Goal: Task Accomplishment & Management: Manage account settings

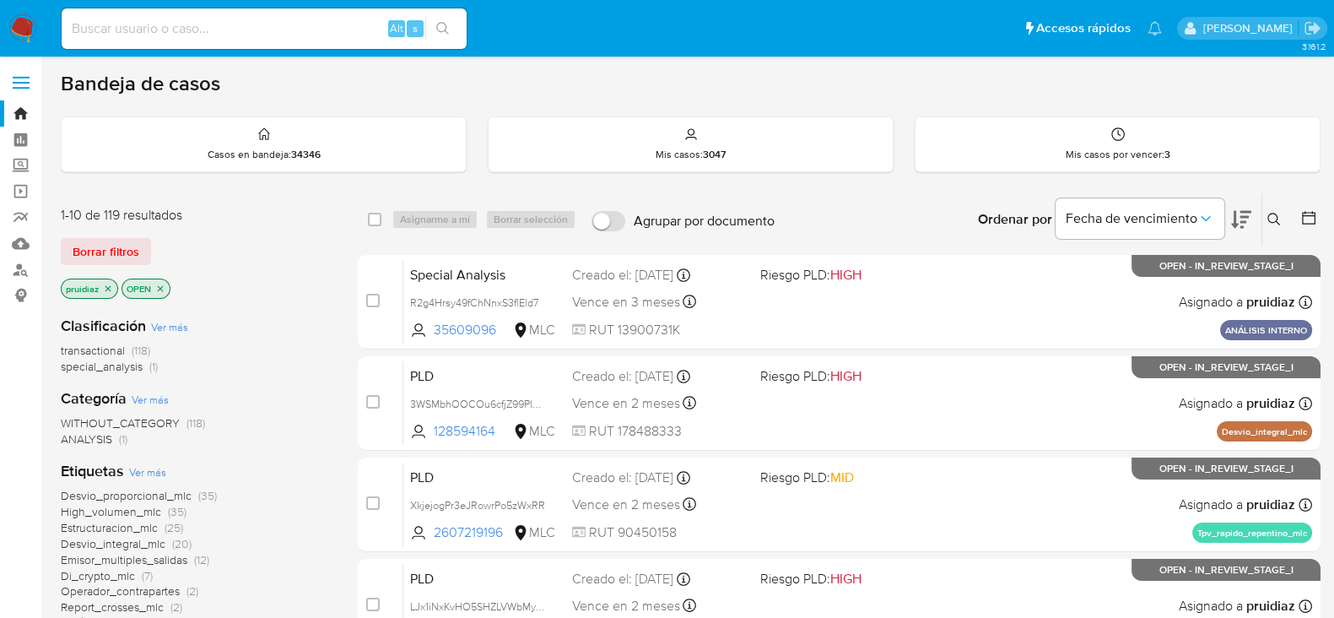
click at [1239, 219] on icon at bounding box center [1241, 219] width 20 height 20
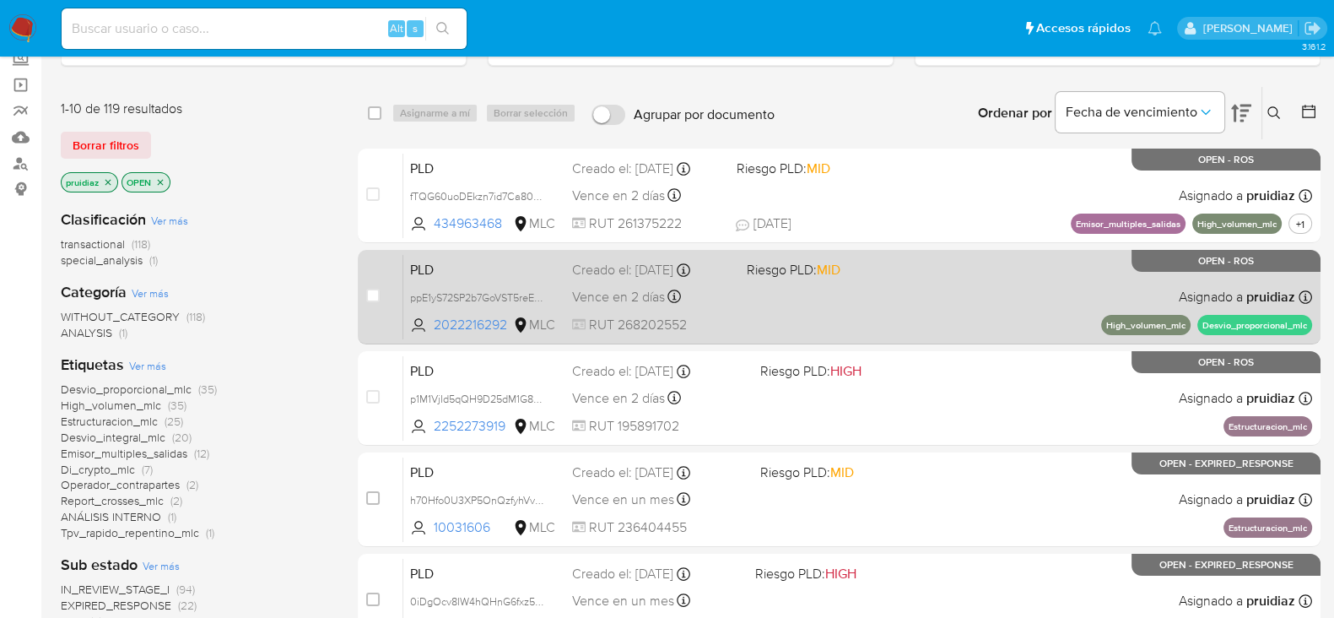
scroll to position [105, 0]
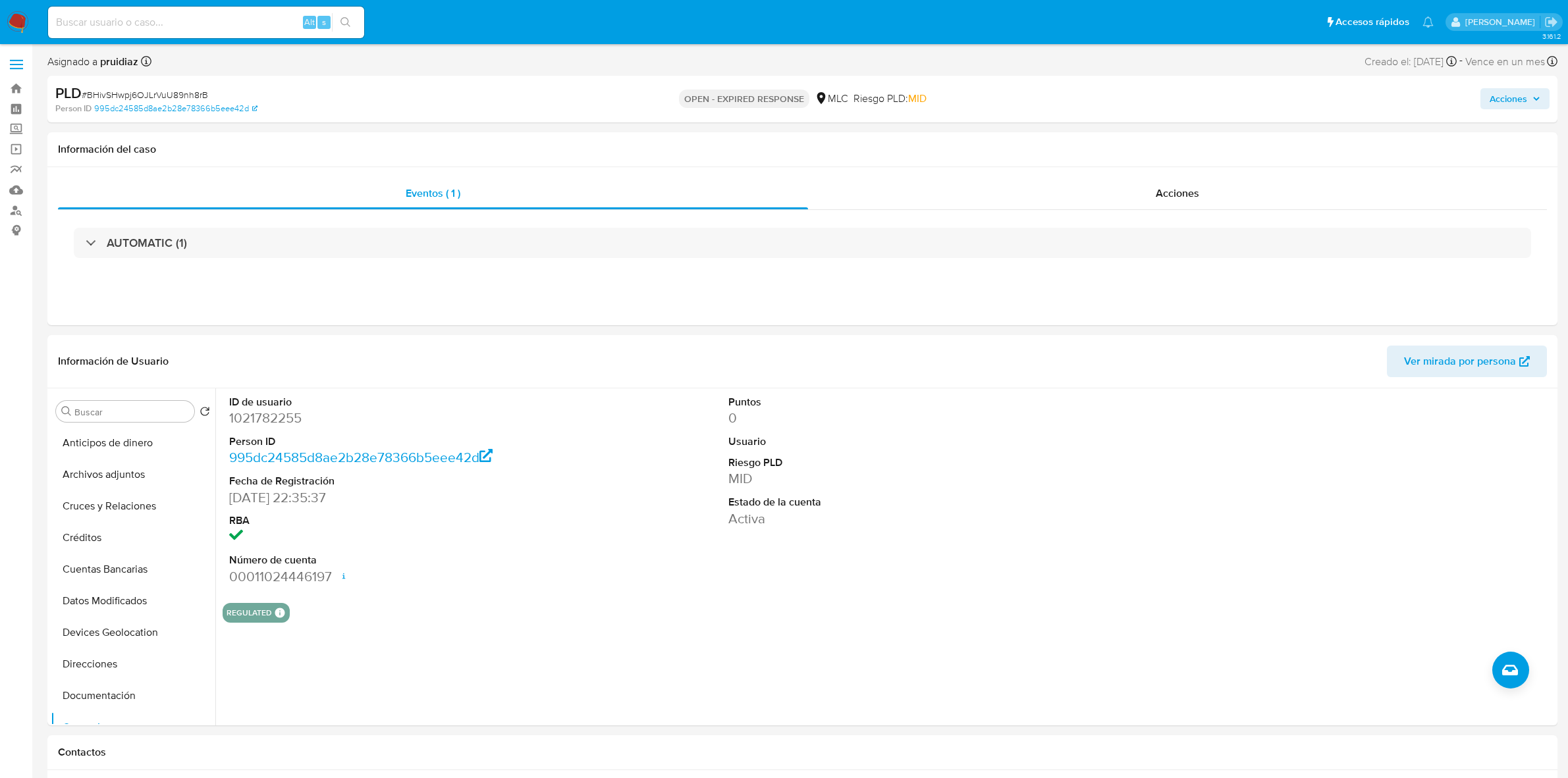
select select "10"
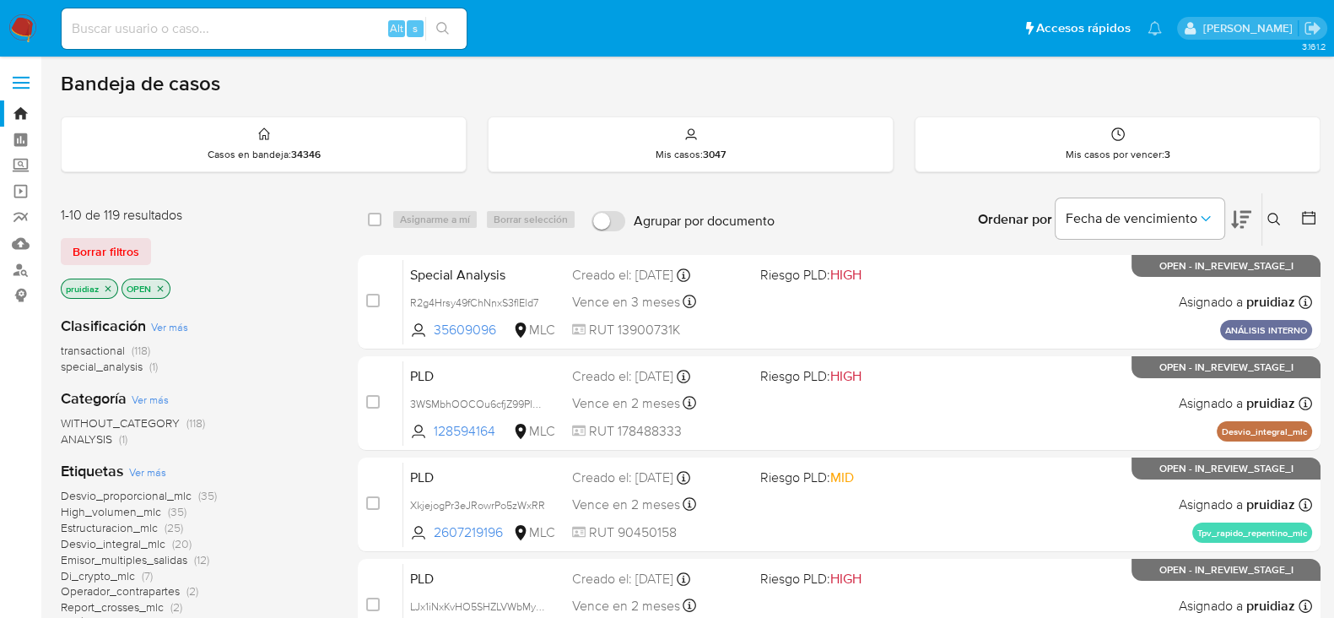
click at [1238, 224] on icon at bounding box center [1241, 219] width 20 height 20
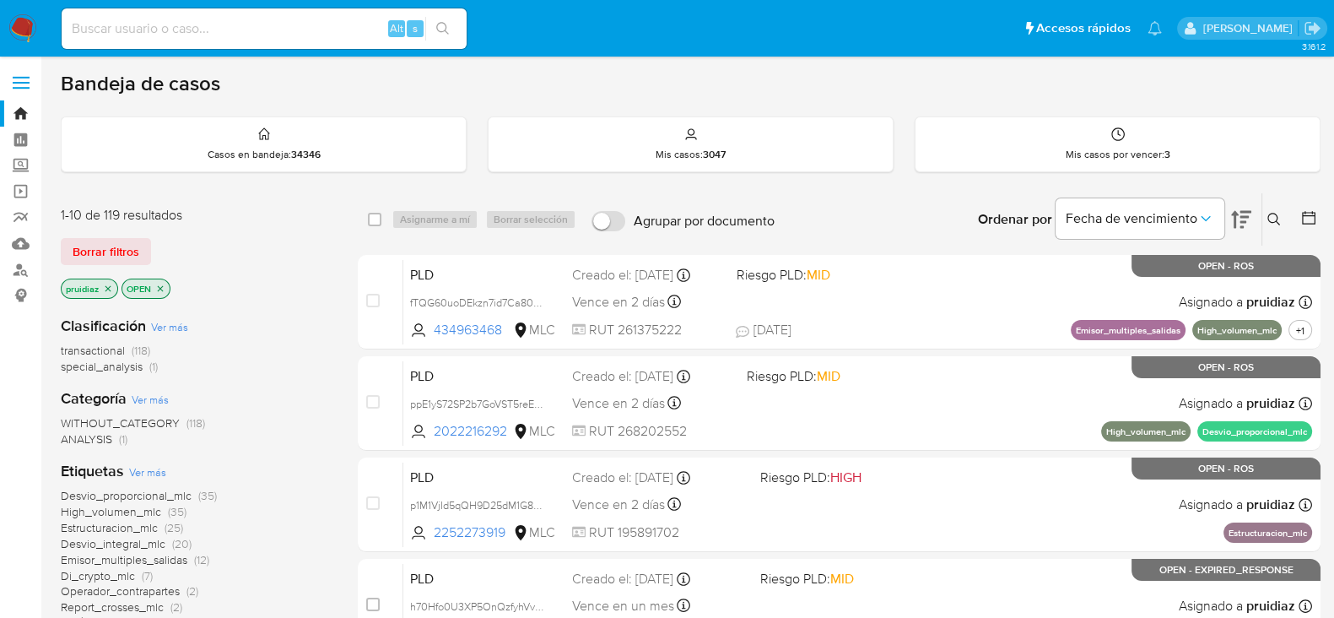
scroll to position [64, 0]
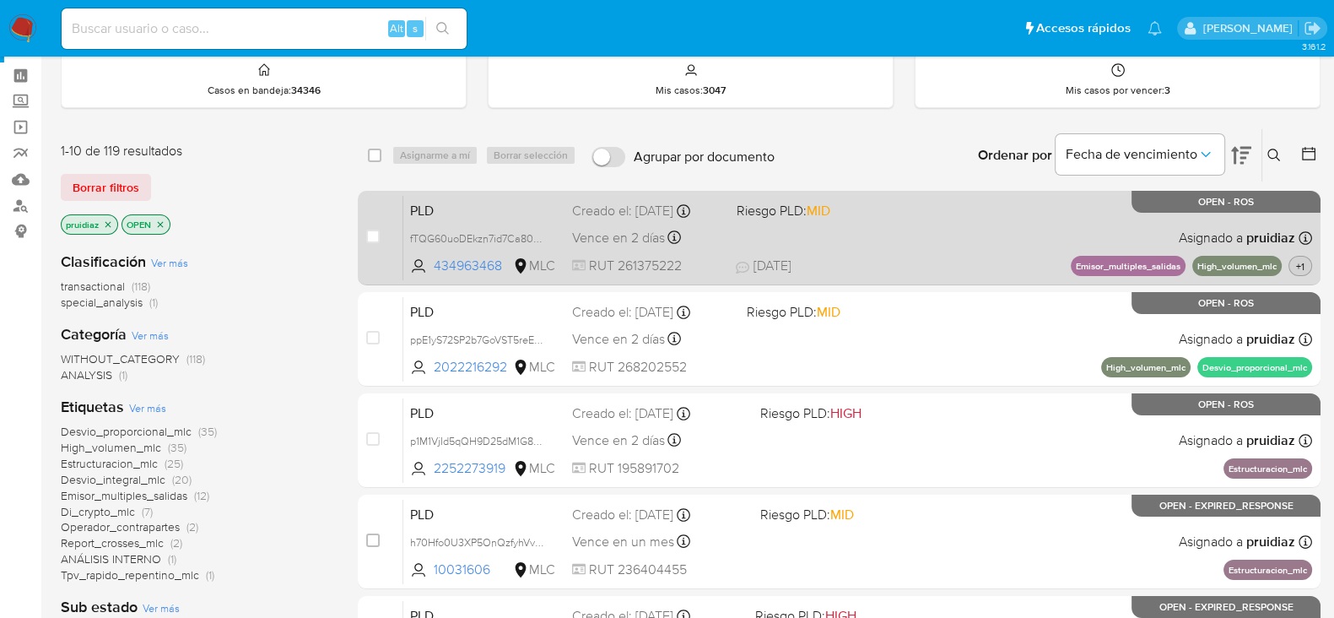
click at [1300, 272] on button "+1" at bounding box center [1300, 266] width 24 height 20
click at [968, 230] on div "PLD fTQG60uoDEkzn7id7Ca80ekS 434963468 MLC Riesgo PLD: MID Creado el: 12/07/202…" at bounding box center [857, 237] width 909 height 85
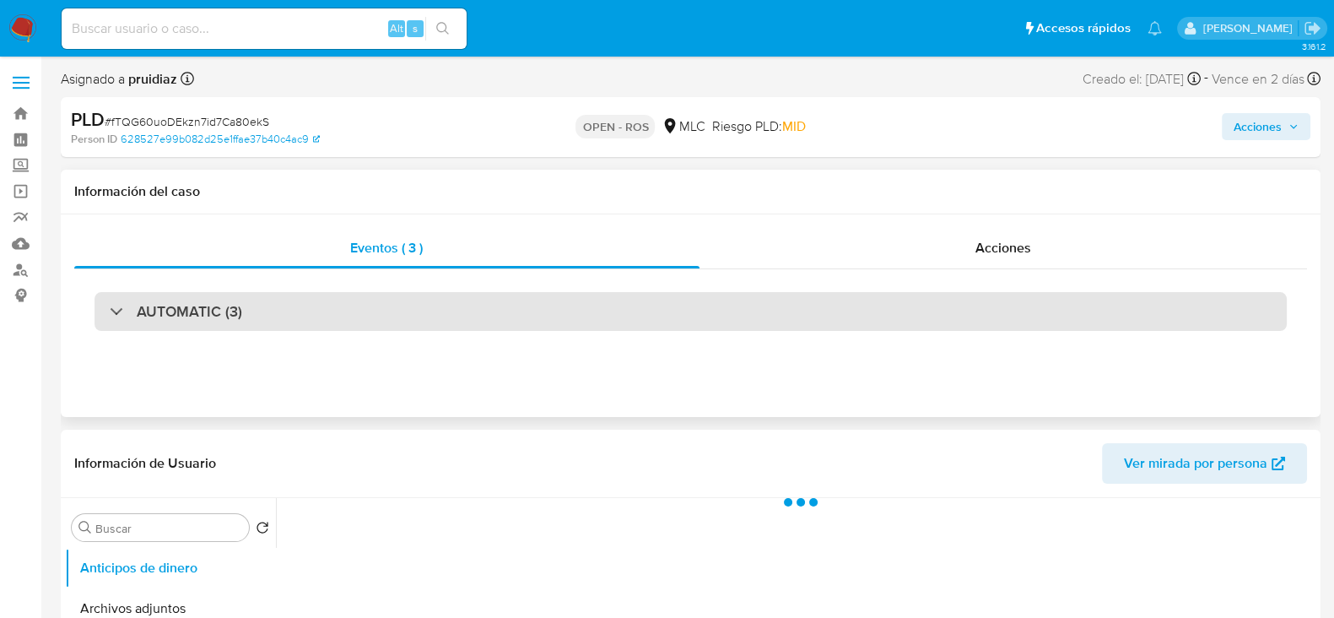
click at [298, 324] on div "AUTOMATIC (3)" at bounding box center [690, 311] width 1192 height 39
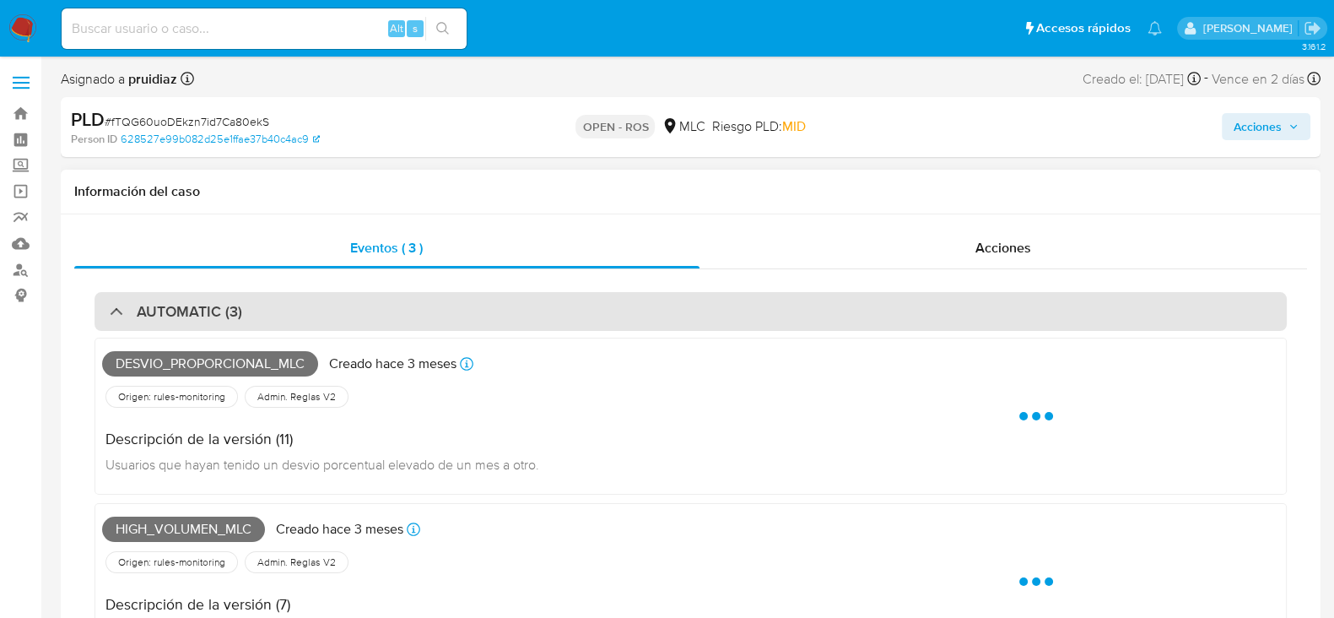
select select "10"
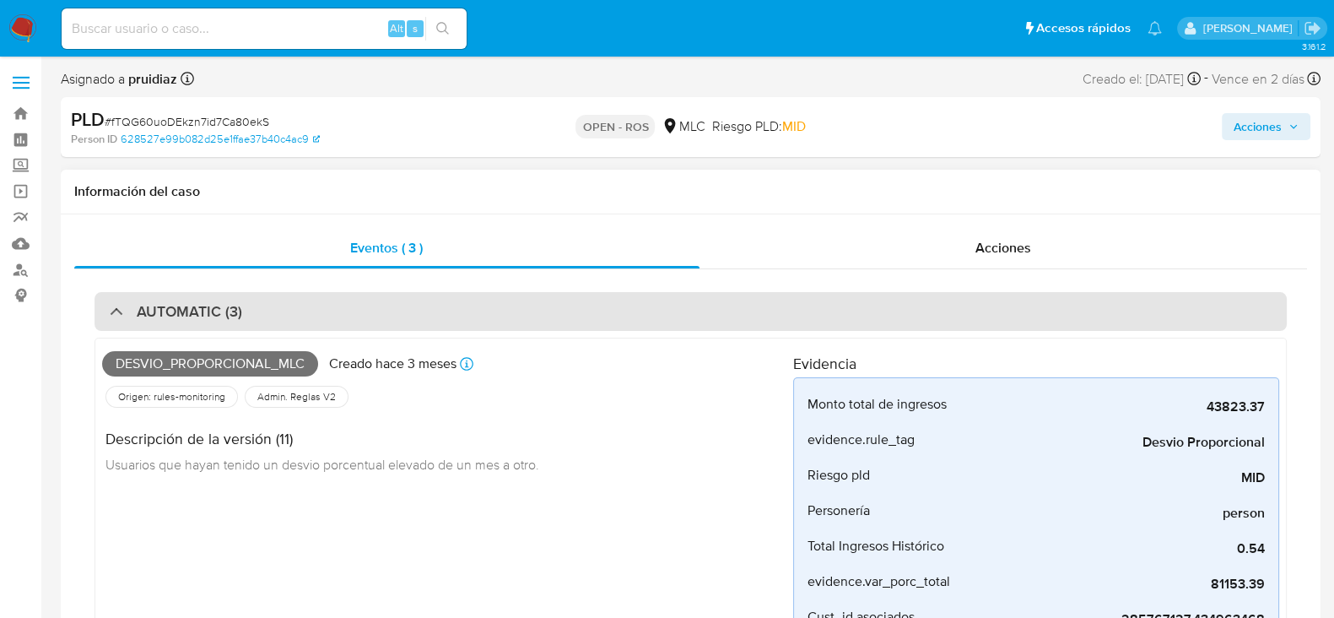
click at [181, 310] on h3 "AUTOMATIC (3)" at bounding box center [189, 311] width 105 height 19
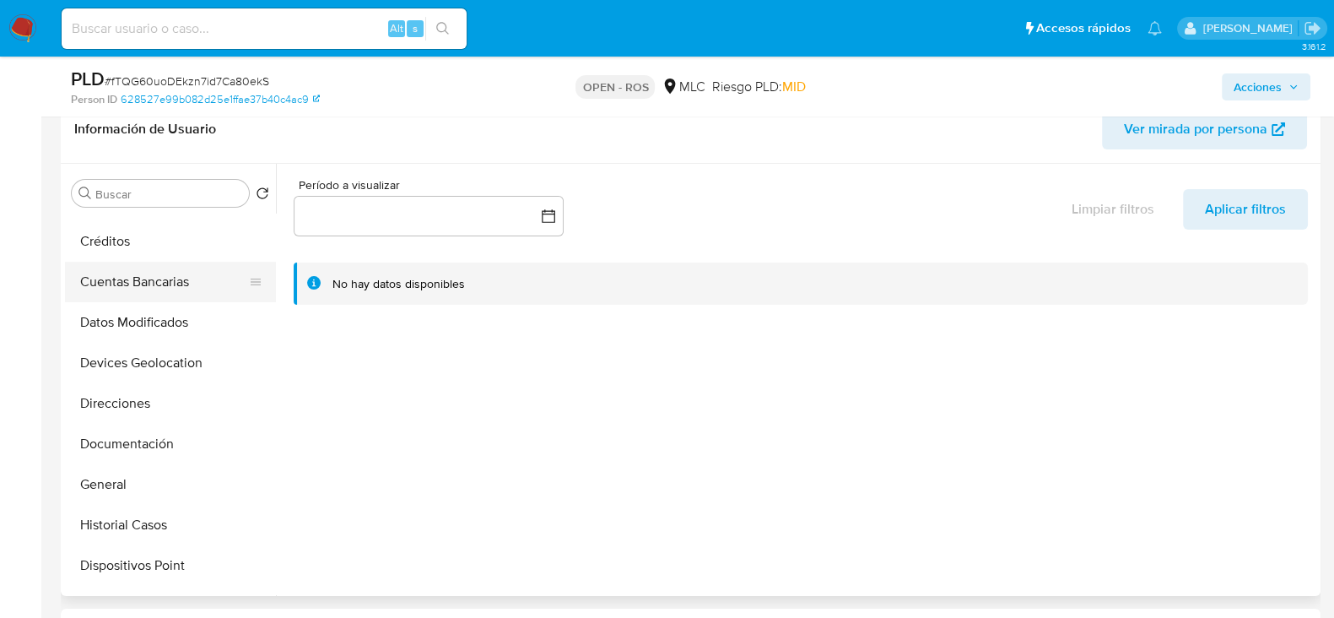
scroll to position [121, 0]
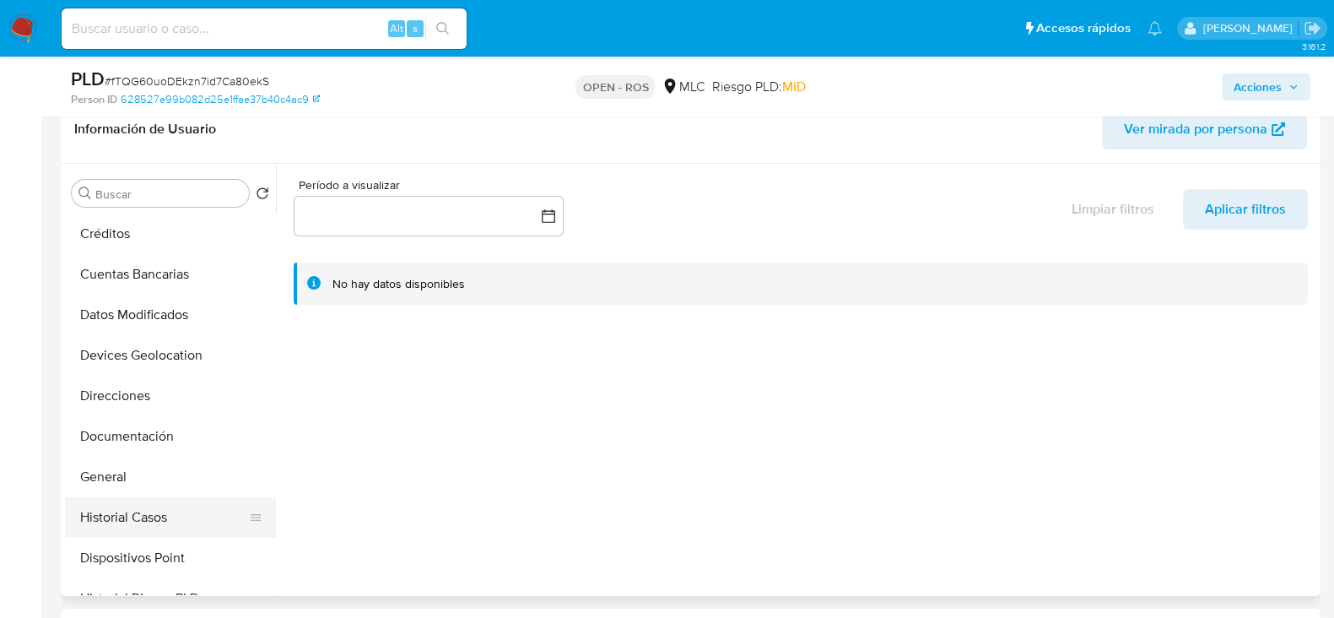
click at [138, 506] on button "Historial Casos" at bounding box center [163, 517] width 197 height 40
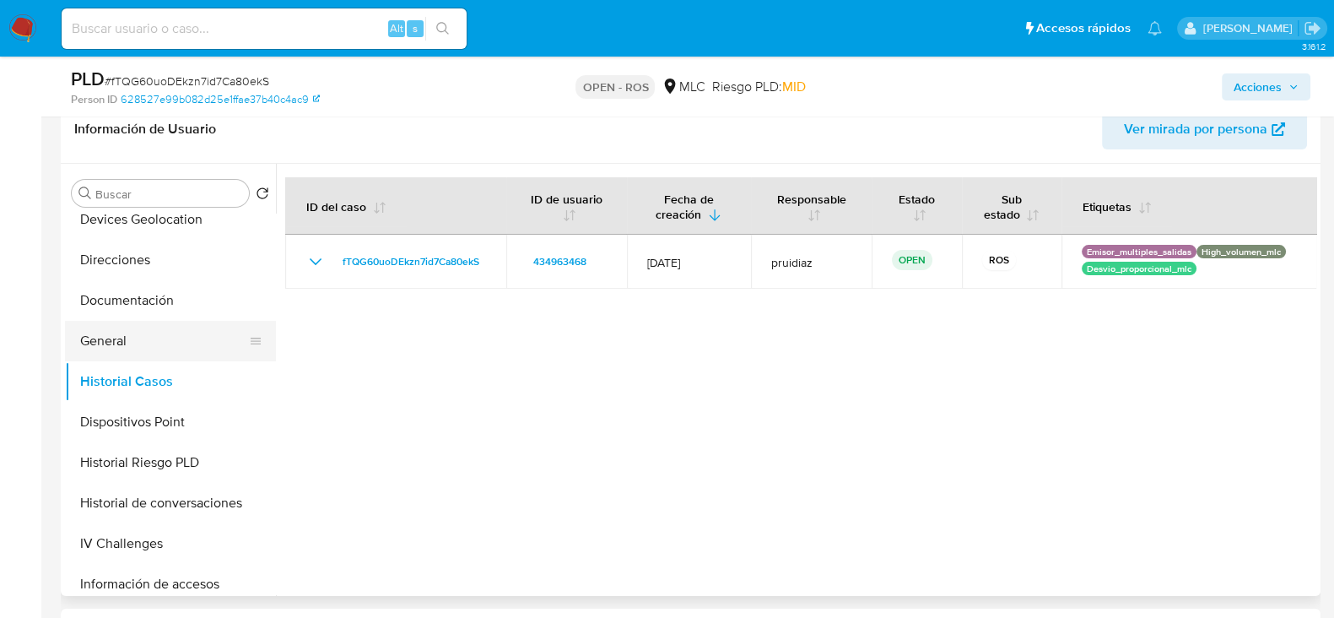
scroll to position [258, 0]
click at [92, 331] on button "General" at bounding box center [163, 340] width 197 height 40
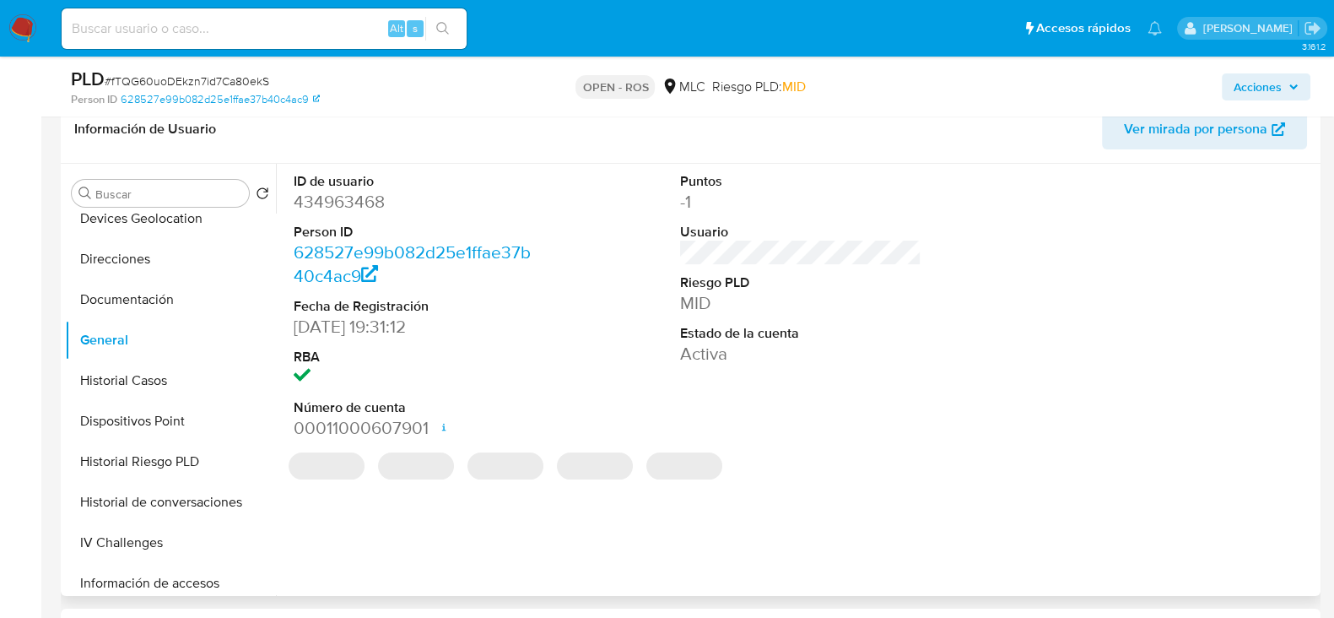
click at [341, 205] on dd "434963468" at bounding box center [414, 202] width 241 height 24
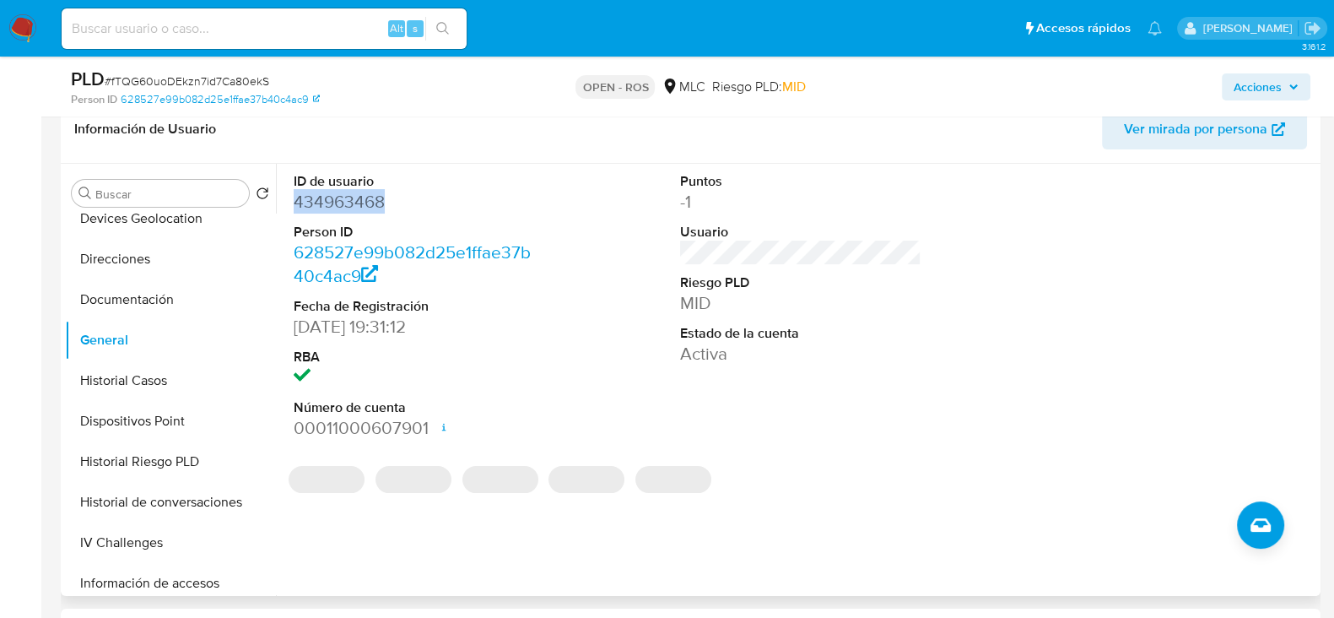
copy dd "434963468"
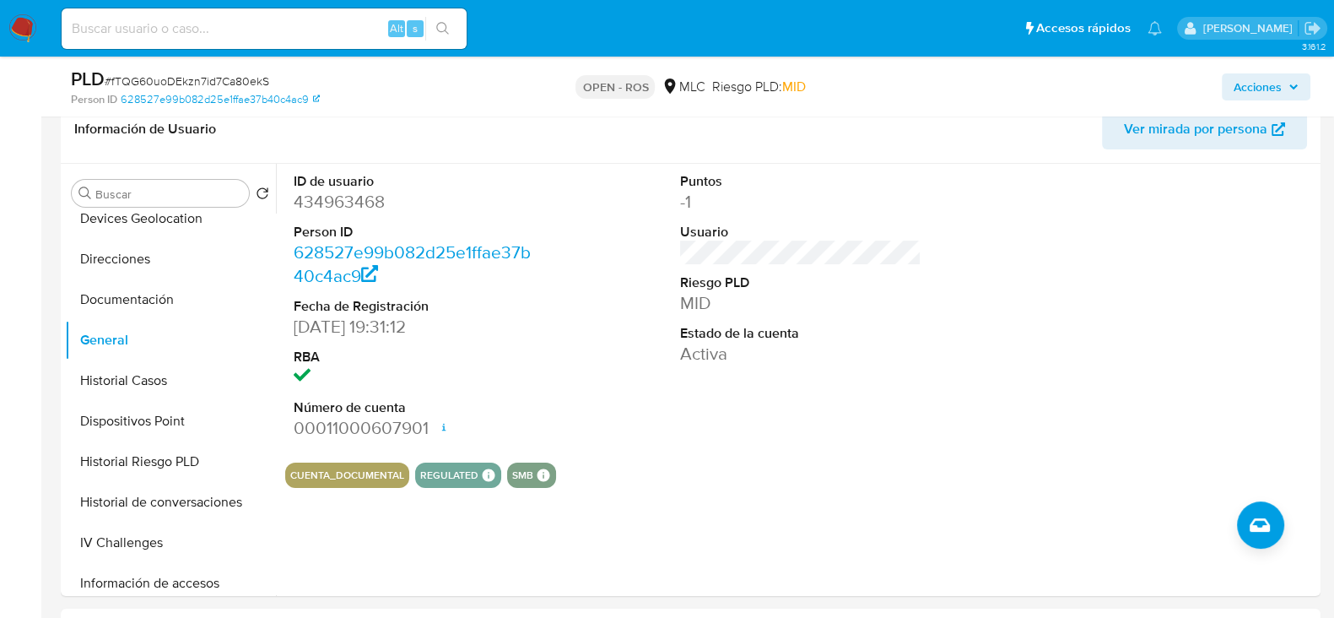
click at [176, 84] on span "# fTQG60uoDEkzn7id7Ca80ekS" at bounding box center [187, 81] width 165 height 17
copy span "fTQG60uoDEkzn7id7Ca80ekS"
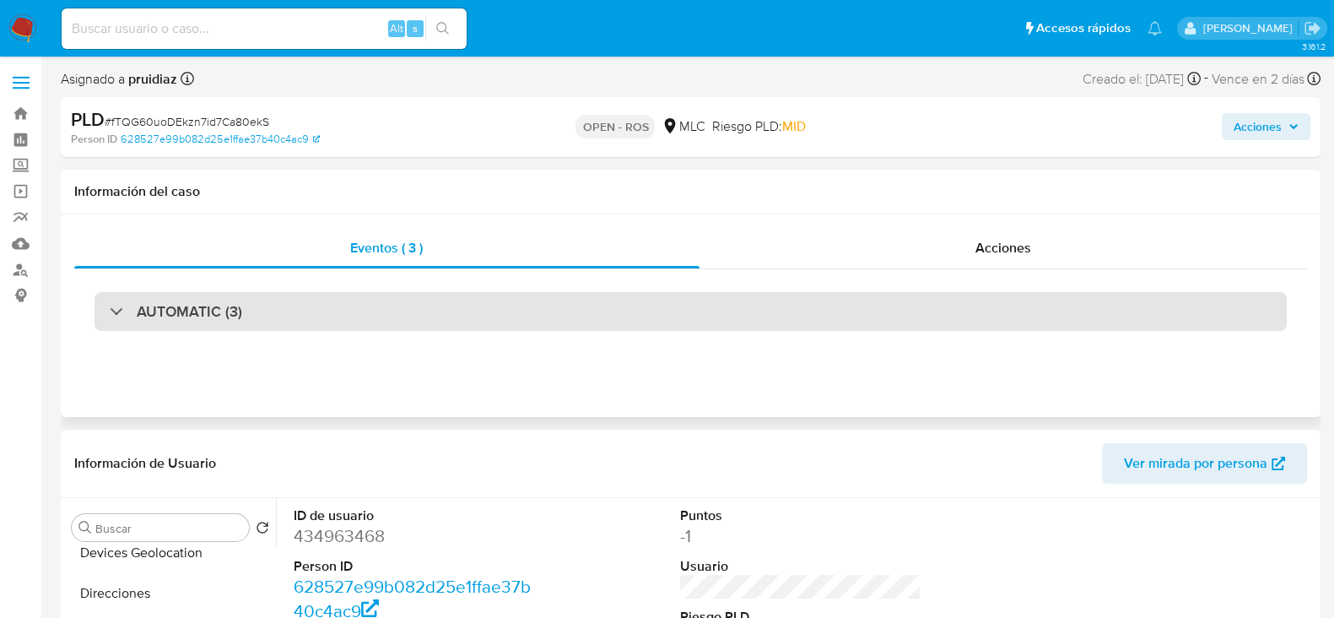
click at [238, 313] on h3 "AUTOMATIC (3)" at bounding box center [189, 311] width 105 height 19
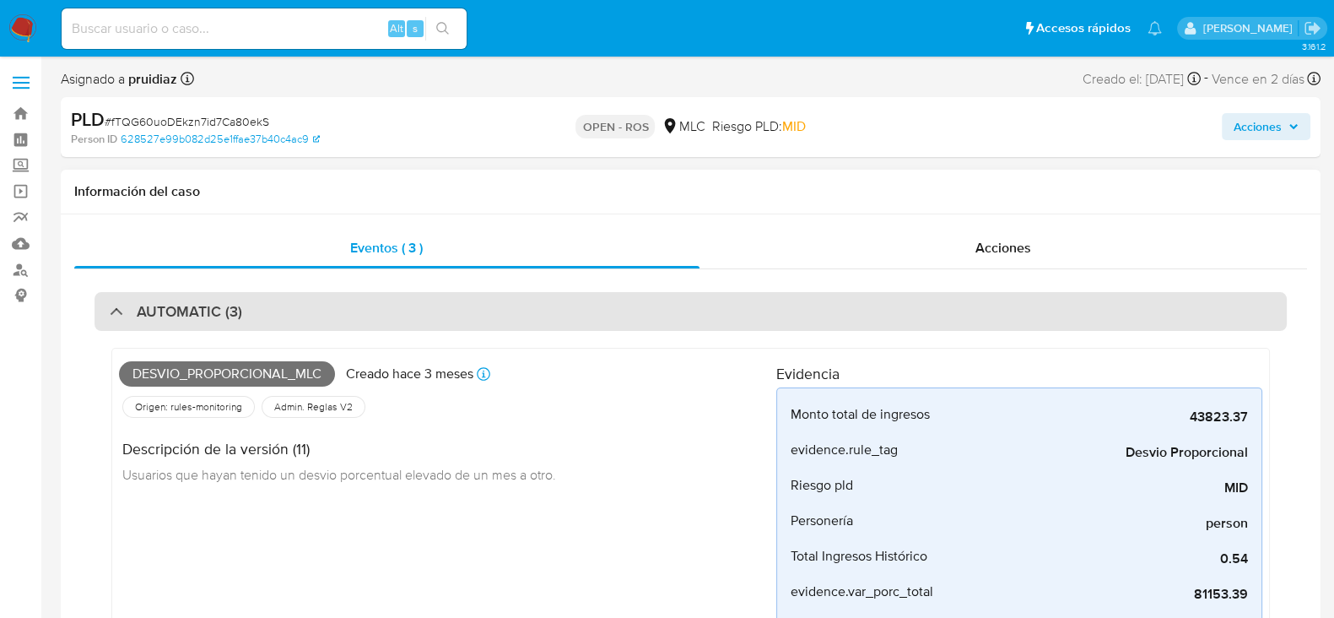
click at [253, 297] on div "AUTOMATIC (3)" at bounding box center [690, 311] width 1192 height 39
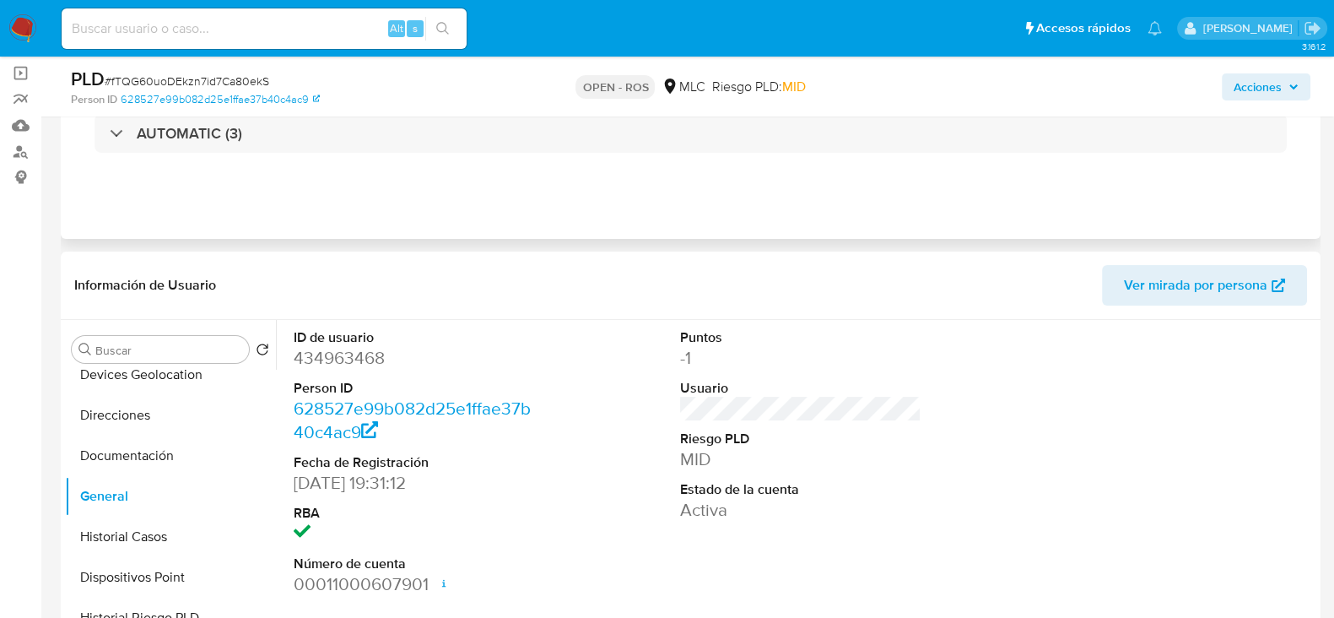
scroll to position [210, 0]
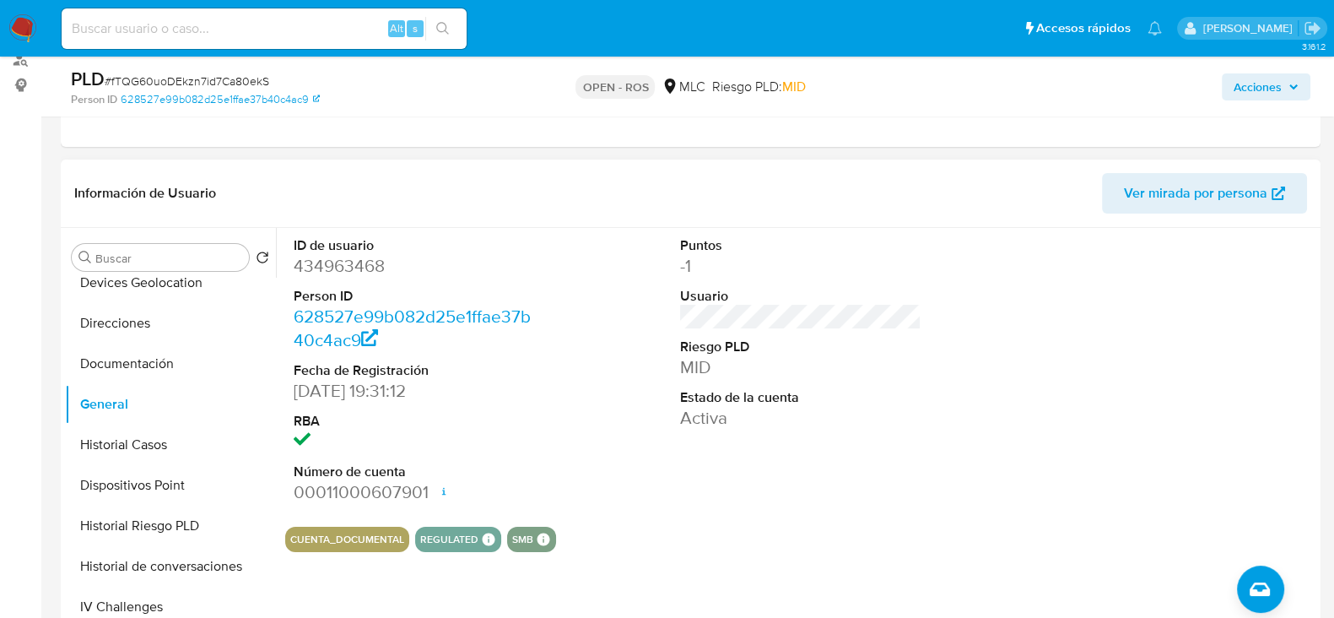
click at [362, 262] on dd "434963468" at bounding box center [414, 266] width 241 height 24
copy dd "434963468"
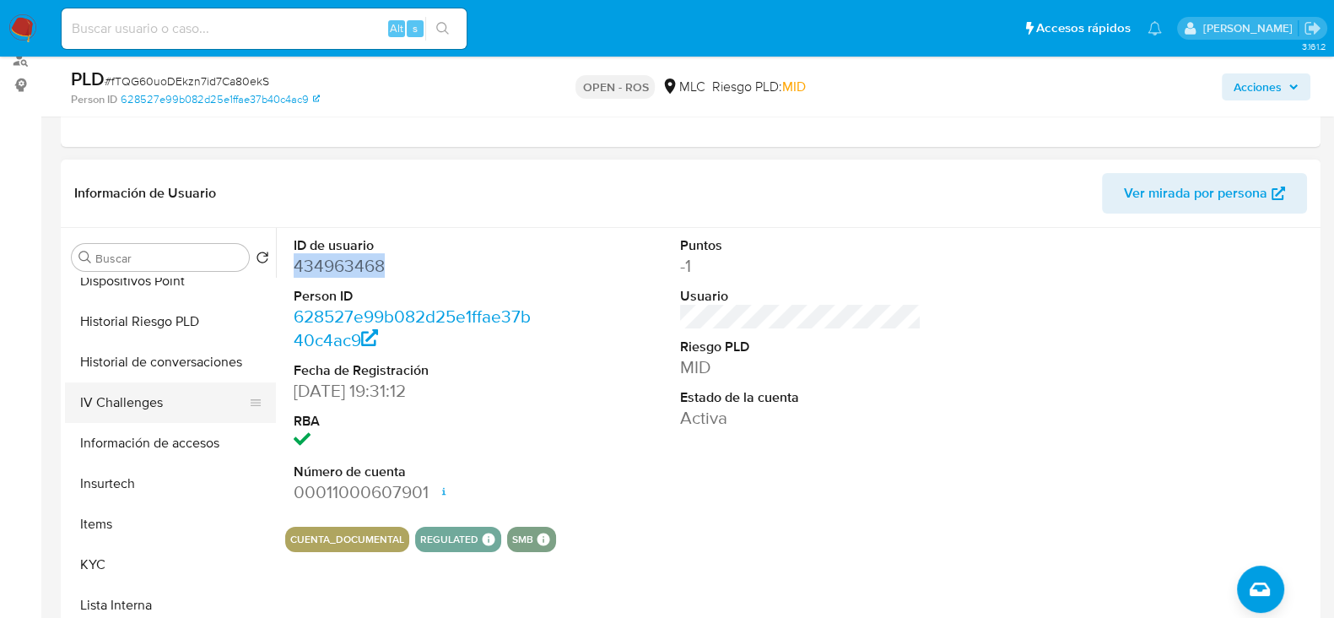
scroll to position [469, 0]
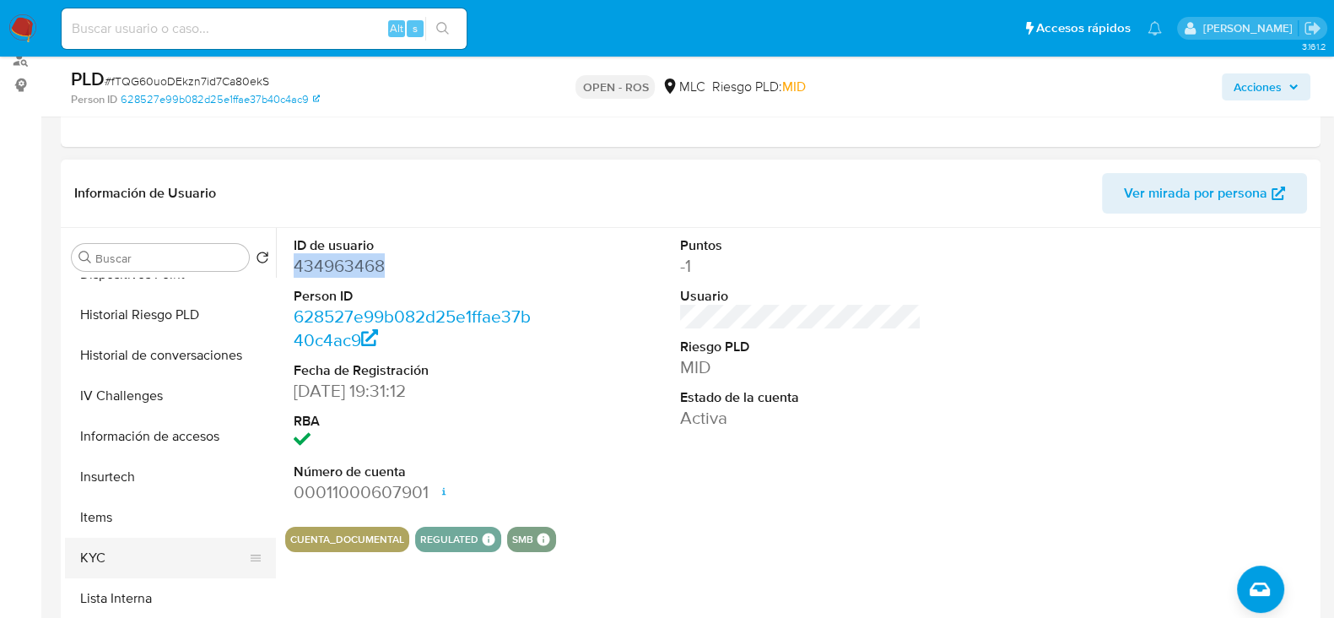
click at [124, 558] on button "KYC" at bounding box center [163, 557] width 197 height 40
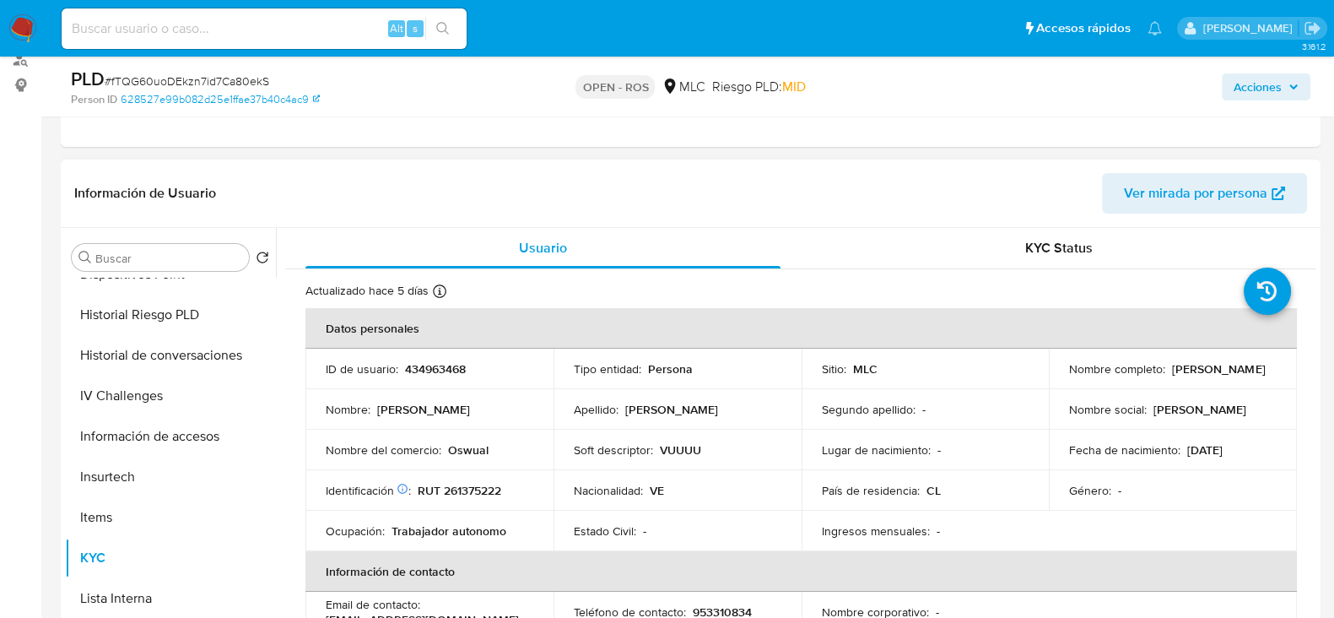
drag, startPoint x: 1199, startPoint y: 378, endPoint x: 1064, endPoint y: 377, distance: 135.0
click at [1069, 376] on div "Nombre completo : Carlos Jose Marin Juarez" at bounding box center [1173, 368] width 208 height 15
copy p "Carlos Jose Marin Juarez"
click at [480, 494] on p "RUT 261375222" at bounding box center [460, 490] width 84 height 15
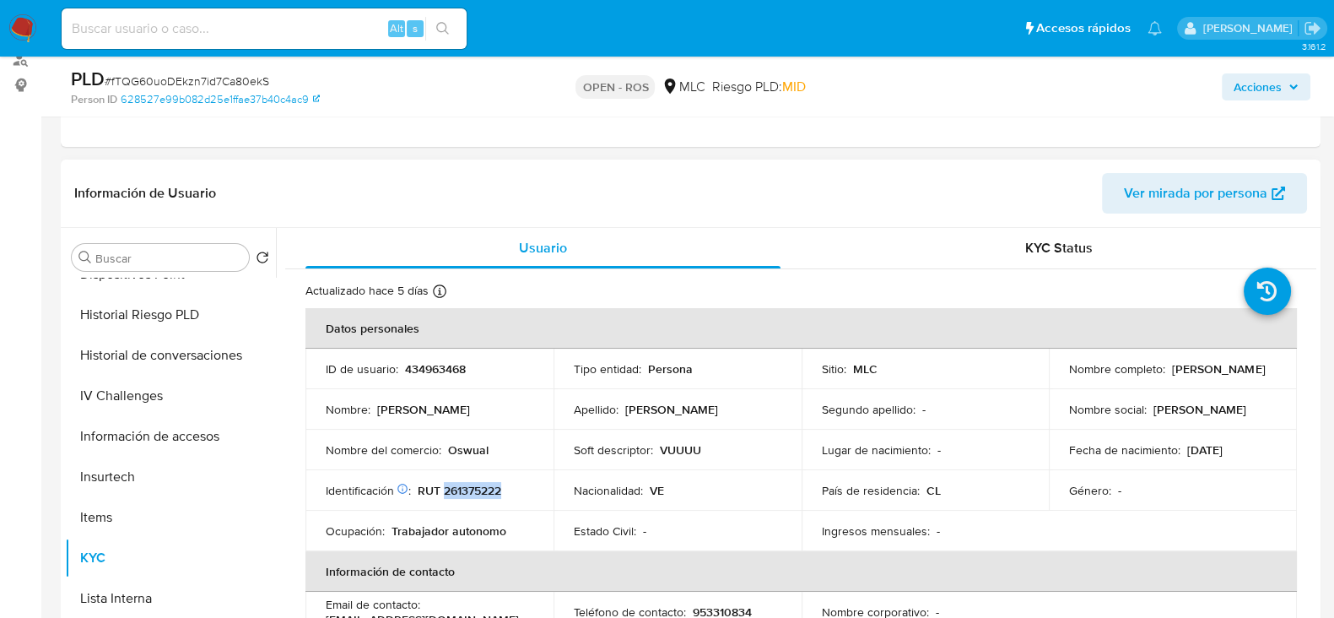
copy p "261375222"
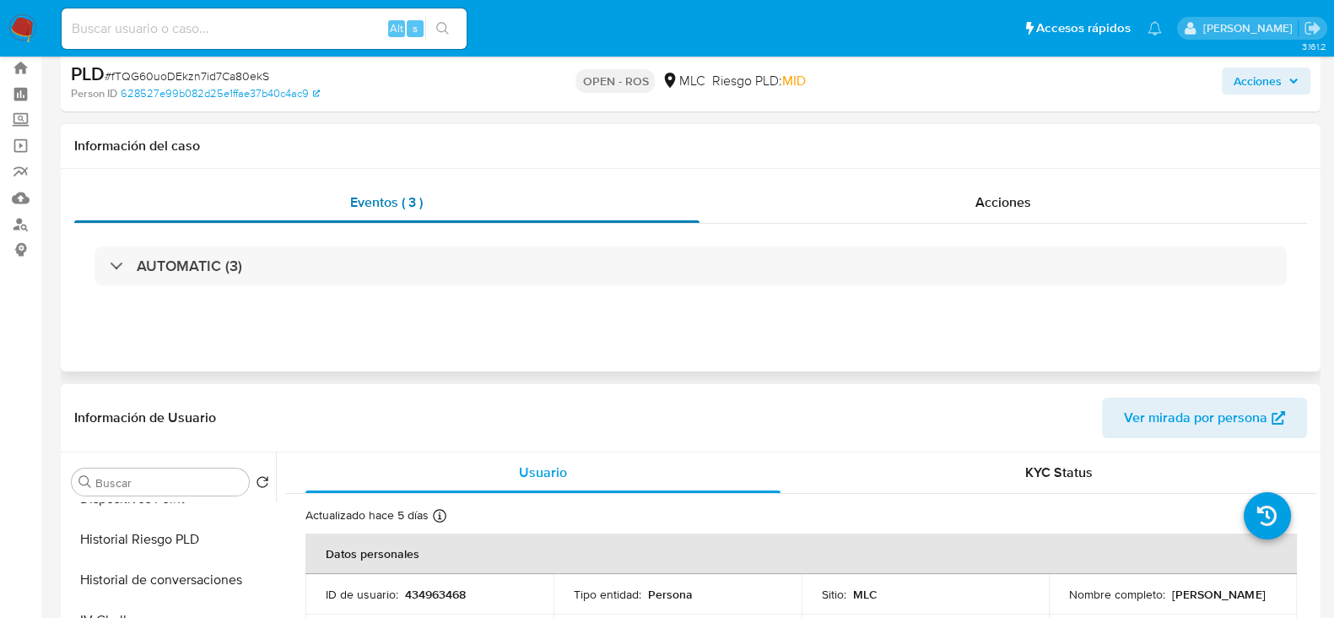
scroll to position [0, 0]
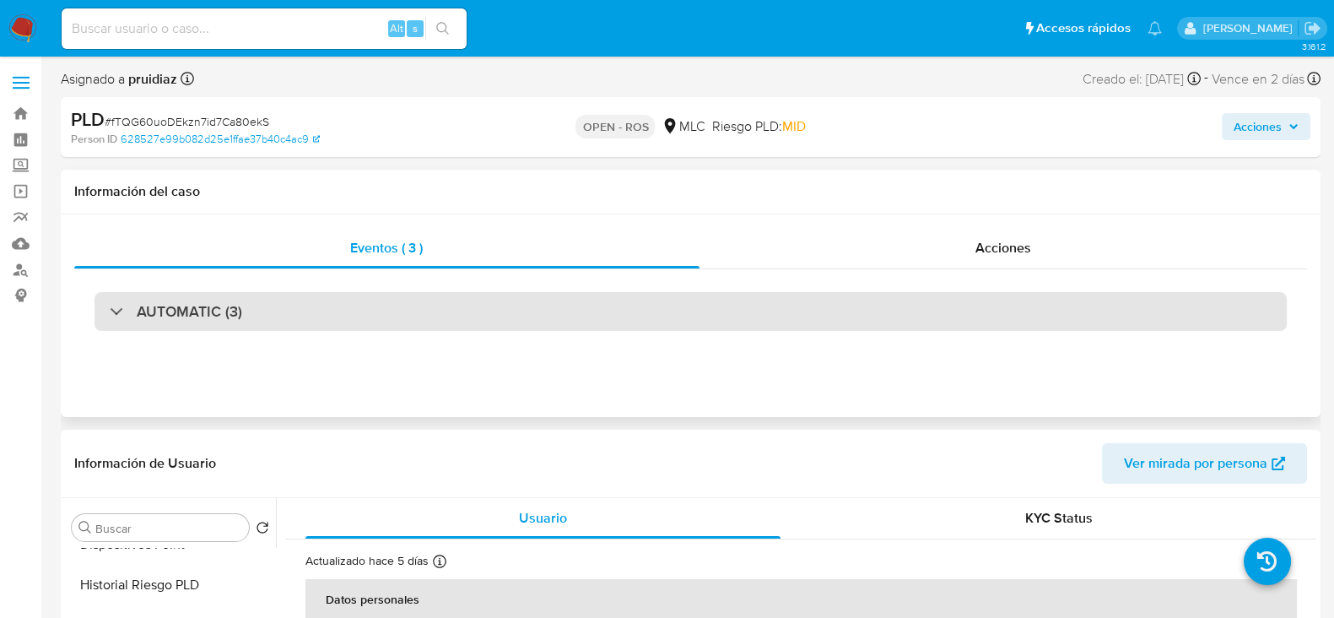
click at [184, 316] on h3 "AUTOMATIC (3)" at bounding box center [189, 311] width 105 height 19
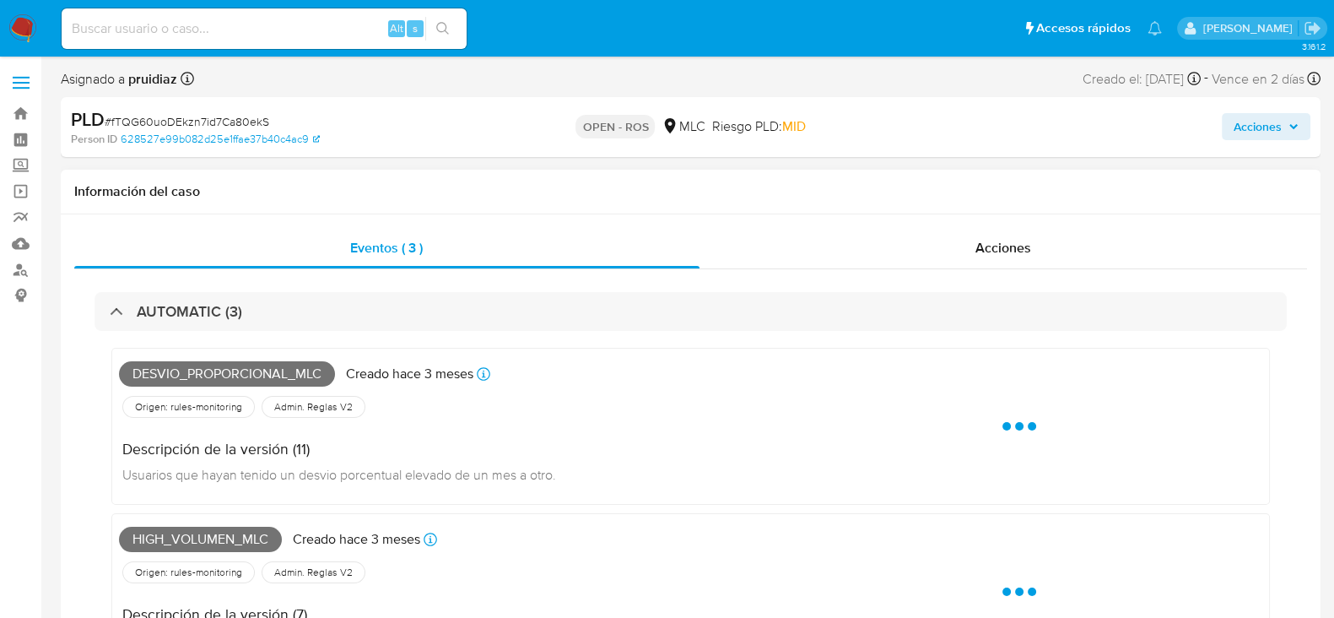
click at [289, 371] on span "Desvio_proporcional_mlc" at bounding box center [227, 373] width 216 height 25
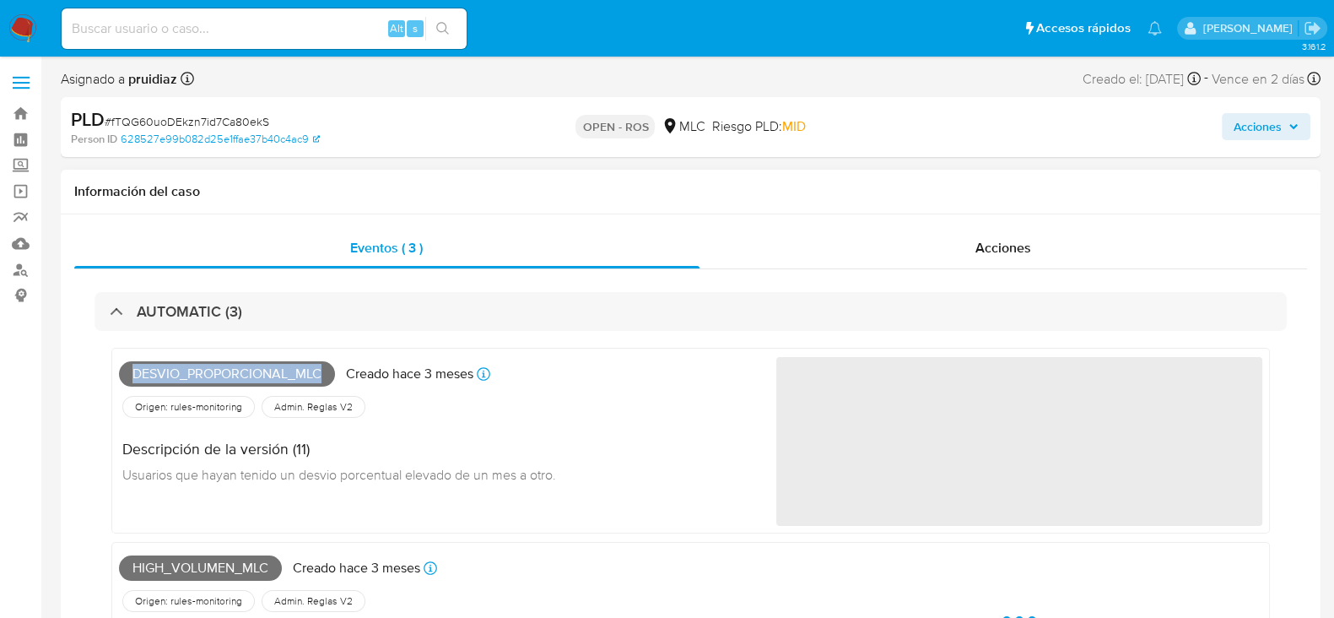
click at [289, 371] on span "Desvio_proporcional_mlc" at bounding box center [227, 373] width 216 height 25
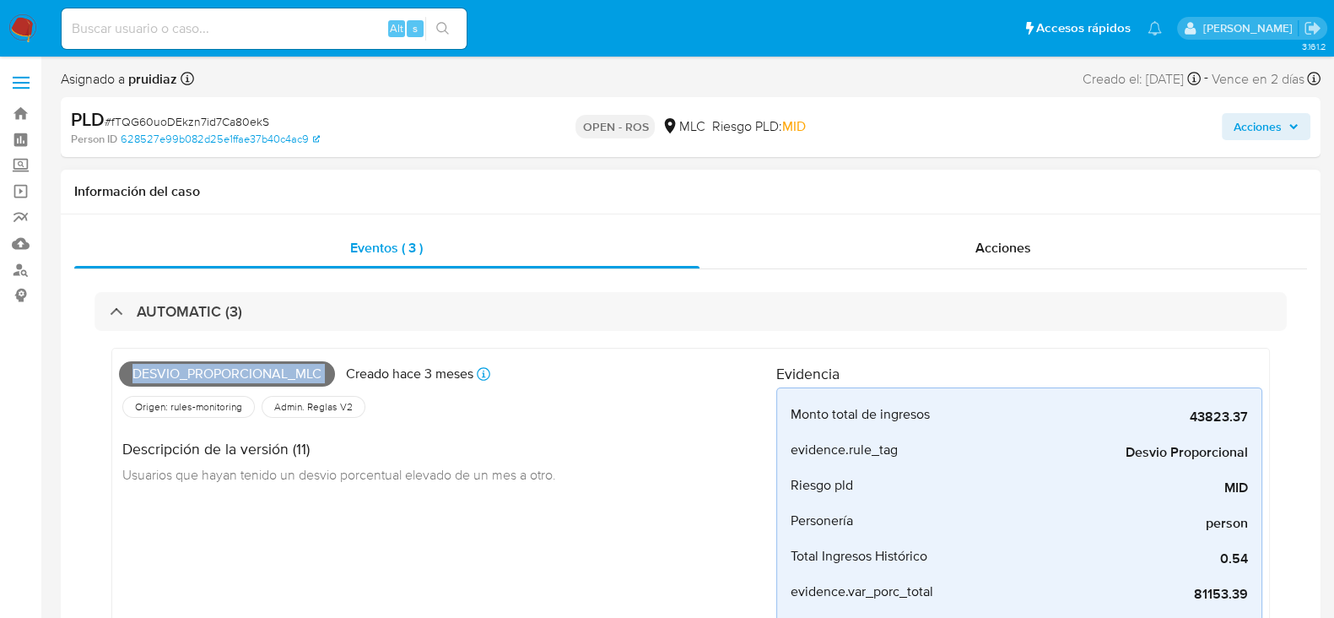
click at [289, 371] on span "Desvio_proporcional_mlc" at bounding box center [227, 373] width 216 height 25
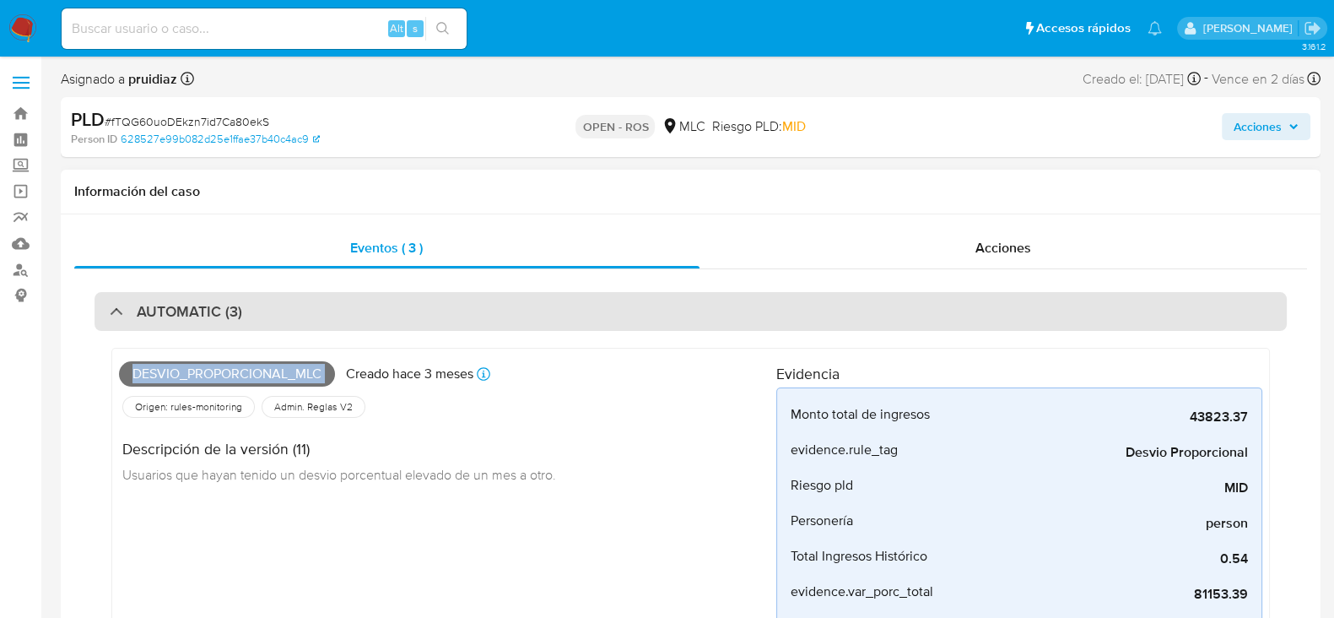
copy span "Desvio_proporcional_mlc"
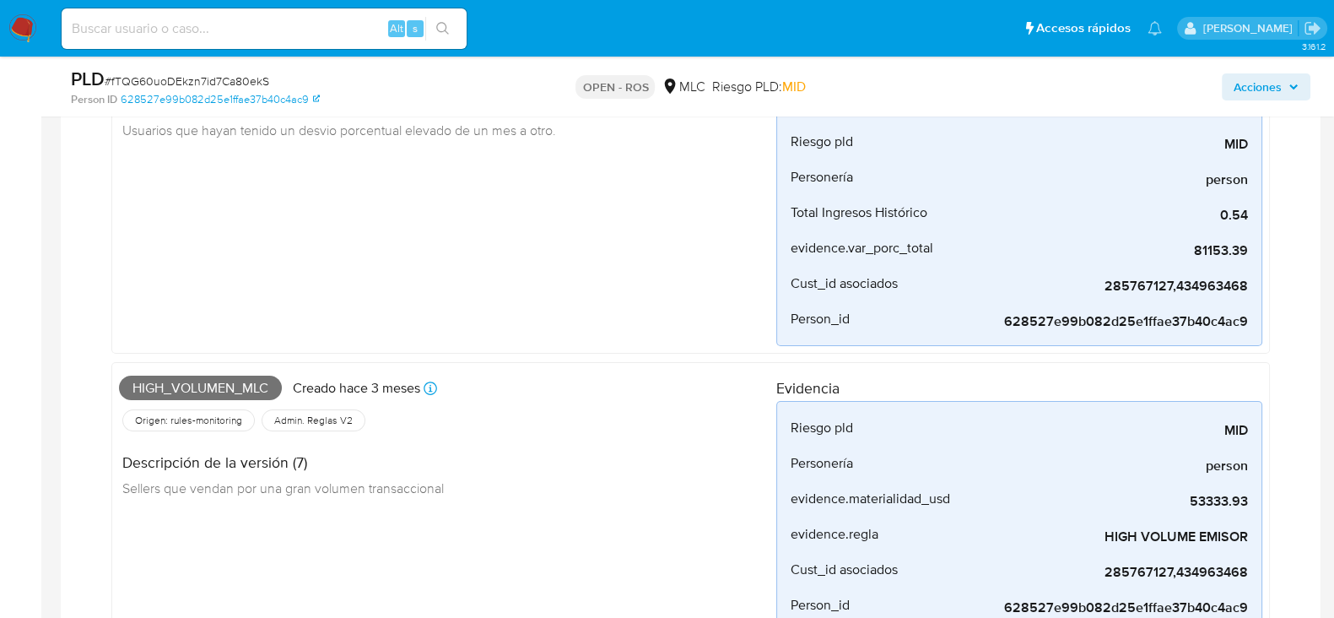
scroll to position [316, 0]
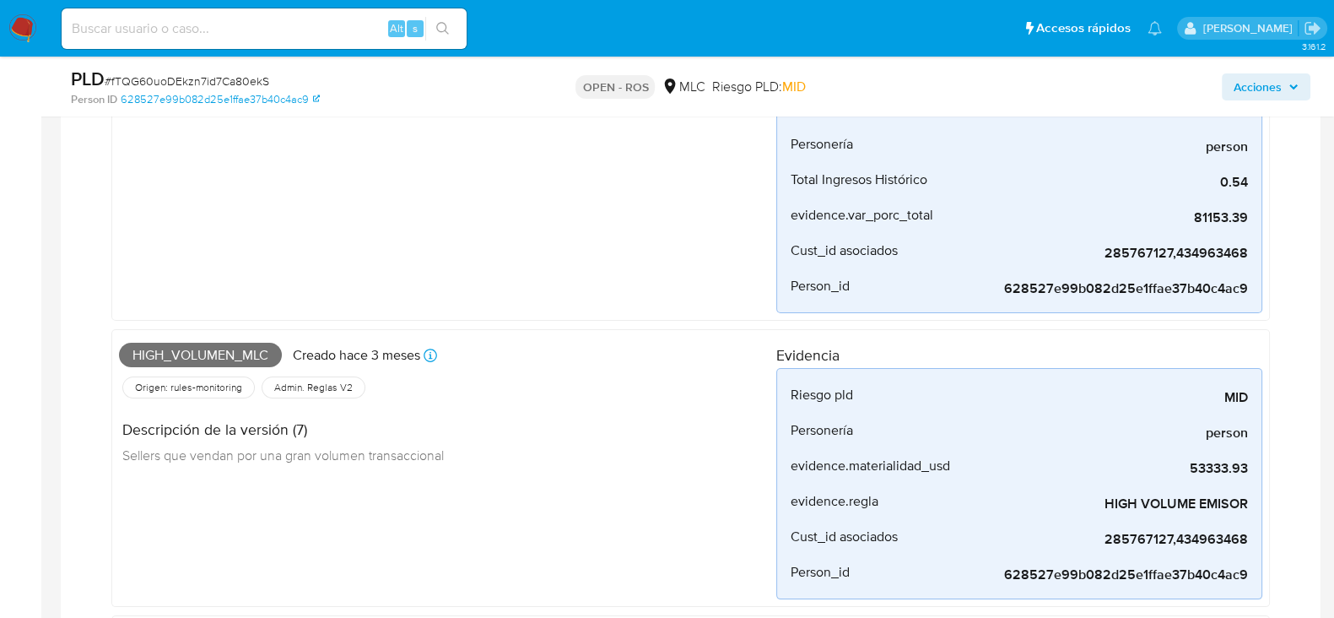
click at [223, 359] on span "High_volumen_mlc" at bounding box center [200, 355] width 163 height 25
copy span "High_volumen_mlc"
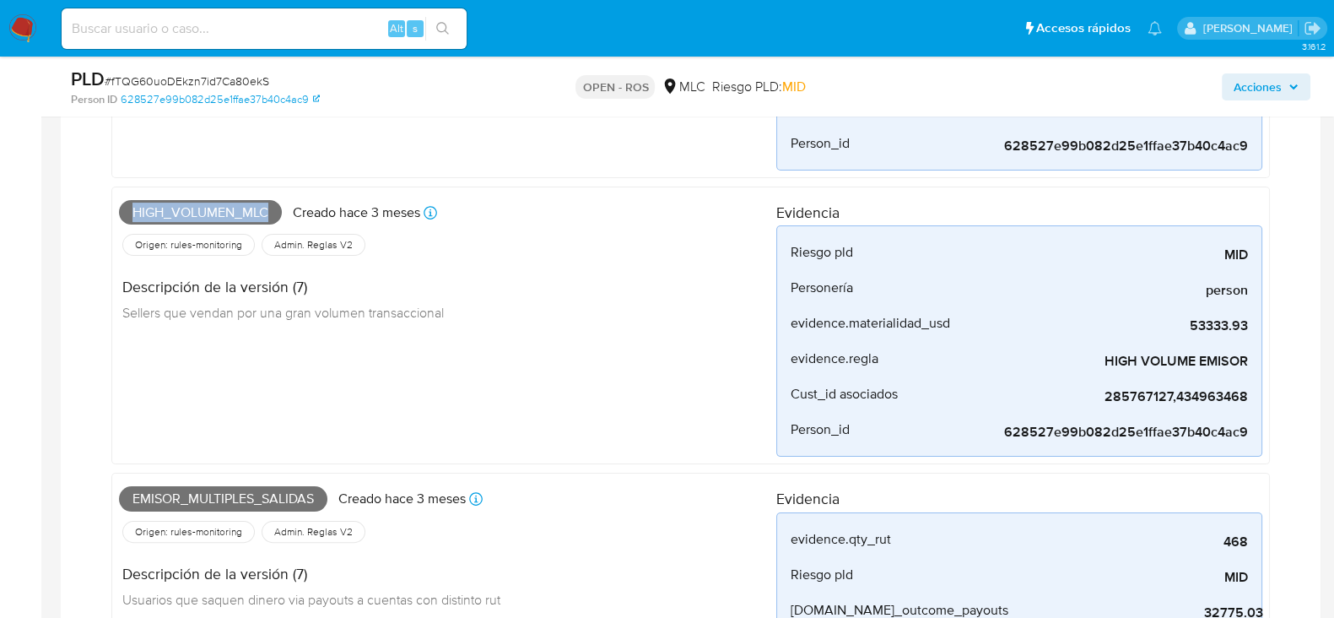
scroll to position [633, 0]
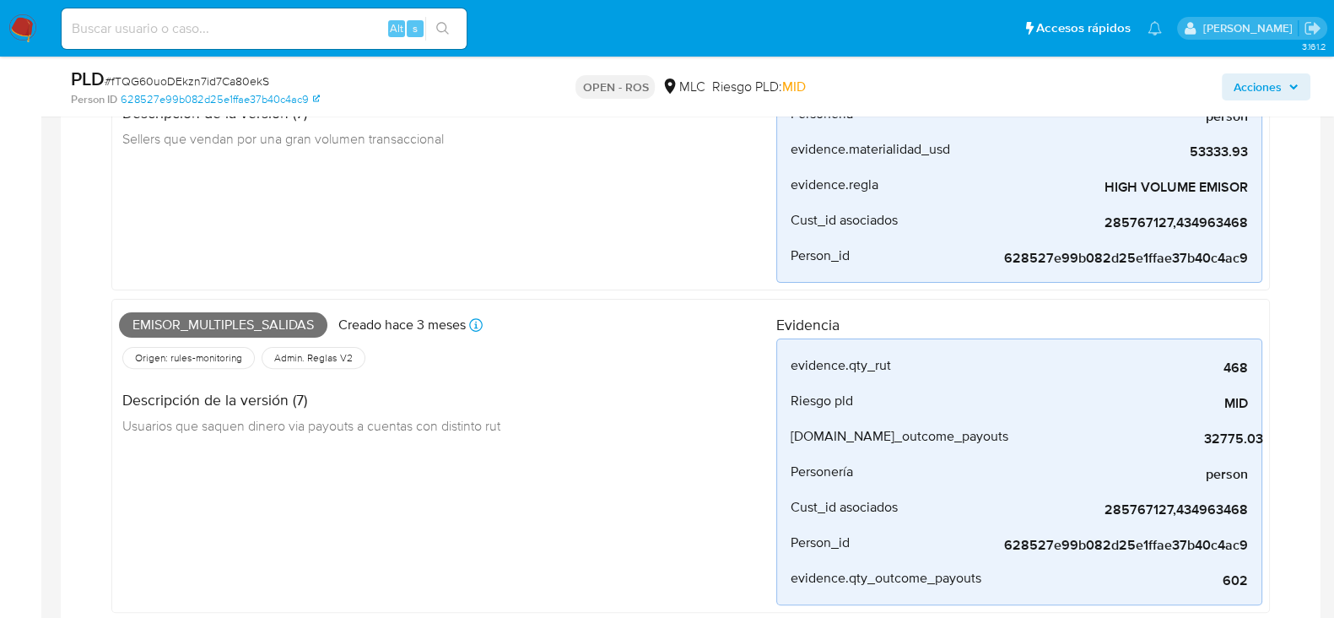
click at [231, 326] on span "Emisor_multiples_salidas" at bounding box center [223, 324] width 208 height 25
copy span "Emisor_multiples_salidas"
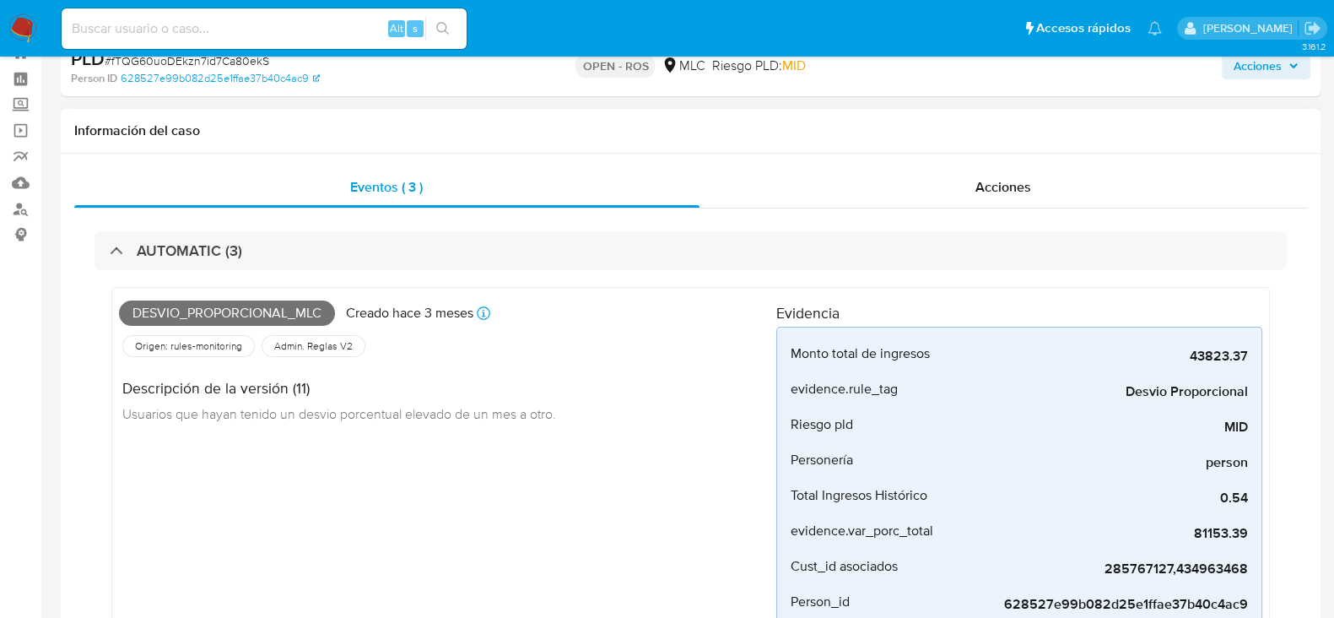
scroll to position [0, 0]
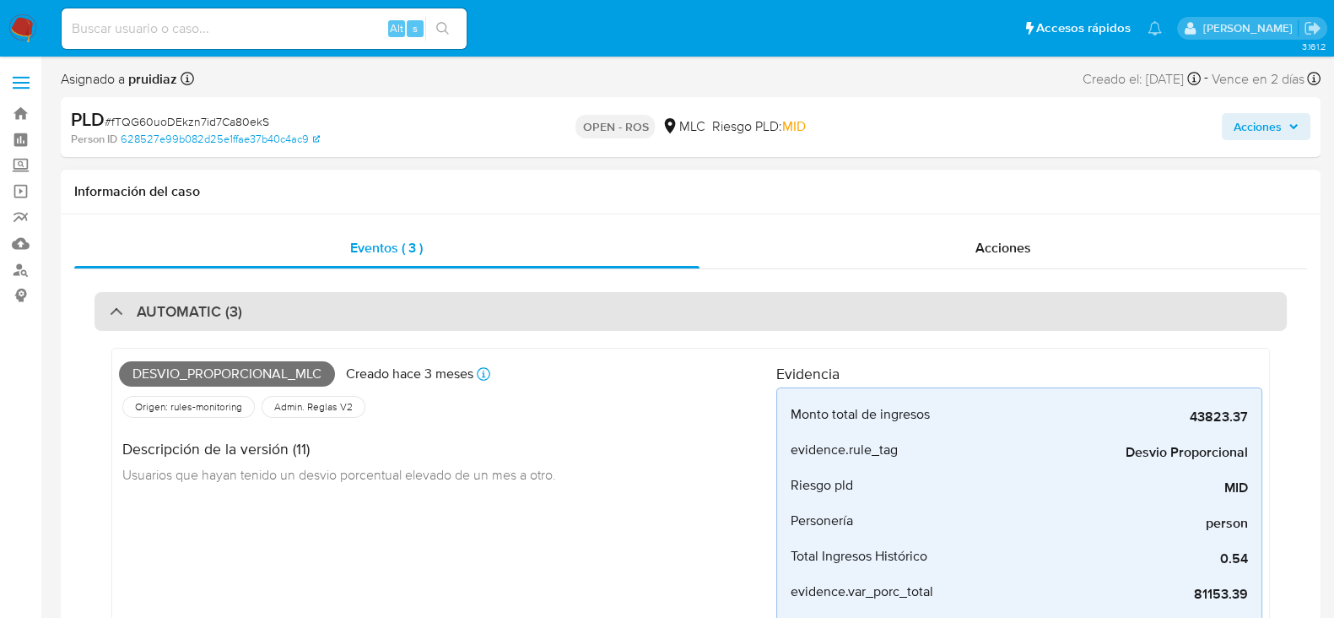
click at [240, 295] on div "AUTOMATIC (3)" at bounding box center [690, 311] width 1192 height 39
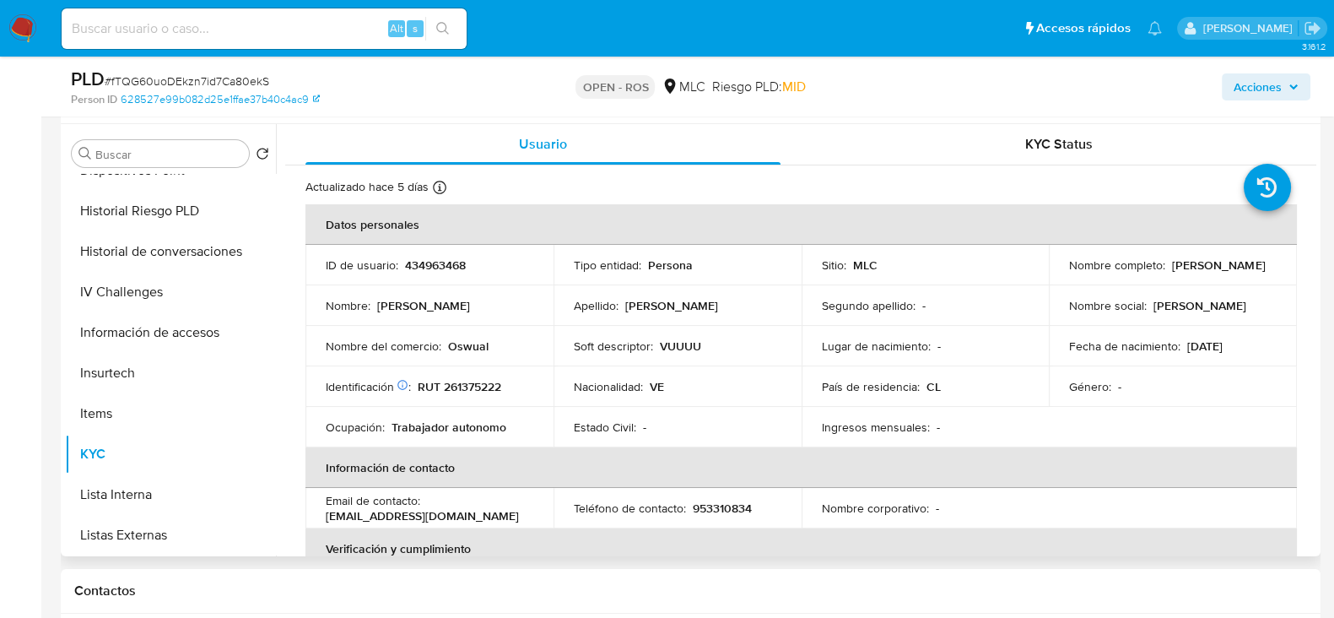
scroll to position [316, 0]
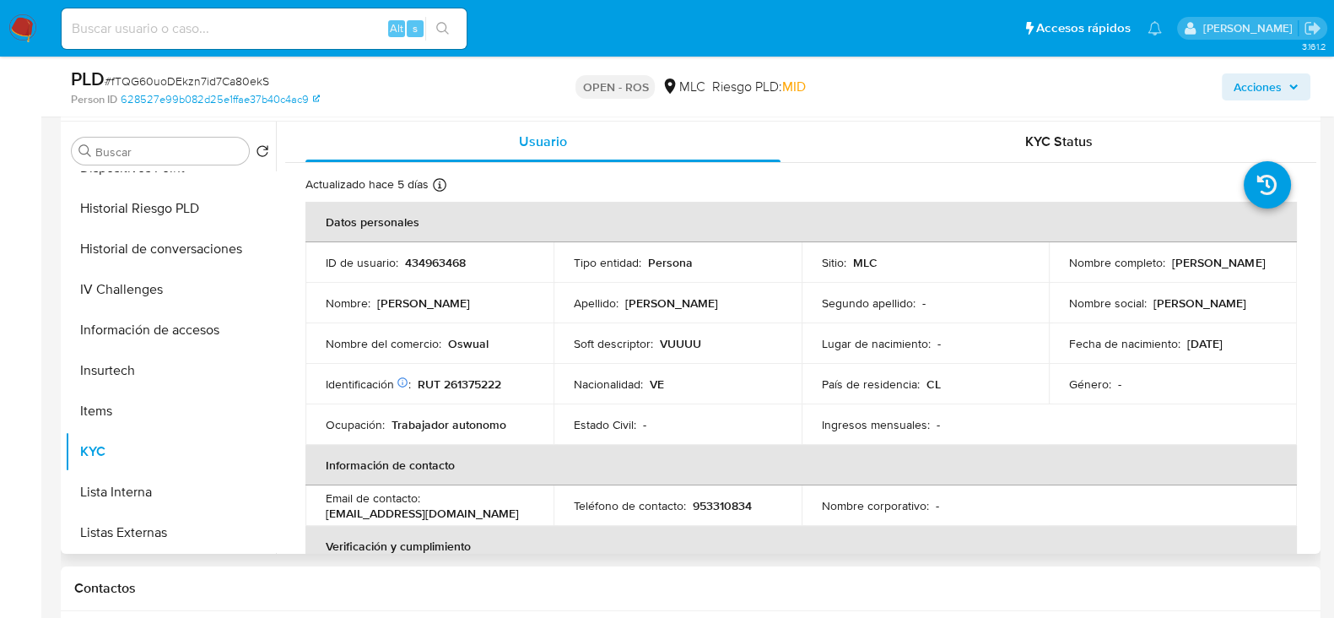
click at [478, 383] on p "RUT 261375222" at bounding box center [460, 383] width 84 height 15
click at [445, 263] on p "434963468" at bounding box center [435, 262] width 61 height 15
click at [495, 386] on p "RUT 261375222" at bounding box center [460, 383] width 84 height 15
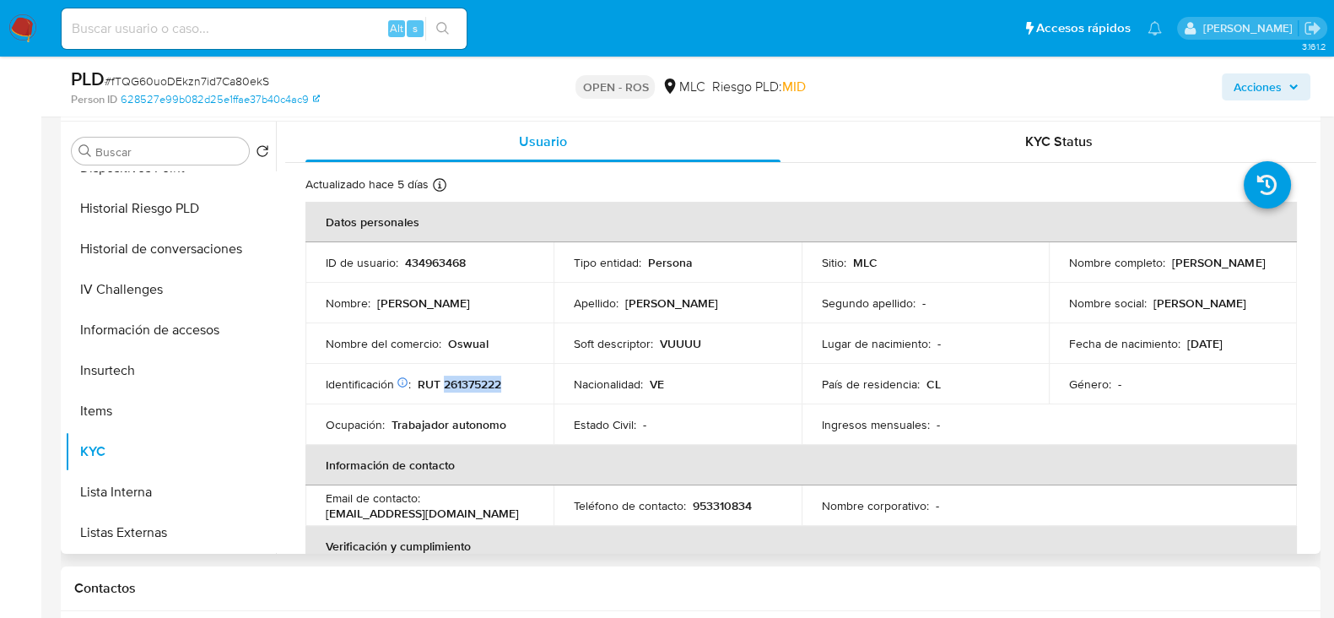
click at [495, 386] on p "RUT 261375222" at bounding box center [460, 383] width 84 height 15
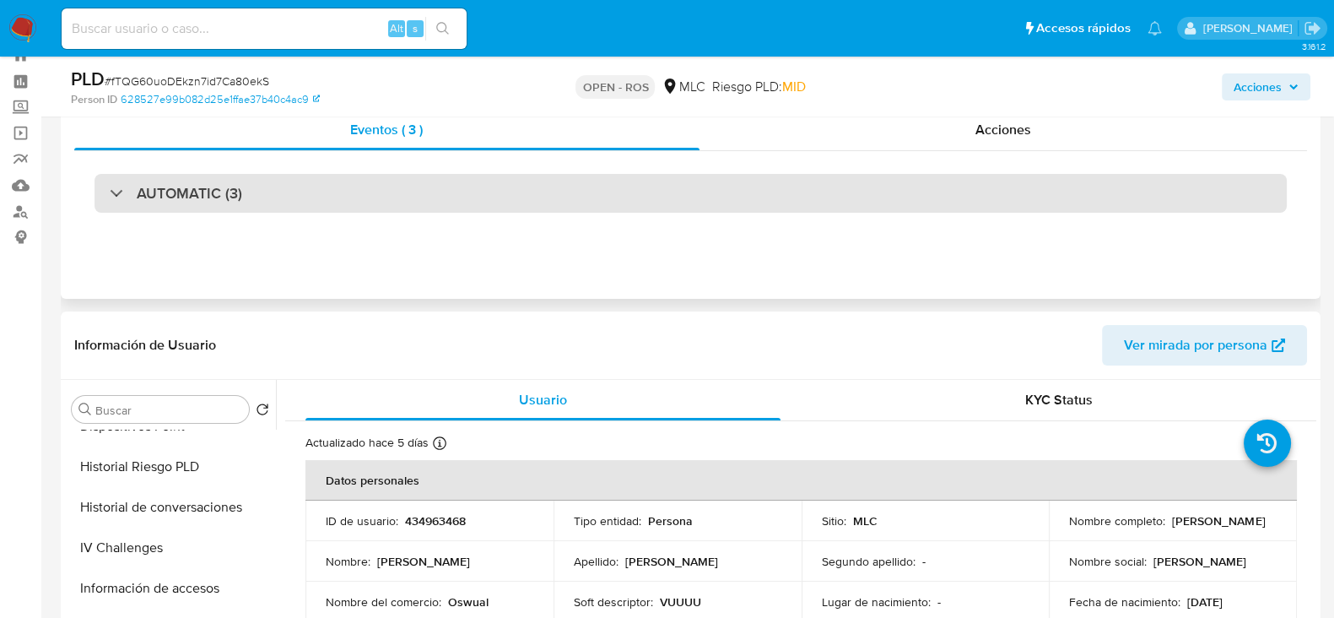
scroll to position [0, 0]
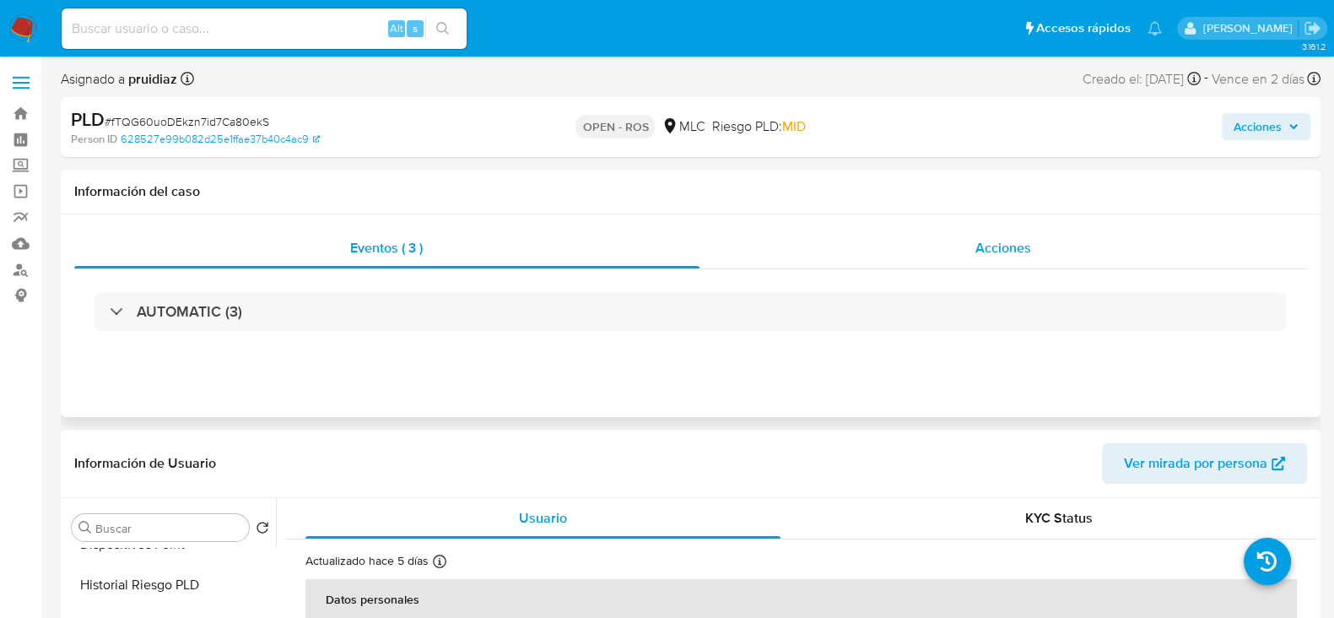
click at [1007, 244] on span "Acciones" at bounding box center [1003, 247] width 56 height 19
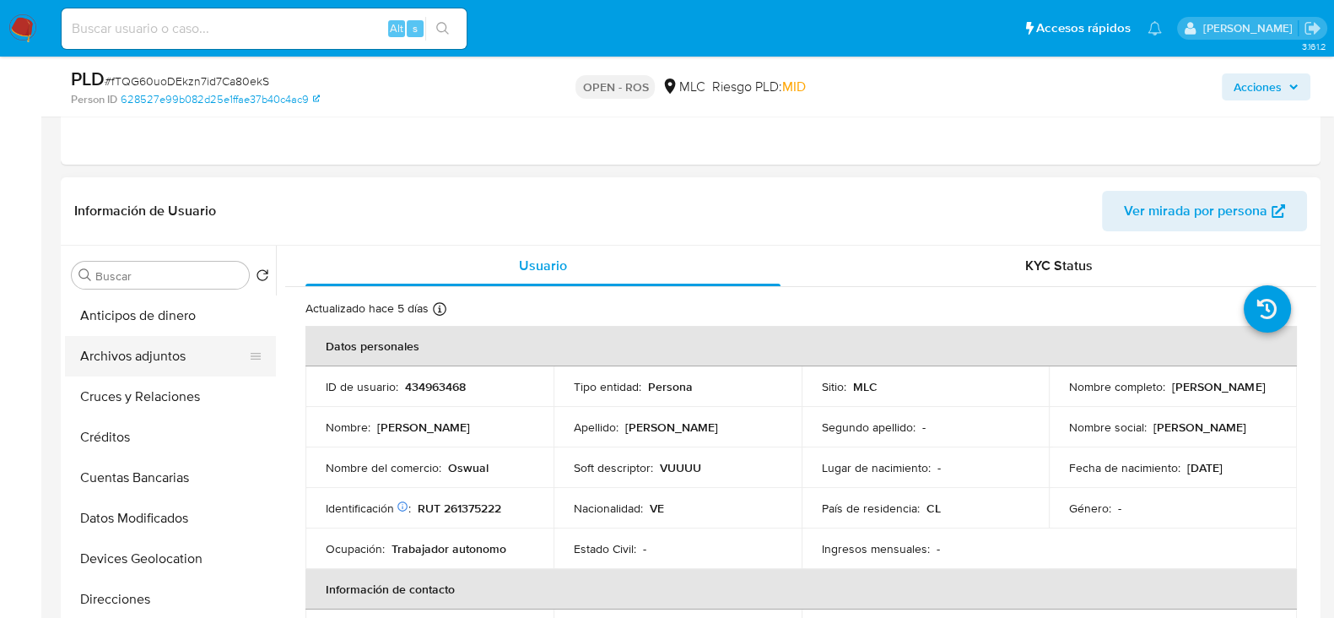
click at [140, 348] on button "Archivos adjuntos" at bounding box center [163, 356] width 197 height 40
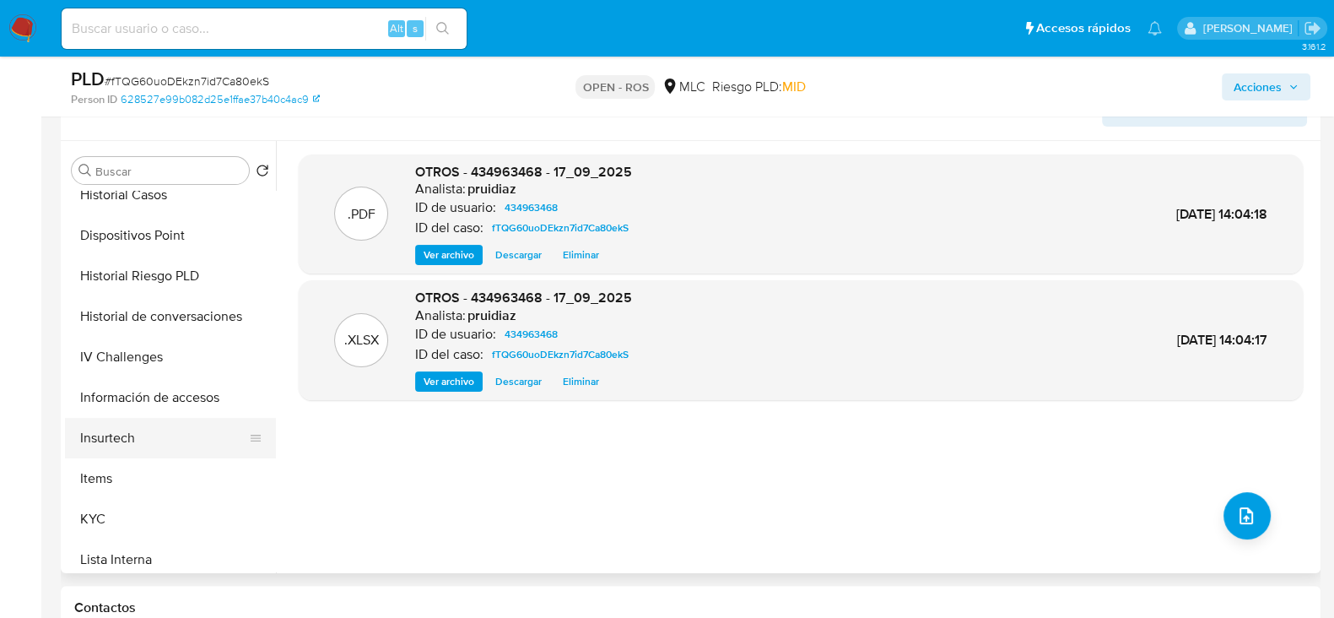
scroll to position [421, 0]
click at [115, 516] on button "KYC" at bounding box center [163, 519] width 197 height 40
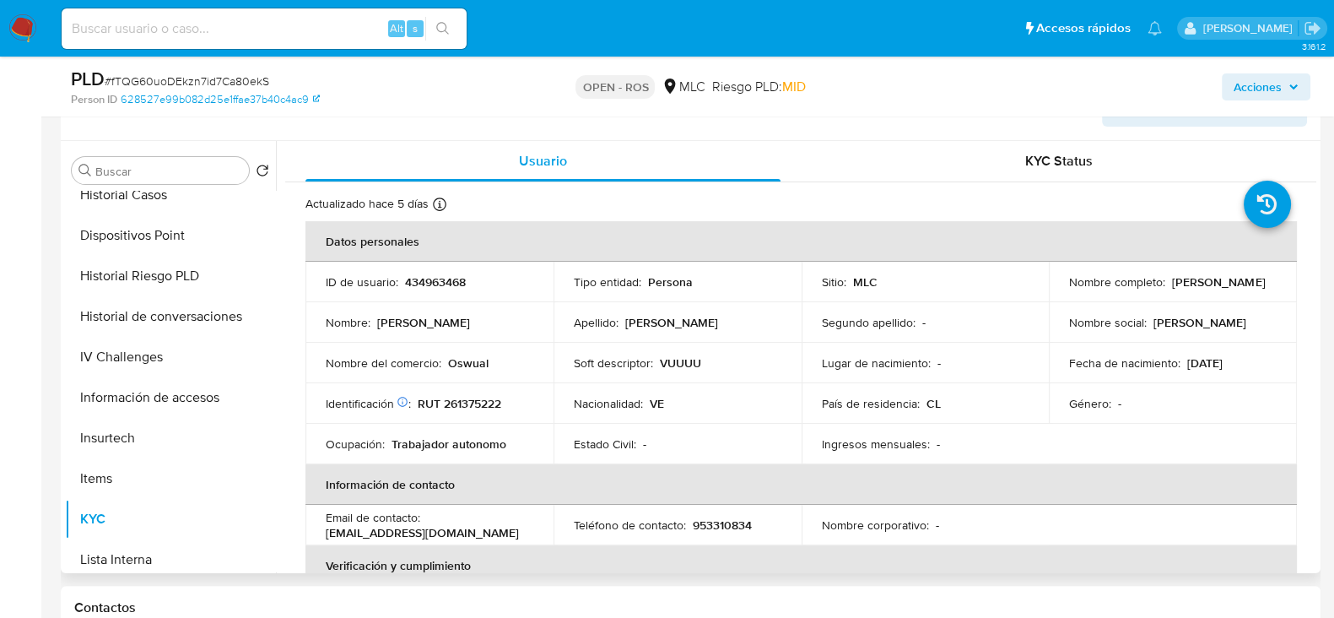
drag, startPoint x: 1196, startPoint y: 289, endPoint x: 1059, endPoint y: 289, distance: 136.7
click at [1059, 289] on td "Nombre completo : Carlos Jose Marin Juarez" at bounding box center [1173, 282] width 248 height 40
click at [482, 396] on p "RUT 261375222" at bounding box center [460, 403] width 84 height 15
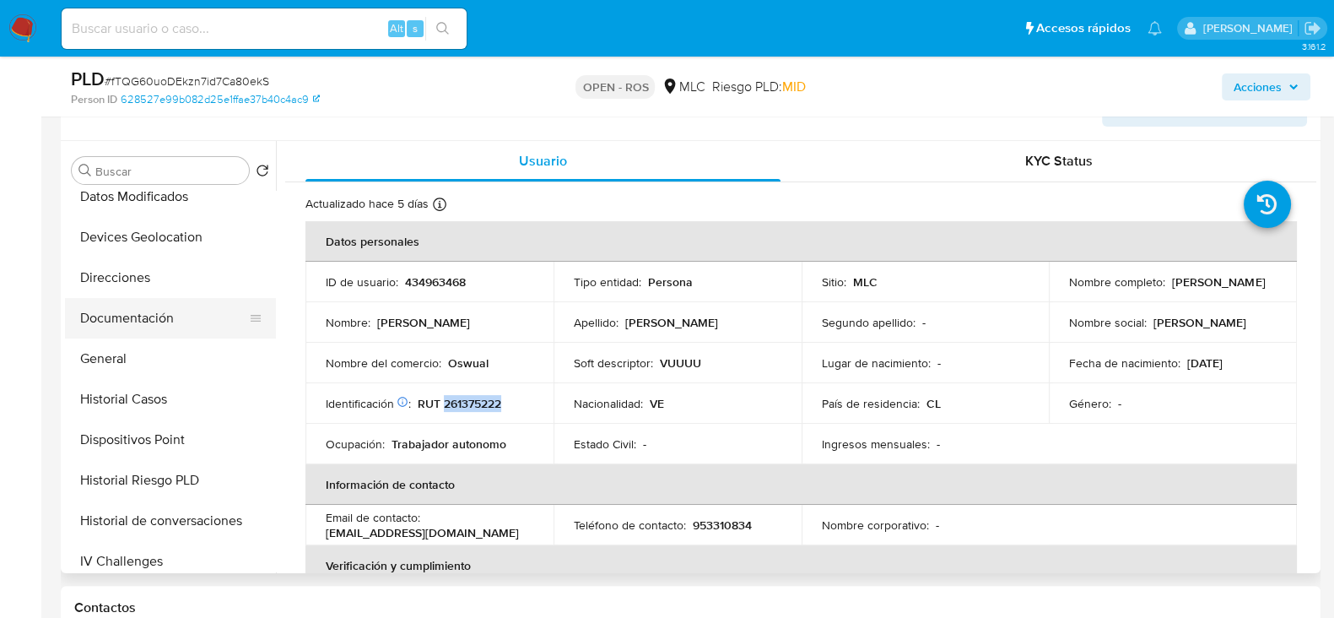
scroll to position [210, 0]
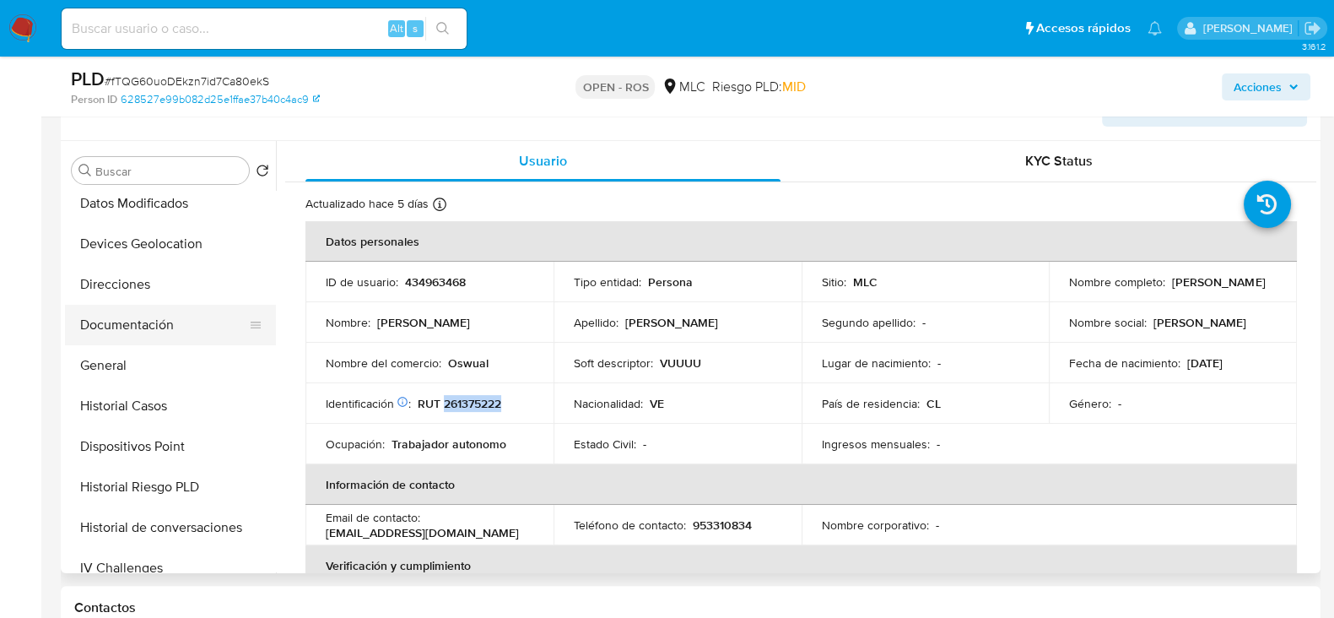
click at [148, 315] on button "Documentación" at bounding box center [163, 325] width 197 height 40
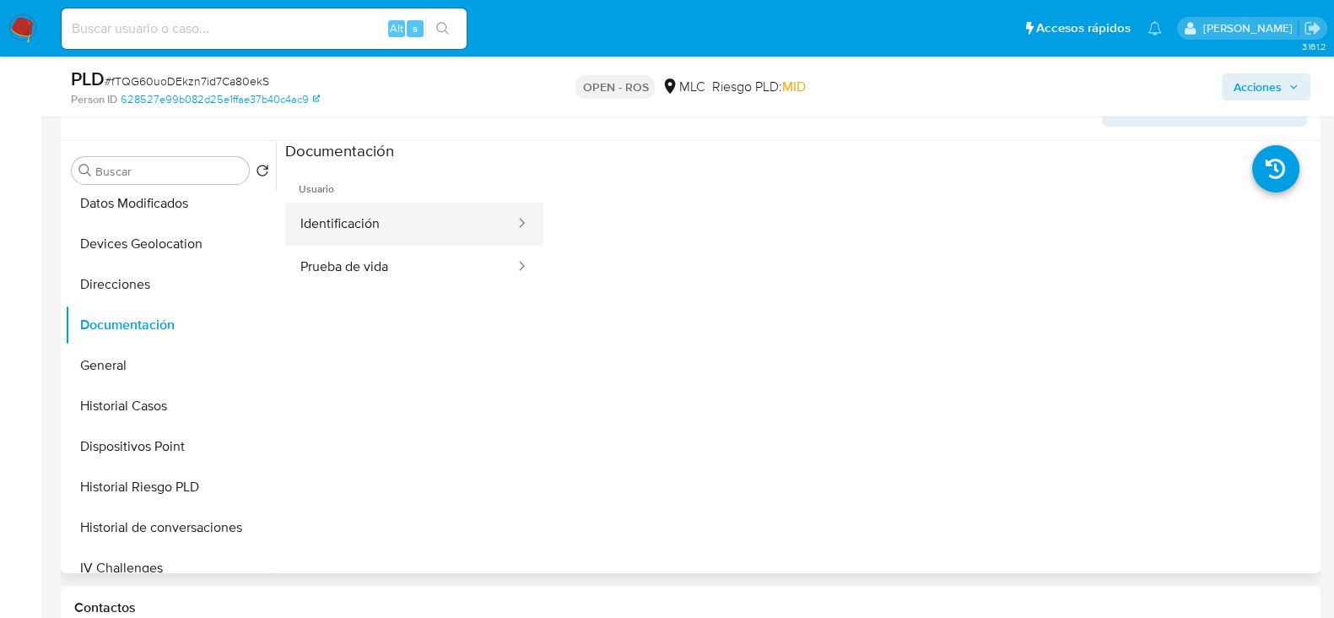
click at [410, 220] on button "Identificación" at bounding box center [400, 223] width 231 height 43
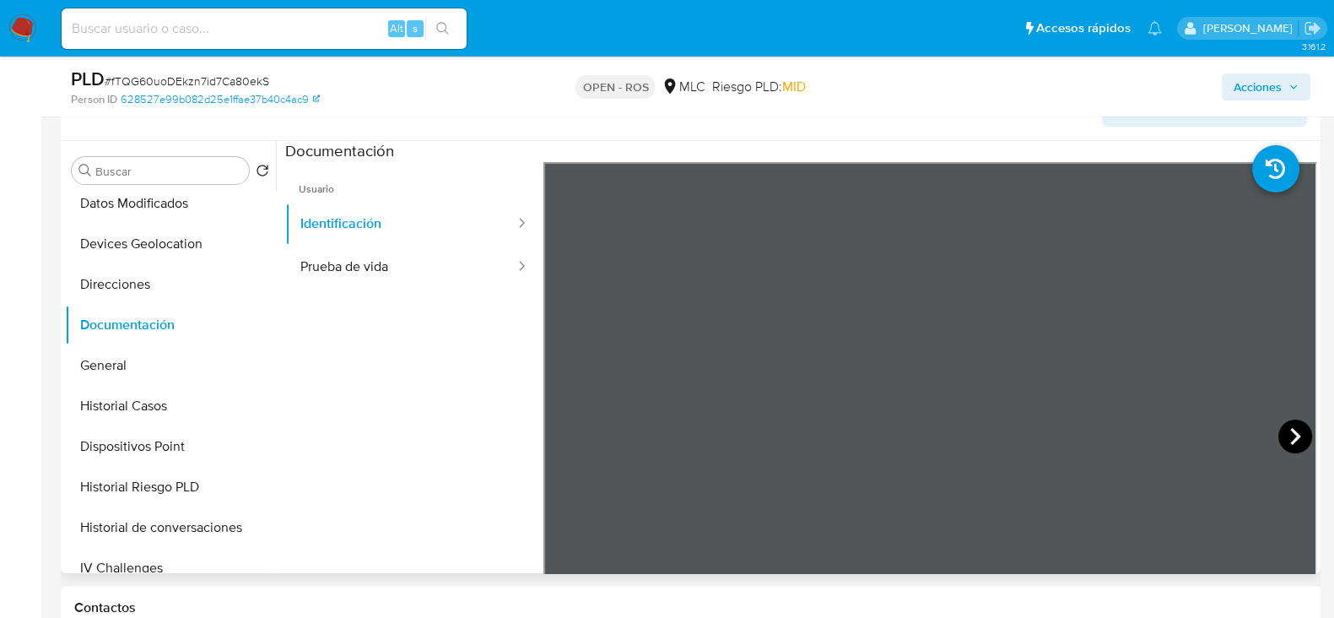
click at [1290, 429] on icon at bounding box center [1295, 436] width 10 height 17
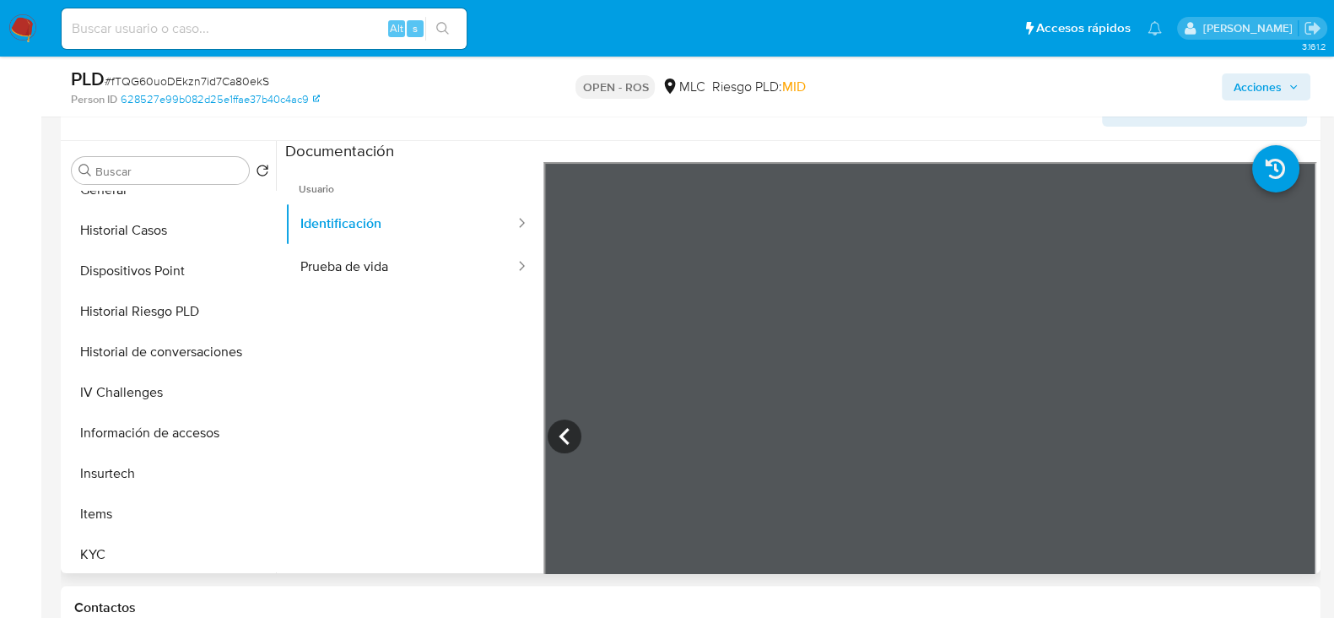
scroll to position [421, 0]
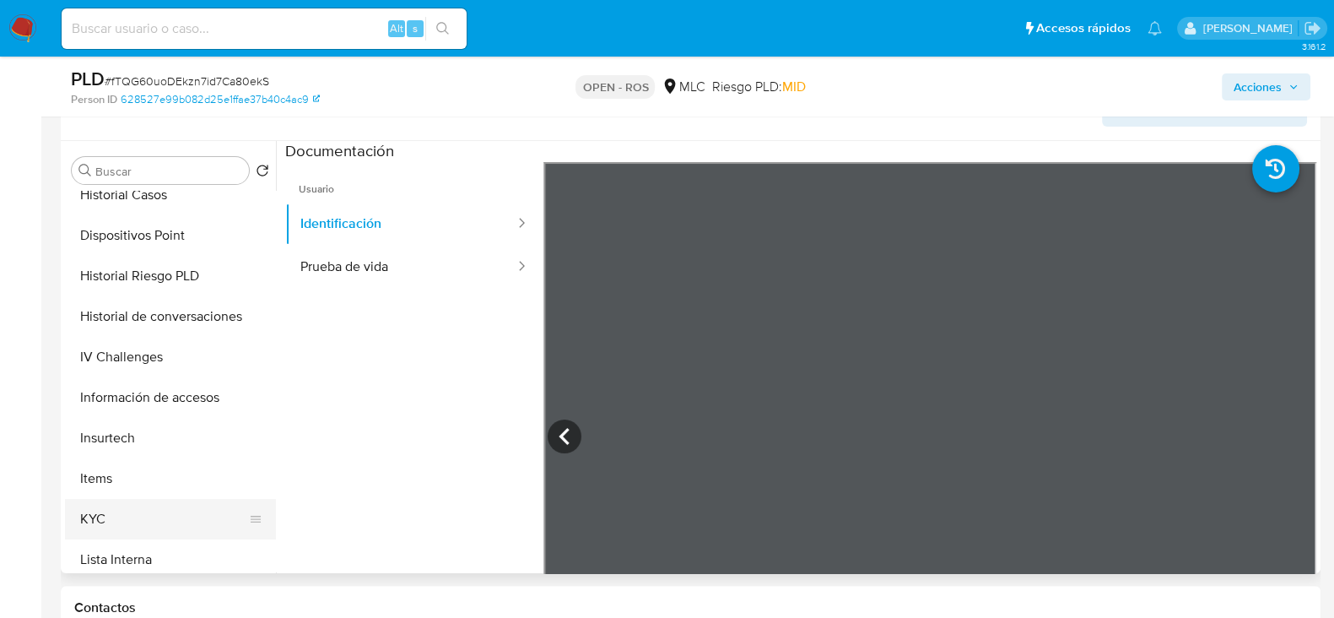
click at [106, 499] on button "KYC" at bounding box center [163, 519] width 197 height 40
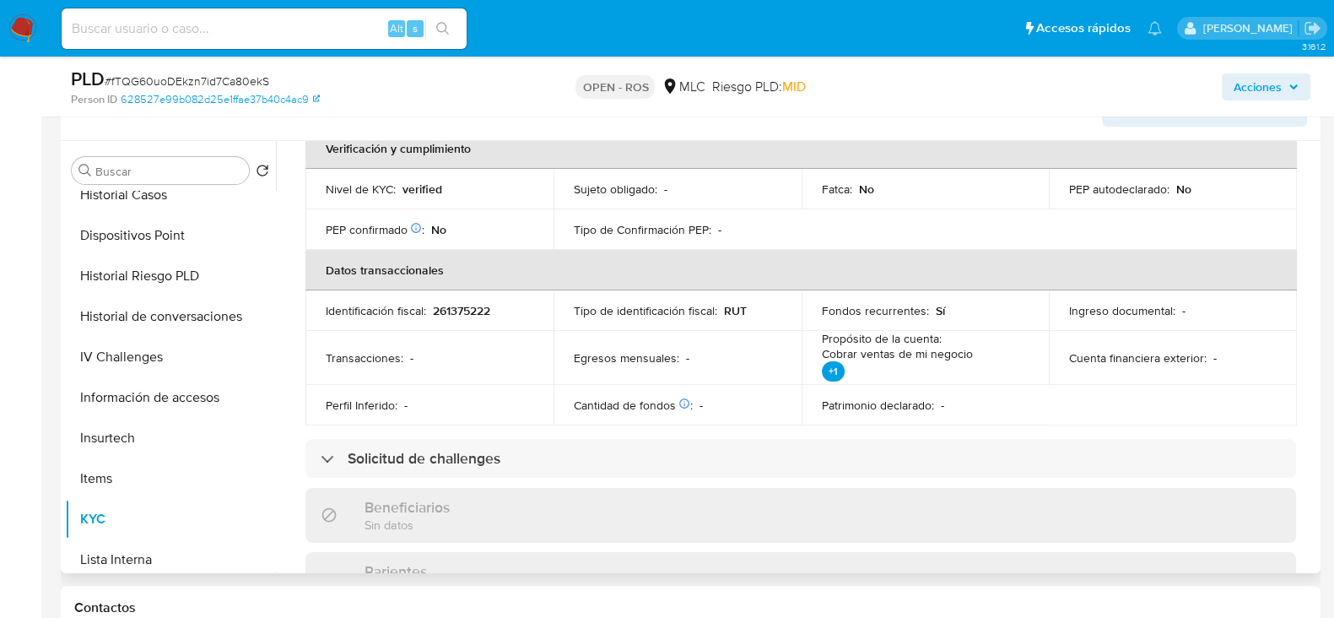
scroll to position [312, 0]
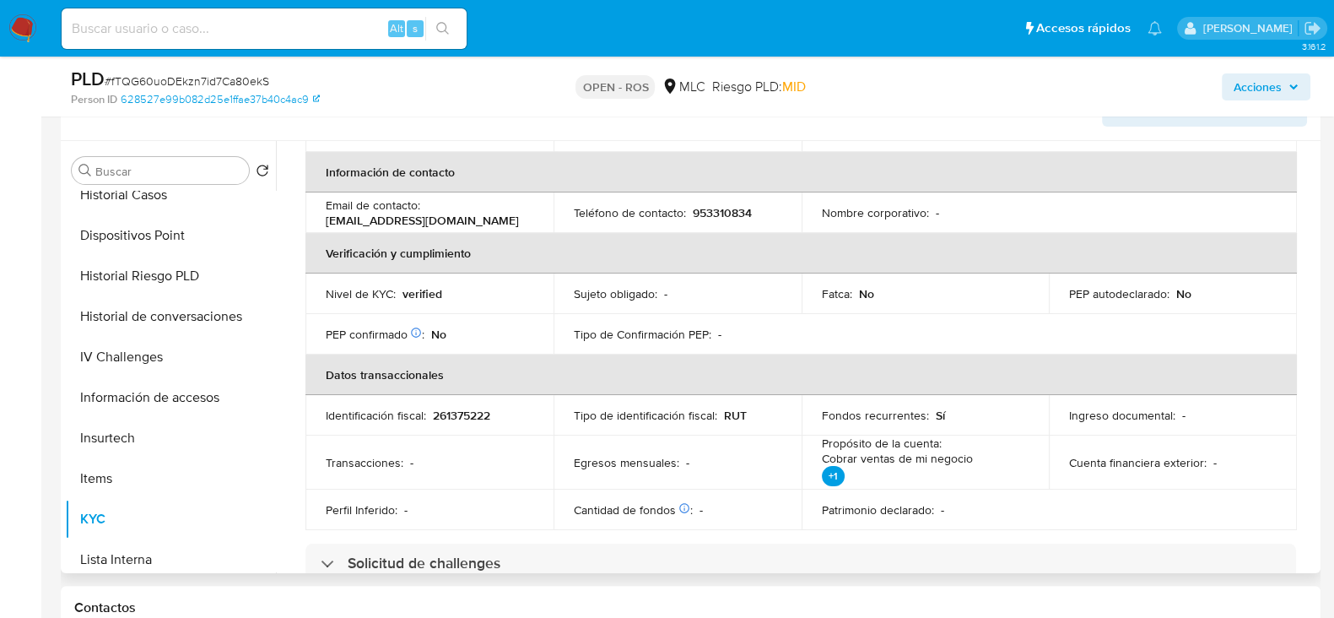
click at [711, 208] on p "953310834" at bounding box center [722, 212] width 59 height 15
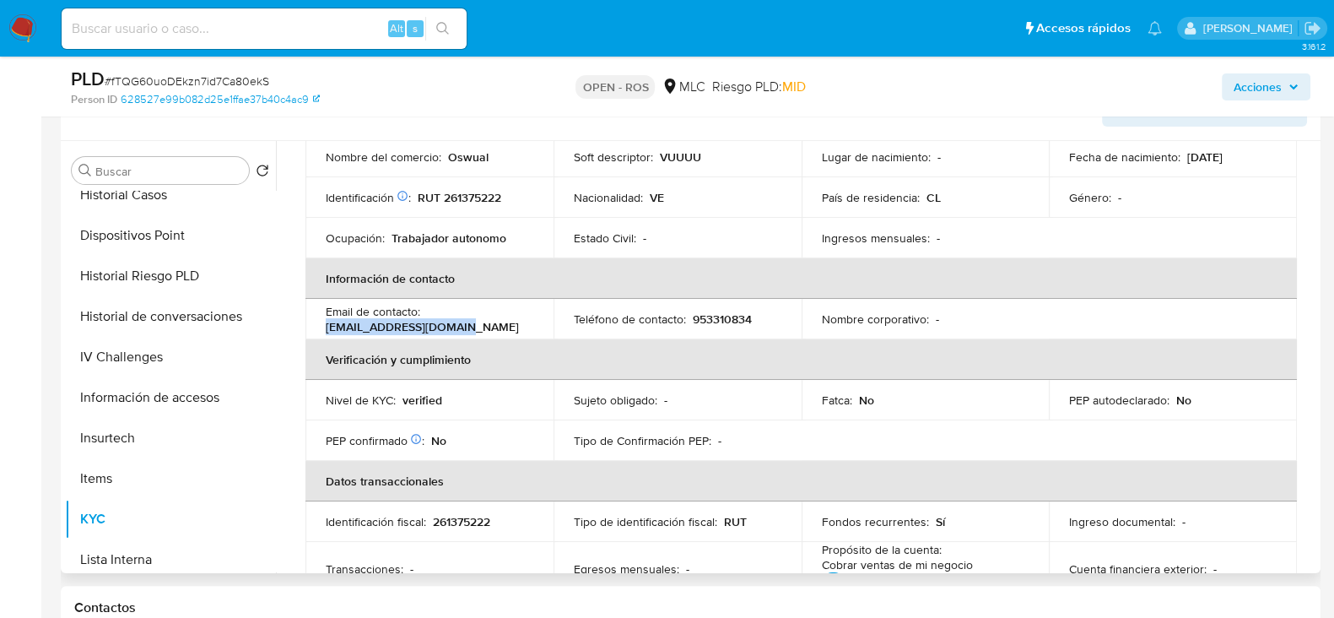
drag, startPoint x: 468, startPoint y: 324, endPoint x: 316, endPoint y: 327, distance: 151.9
click at [316, 327] on td "Email de contacto : carlosjossem@gmail.com" at bounding box center [429, 319] width 248 height 40
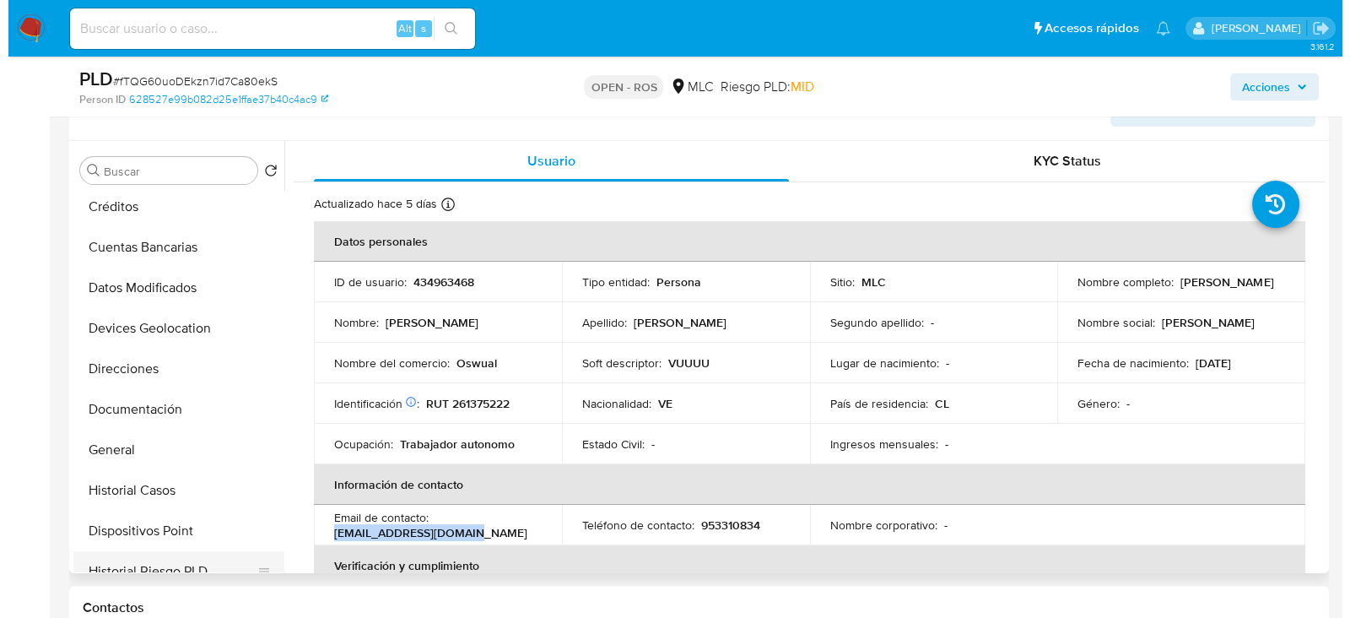
scroll to position [0, 0]
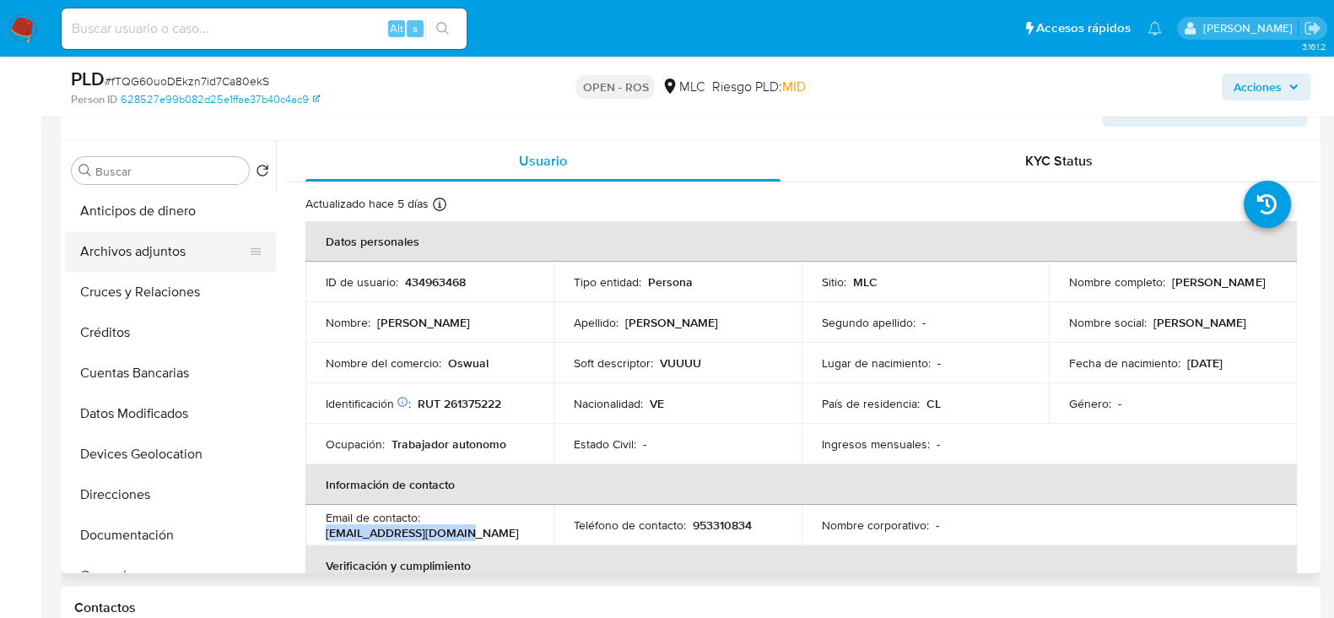
click at [144, 246] on button "Archivos adjuntos" at bounding box center [163, 251] width 197 height 40
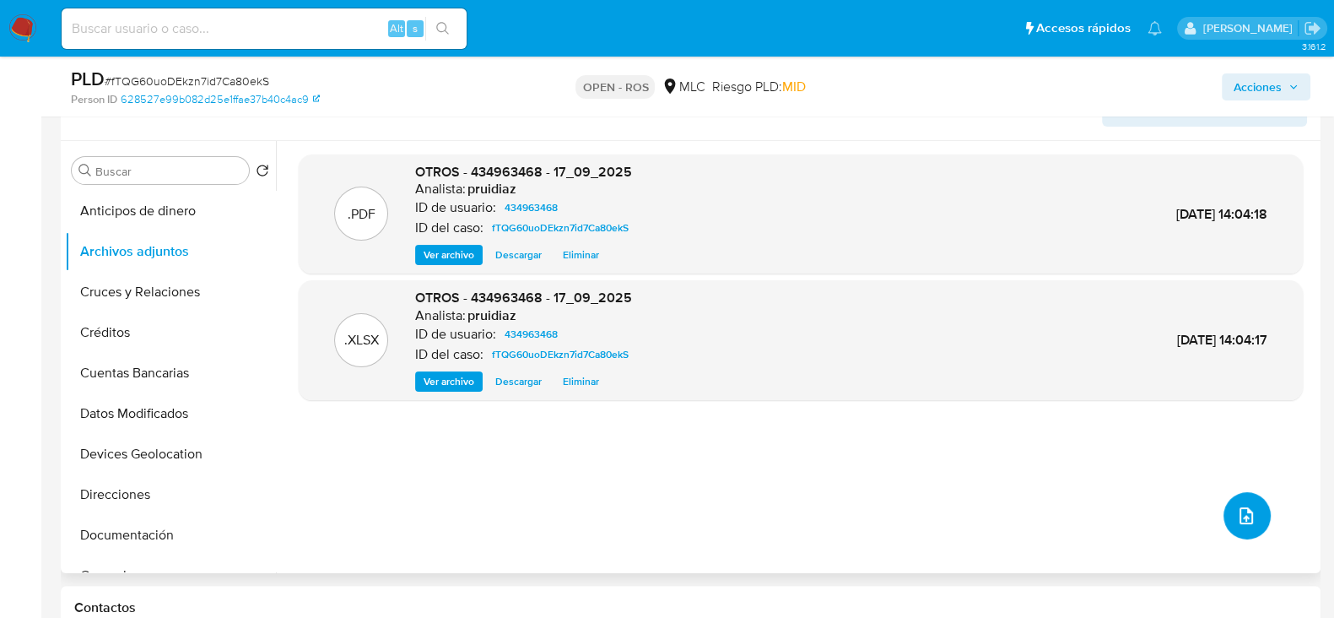
click at [1236, 505] on icon "upload-file" at bounding box center [1246, 515] width 20 height 20
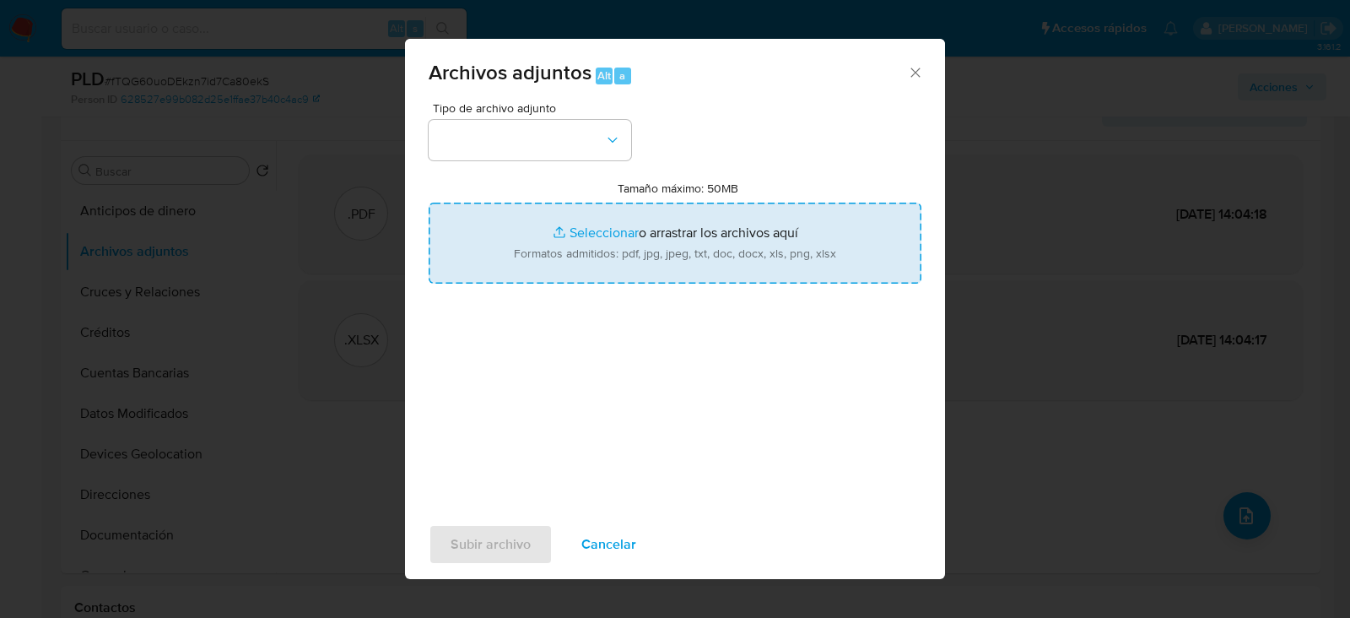
click at [578, 219] on input "Tamaño máximo: 50MB Seleccionar archivos" at bounding box center [675, 242] width 493 height 81
type input "C:\fakepath\Certificado UAF ROS #1365.pdf"
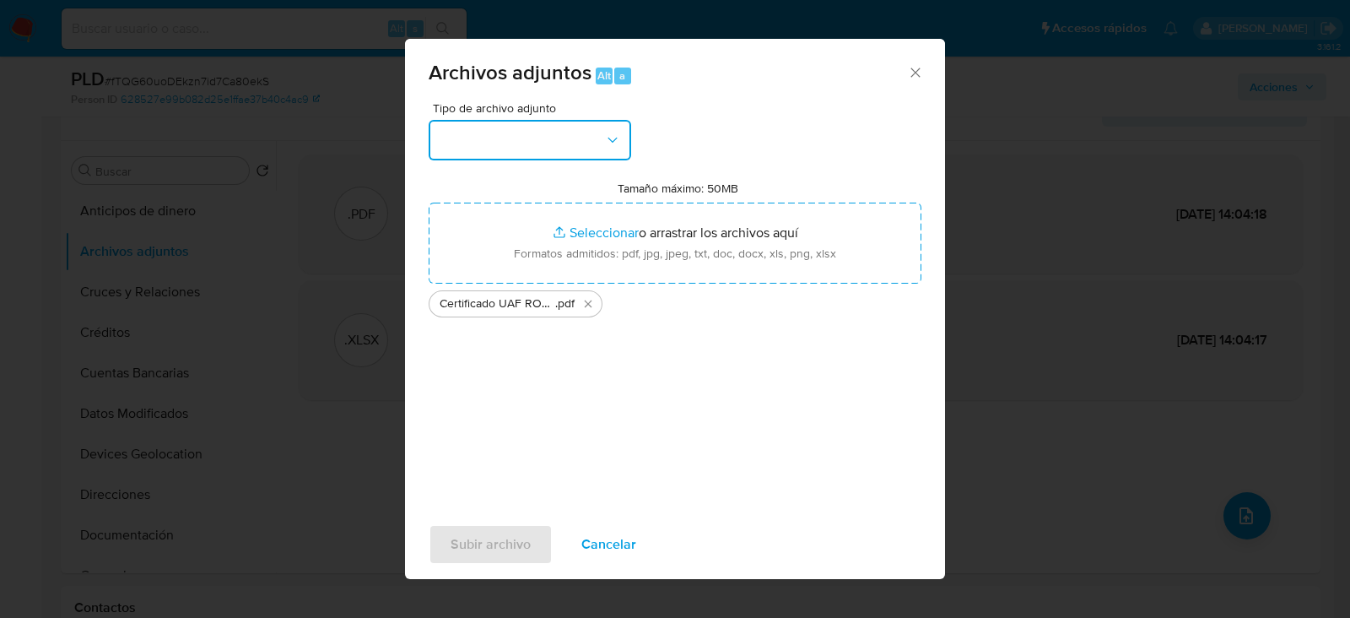
click at [532, 143] on button "button" at bounding box center [530, 140] width 202 height 40
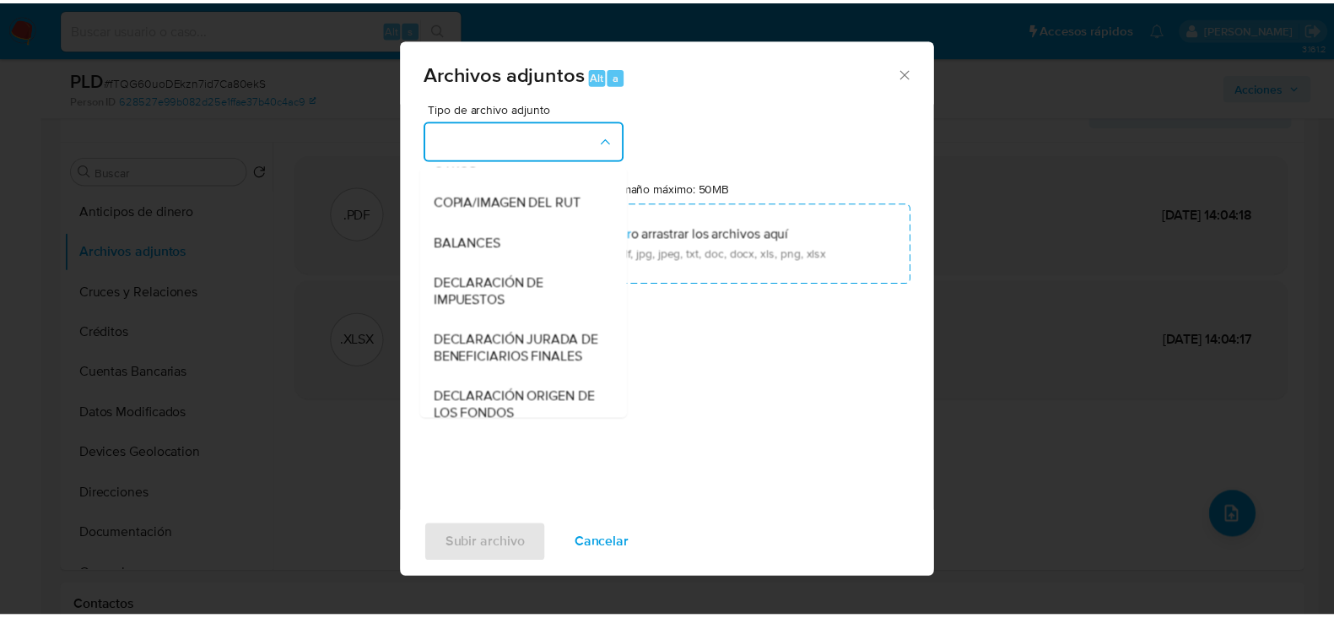
scroll to position [279, 0]
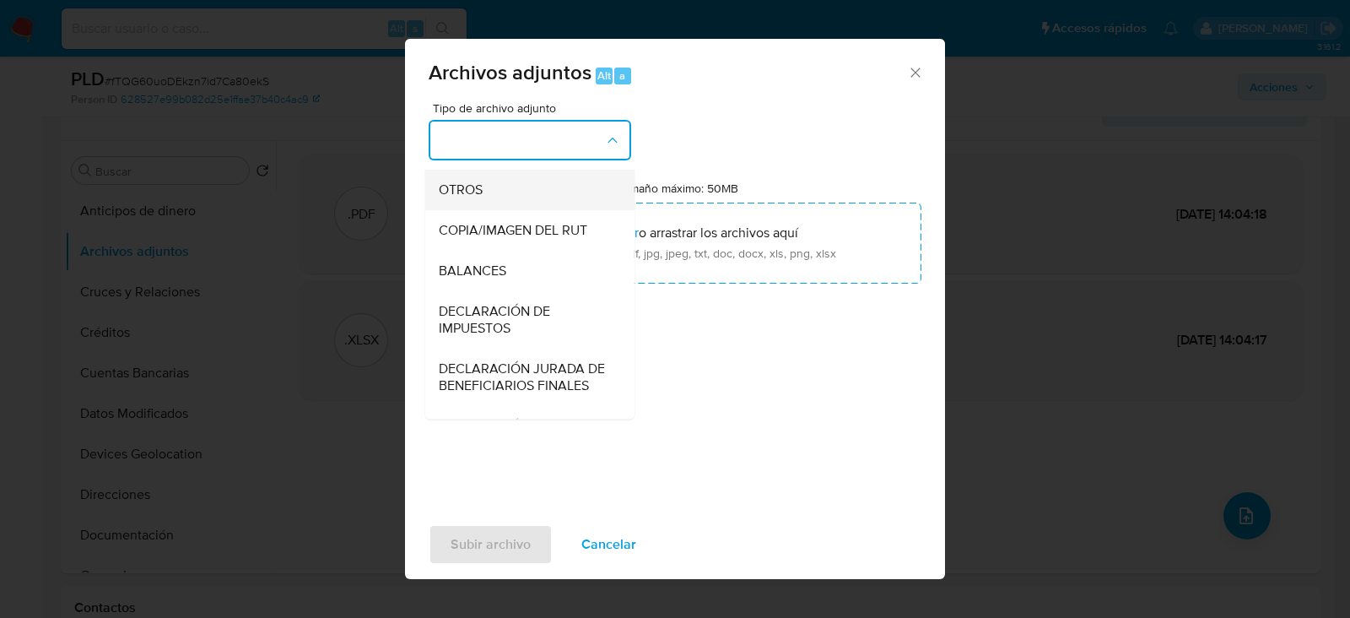
click at [506, 210] on div "OTROS" at bounding box center [525, 190] width 172 height 40
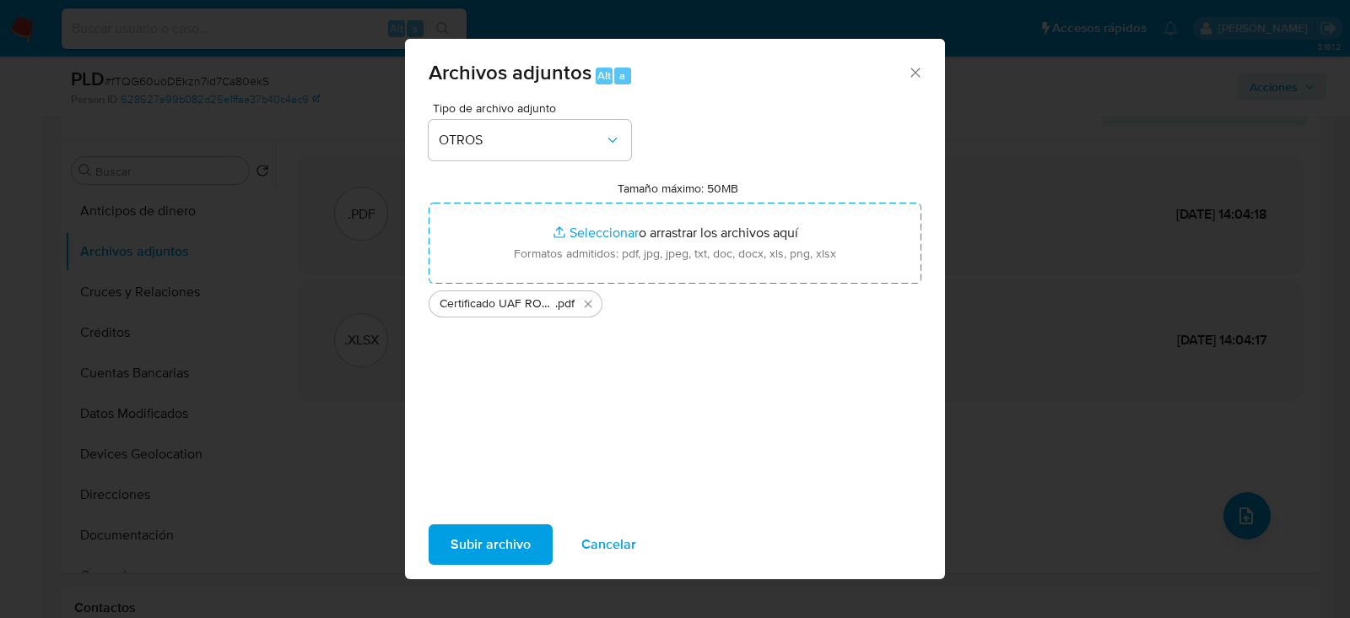
click at [521, 543] on span "Subir archivo" at bounding box center [491, 544] width 80 height 37
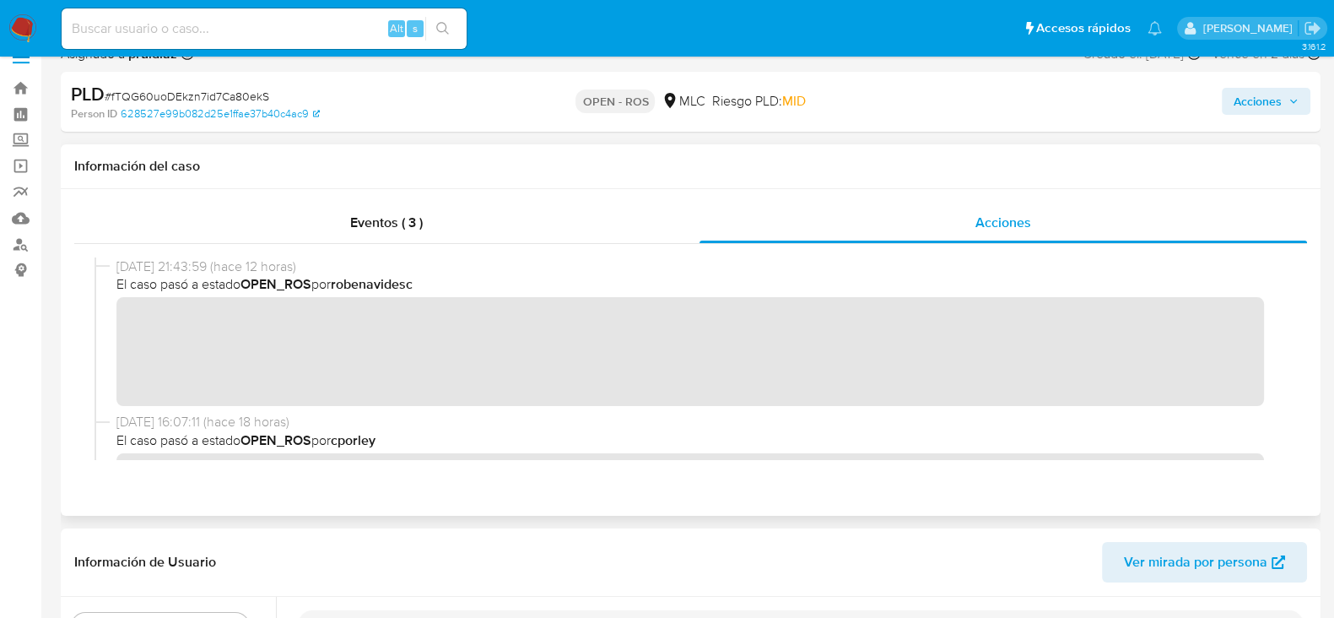
scroll to position [0, 0]
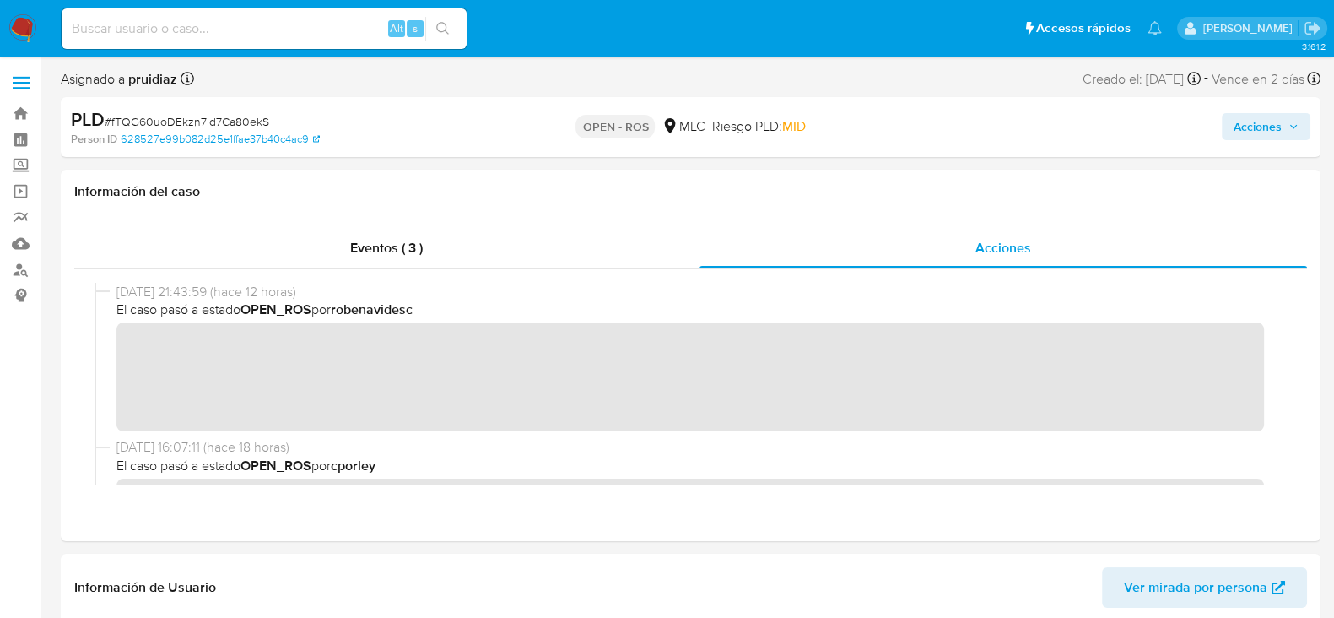
click at [1271, 115] on span "Acciones" at bounding box center [1258, 126] width 48 height 27
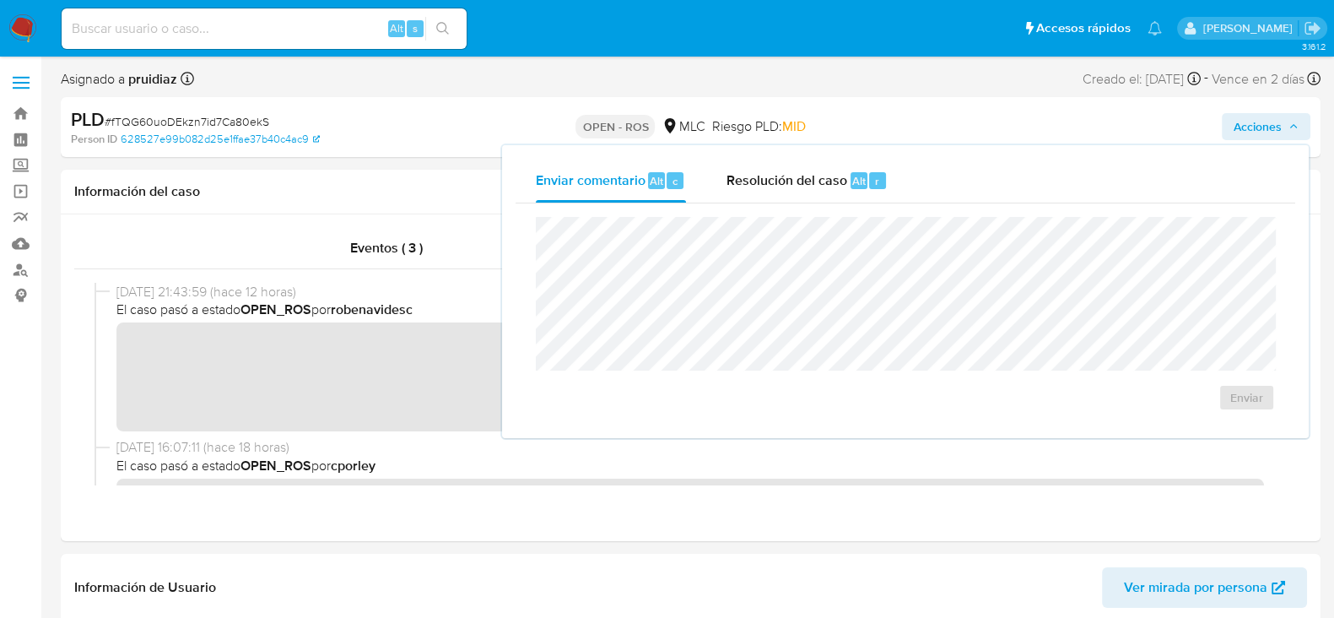
click at [901, 94] on div "Asignado a pruidiaz Asignado el: 12/08/2025 16:25:47 Creado el: 12/07/2025 Crea…" at bounding box center [691, 82] width 1260 height 30
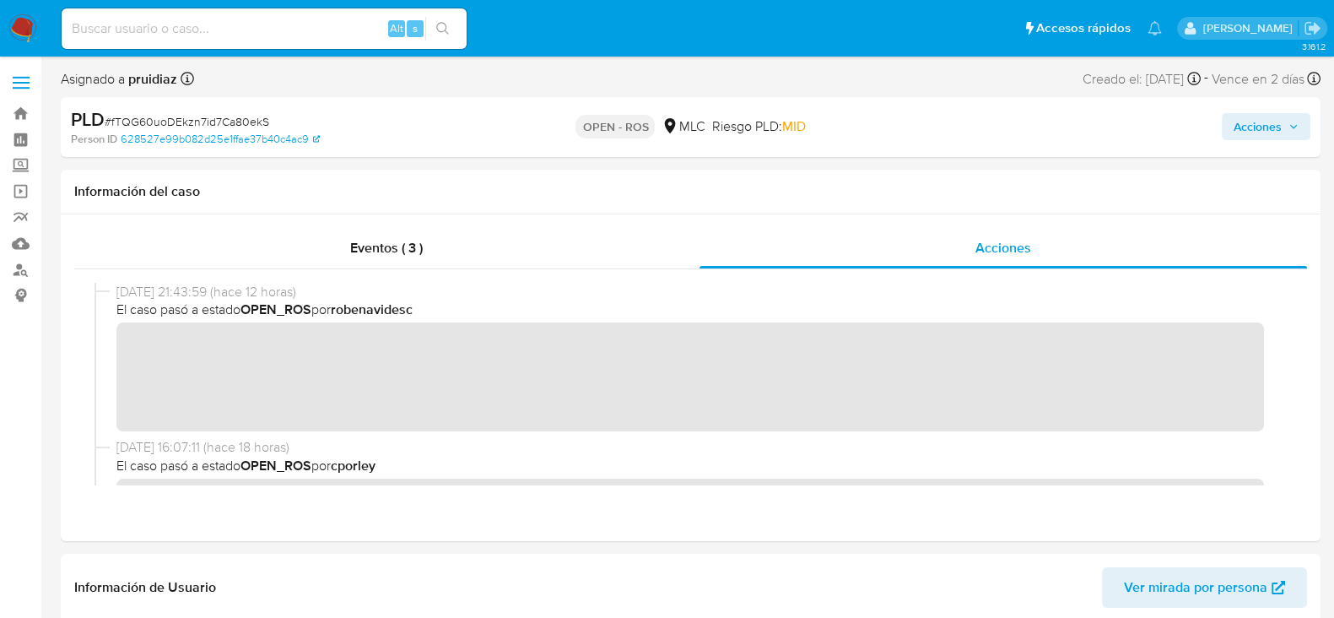
drag, startPoint x: 1248, startPoint y: 129, endPoint x: 1211, endPoint y: 140, distance: 38.7
click at [1247, 129] on span "Acciones" at bounding box center [1258, 126] width 48 height 27
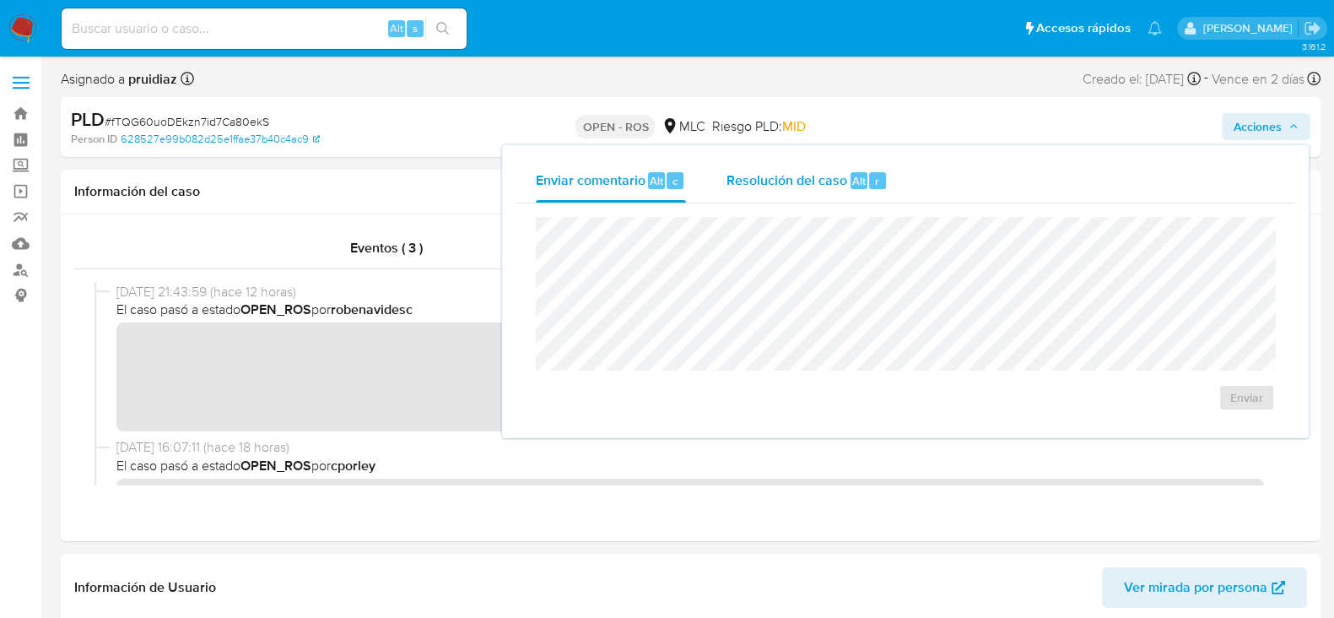
click at [793, 192] on div "Resolución del caso Alt r" at bounding box center [806, 181] width 161 height 44
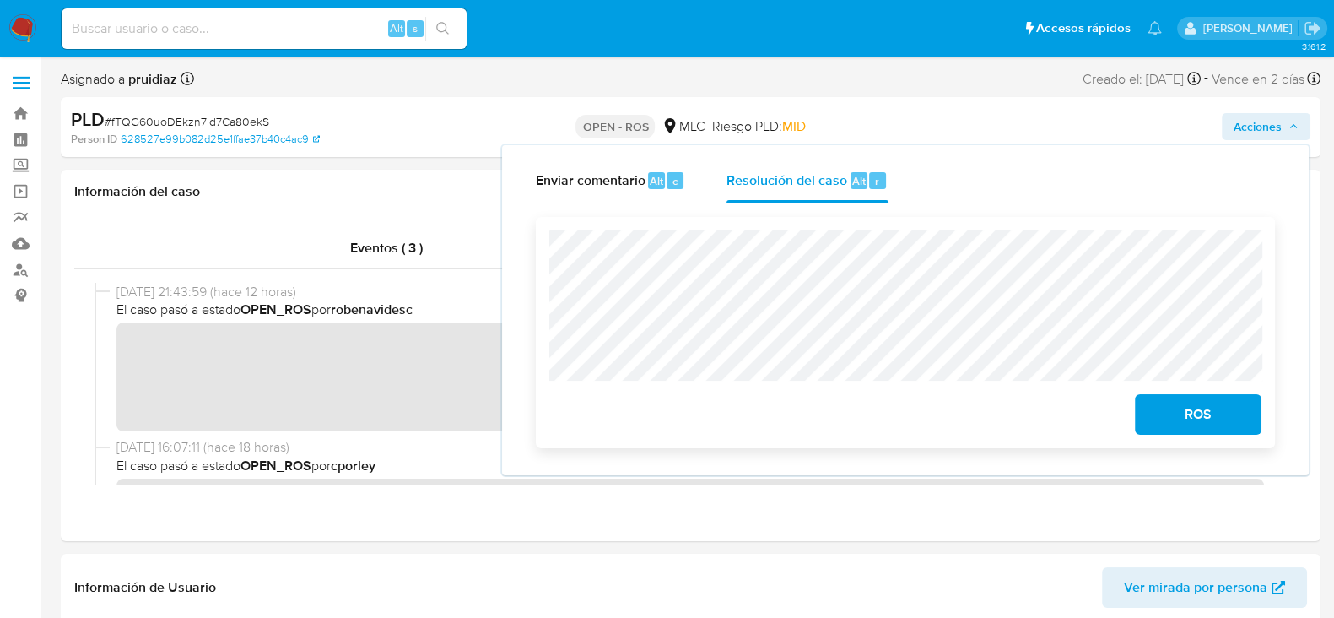
click at [1180, 419] on span "ROS" at bounding box center [1198, 414] width 83 height 37
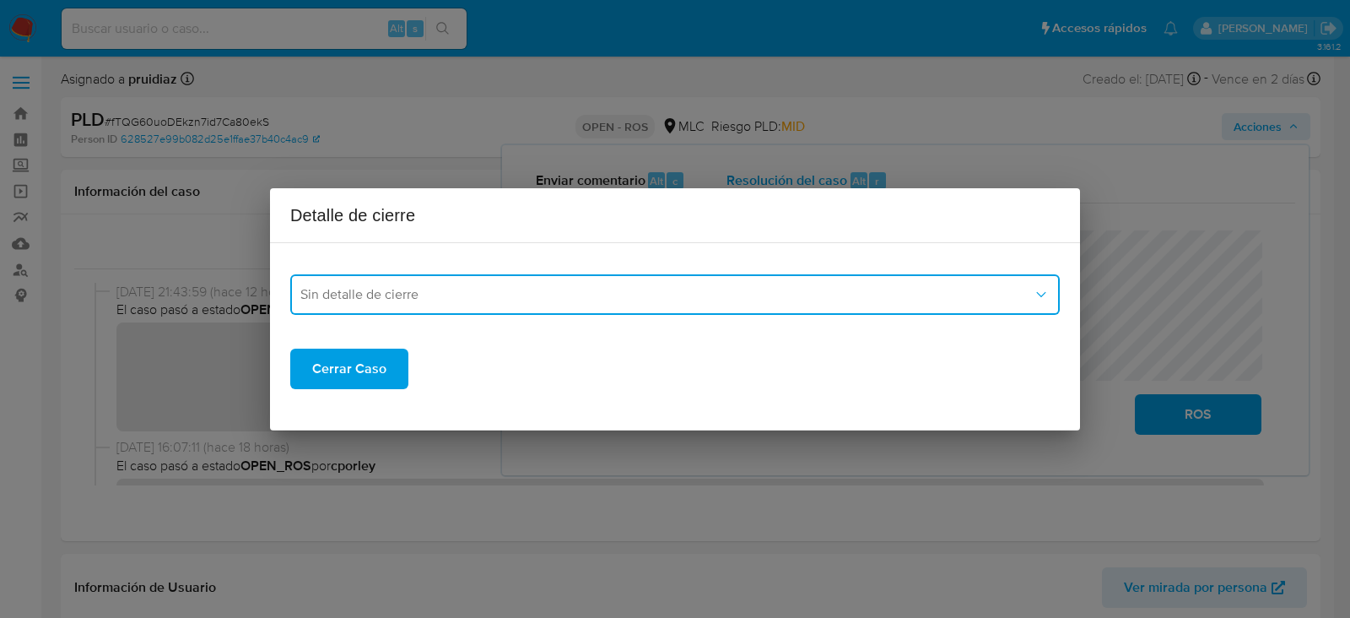
click at [477, 313] on button "Sin detalle de cierre" at bounding box center [674, 294] width 769 height 40
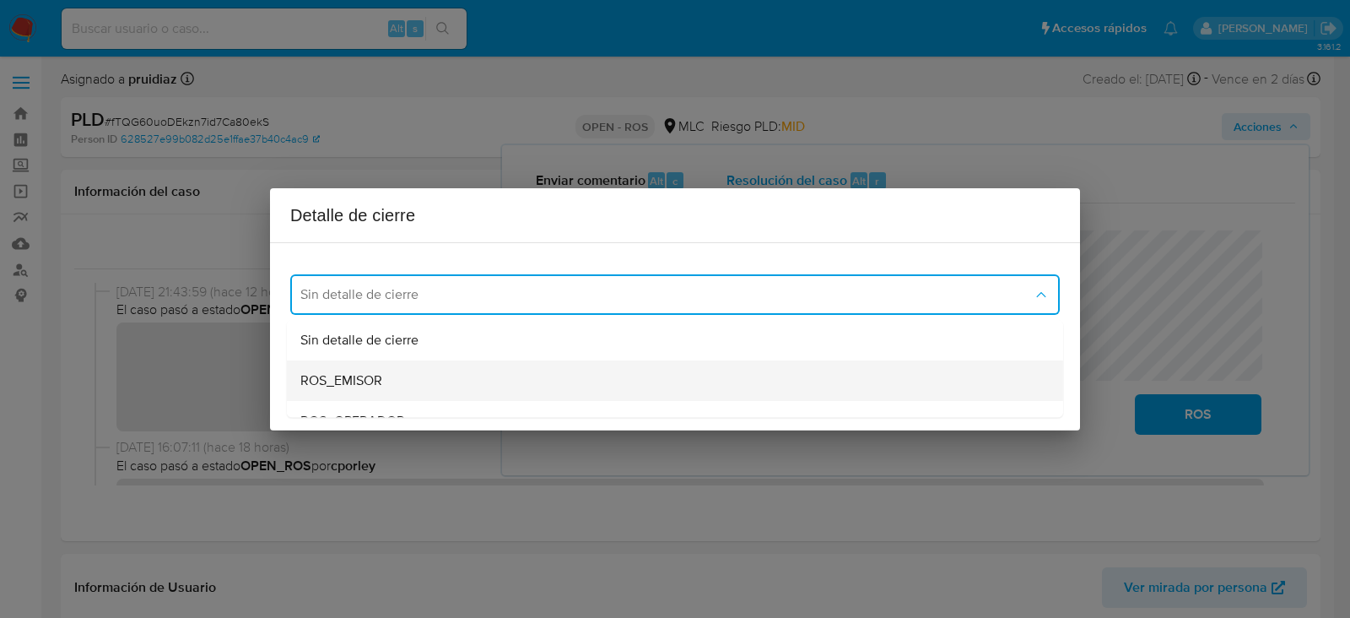
click at [383, 377] on div "ROS_EMISOR" at bounding box center [669, 380] width 739 height 40
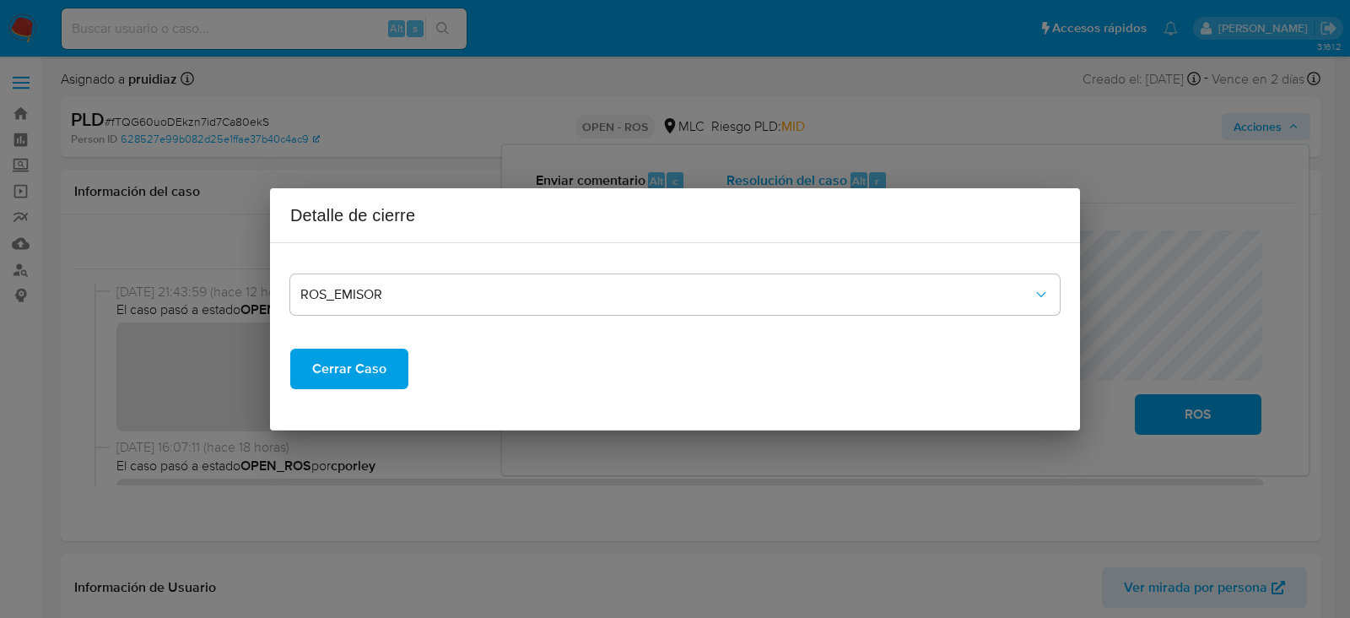
click at [349, 374] on span "Cerrar Caso" at bounding box center [349, 368] width 74 height 37
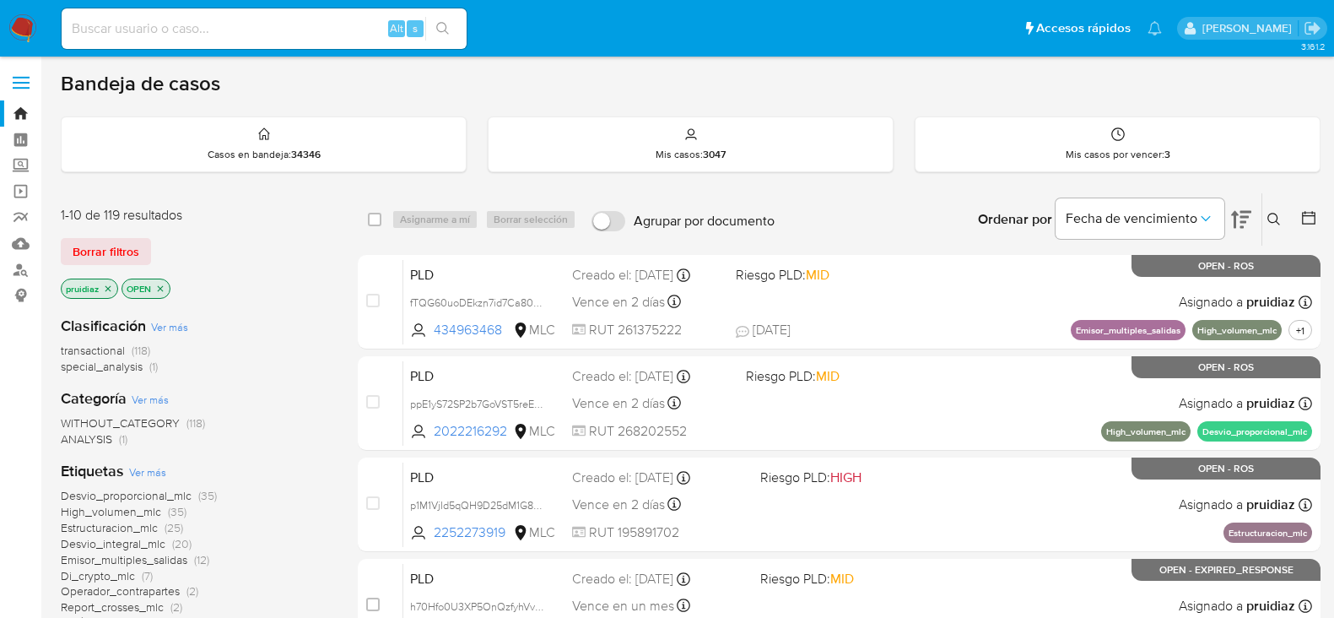
scroll to position [64, 0]
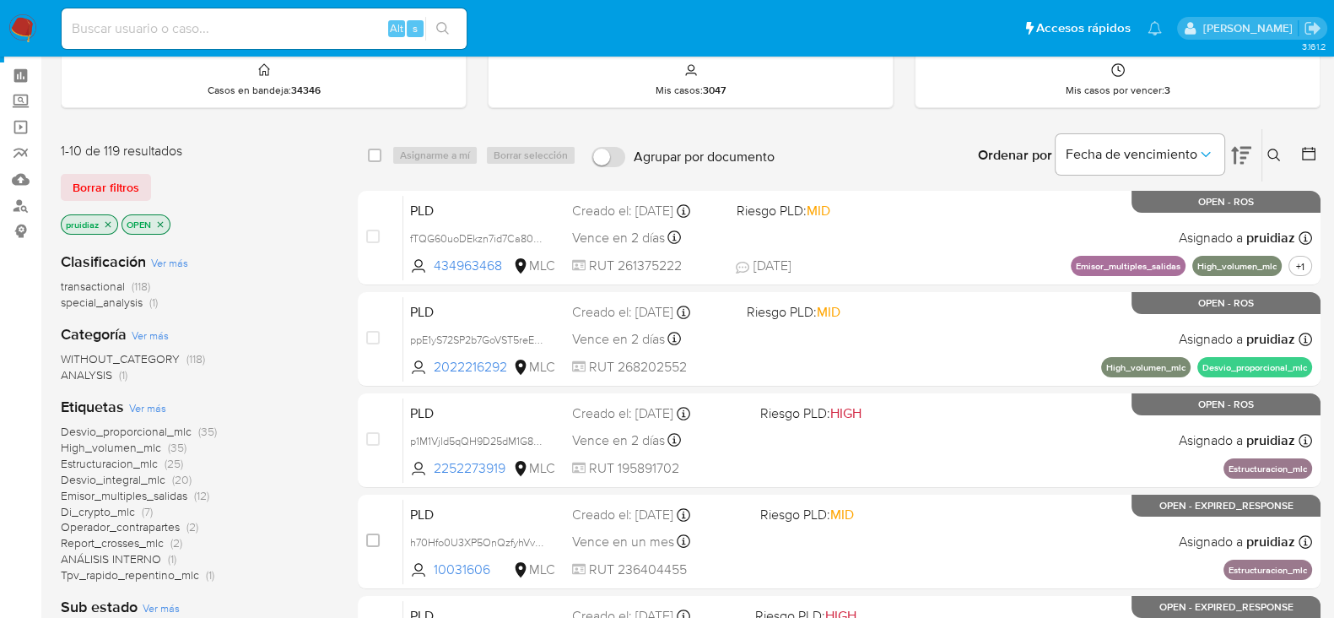
click at [31, 32] on img at bounding box center [22, 28] width 29 height 29
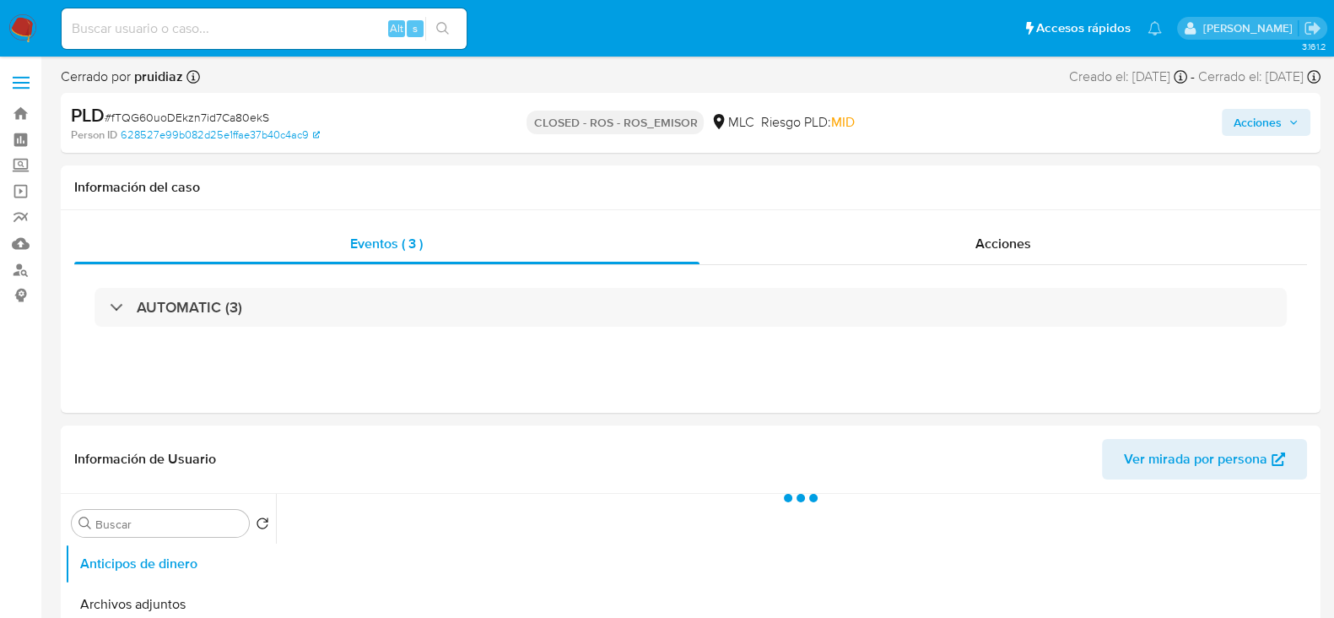
select select "10"
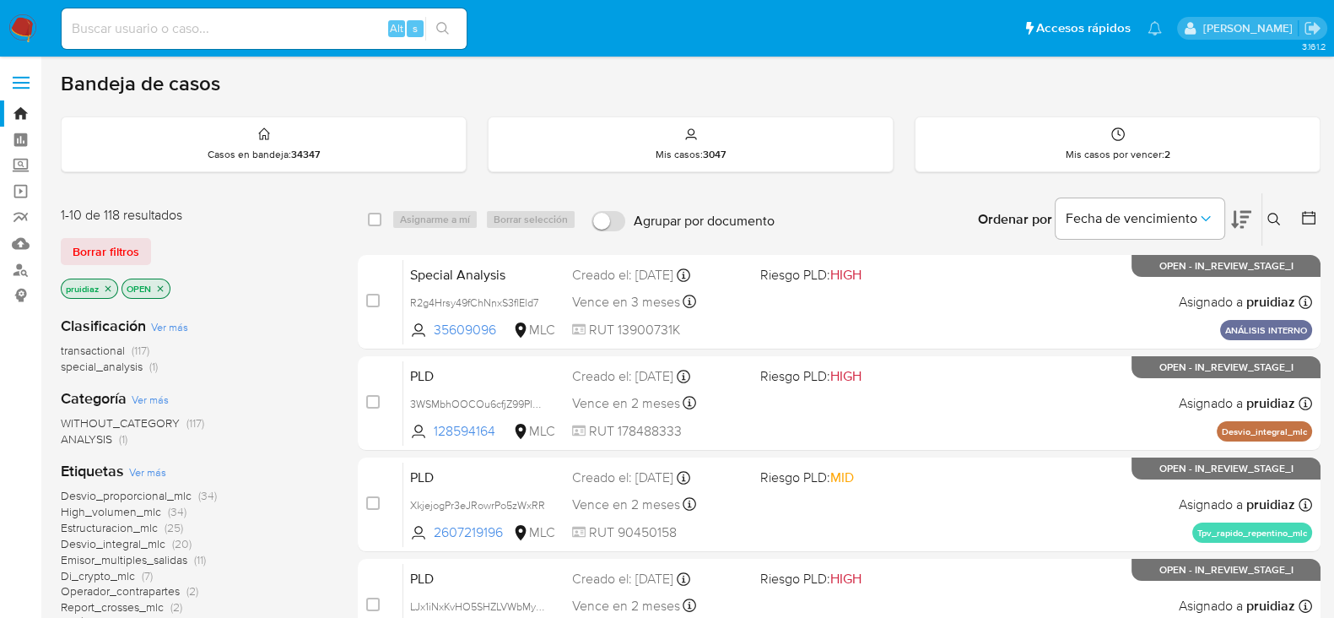
click at [1245, 212] on icon at bounding box center [1241, 219] width 20 height 20
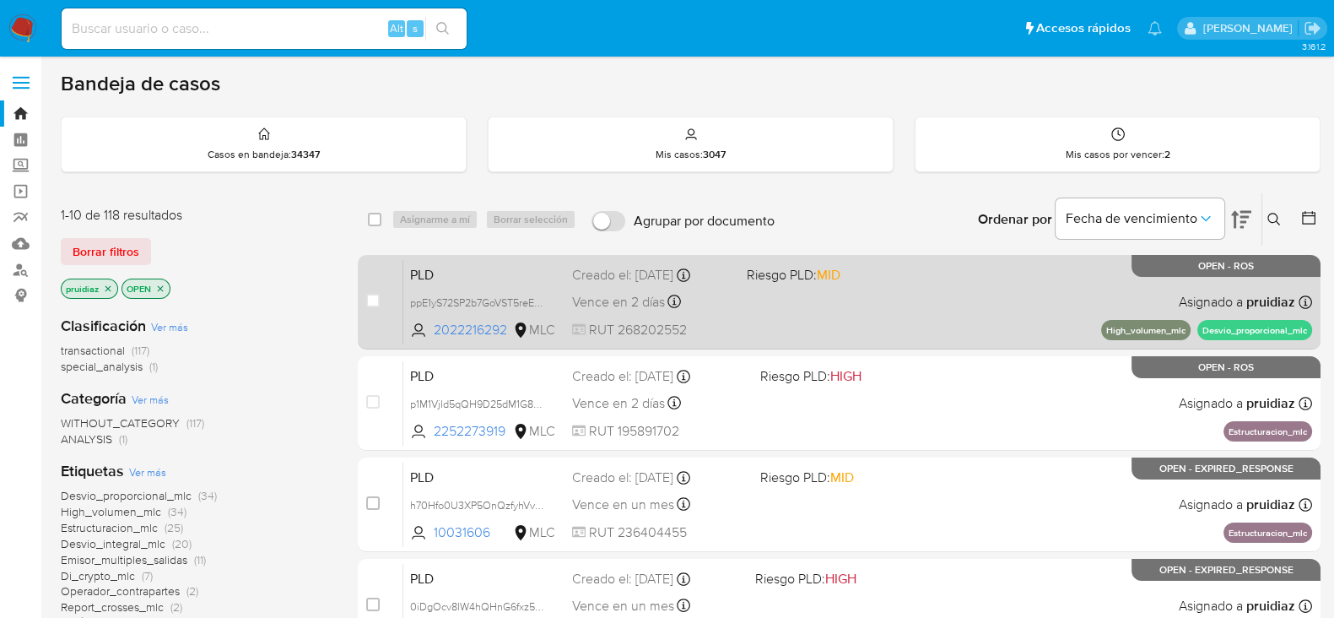
click at [959, 303] on div "PLD ppE1yS72SP2b7GoVST5reEqh 2022216292 MLC Riesgo PLD: MID Creado el: 12/07/20…" at bounding box center [857, 301] width 909 height 85
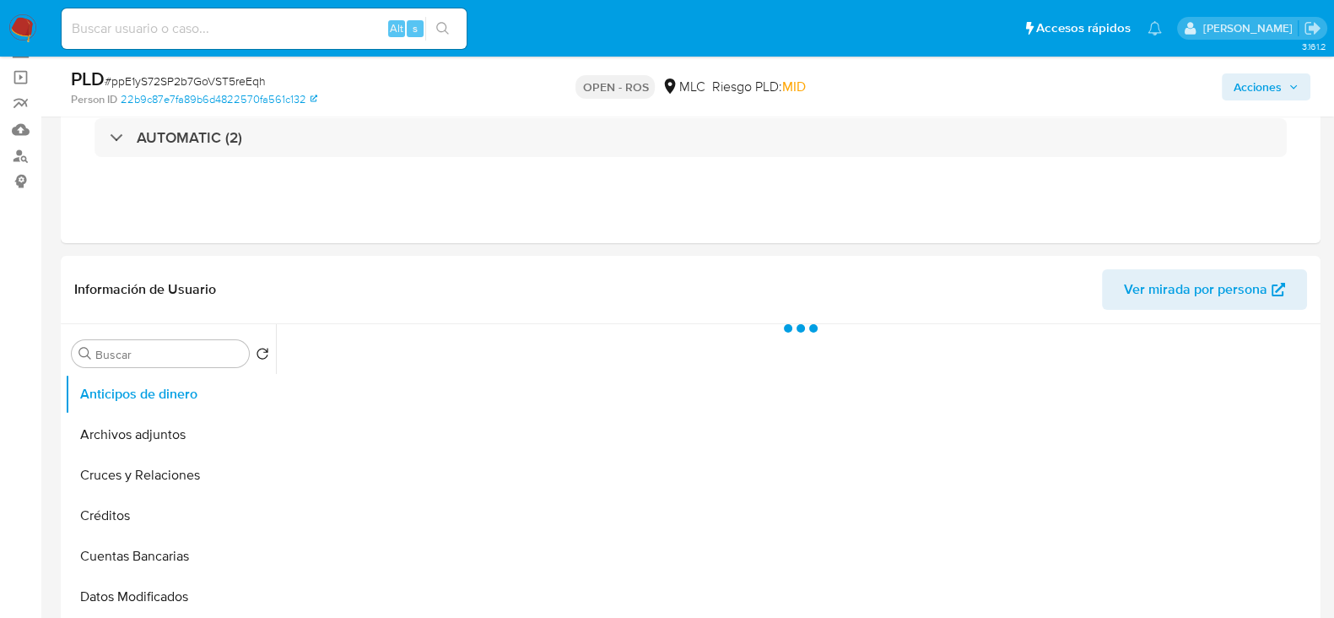
scroll to position [210, 0]
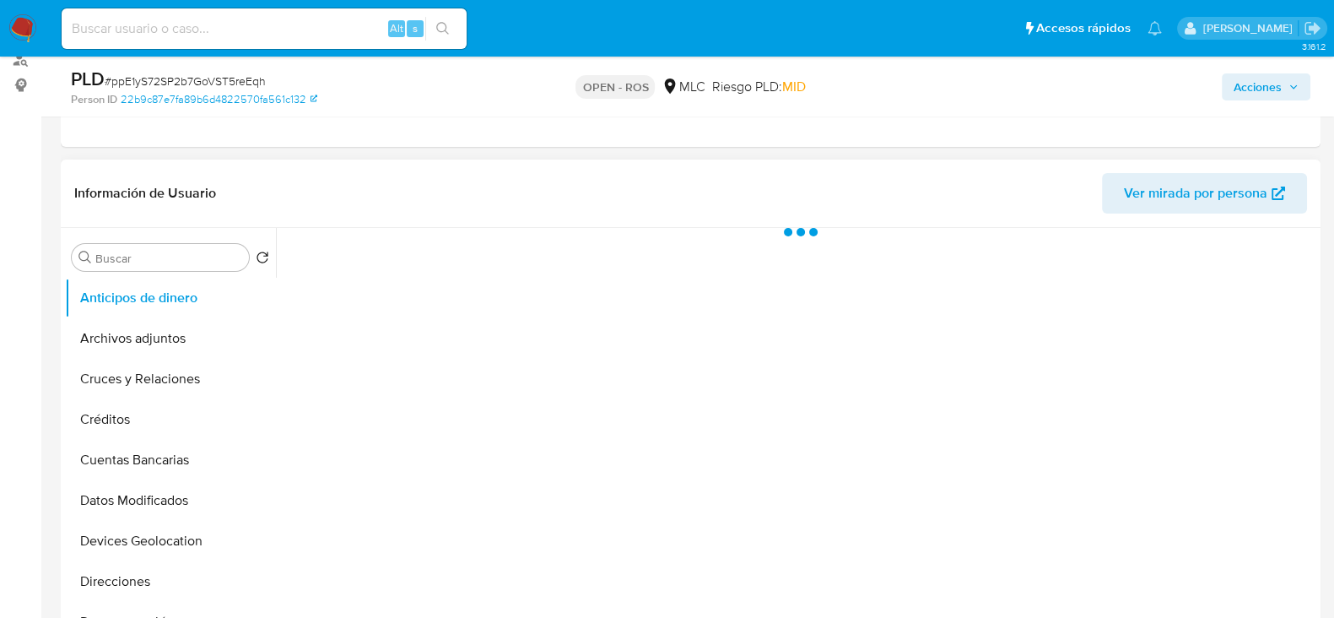
select select "10"
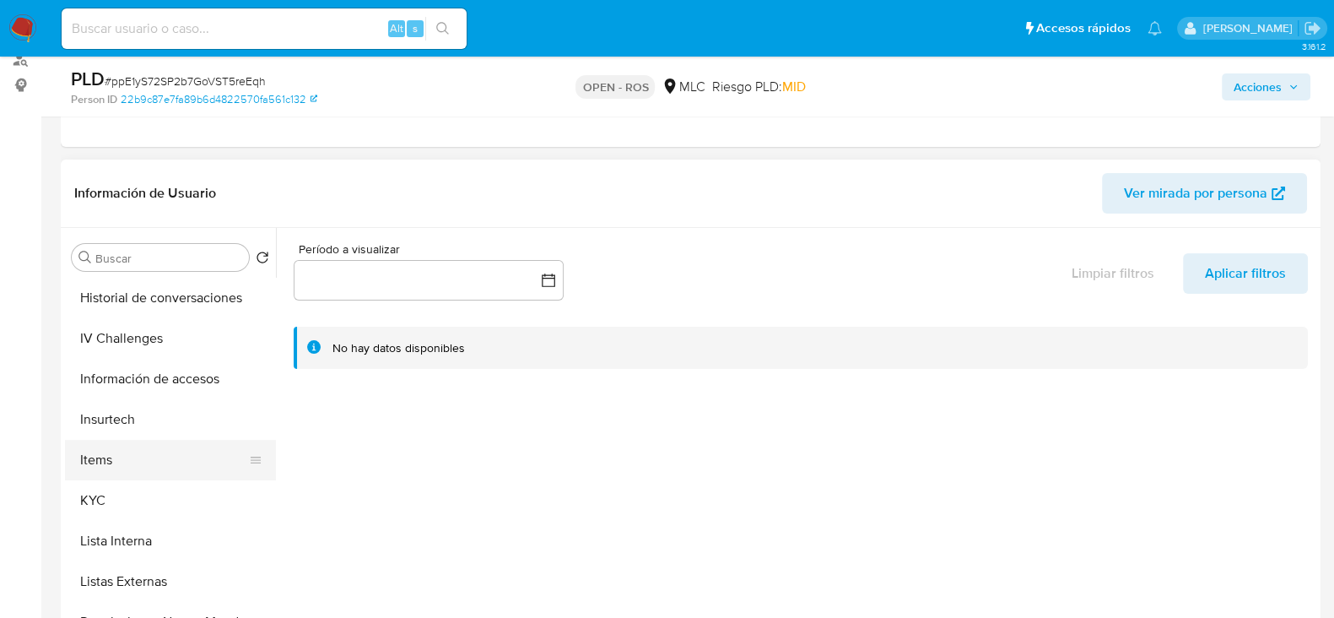
scroll to position [632, 0]
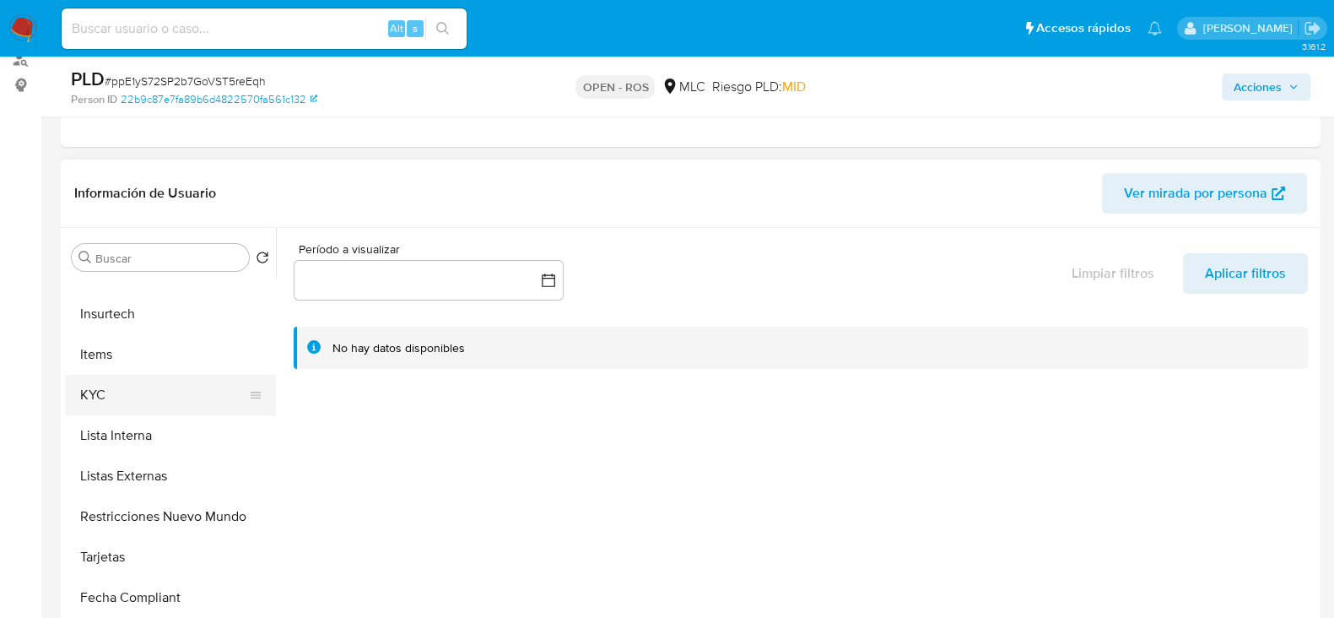
click at [105, 398] on button "KYC" at bounding box center [163, 395] width 197 height 40
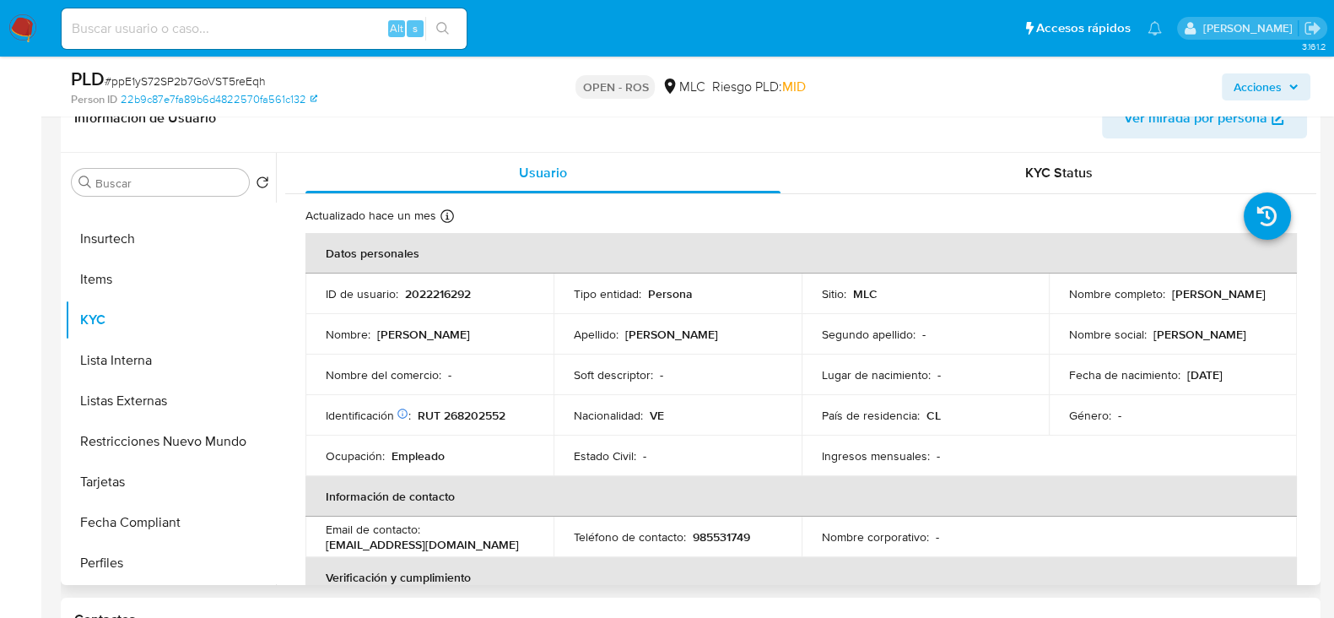
scroll to position [316, 0]
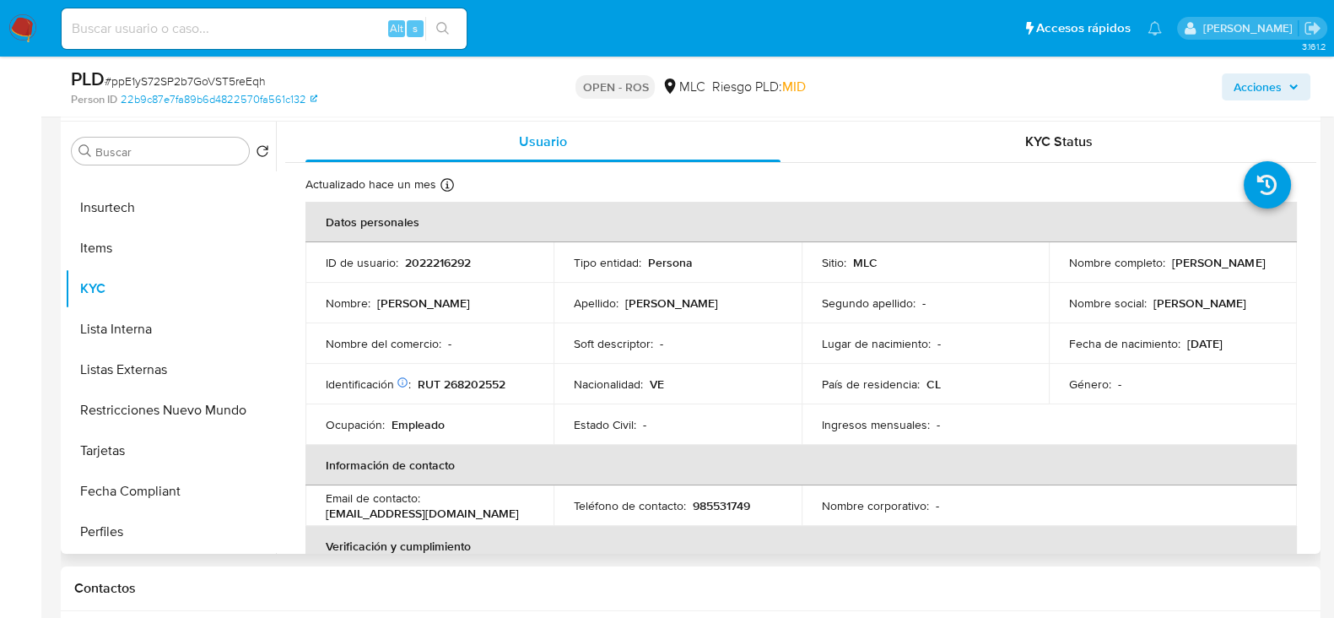
click at [444, 259] on p "2022216292" at bounding box center [438, 262] width 66 height 15
copy p "2022216292"
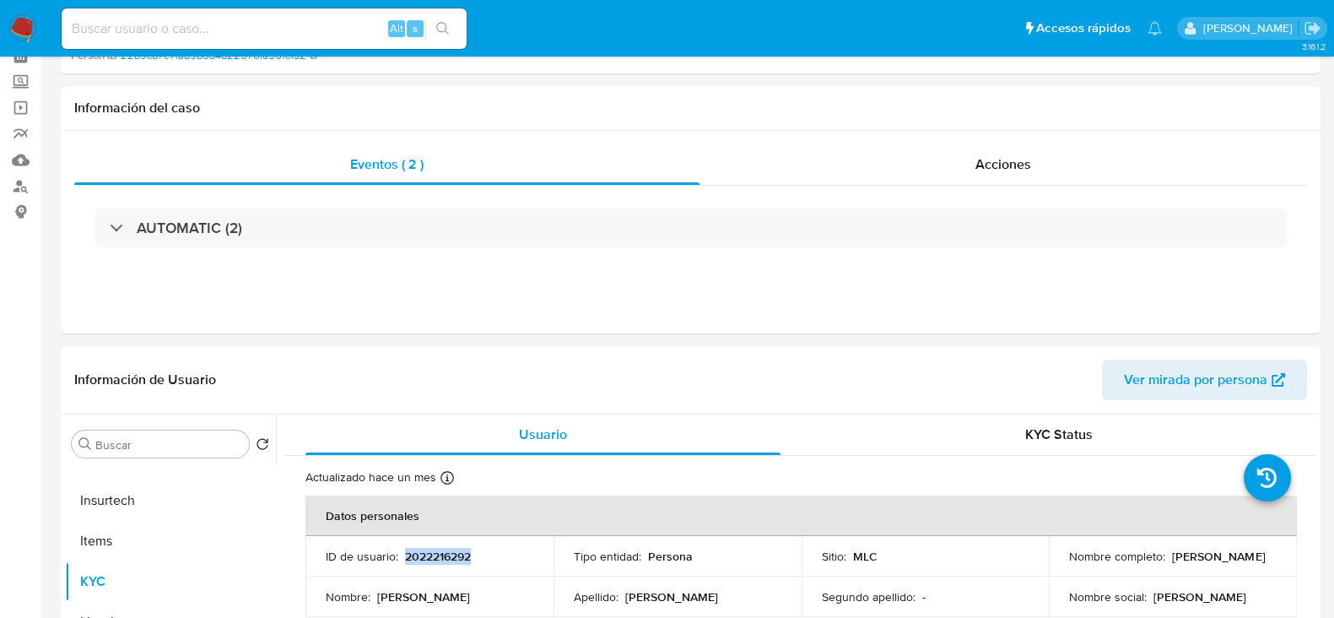
scroll to position [0, 0]
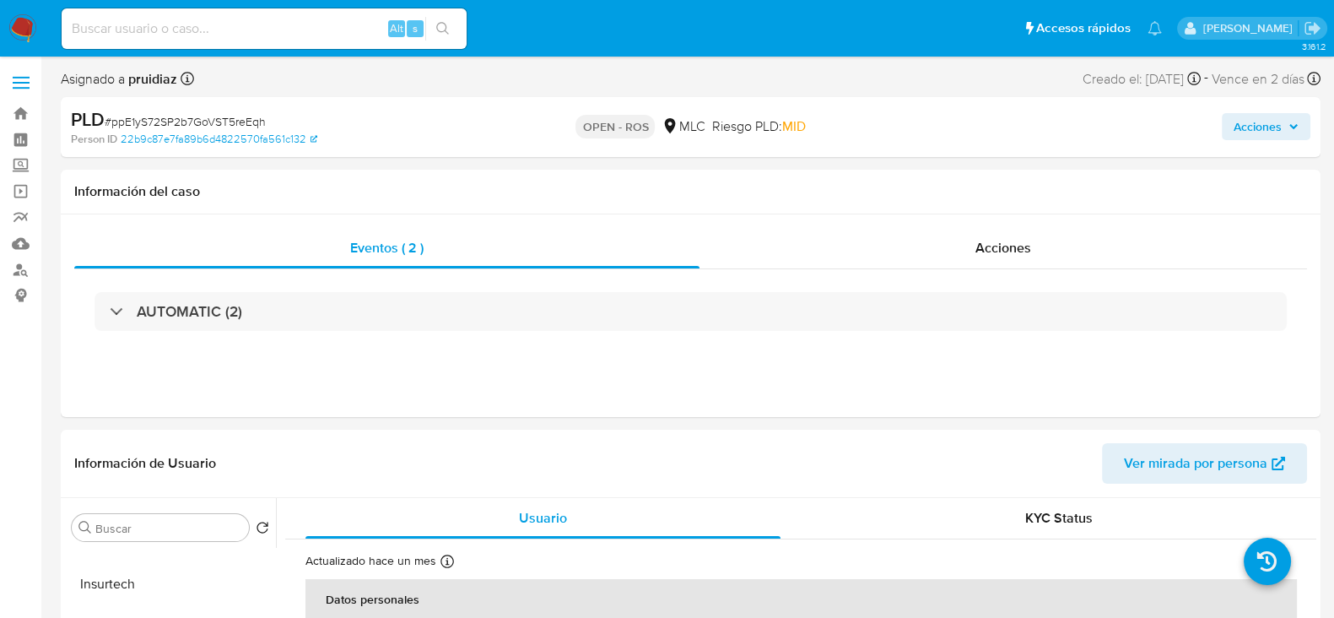
click at [206, 121] on span "# ppE1yS72SP2b7GoVST5reEqh" at bounding box center [185, 121] width 161 height 17
click at [205, 121] on span "# ppE1yS72SP2b7GoVST5reEqh" at bounding box center [185, 121] width 161 height 17
copy span "ppE1yS72SP2b7GoVST5reEqh"
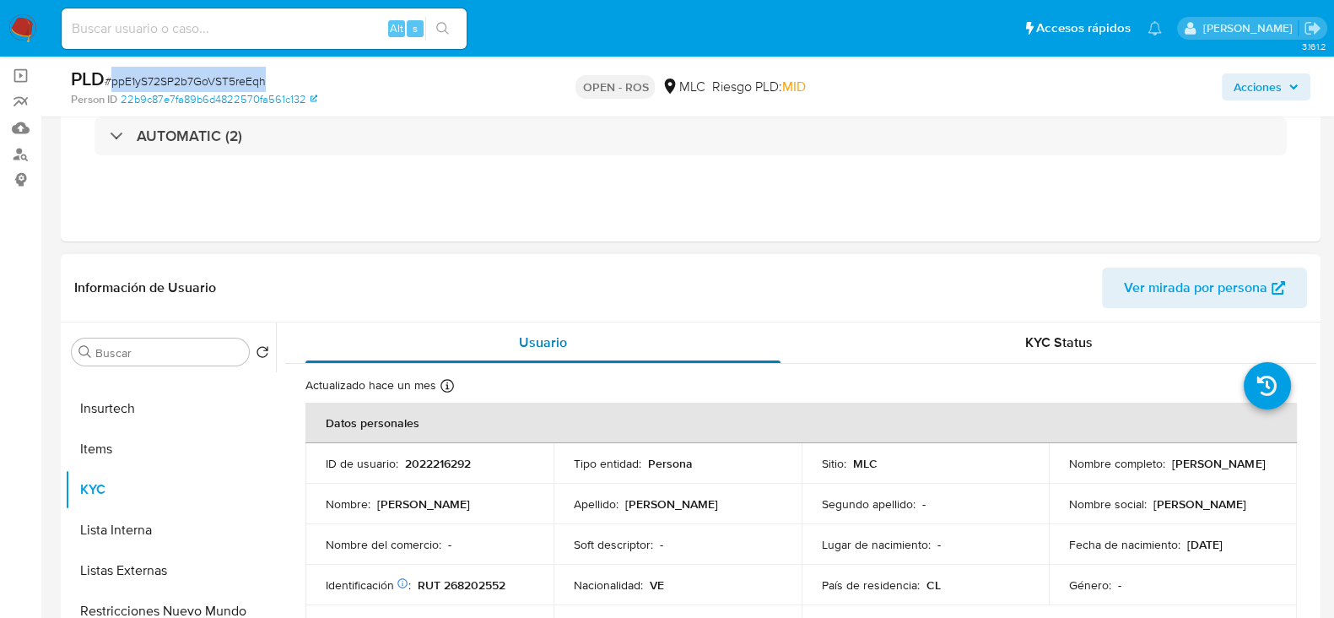
scroll to position [210, 0]
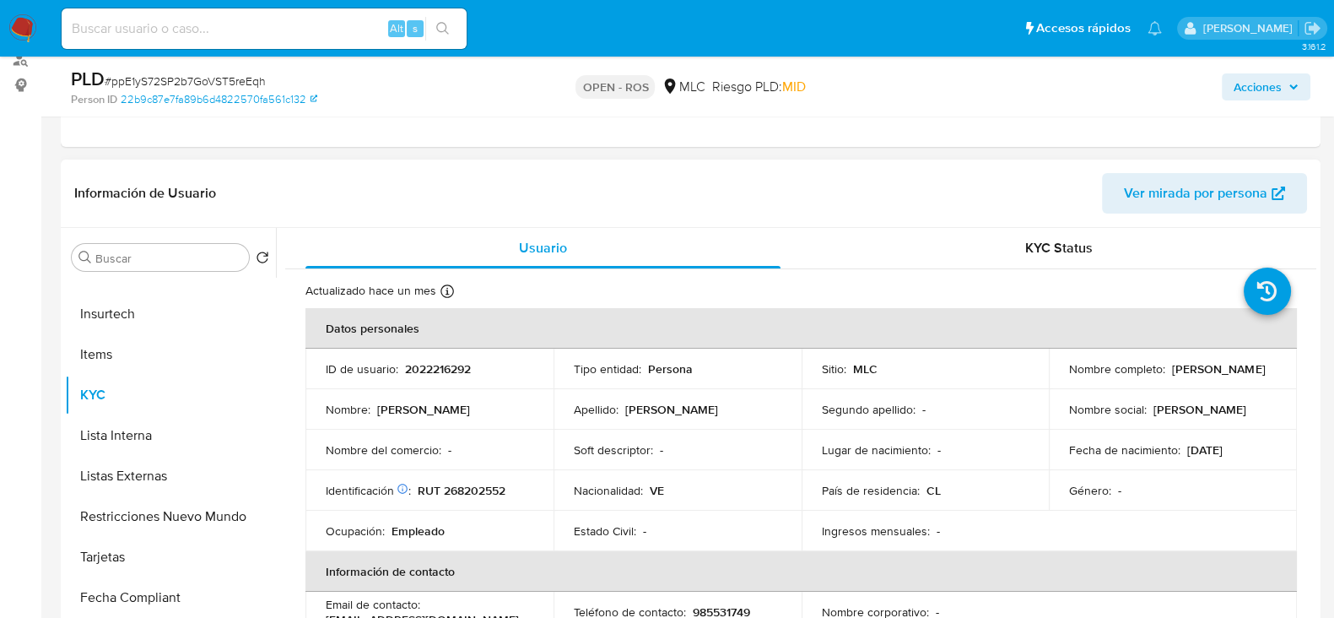
click at [459, 361] on p "2022216292" at bounding box center [438, 368] width 66 height 15
copy p "2022216292"
drag, startPoint x: 1234, startPoint y: 380, endPoint x: 1061, endPoint y: 379, distance: 173.8
click at [1061, 379] on td "Nombre completo : Andrea Estefania Suarez Ruiz" at bounding box center [1173, 368] width 248 height 40
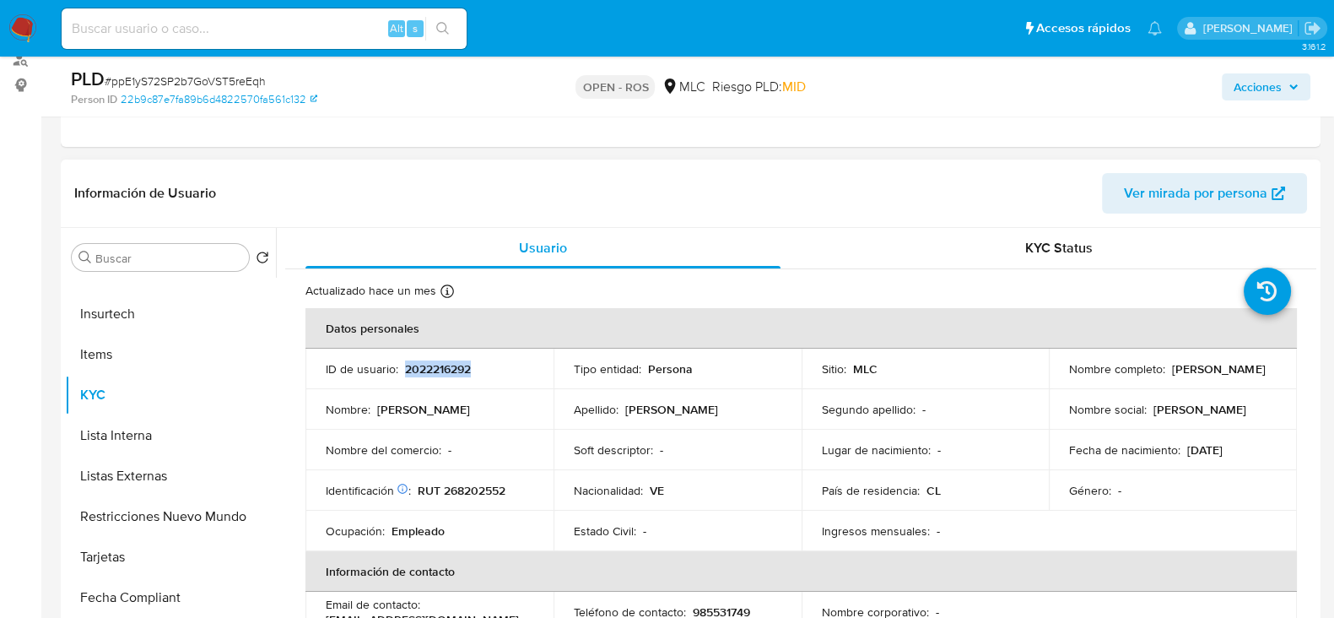
copy p "Andrea Estefania Suarez Ruiz"
click at [501, 478] on td "Identificación Nº de serie: B00742330 : RUT 268202552" at bounding box center [429, 490] width 248 height 40
click at [489, 486] on p "RUT 268202552" at bounding box center [462, 490] width 88 height 15
copy p "268202552"
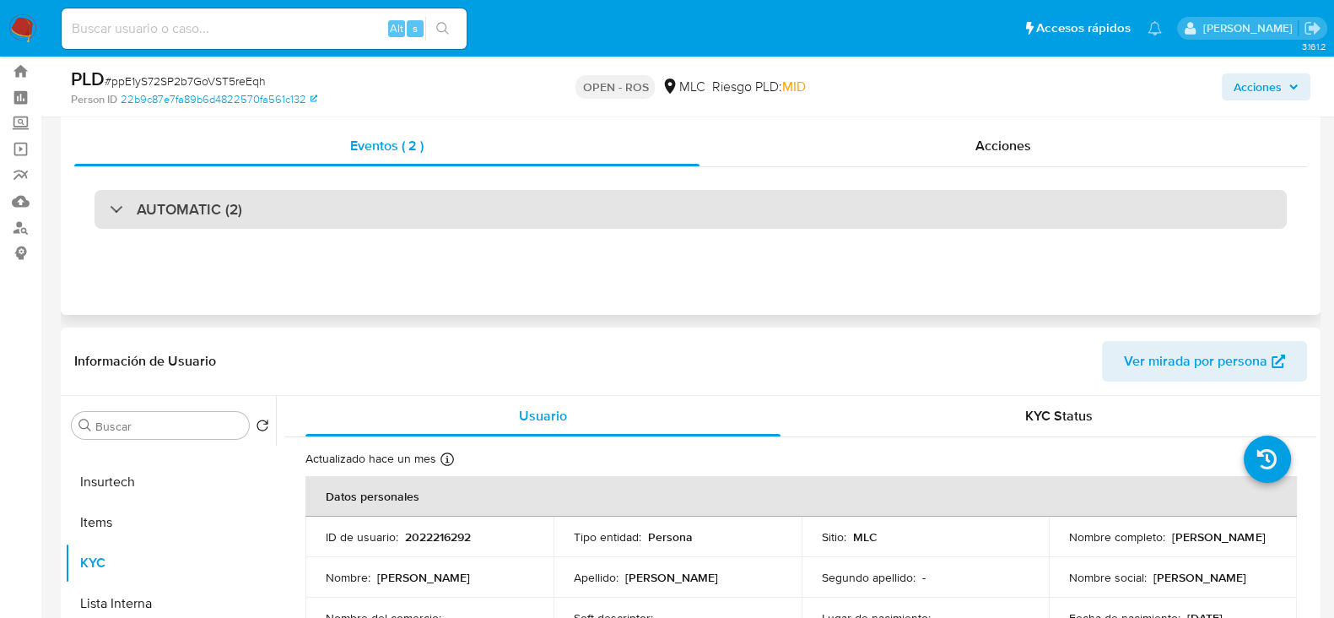
scroll to position [0, 0]
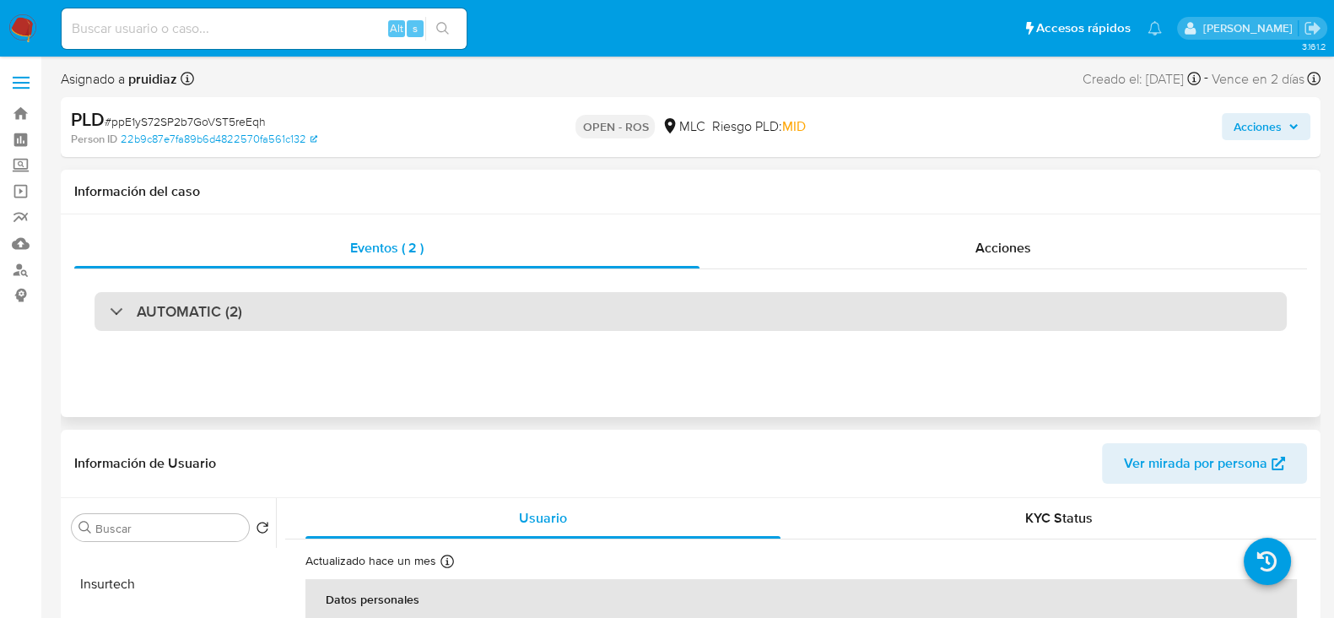
click at [188, 316] on h3 "AUTOMATIC (2)" at bounding box center [189, 311] width 105 height 19
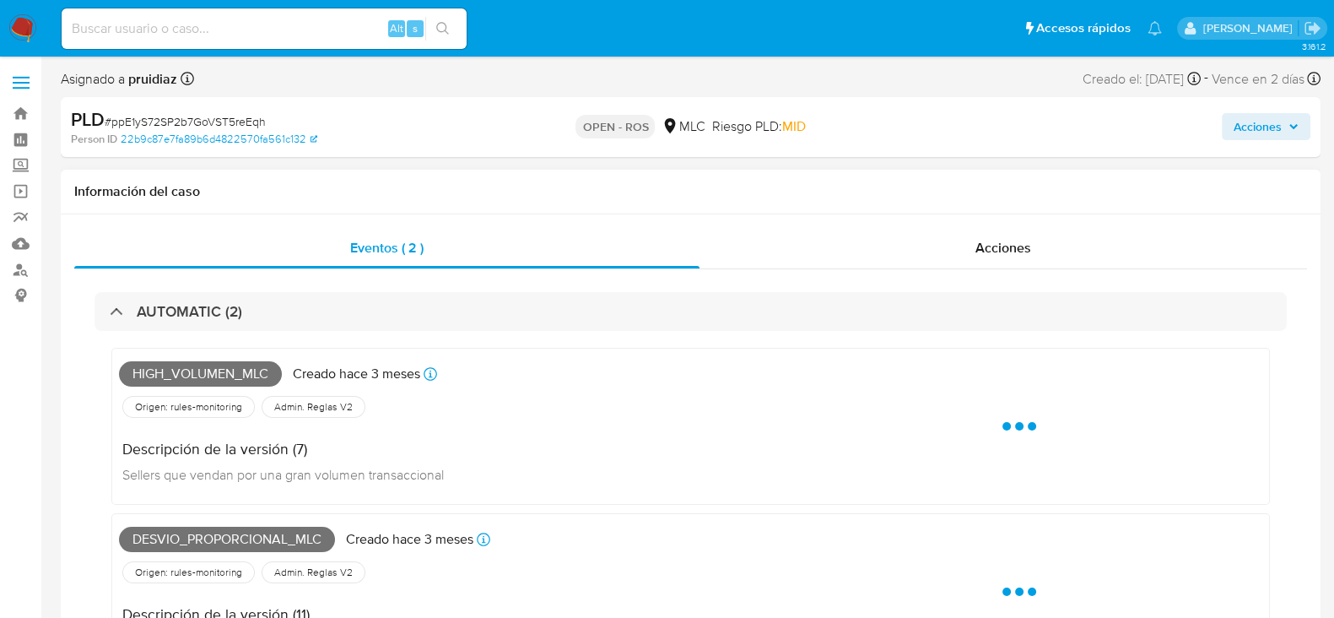
click at [192, 370] on span "High_volumen_mlc" at bounding box center [200, 373] width 163 height 25
copy span "High_volumen_mlc"
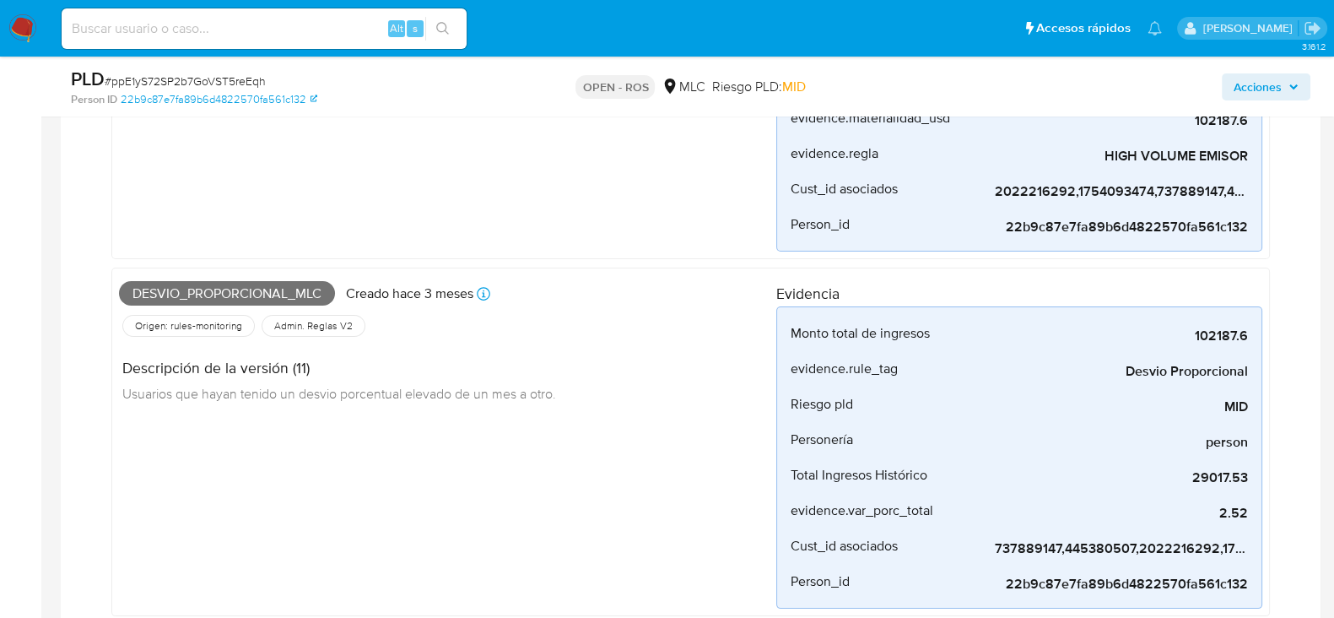
scroll to position [421, 0]
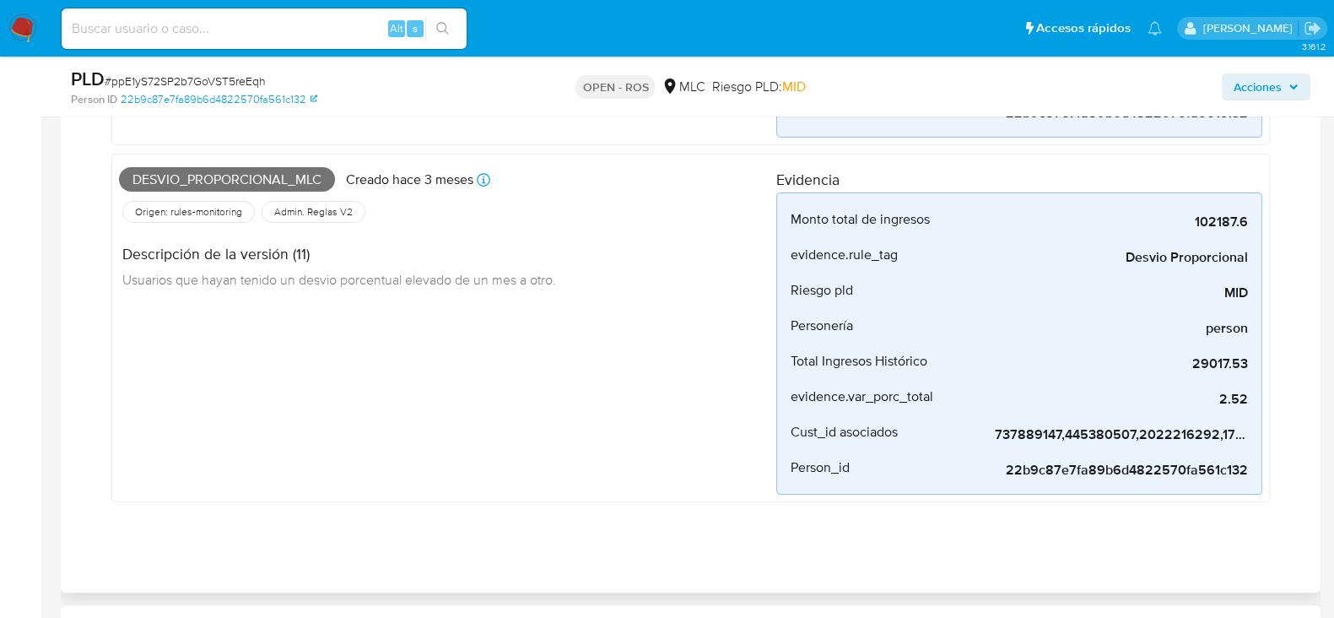
click at [240, 170] on span "Desvio_proporcional_mlc" at bounding box center [227, 179] width 216 height 25
copy span "Desvio_proporcional_mlc"
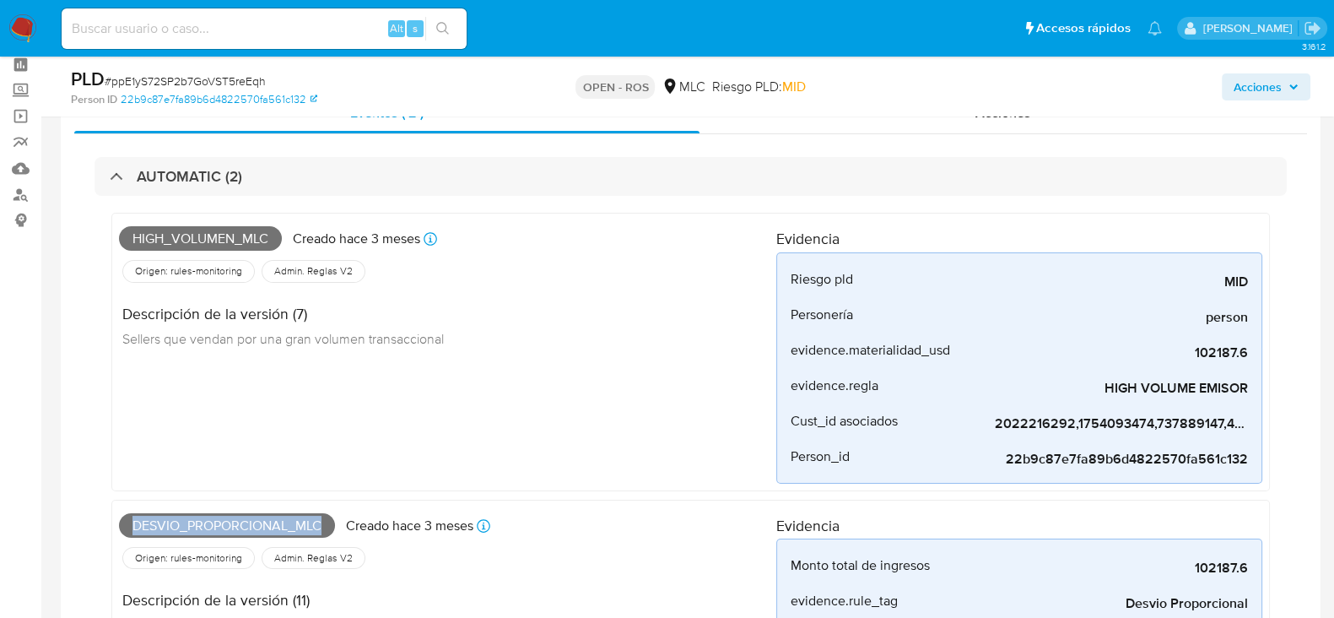
scroll to position [0, 0]
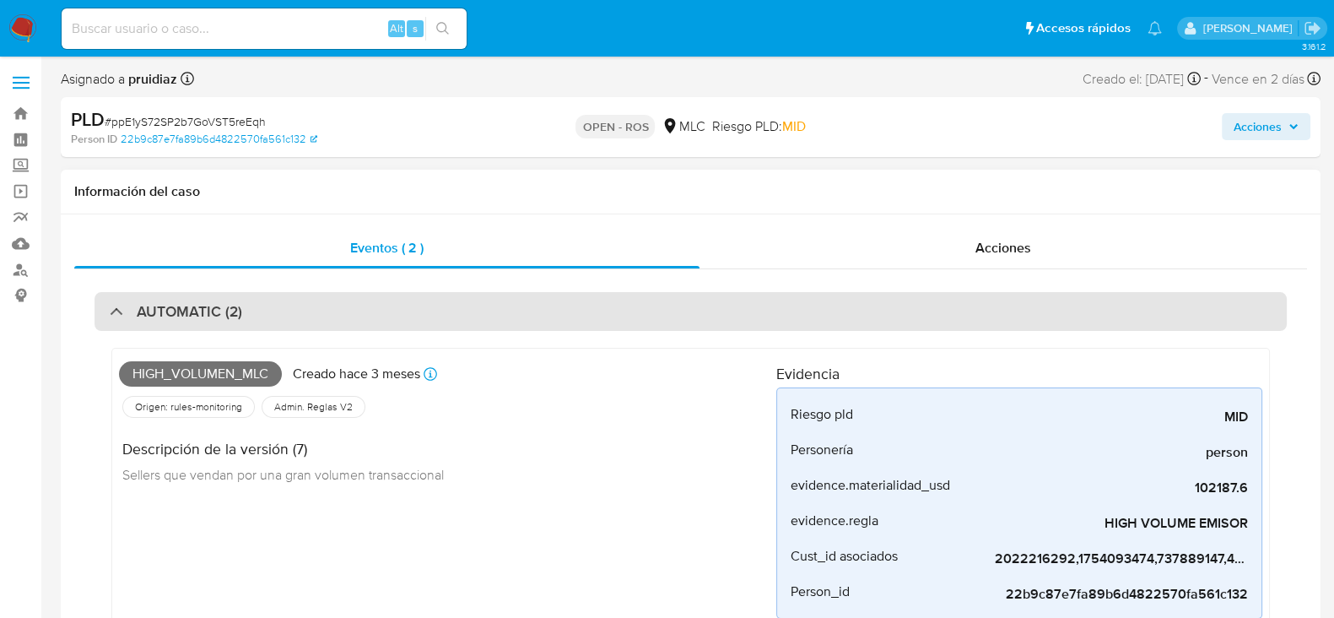
click at [240, 318] on h3 "AUTOMATIC (2)" at bounding box center [189, 311] width 105 height 19
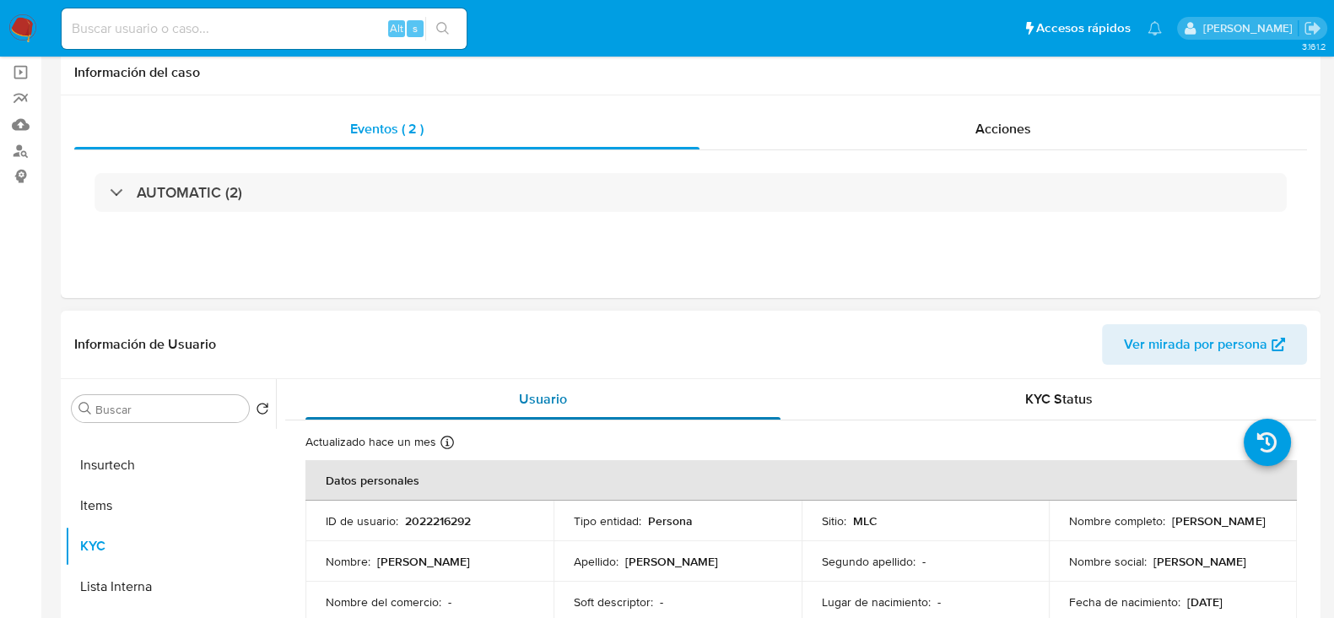
scroll to position [210, 0]
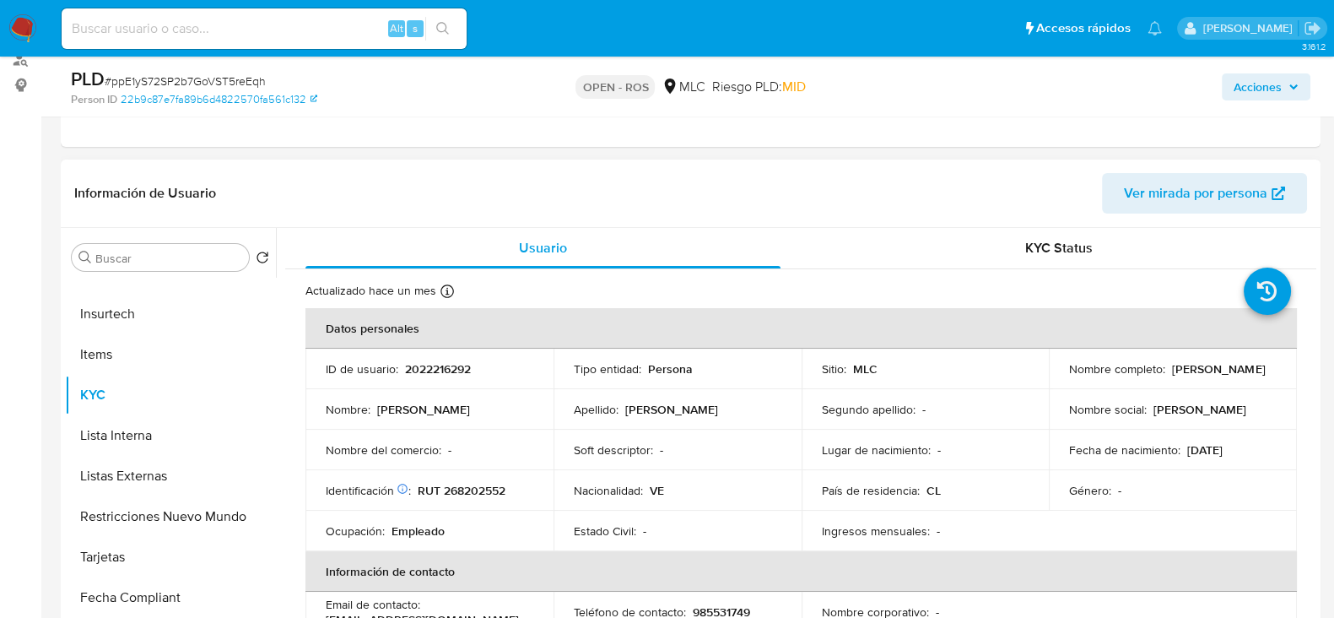
click at [429, 369] on p "2022216292" at bounding box center [438, 368] width 66 height 15
click at [429, 368] on p "2022216292" at bounding box center [438, 368] width 66 height 15
copy p "2022216292"
click at [499, 483] on p "RUT 268202552" at bounding box center [462, 490] width 88 height 15
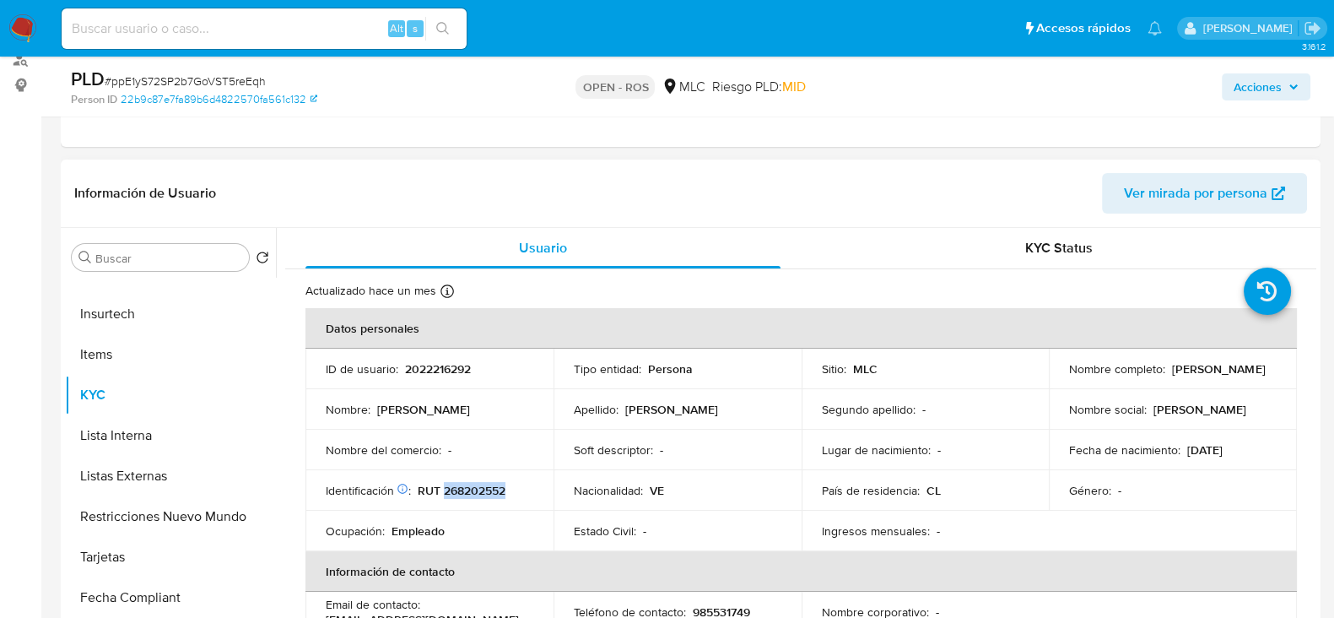
copy p "268202552"
click at [441, 373] on p "2022216292" at bounding box center [438, 368] width 66 height 15
copy p "2022216292"
click at [483, 502] on td "Identificación Nº de serie: B00742330 : RUT 268202552" at bounding box center [429, 490] width 248 height 40
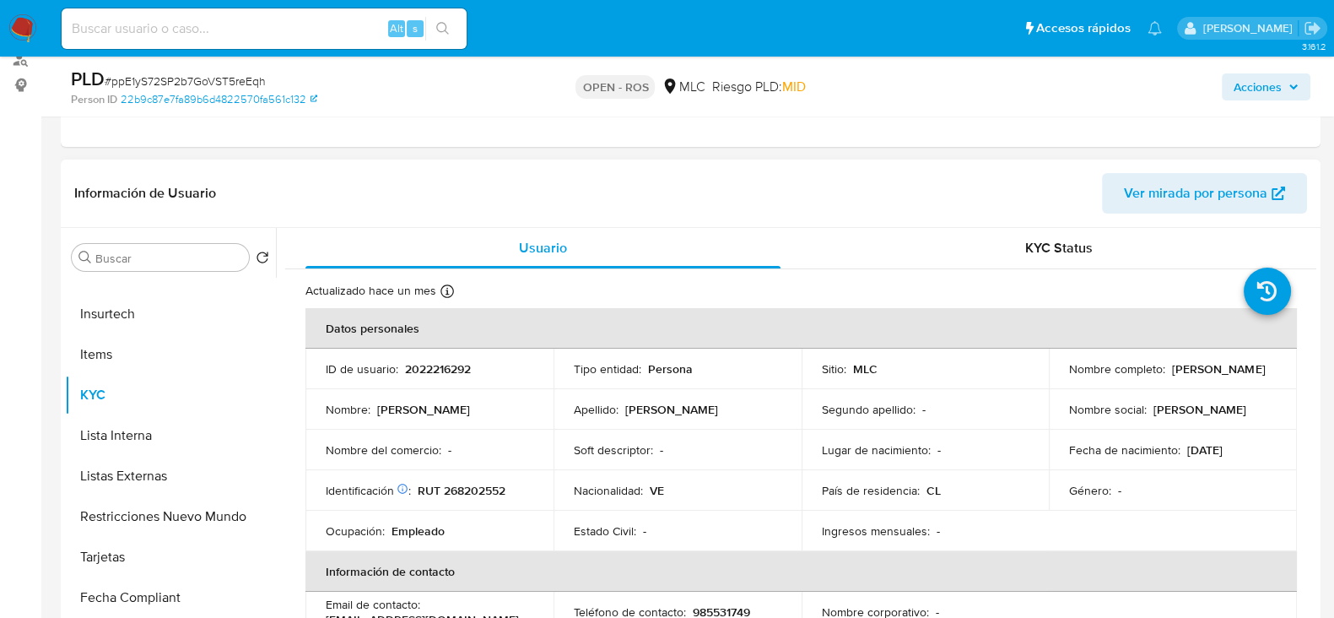
click at [483, 492] on p "RUT 268202552" at bounding box center [462, 490] width 88 height 15
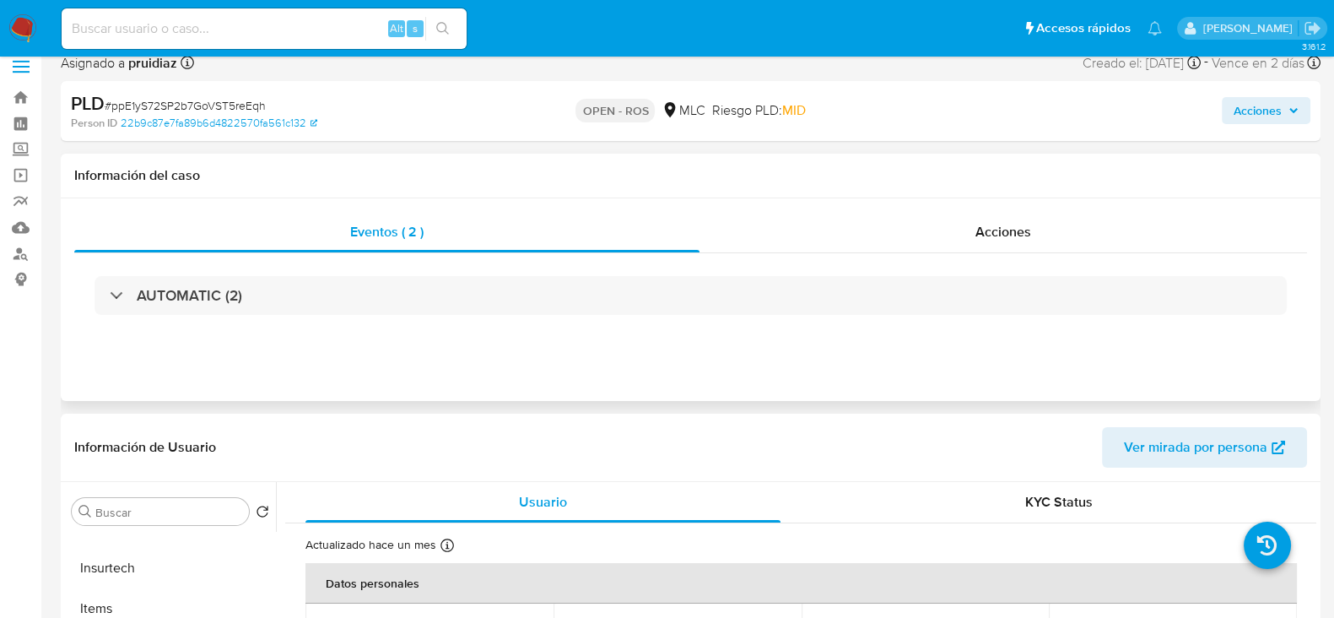
scroll to position [0, 0]
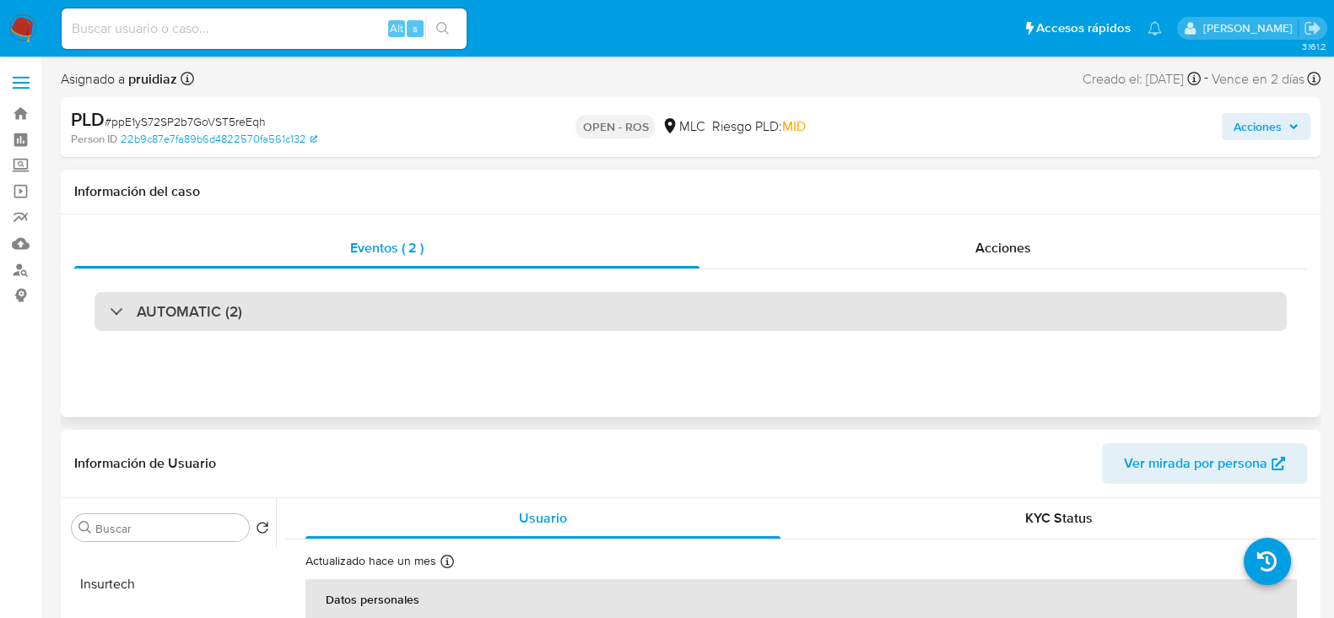
click at [190, 312] on h3 "AUTOMATIC (2)" at bounding box center [189, 311] width 105 height 19
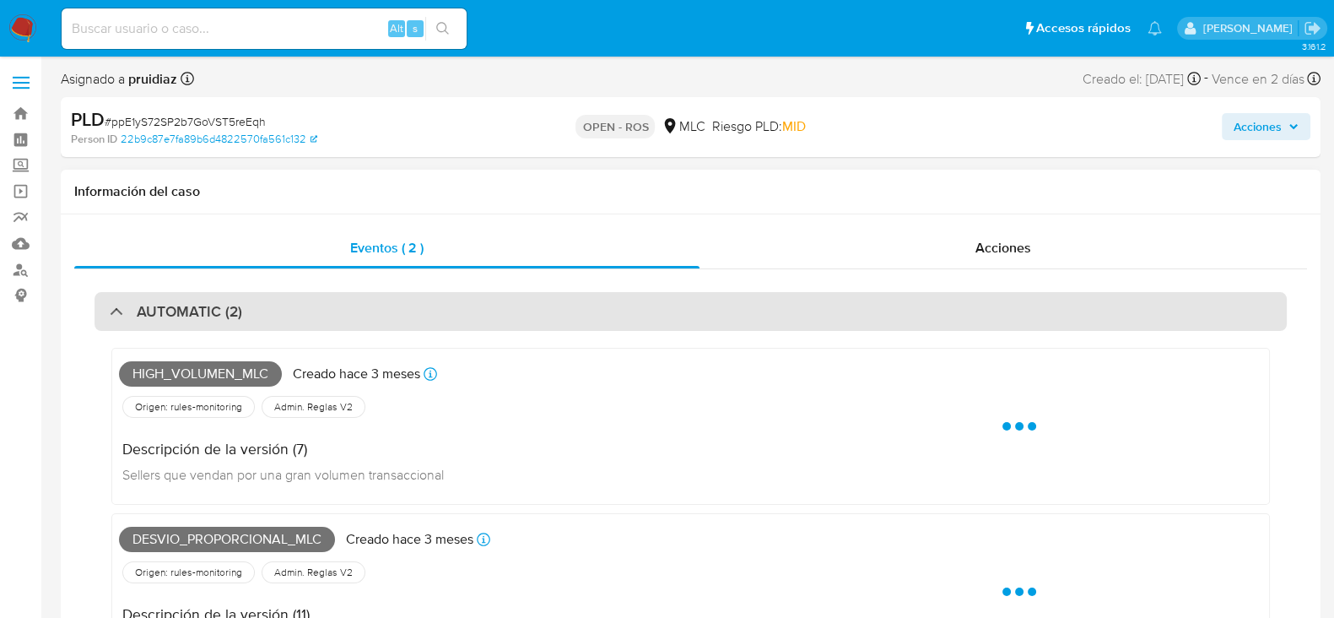
click at [189, 314] on h3 "AUTOMATIC (2)" at bounding box center [189, 311] width 105 height 19
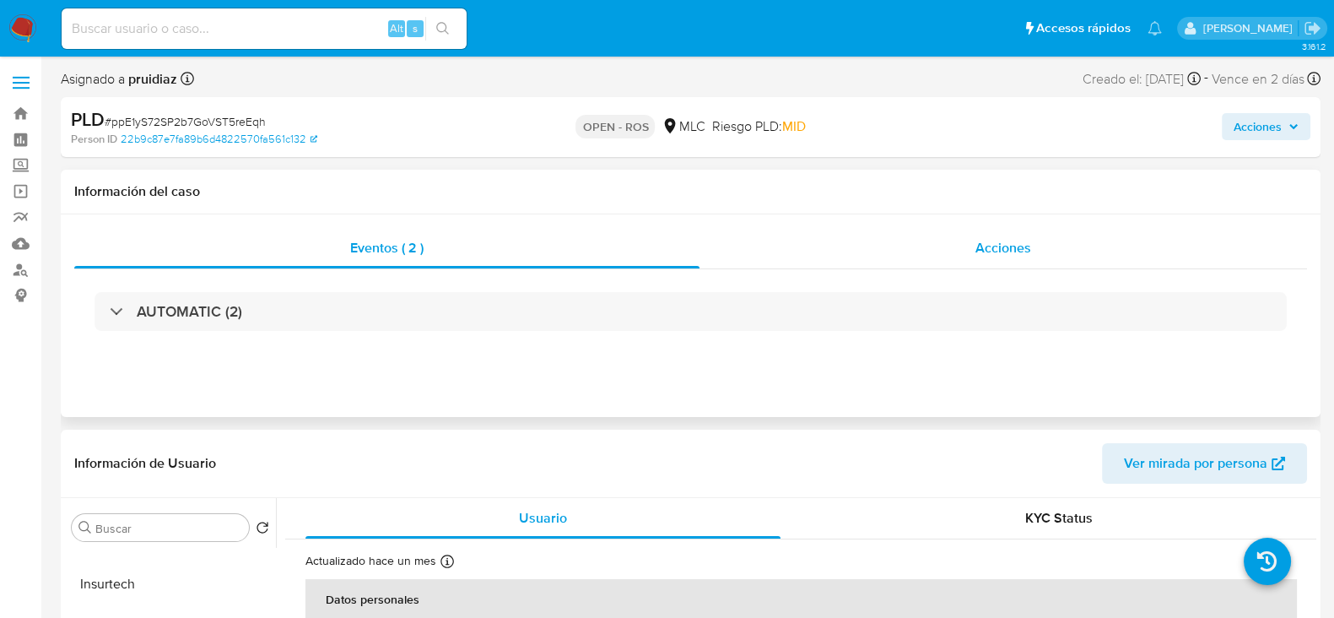
click at [1000, 241] on span "Acciones" at bounding box center [1003, 247] width 56 height 19
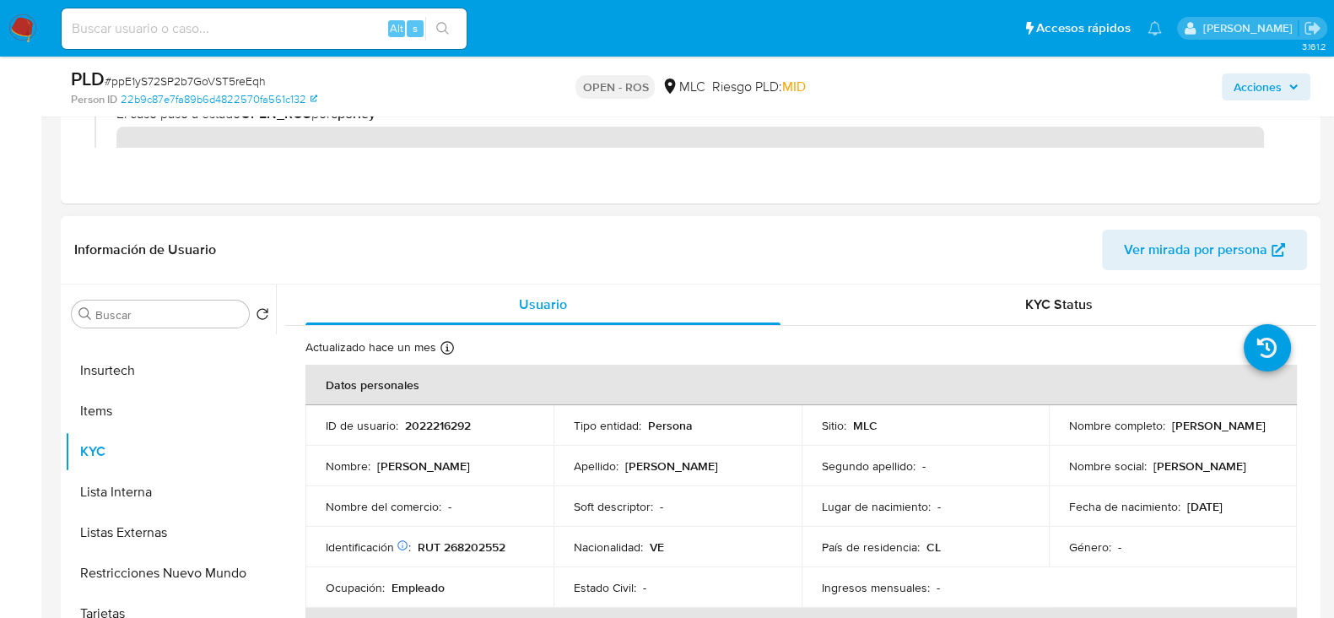
scroll to position [316, 0]
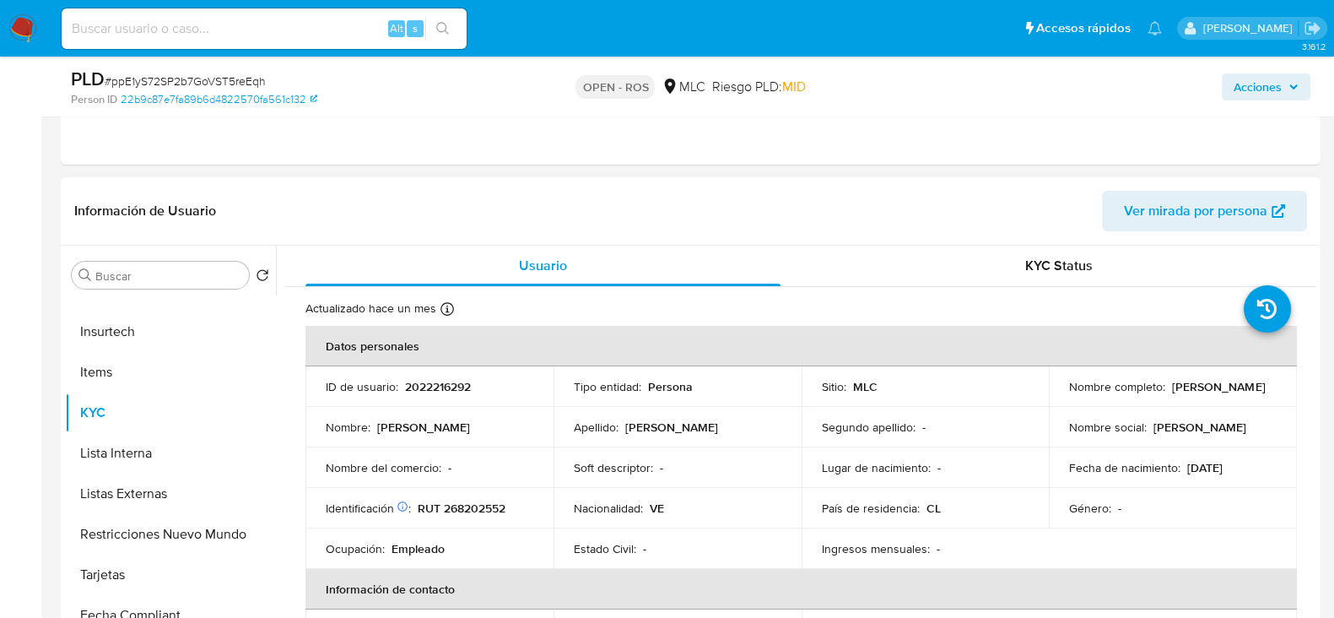
click at [1208, 394] on p "Andrea Estefania Suarez Ruiz" at bounding box center [1218, 386] width 93 height 15
click at [1235, 394] on div "Nombre completo : Andrea Estefania Suarez Ruiz" at bounding box center [1173, 386] width 208 height 15
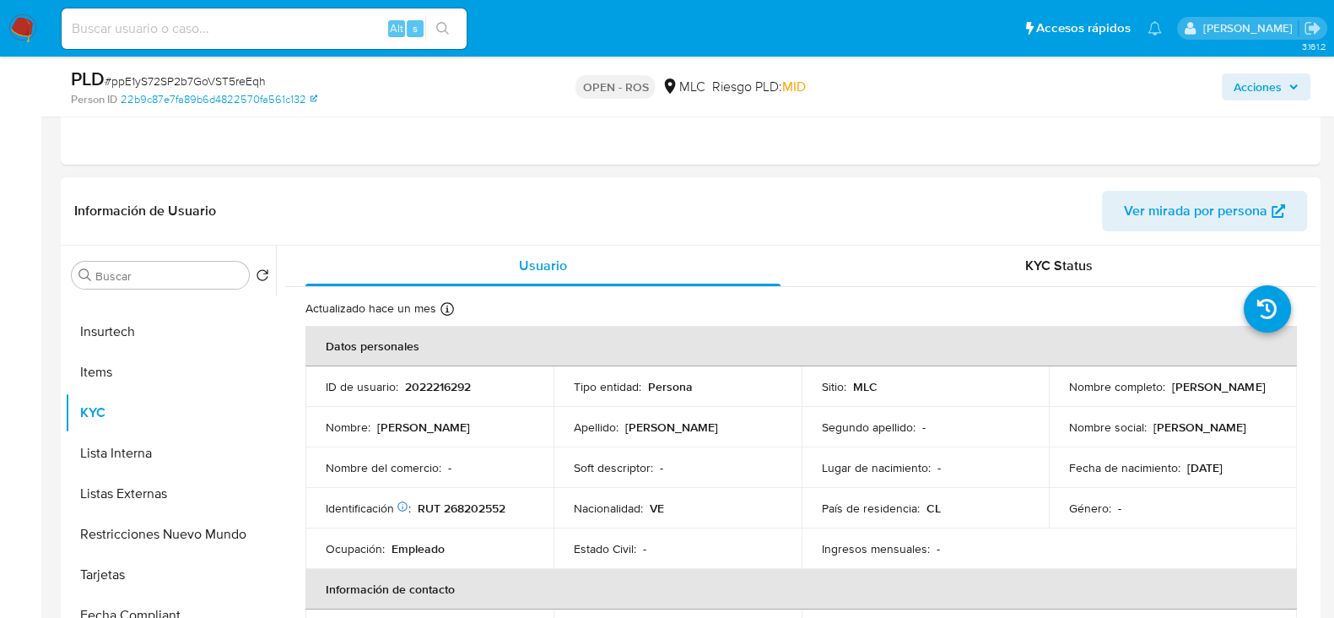
drag, startPoint x: 1221, startPoint y: 392, endPoint x: 1046, endPoint y: 398, distance: 174.8
click at [1049, 398] on td "Nombre completo : Andrea Estefania Suarez Ruiz" at bounding box center [1173, 386] width 248 height 40
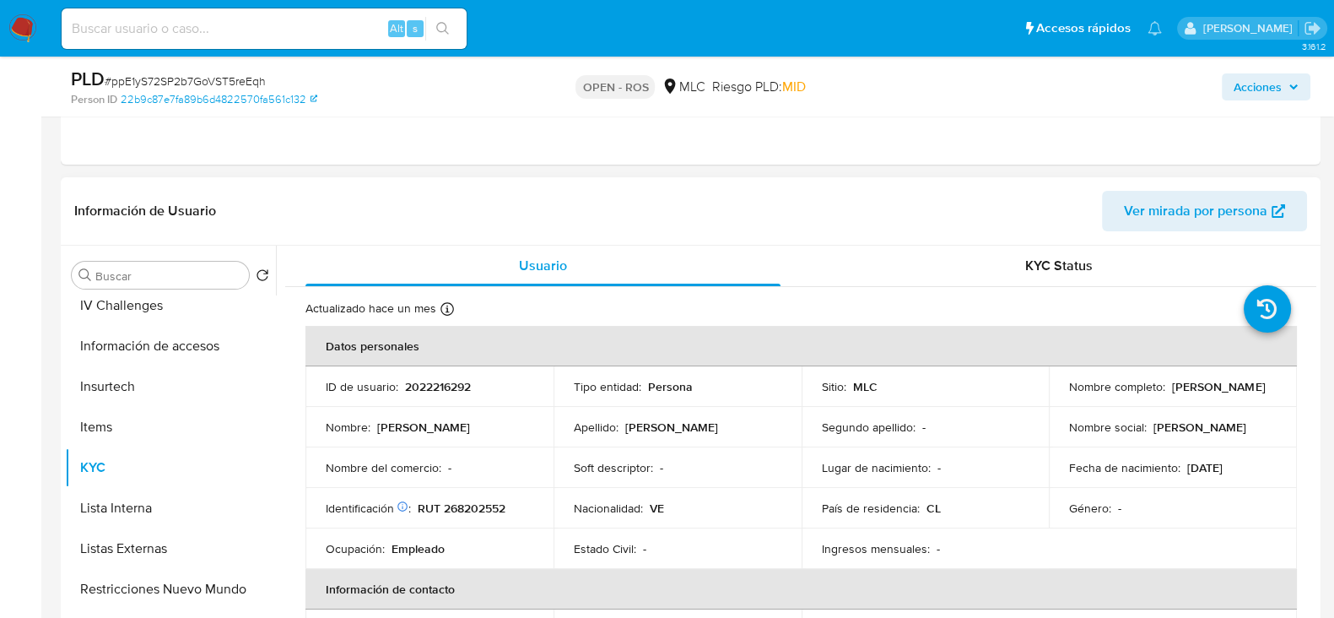
scroll to position [210, 0]
click at [160, 428] on button "Documentación" at bounding box center [163, 429] width 197 height 40
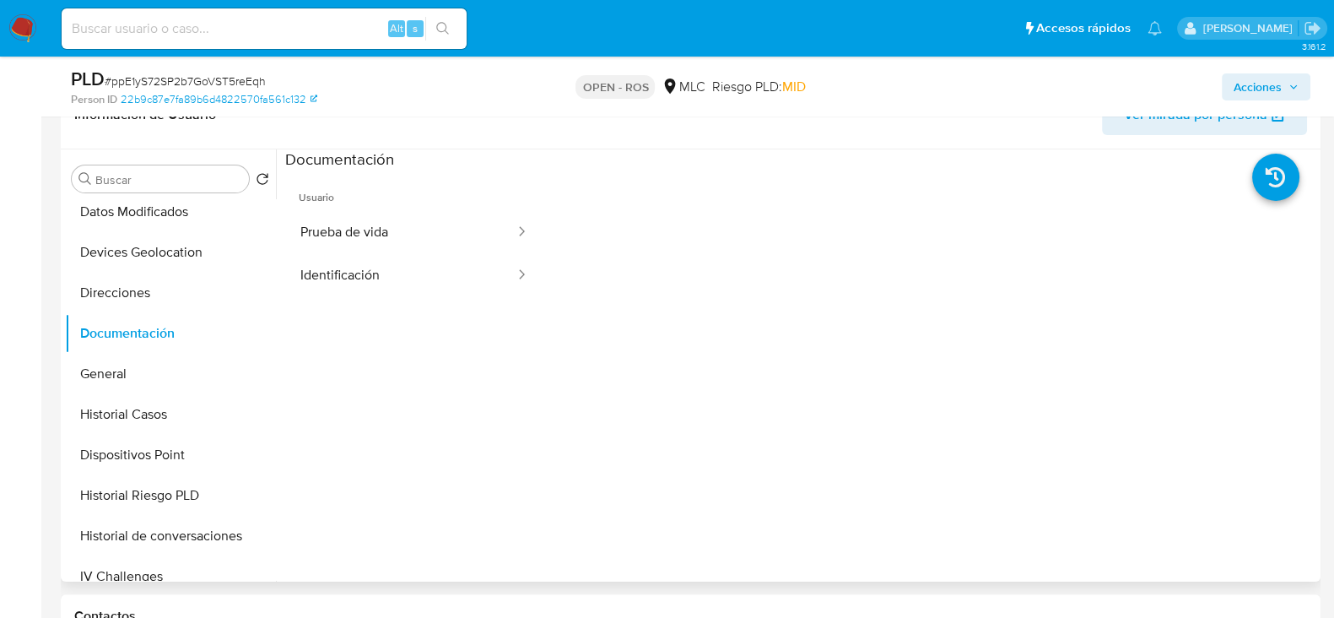
scroll to position [316, 0]
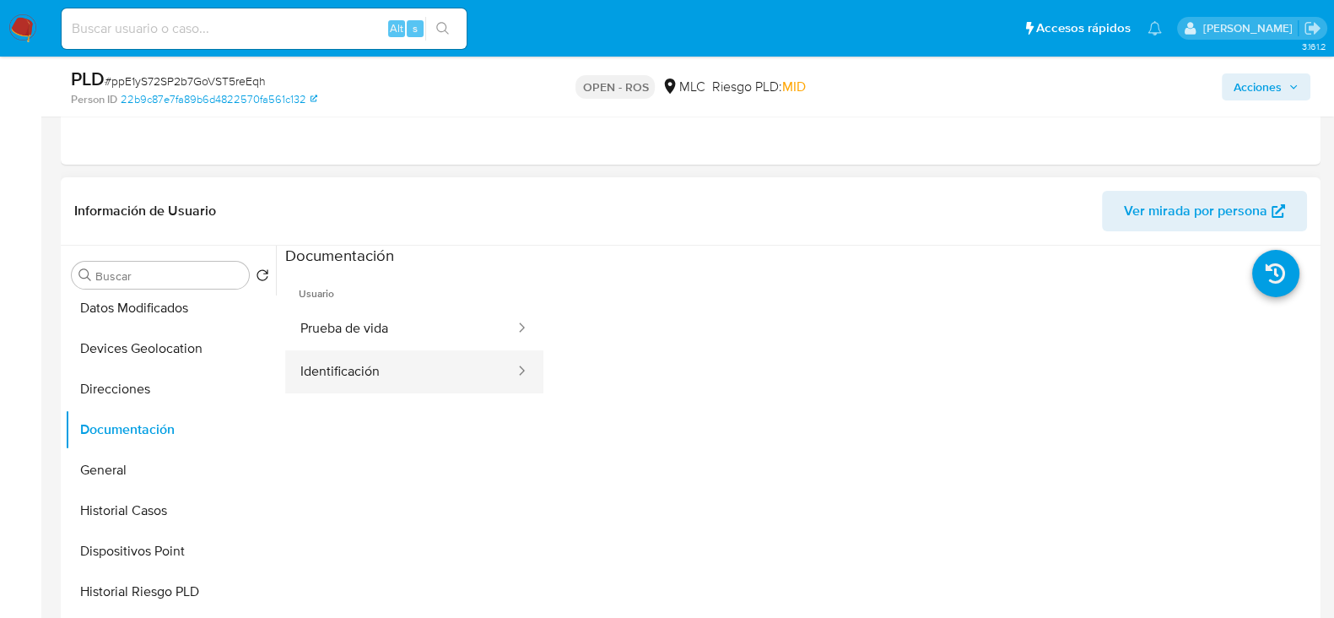
click at [350, 358] on button "Identificación" at bounding box center [400, 371] width 231 height 43
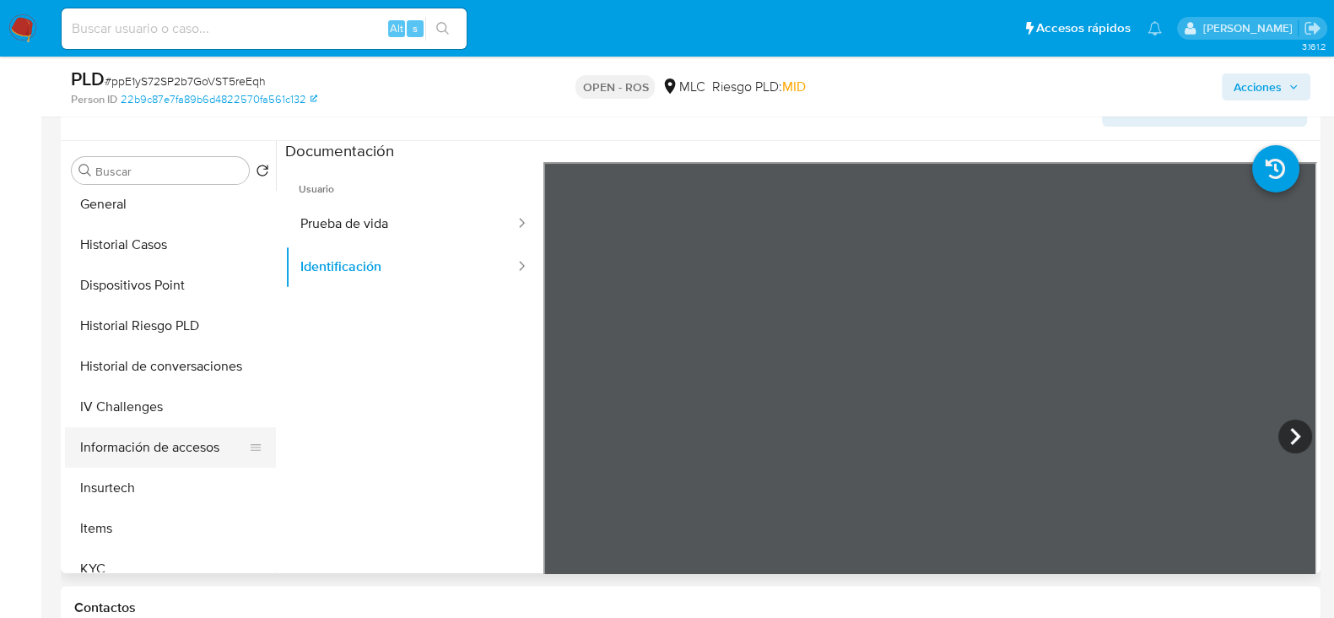
scroll to position [420, 0]
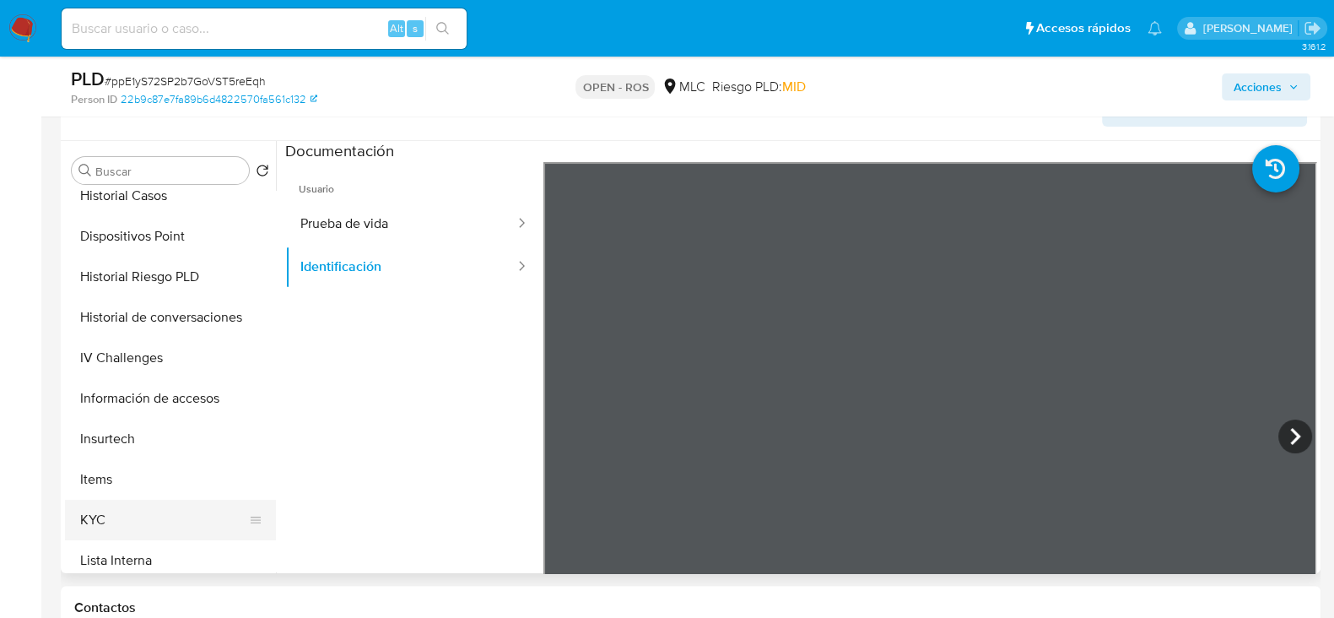
click at [101, 510] on button "KYC" at bounding box center [163, 519] width 197 height 40
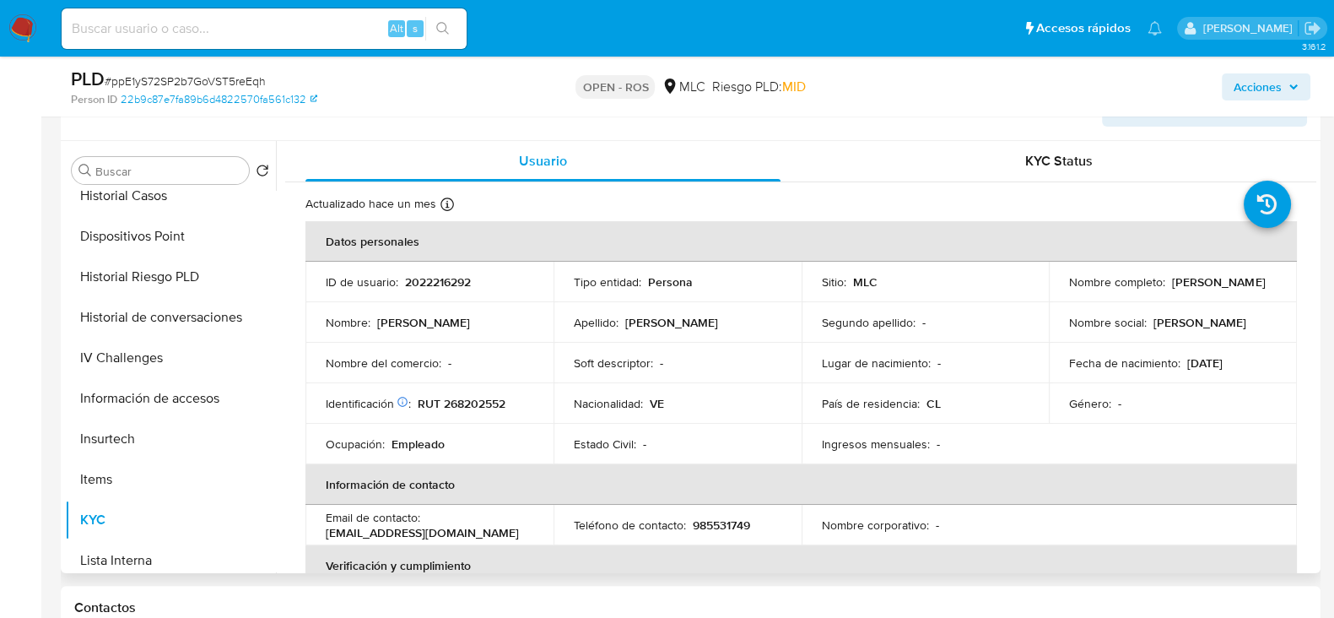
click at [481, 396] on p "RUT 268202552" at bounding box center [462, 403] width 88 height 15
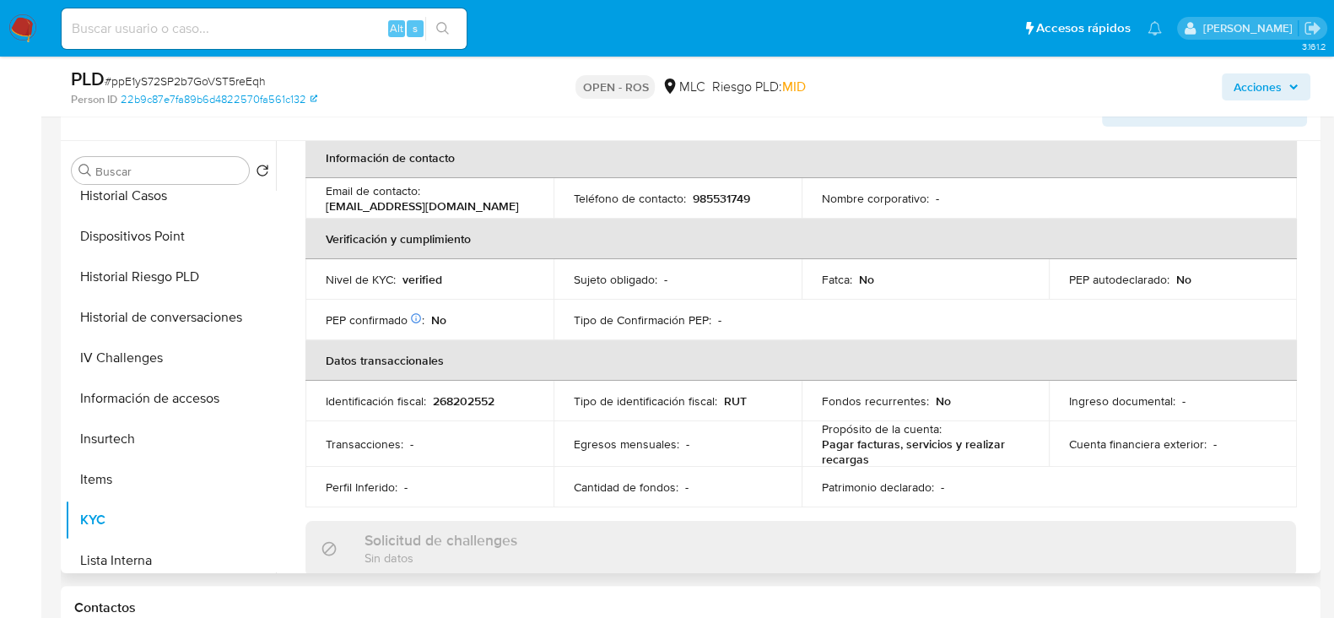
scroll to position [210, 0]
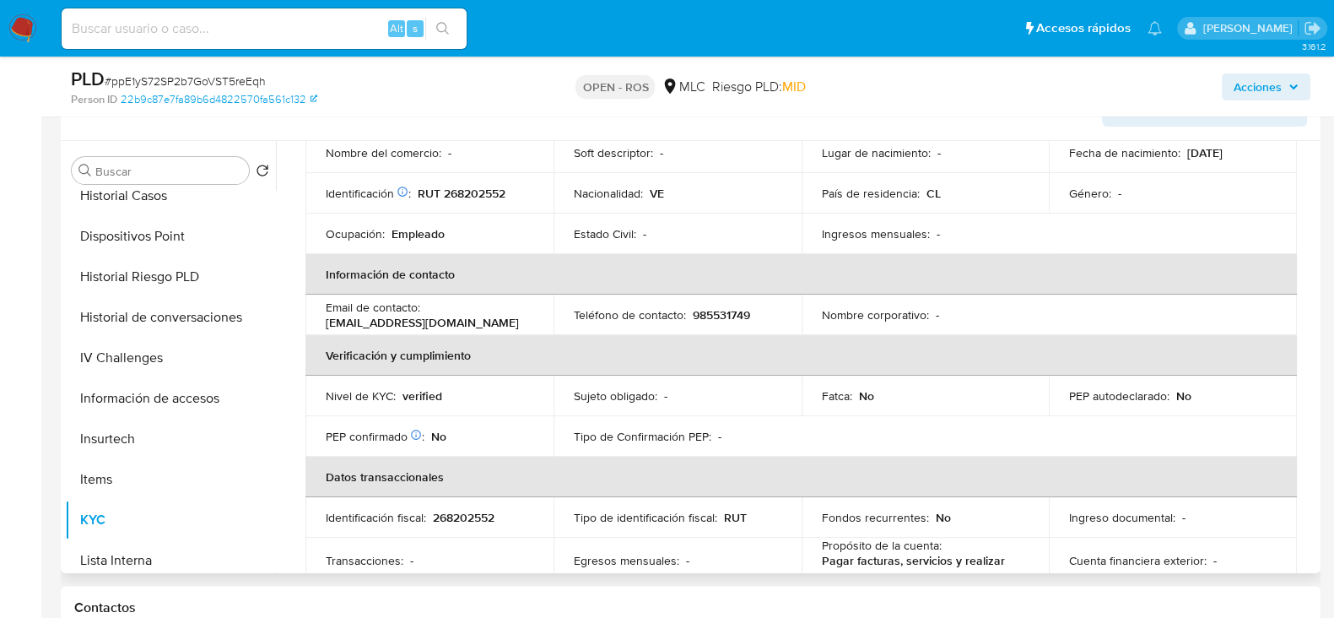
click at [719, 307] on p "985531749" at bounding box center [721, 314] width 57 height 15
drag, startPoint x: 494, startPoint y: 322, endPoint x: 320, endPoint y: 326, distance: 173.8
click at [320, 326] on td "Email de contacto : andreasuarezruiz1@gmail.com" at bounding box center [429, 314] width 248 height 40
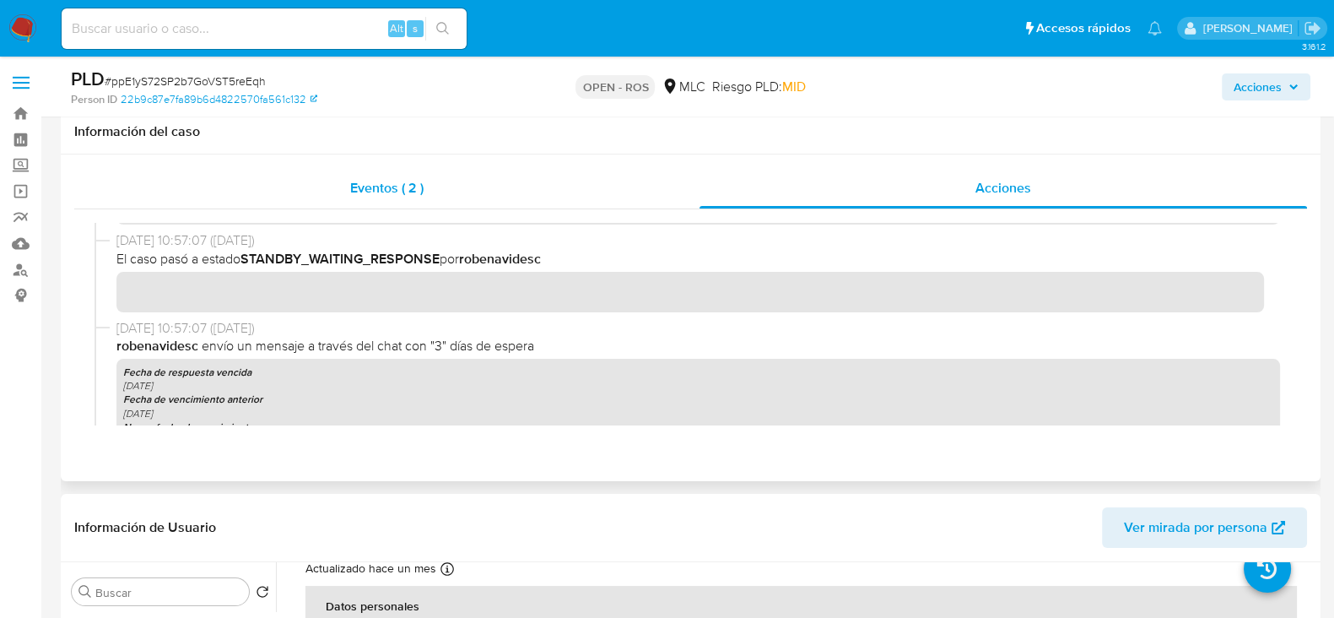
scroll to position [421, 0]
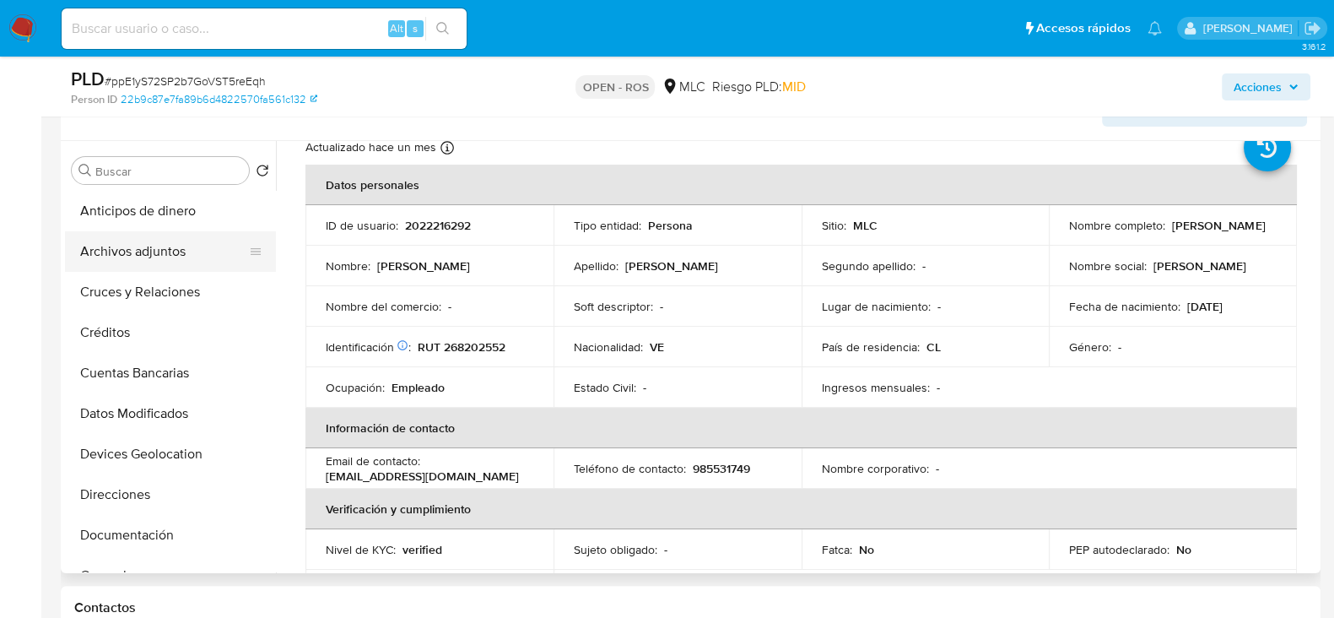
click at [126, 234] on button "Archivos adjuntos" at bounding box center [163, 251] width 197 height 40
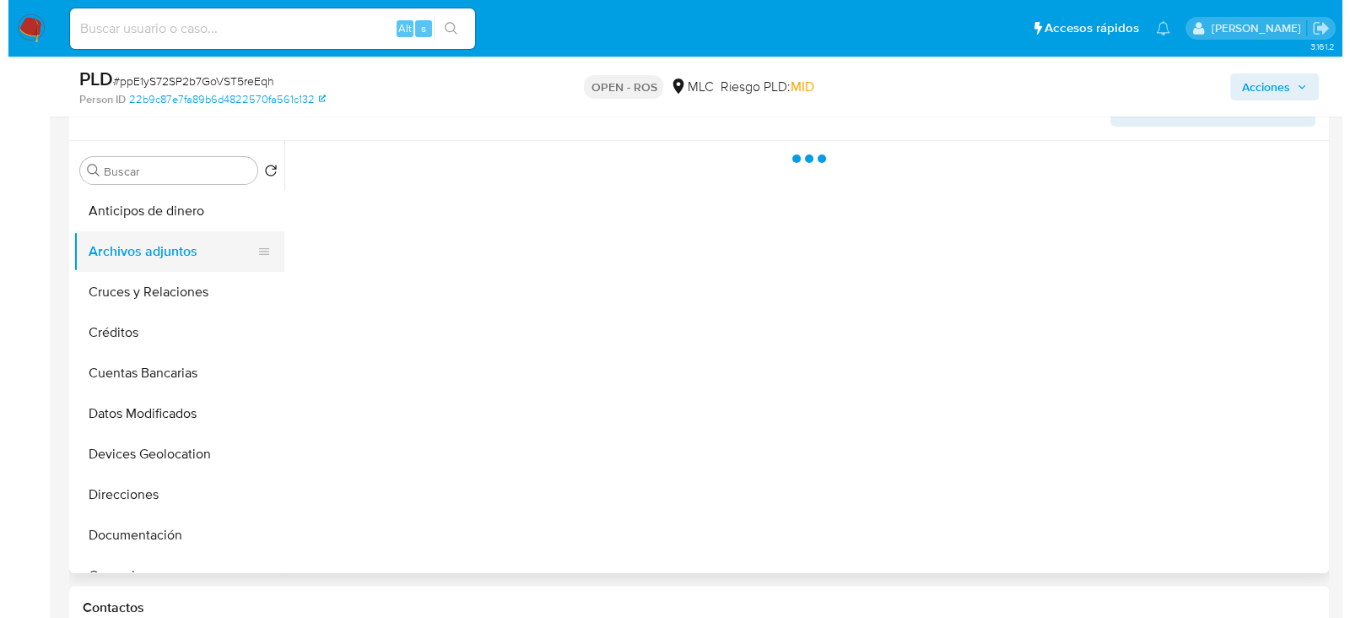
scroll to position [0, 0]
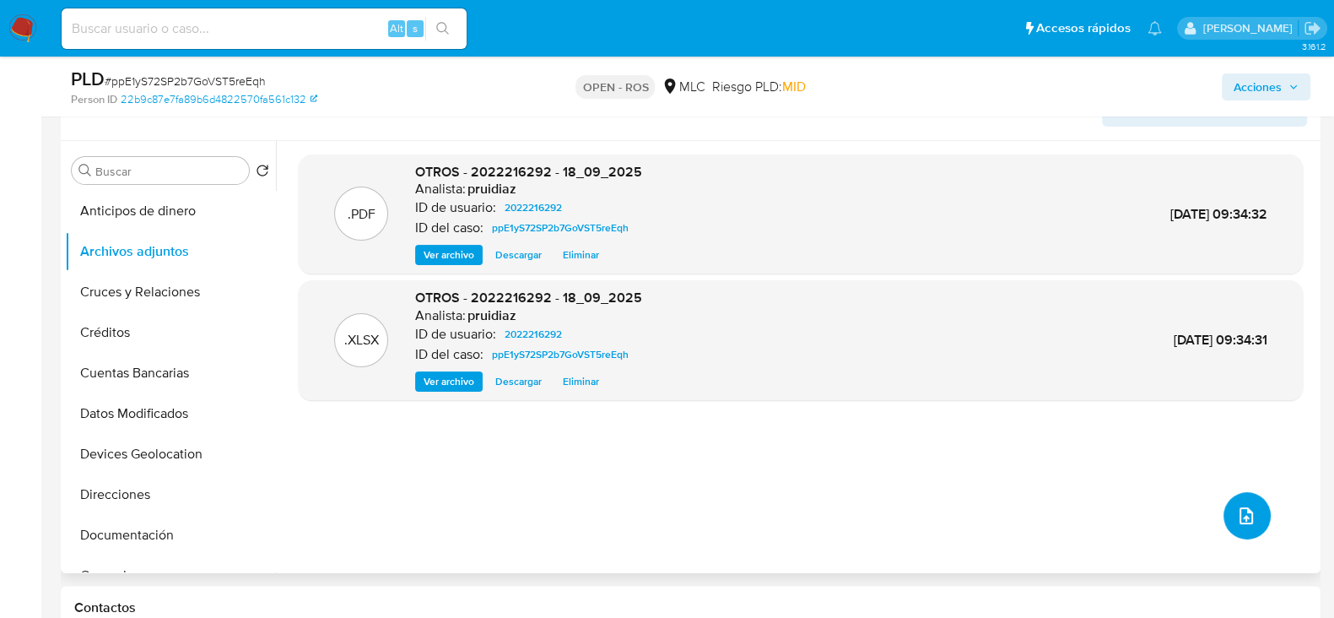
click at [1236, 512] on icon "upload-file" at bounding box center [1246, 515] width 20 height 20
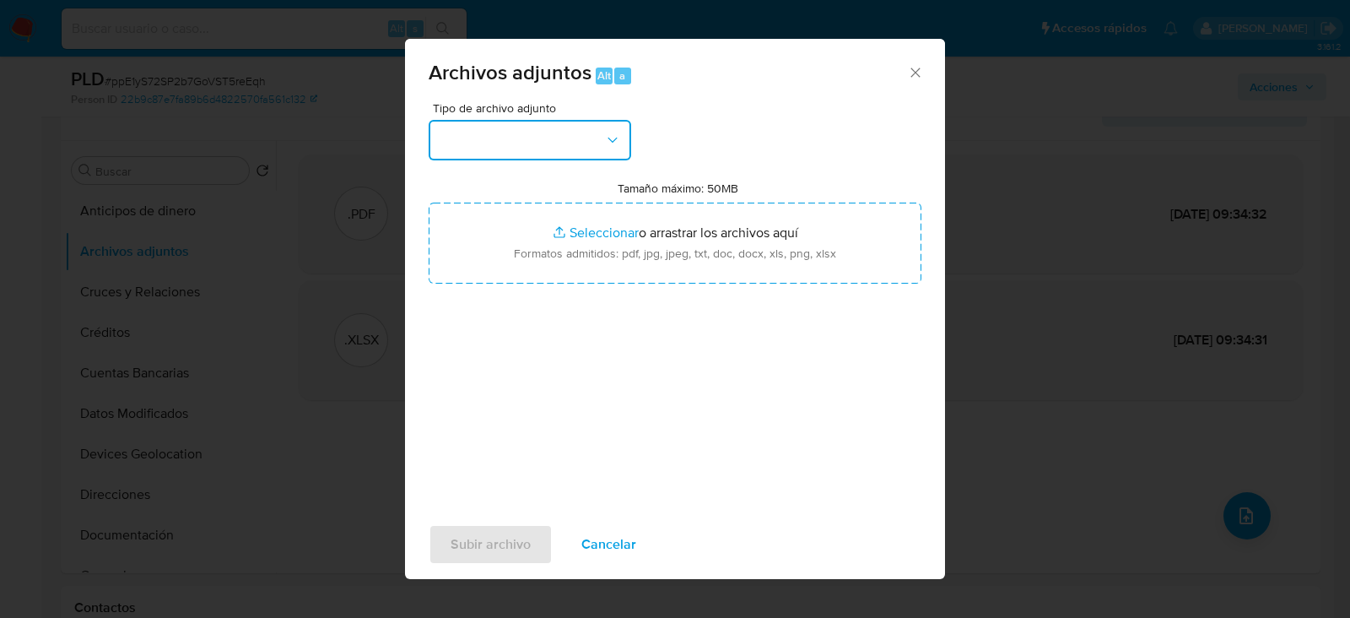
click at [590, 143] on button "button" at bounding box center [530, 140] width 202 height 40
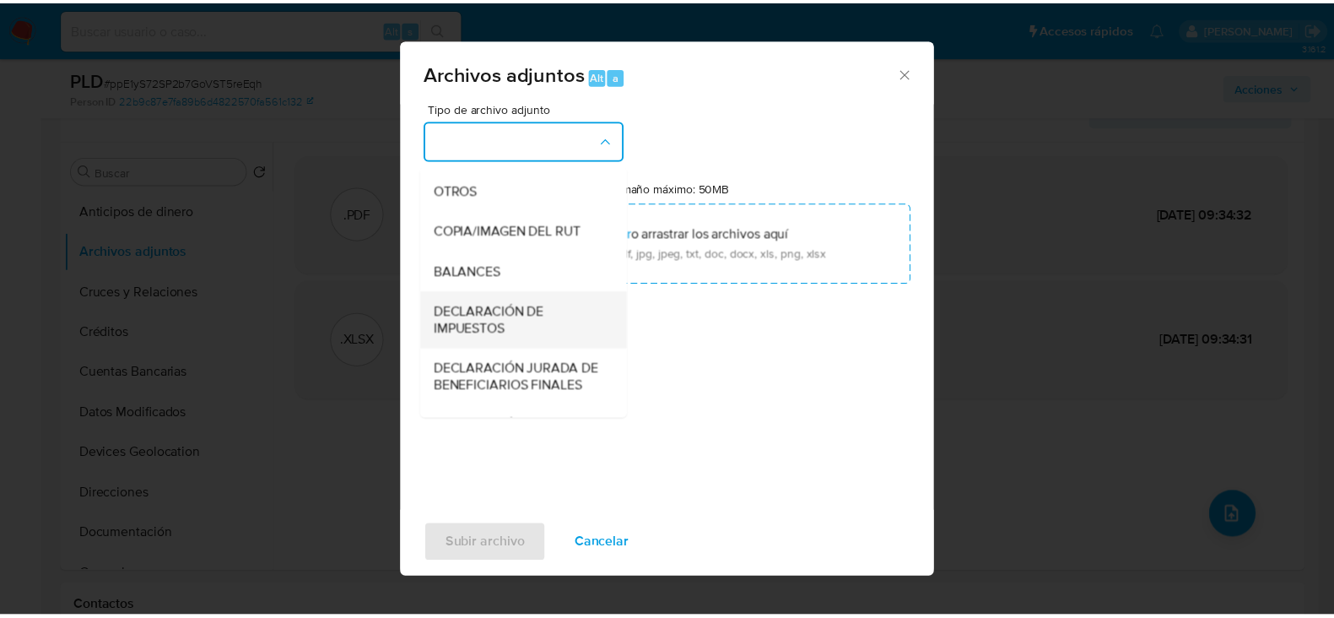
scroll to position [174, 0]
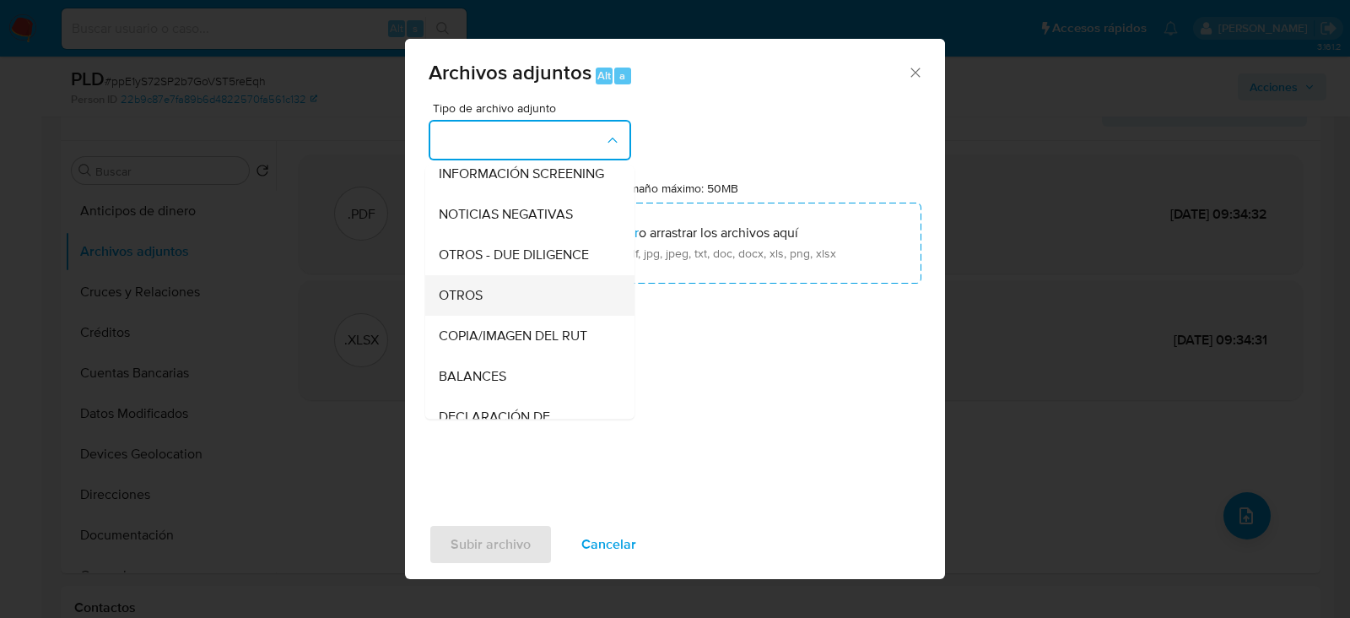
click at [457, 304] on span "OTROS" at bounding box center [461, 295] width 44 height 17
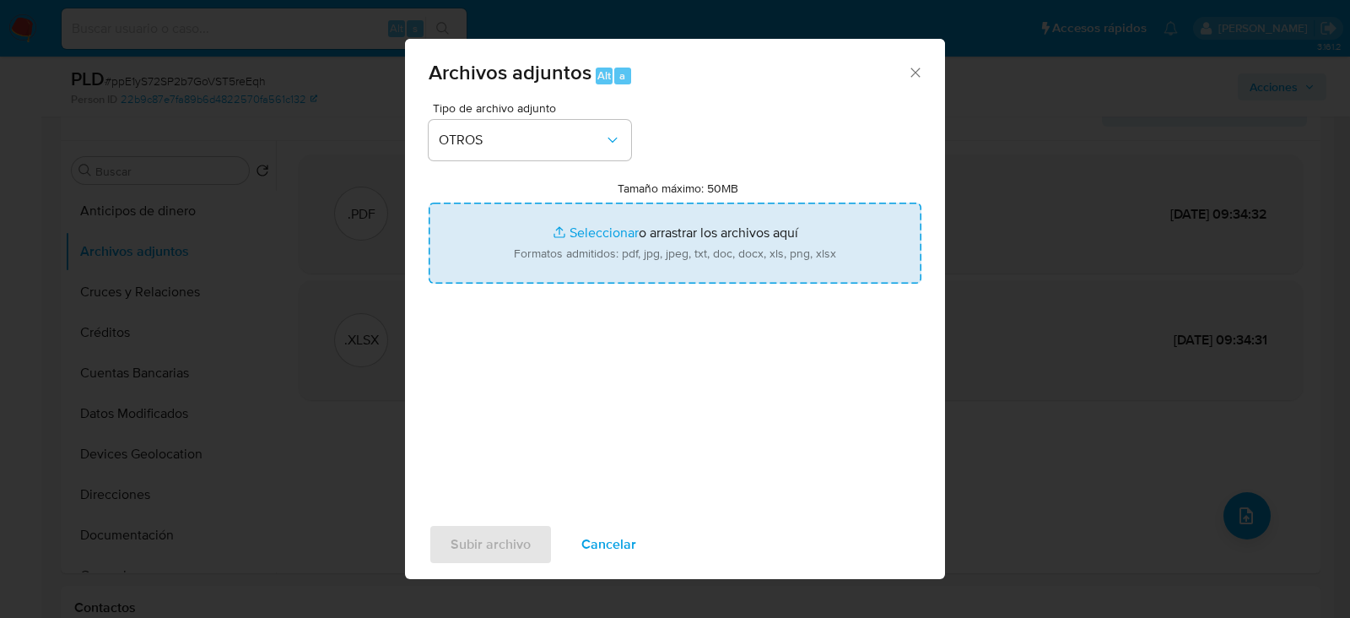
click at [679, 242] on input "Tamaño máximo: 50MB Seleccionar archivos" at bounding box center [675, 242] width 493 height 81
type input "C:\fakepath\Certificado UAF ROS #1366.pdf"
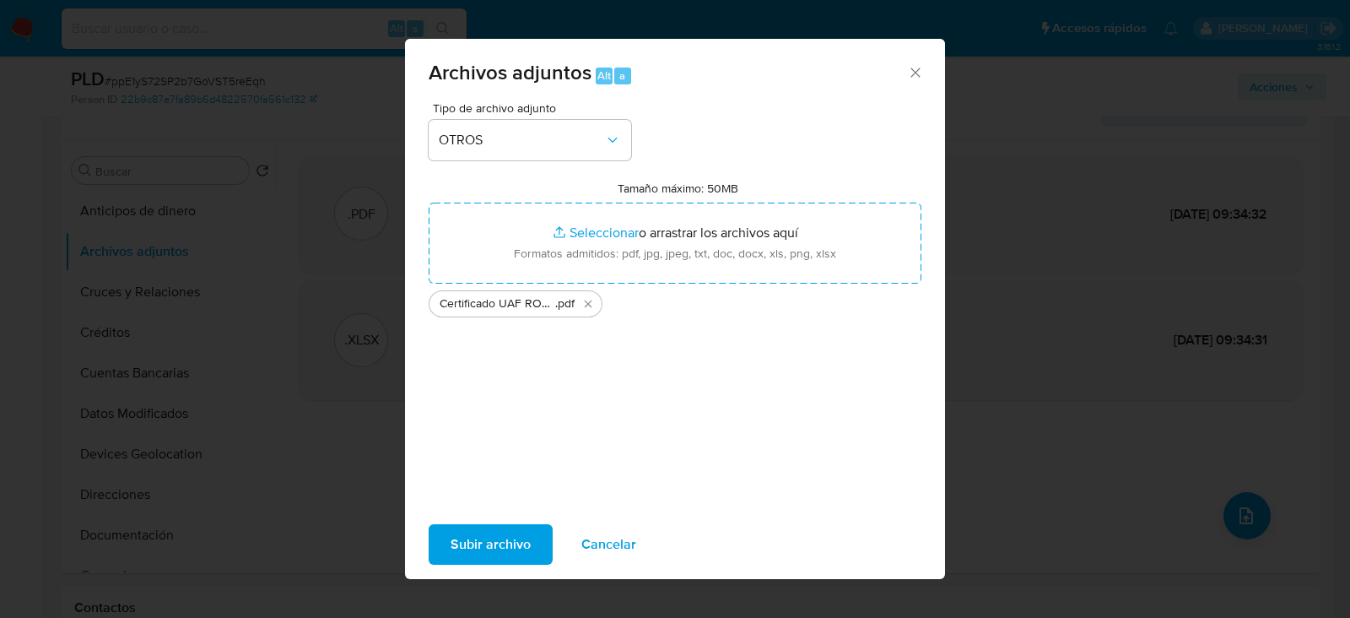
click at [473, 535] on span "Subir archivo" at bounding box center [491, 544] width 80 height 37
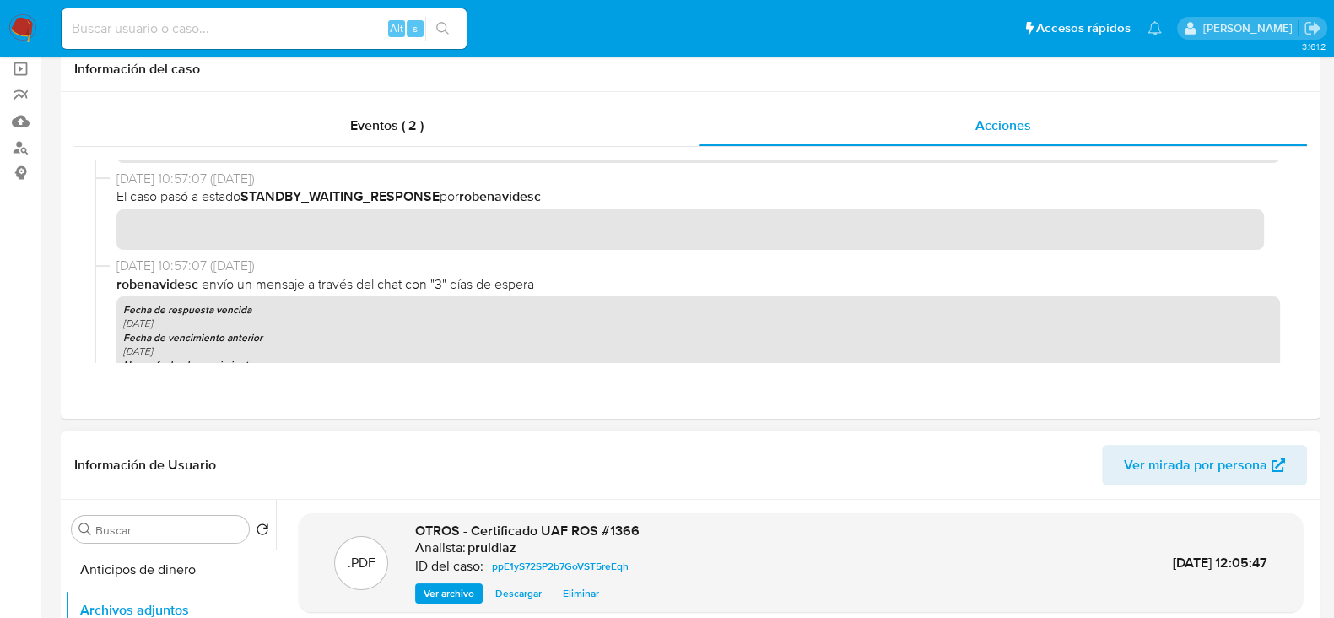
scroll to position [0, 0]
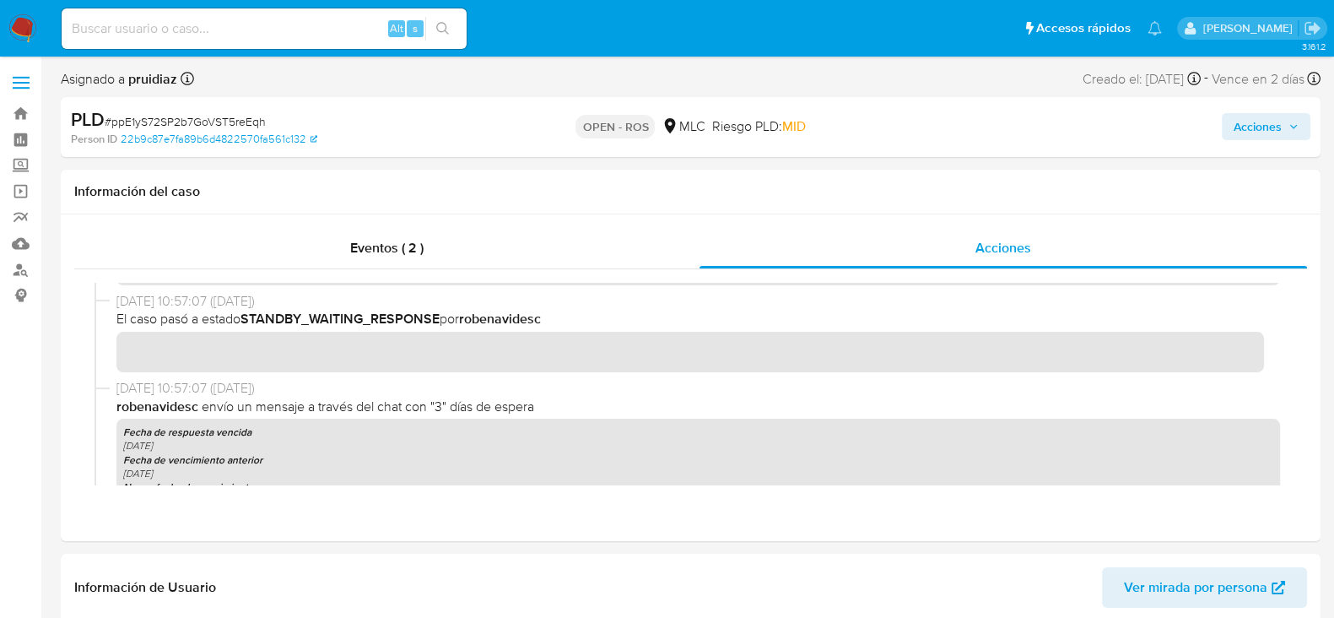
click at [1261, 123] on span "Acciones" at bounding box center [1258, 126] width 48 height 27
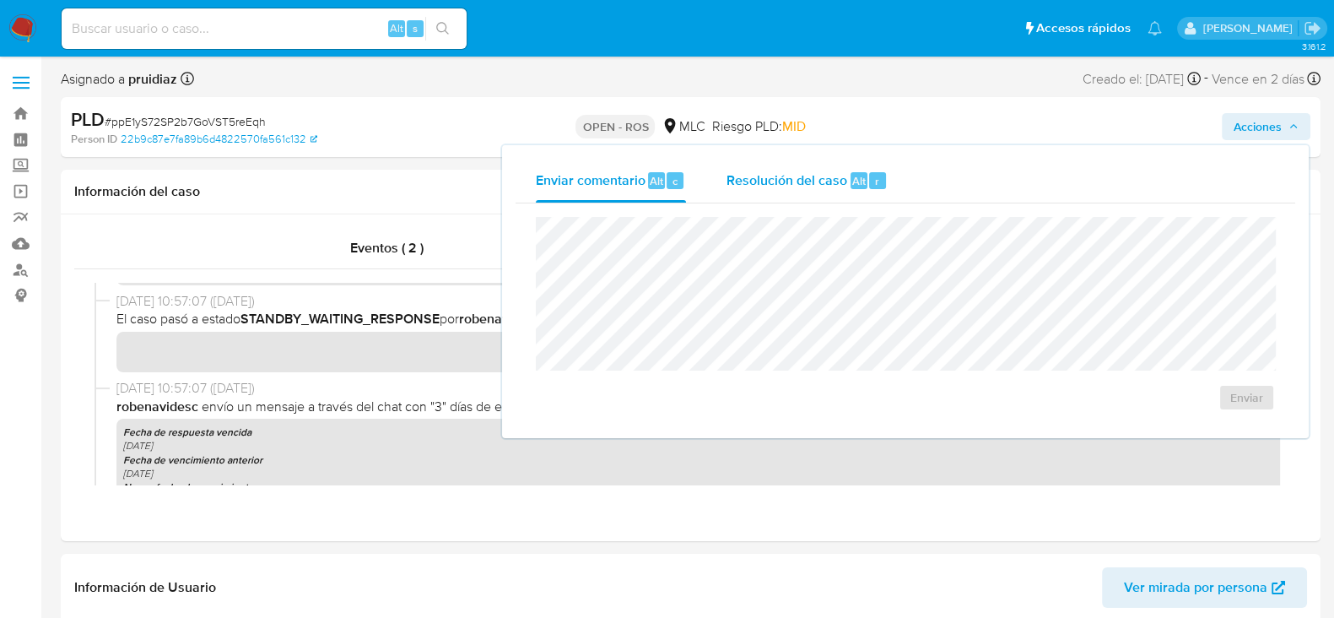
click at [836, 186] on span "Resolución del caso" at bounding box center [786, 179] width 121 height 19
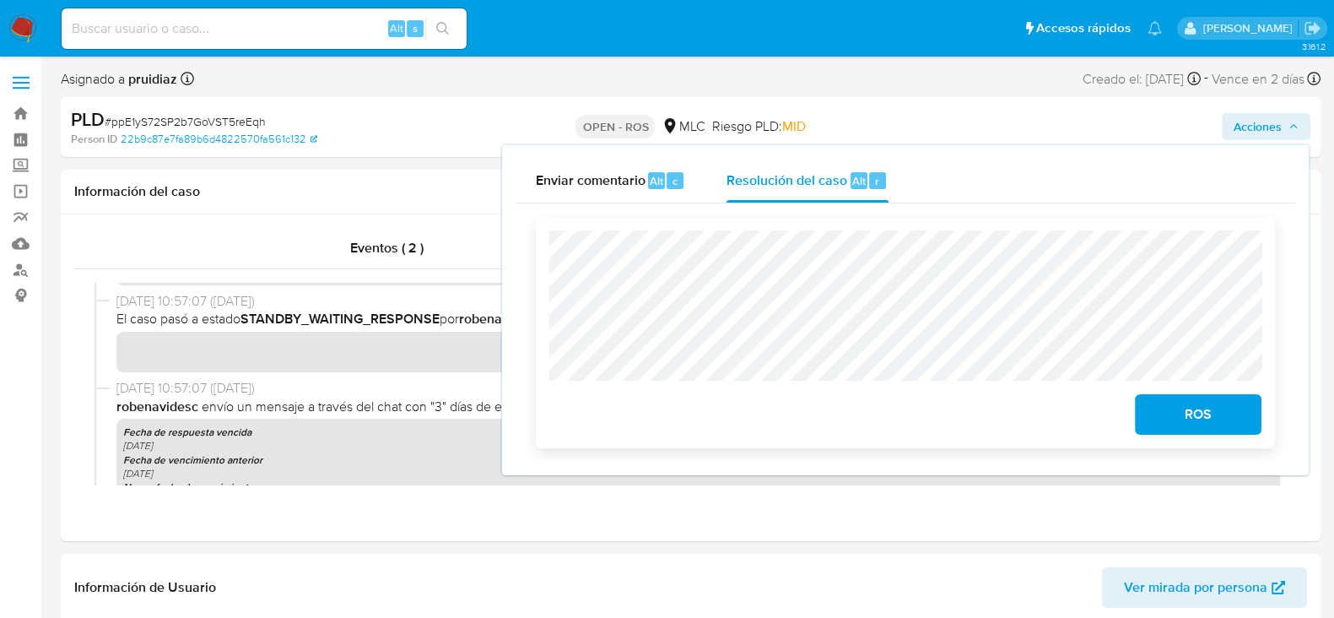
click at [1207, 432] on span "ROS" at bounding box center [1198, 414] width 83 height 37
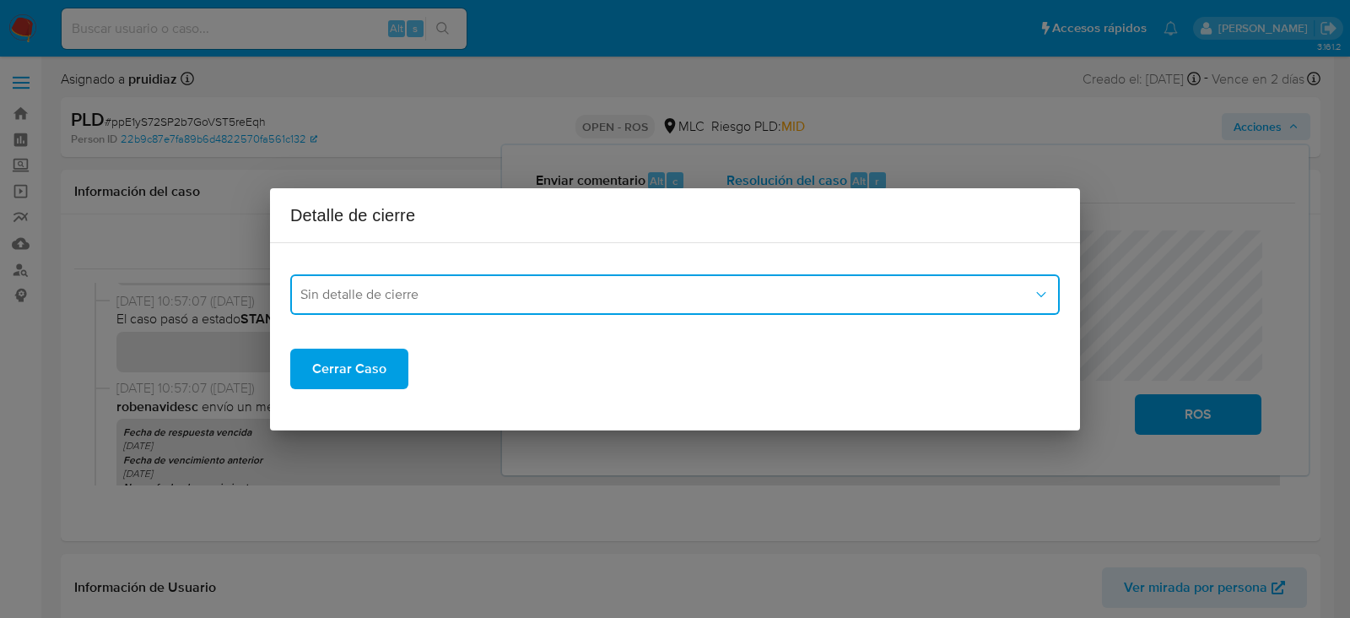
click at [571, 303] on button "Sin detalle de cierre" at bounding box center [674, 294] width 769 height 40
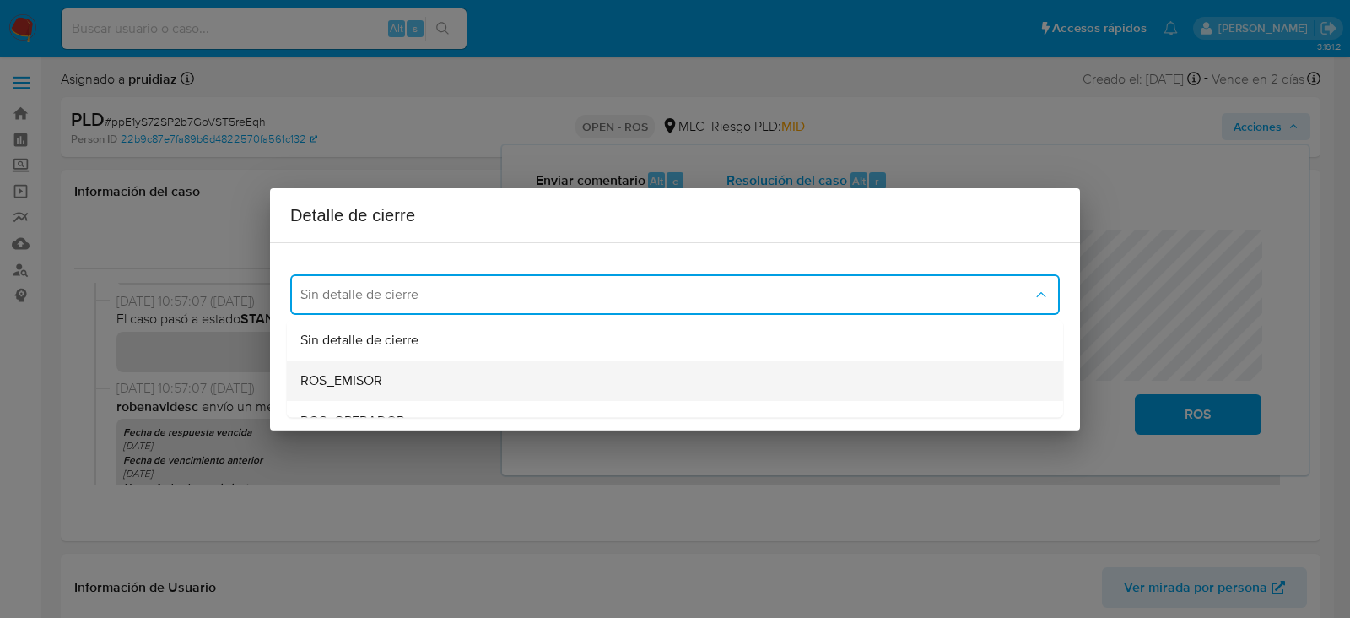
click at [354, 391] on div "ROS_EMISOR" at bounding box center [669, 380] width 739 height 40
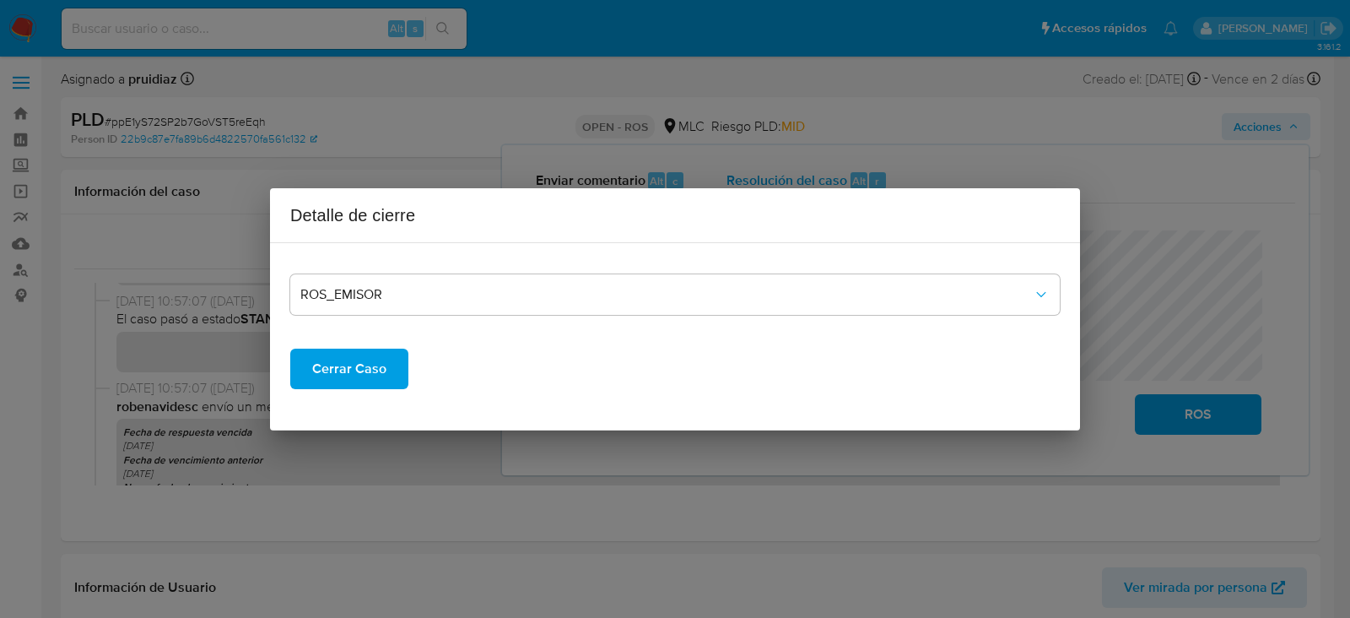
click at [342, 367] on span "Cerrar Caso" at bounding box center [349, 368] width 74 height 37
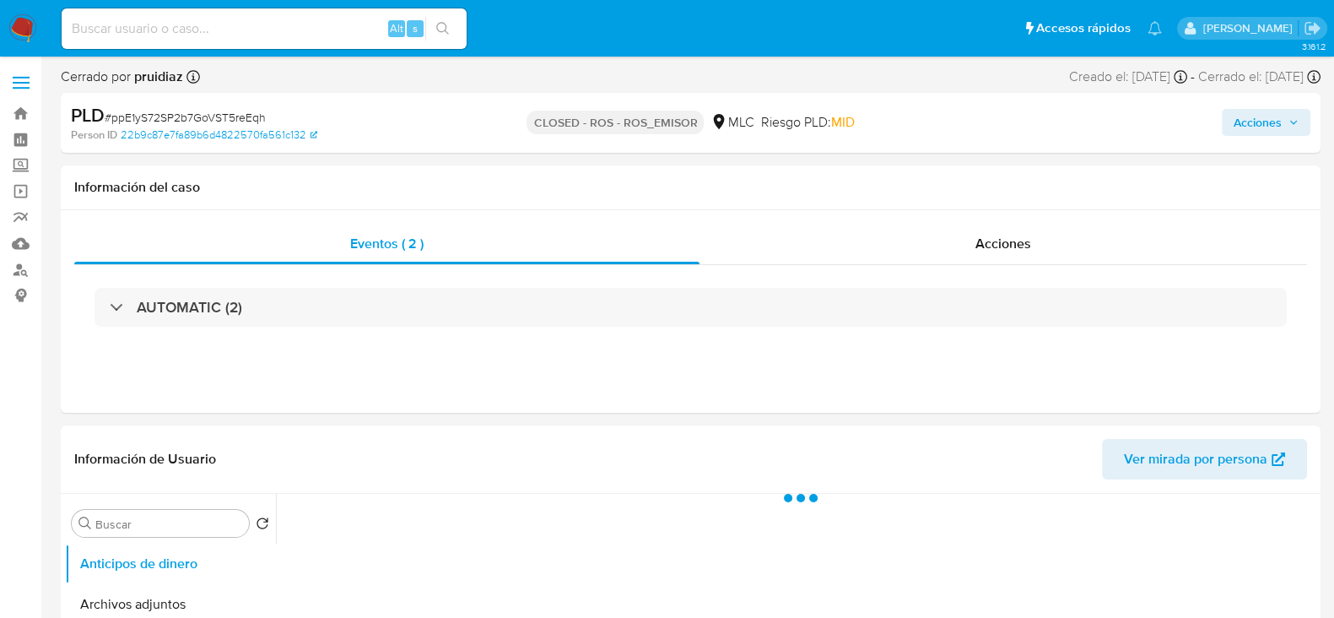
select select "10"
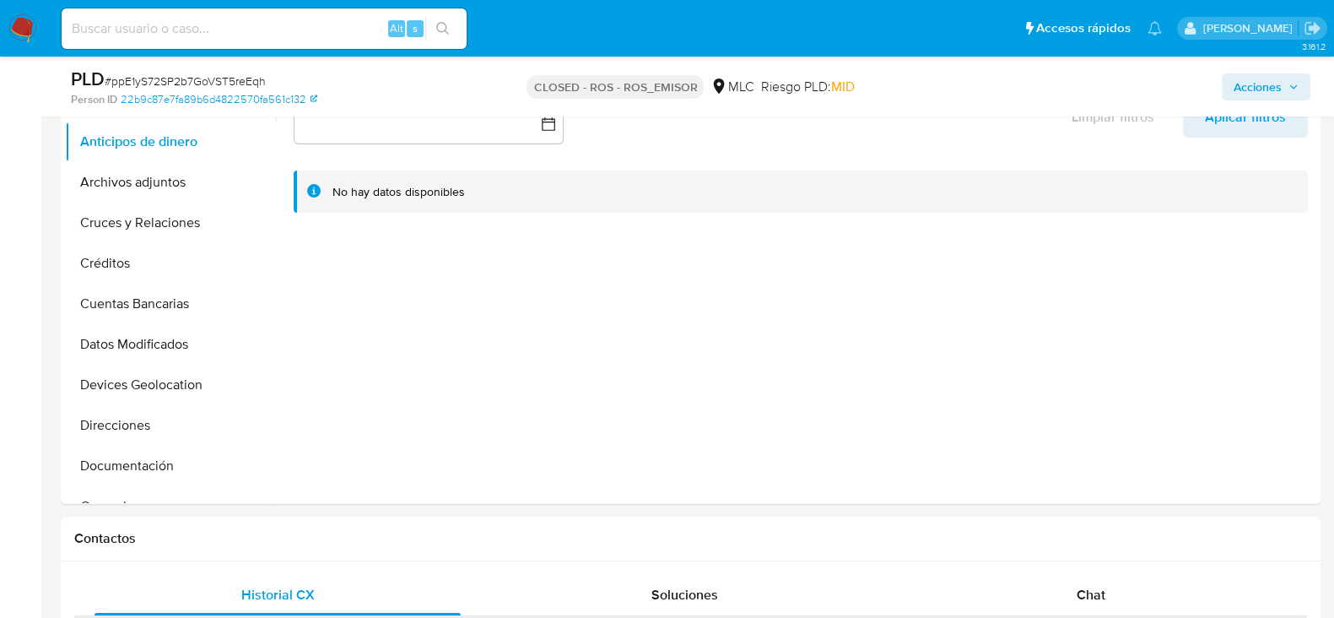
scroll to position [105, 0]
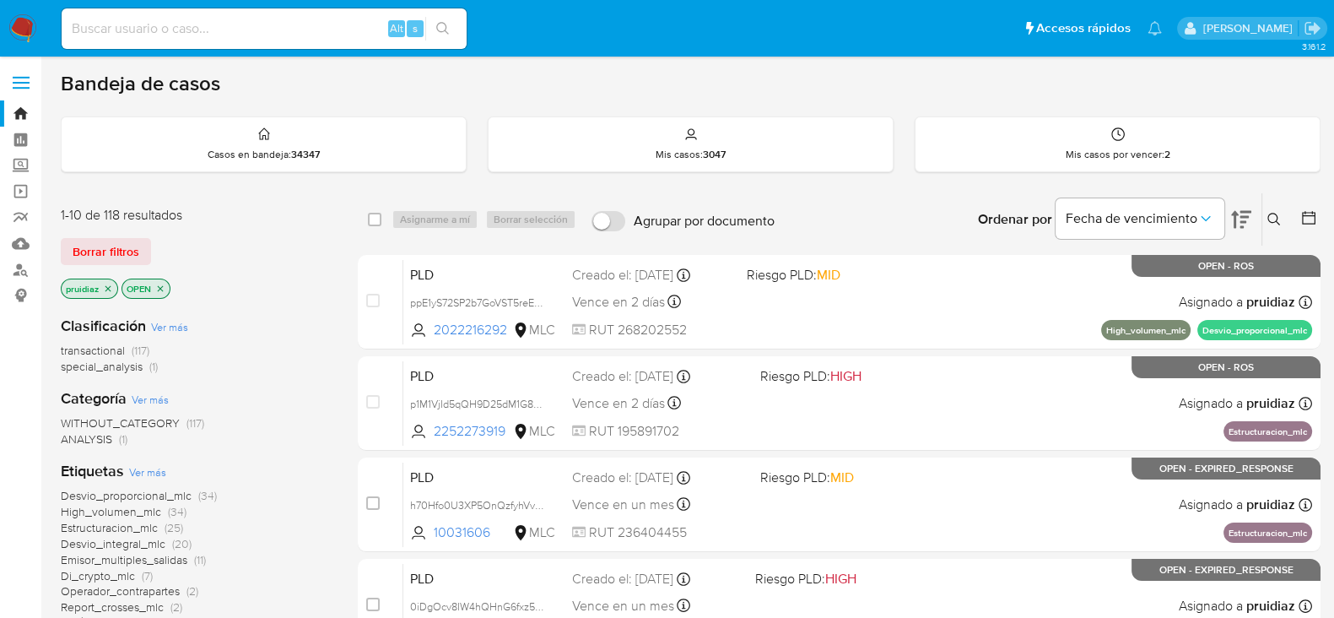
click at [29, 22] on img at bounding box center [22, 28] width 29 height 29
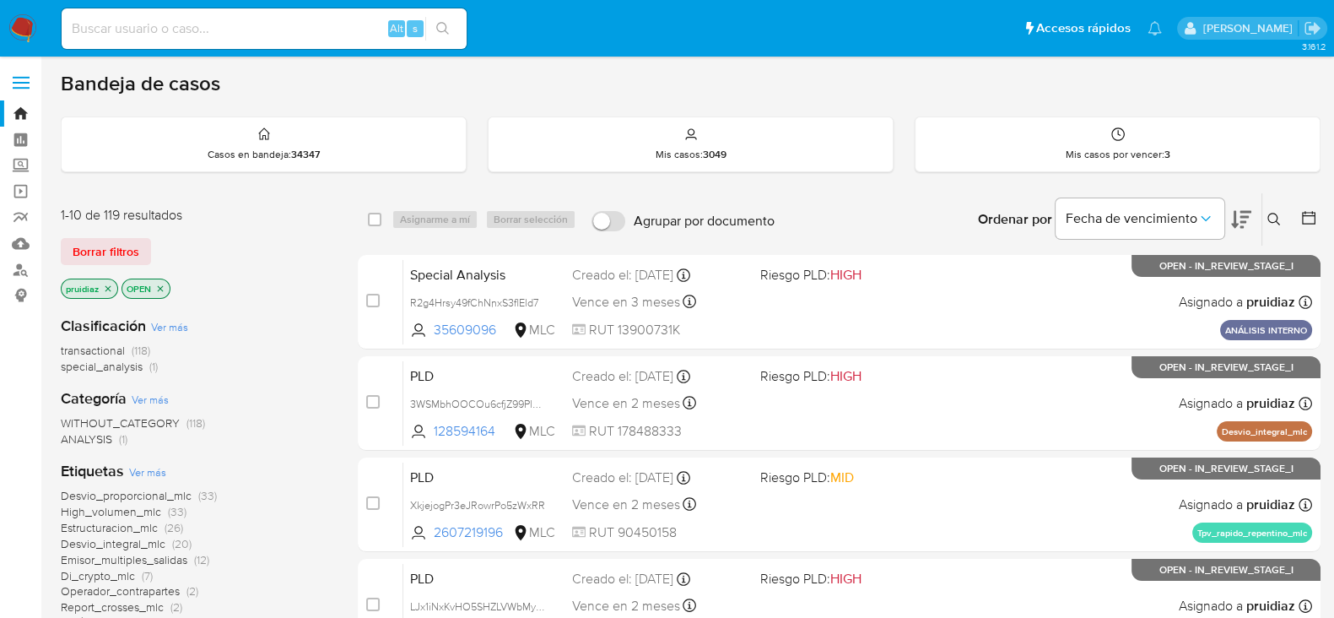
click at [1245, 209] on icon at bounding box center [1241, 219] width 20 height 20
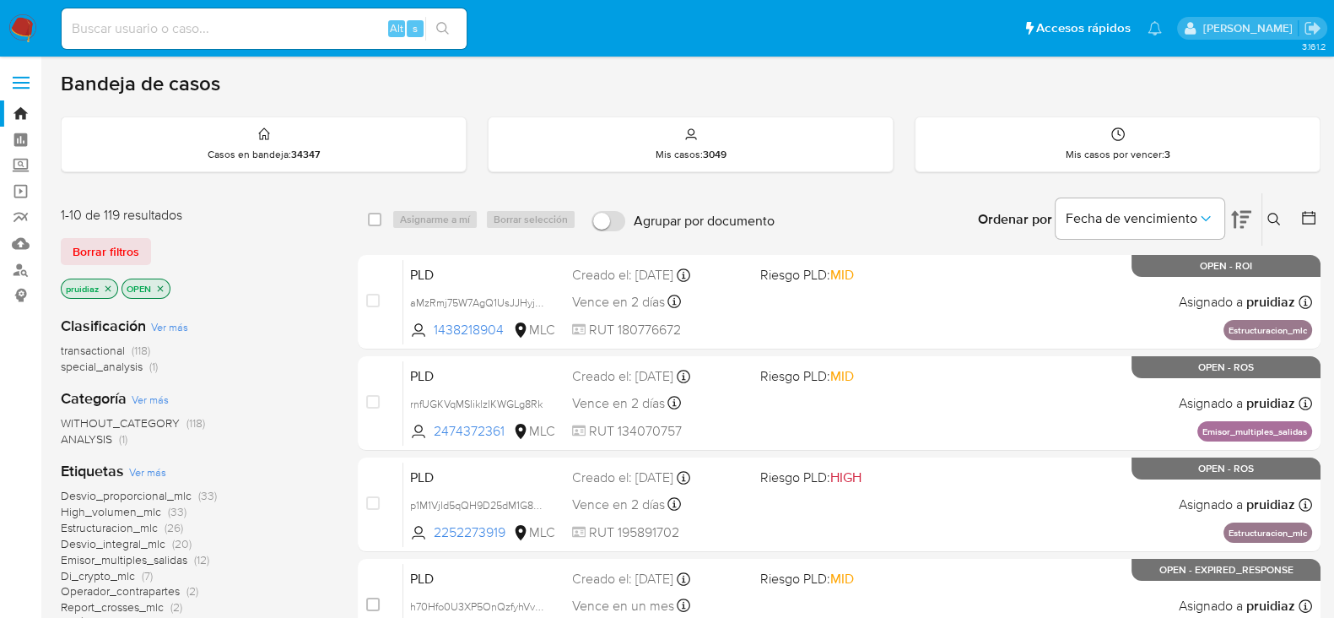
click at [25, 30] on img at bounding box center [22, 28] width 29 height 29
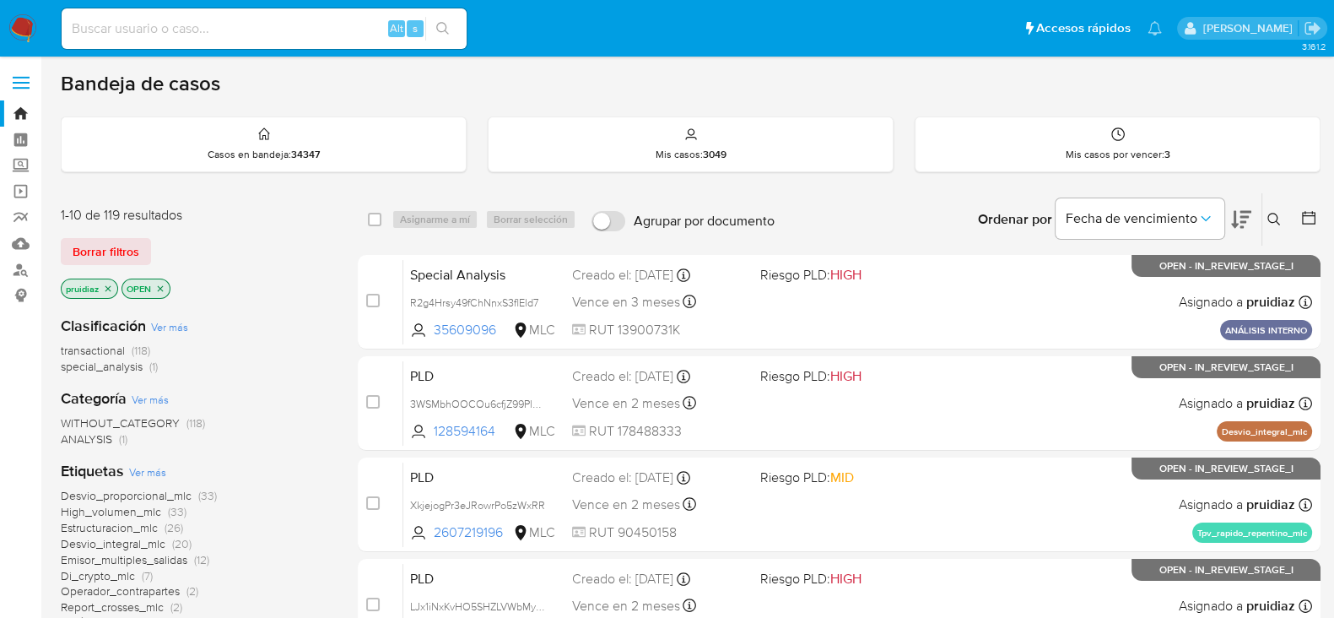
click at [25, 31] on img at bounding box center [22, 28] width 29 height 29
click at [1236, 217] on icon at bounding box center [1241, 220] width 20 height 18
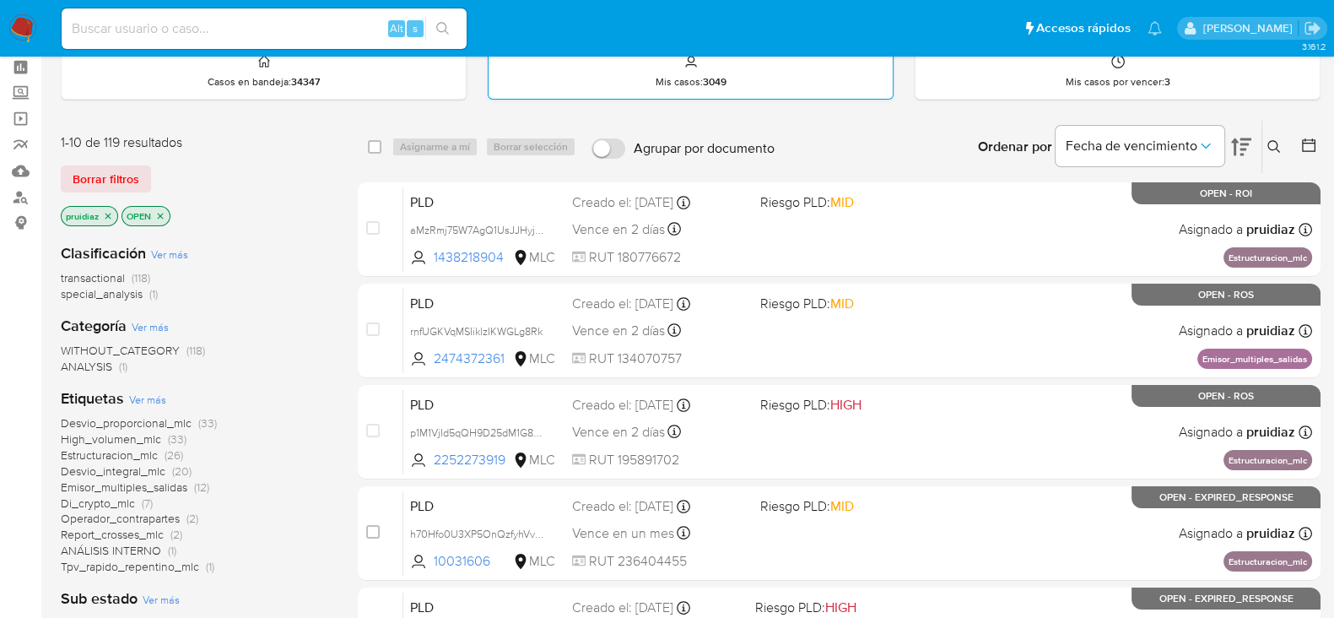
scroll to position [105, 0]
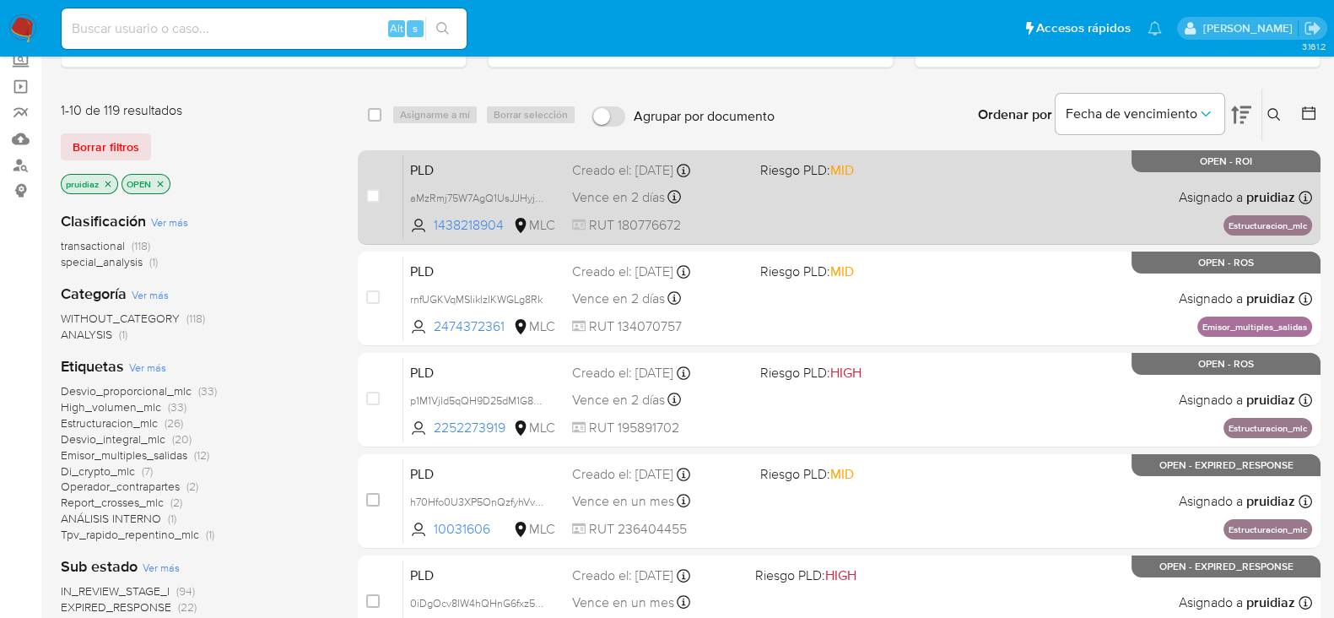
click at [928, 219] on div "PLD aMzRmj75W7AgQ1UsJJHyjgDi 1438218904 MLC Riesgo PLD: MID Creado el: [DATE] C…" at bounding box center [857, 196] width 909 height 85
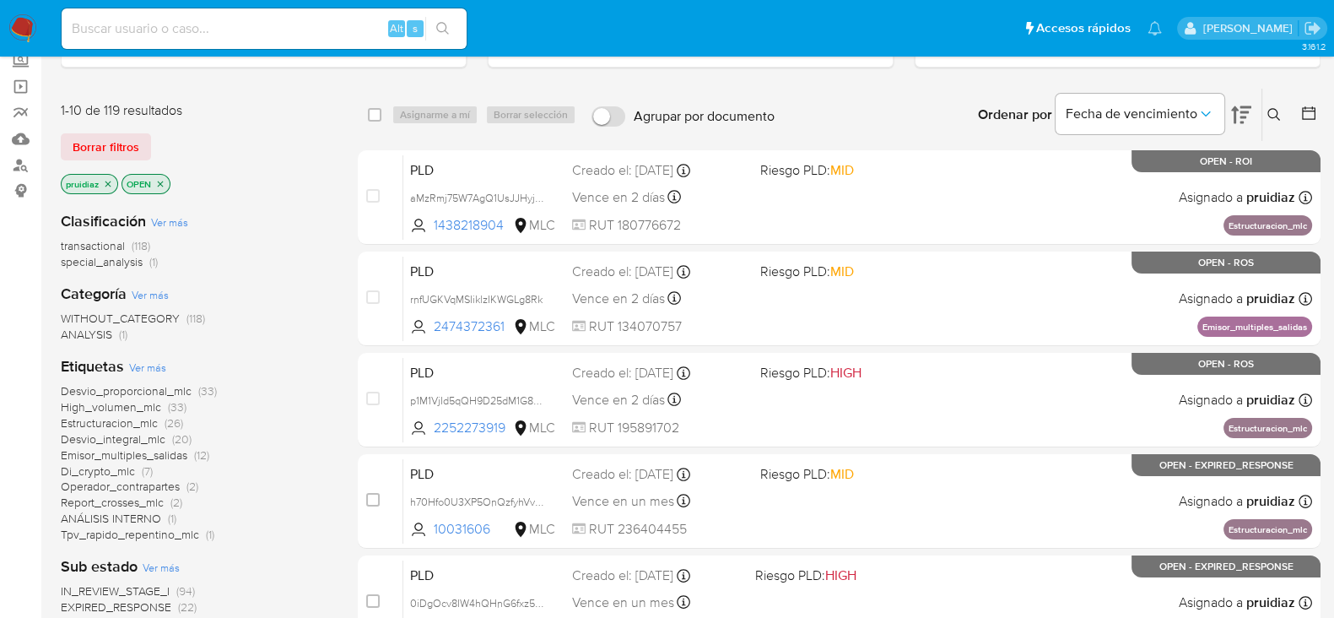
click at [22, 23] on img at bounding box center [22, 28] width 29 height 29
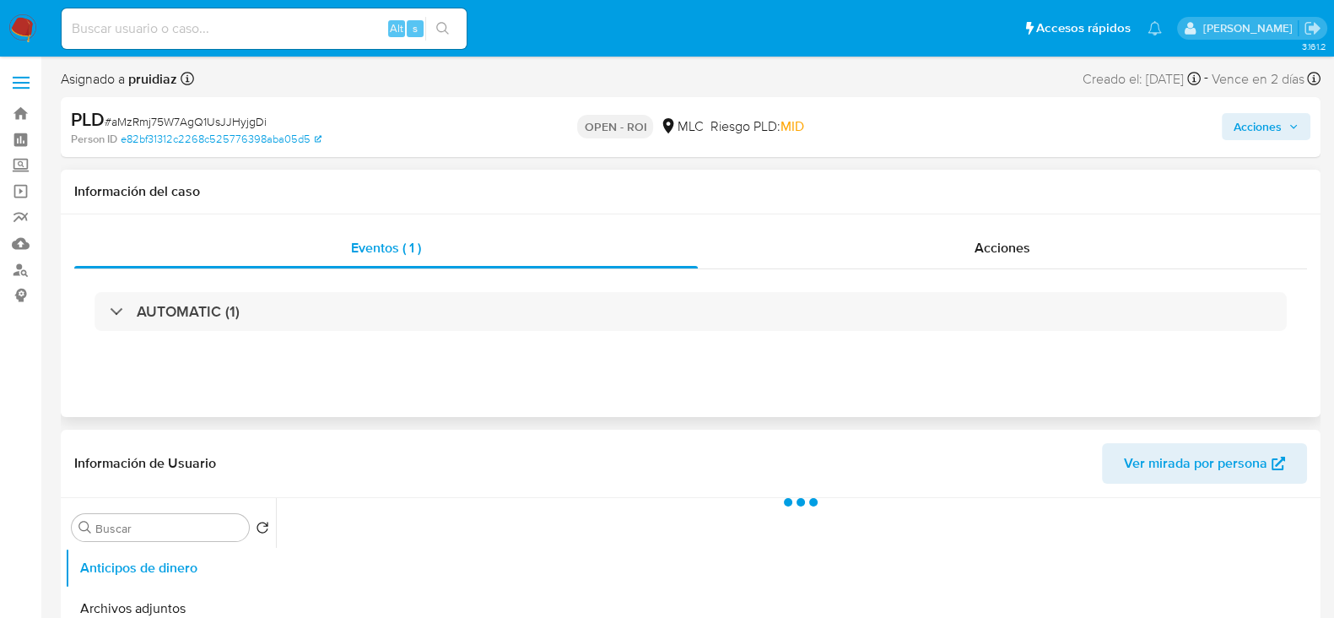
select select "10"
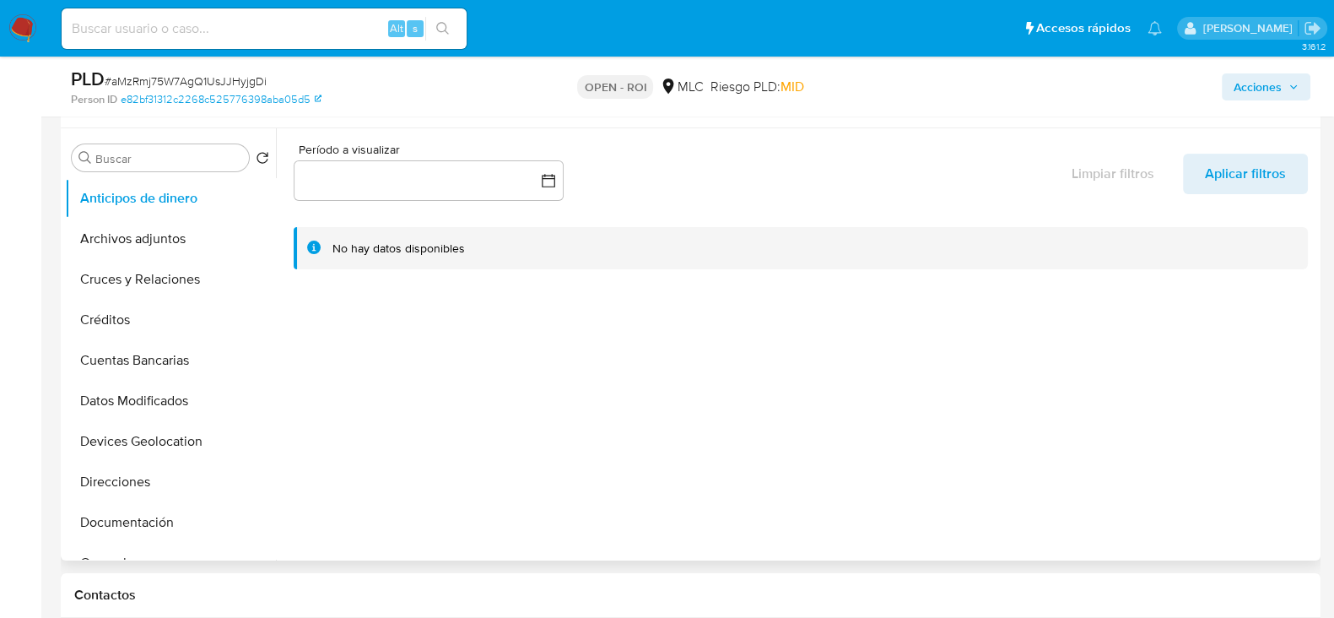
scroll to position [316, 0]
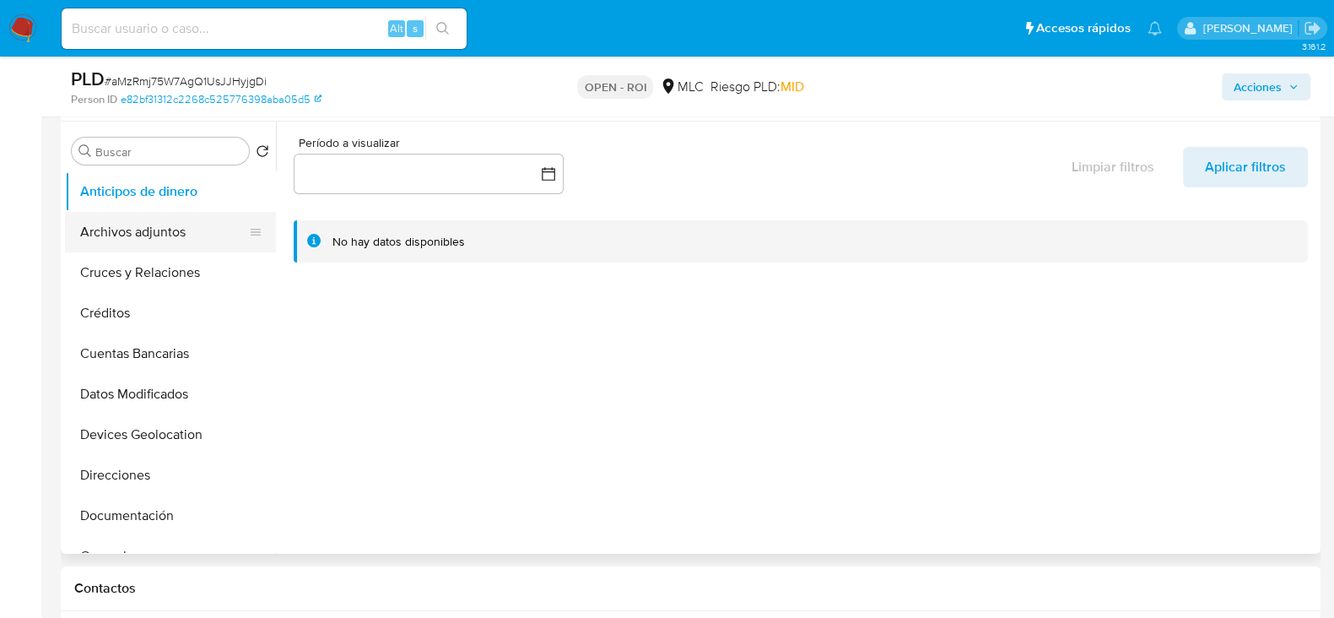
click at [160, 221] on button "Archivos adjuntos" at bounding box center [163, 232] width 197 height 40
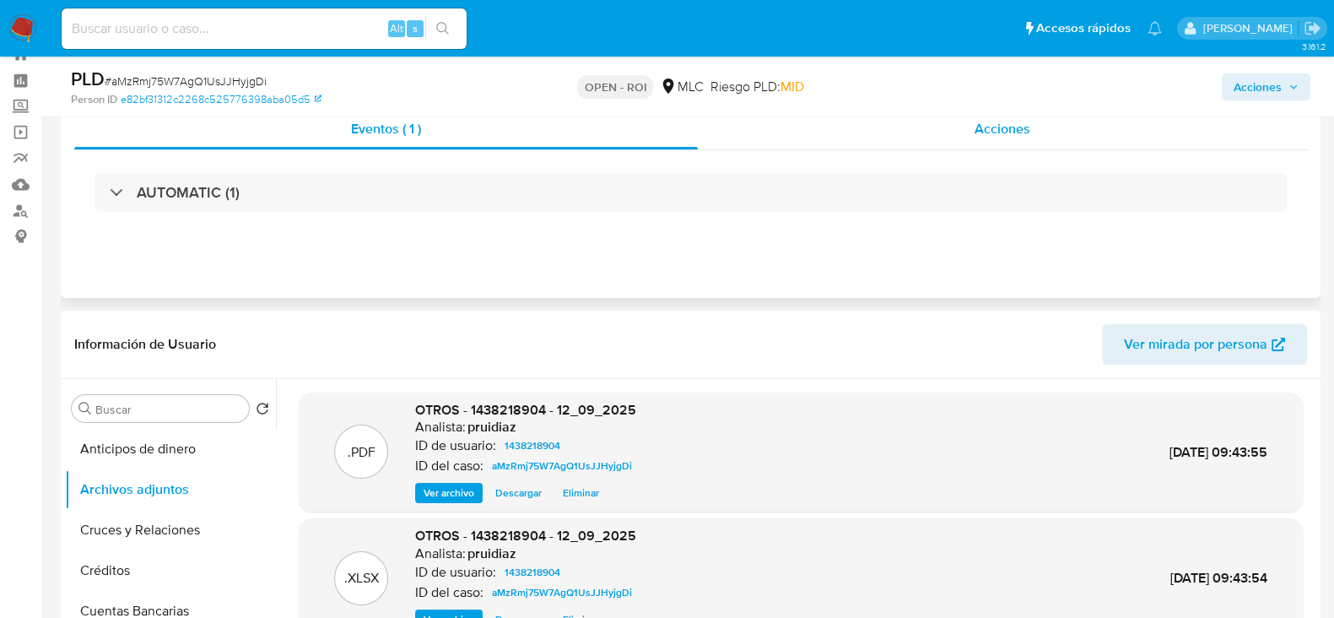
scroll to position [0, 0]
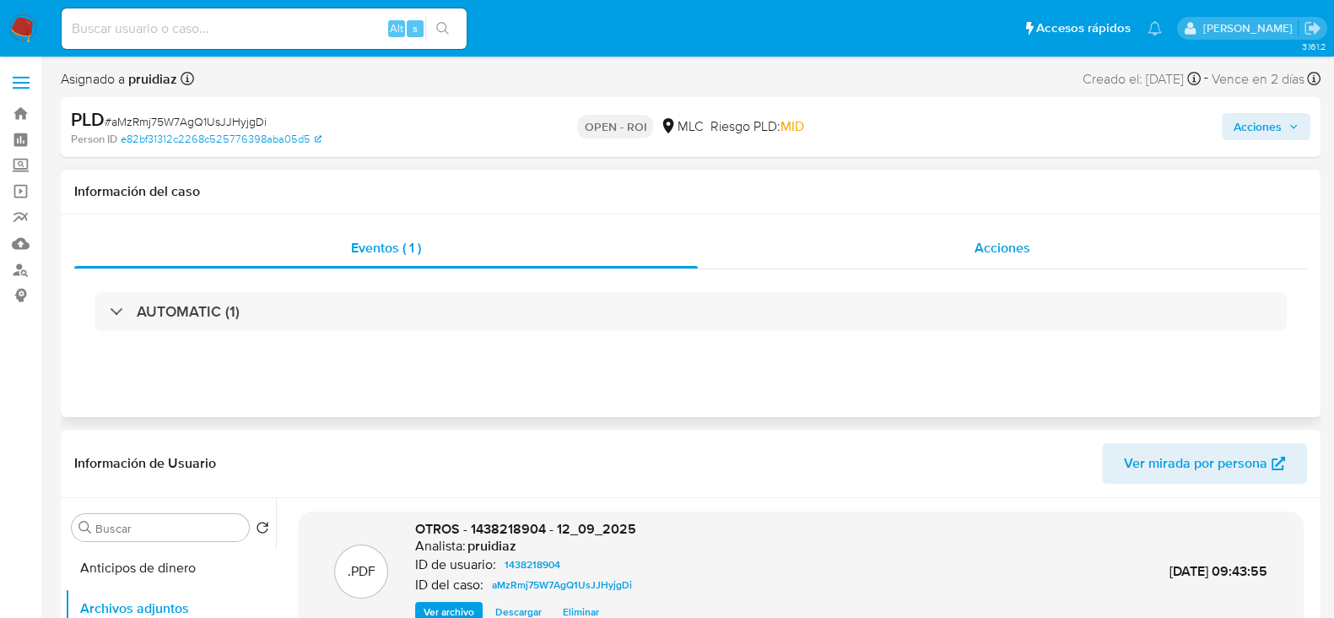
click at [1072, 266] on div "Acciones" at bounding box center [1002, 248] width 609 height 40
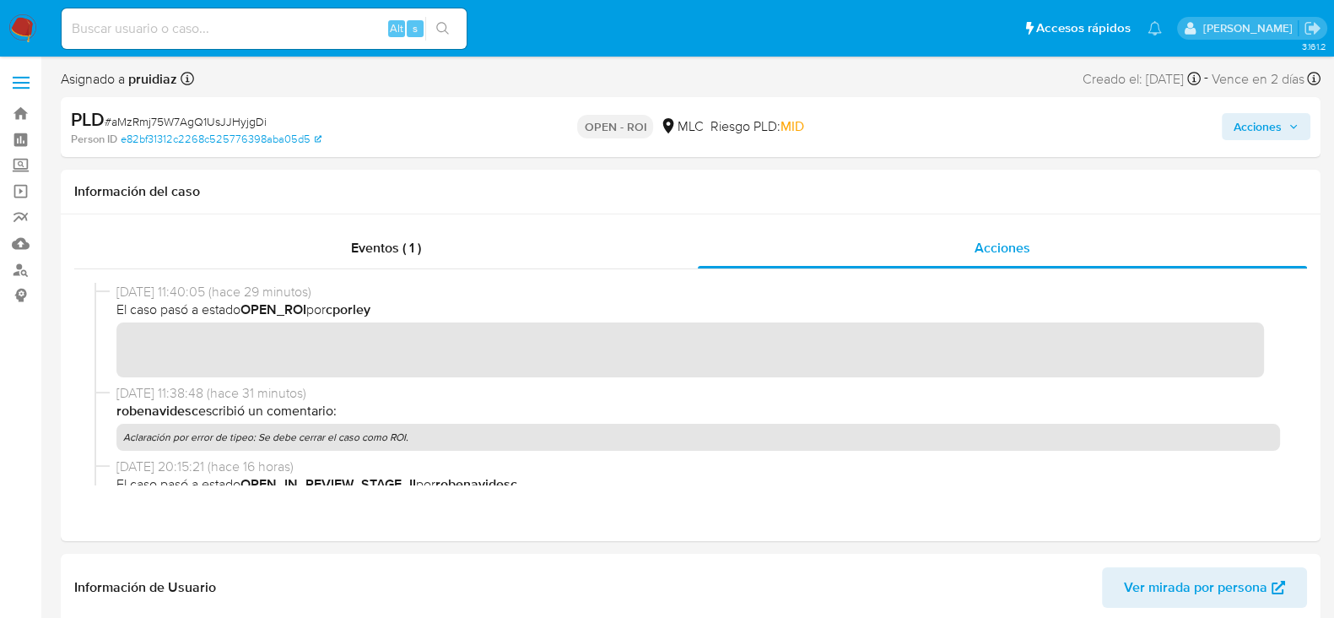
click at [1277, 128] on span "Acciones" at bounding box center [1258, 126] width 48 height 27
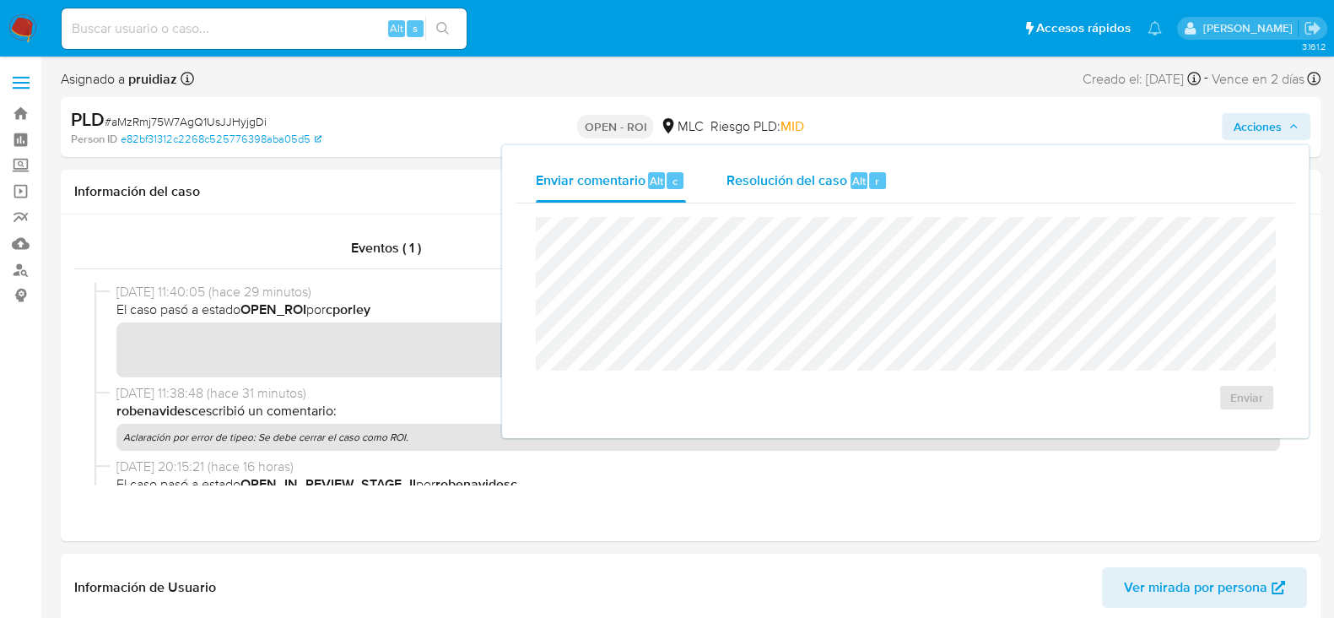
click at [792, 180] on span "Resolución del caso" at bounding box center [786, 179] width 121 height 19
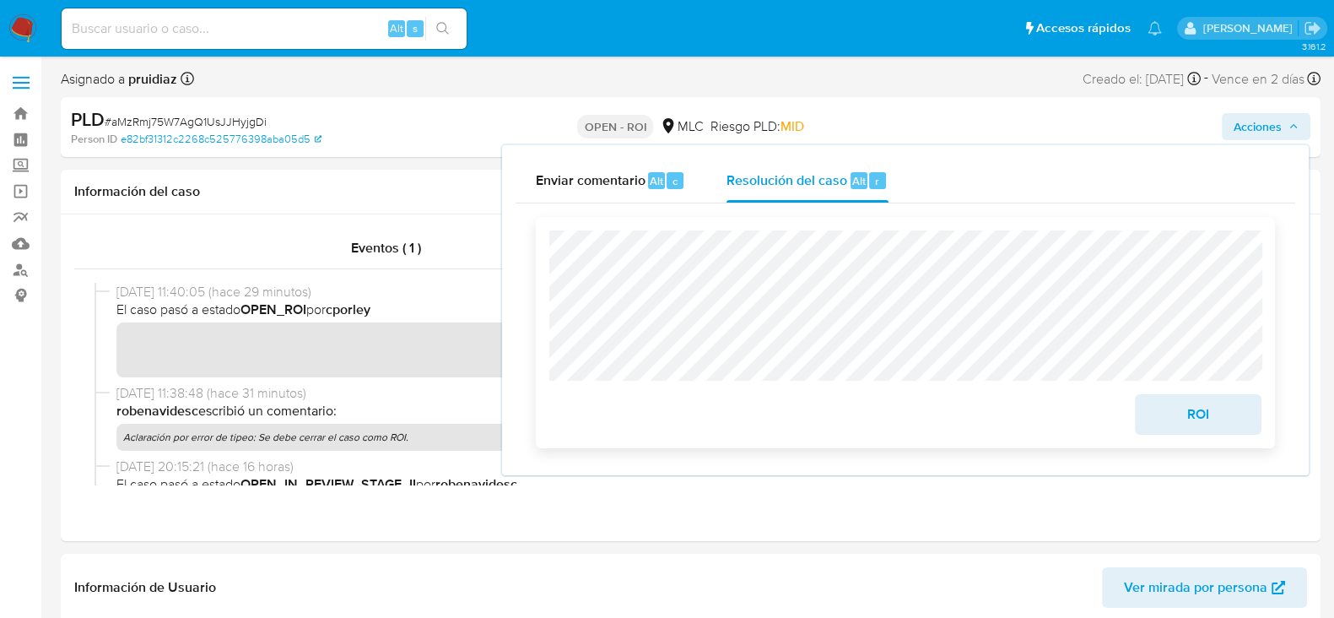
click at [1187, 410] on span "ROI" at bounding box center [1198, 414] width 83 height 37
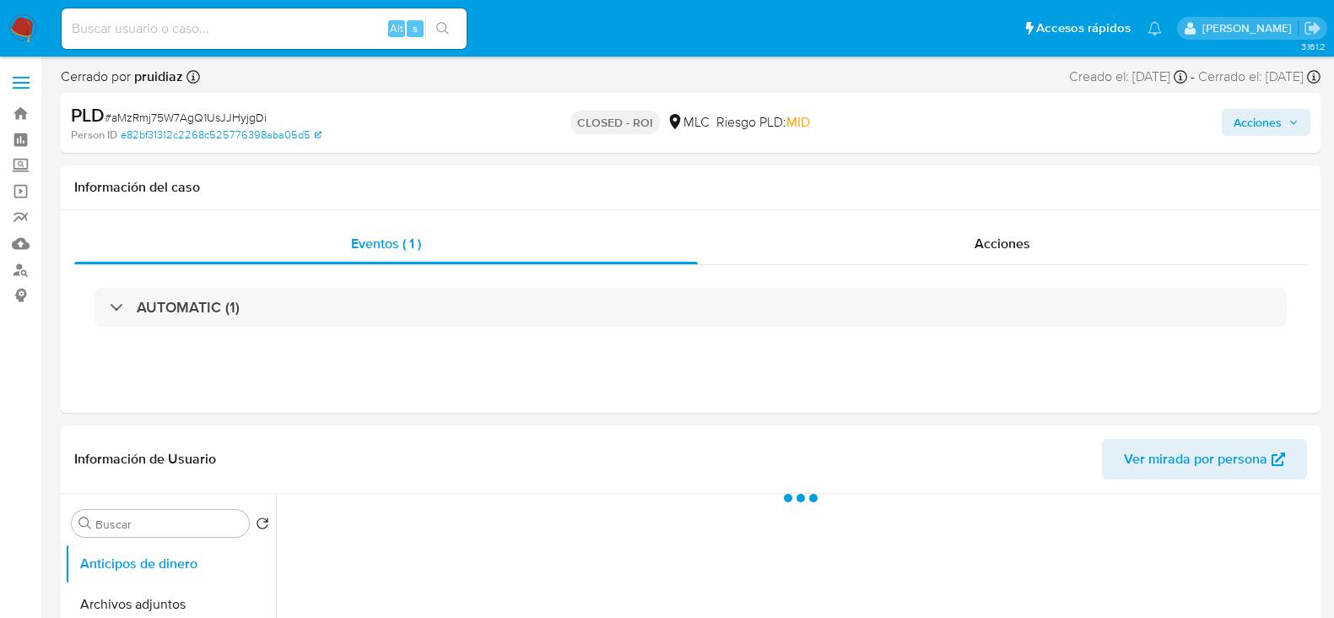
select select "10"
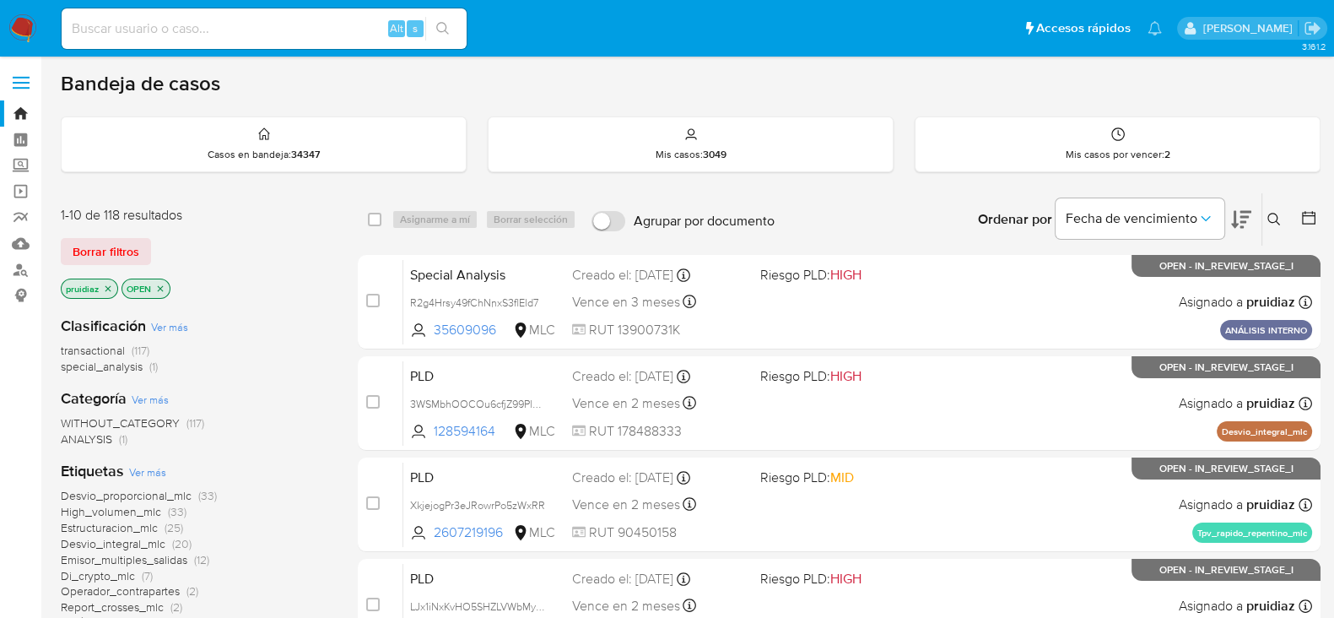
click at [1234, 206] on button at bounding box center [1241, 219] width 20 height 52
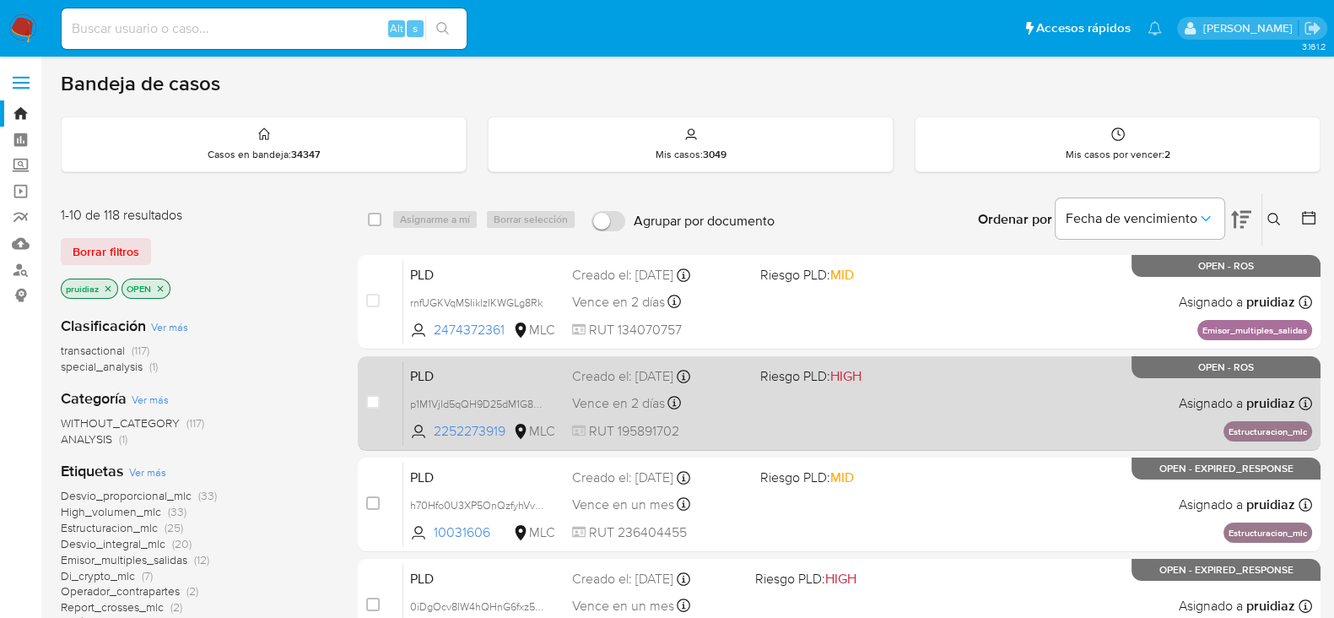
click at [842, 410] on div "PLD p1M1VjId5qQH9D25dM1G82Go 2252273919 MLC Riesgo PLD: HIGH Creado el: [DATE] …" at bounding box center [857, 402] width 909 height 85
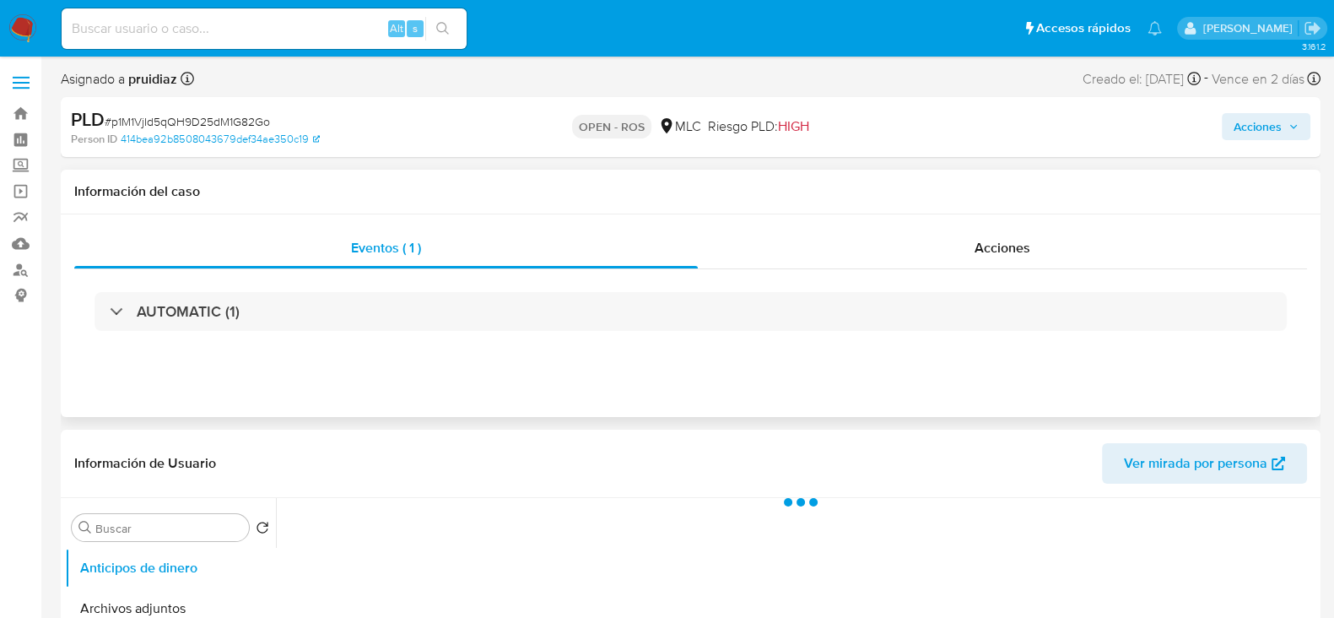
select select "10"
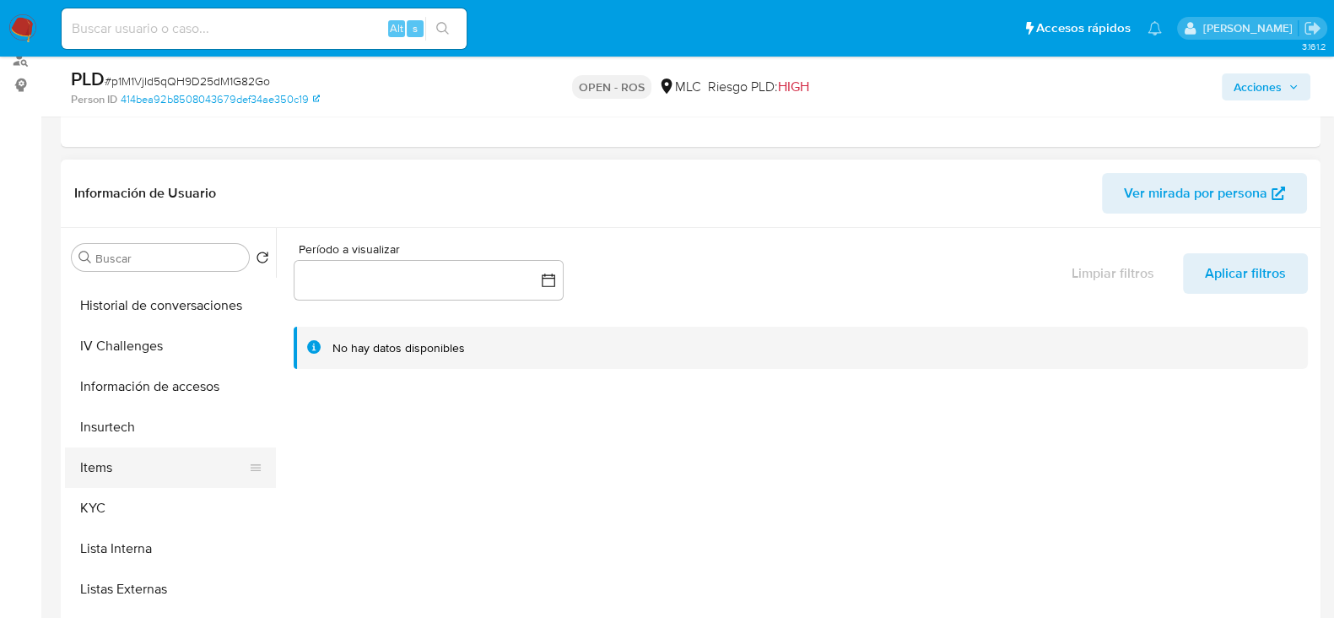
scroll to position [526, 0]
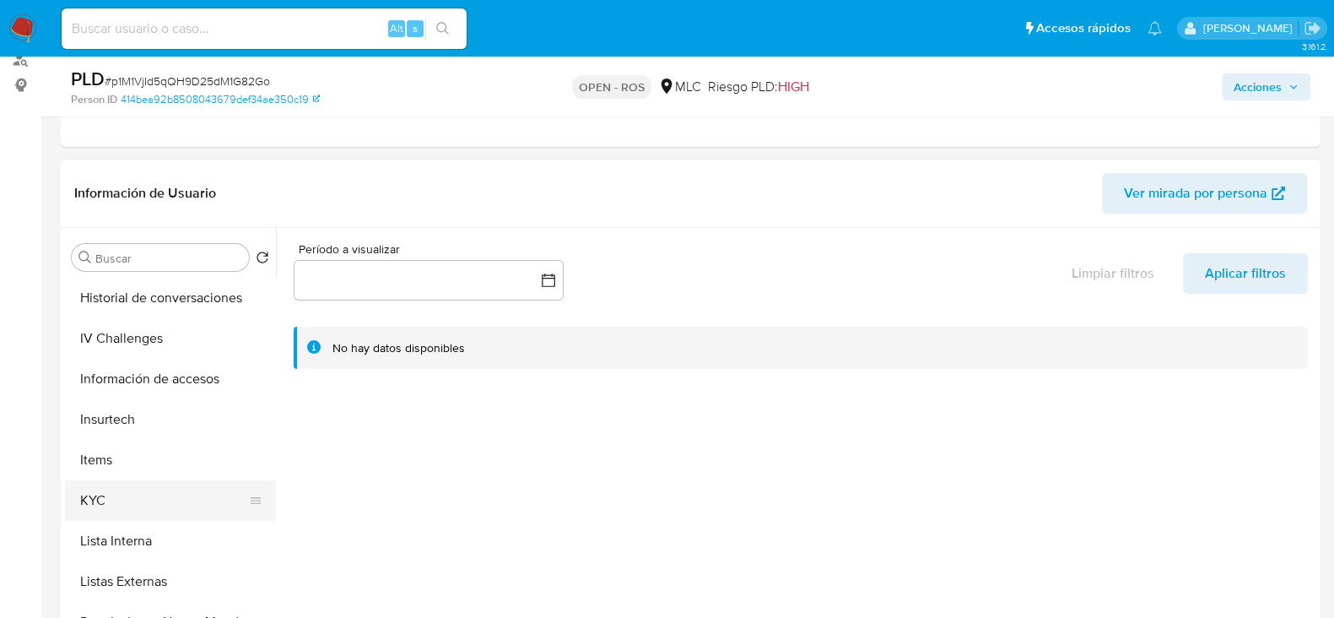
click at [116, 483] on button "KYC" at bounding box center [163, 500] width 197 height 40
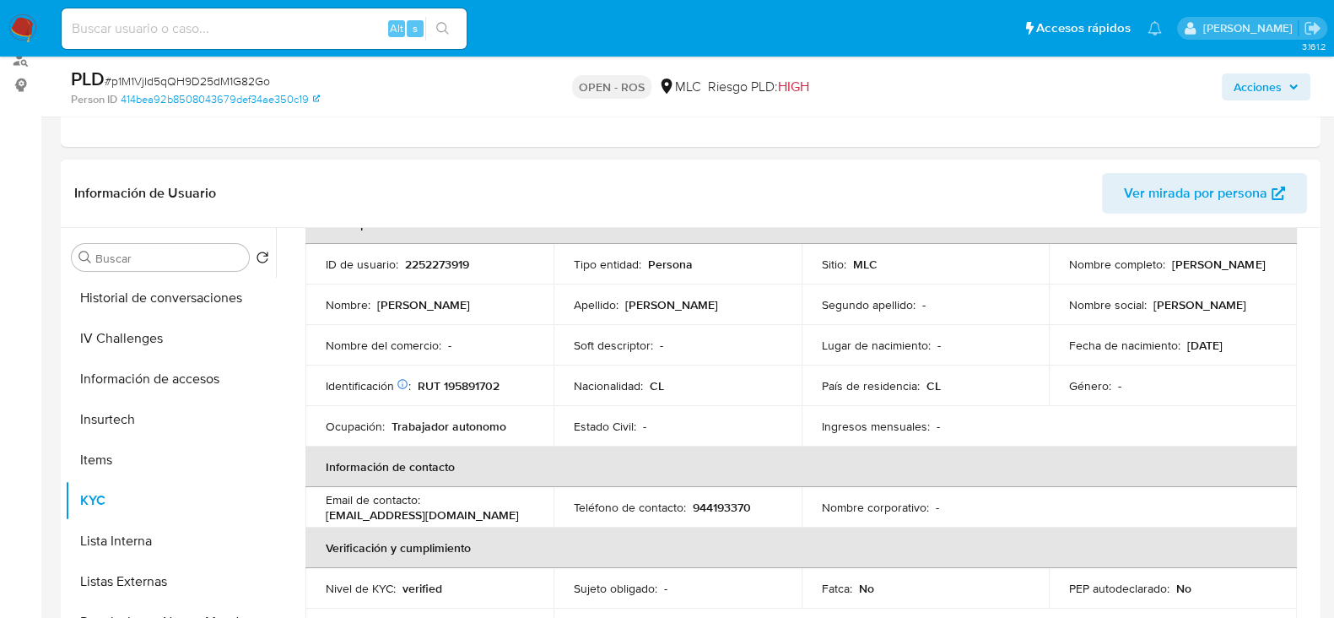
scroll to position [0, 0]
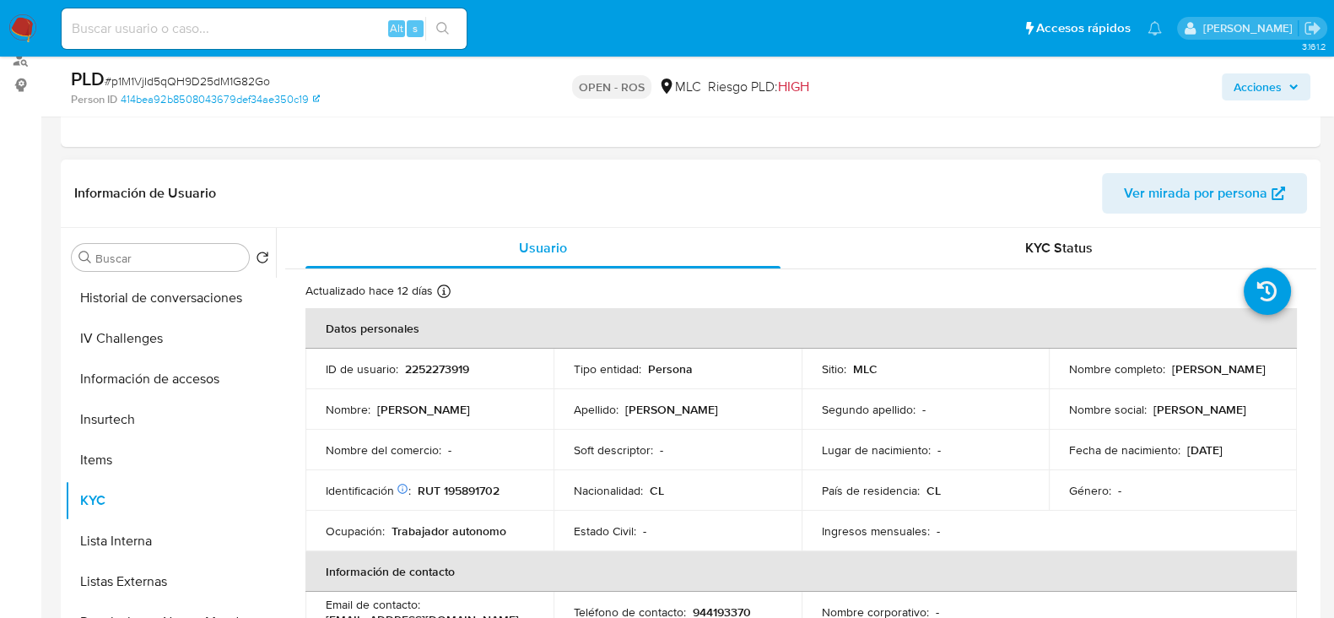
click at [435, 367] on p "2252273919" at bounding box center [437, 368] width 64 height 15
copy p "2252273919"
click at [163, 72] on div "PLD # p1M1VjId5qQH9D25dM1G82Go" at bounding box center [274, 79] width 407 height 25
click at [163, 71] on div "PLD # p1M1VjId5qQH9D25dM1G82Go" at bounding box center [274, 79] width 407 height 25
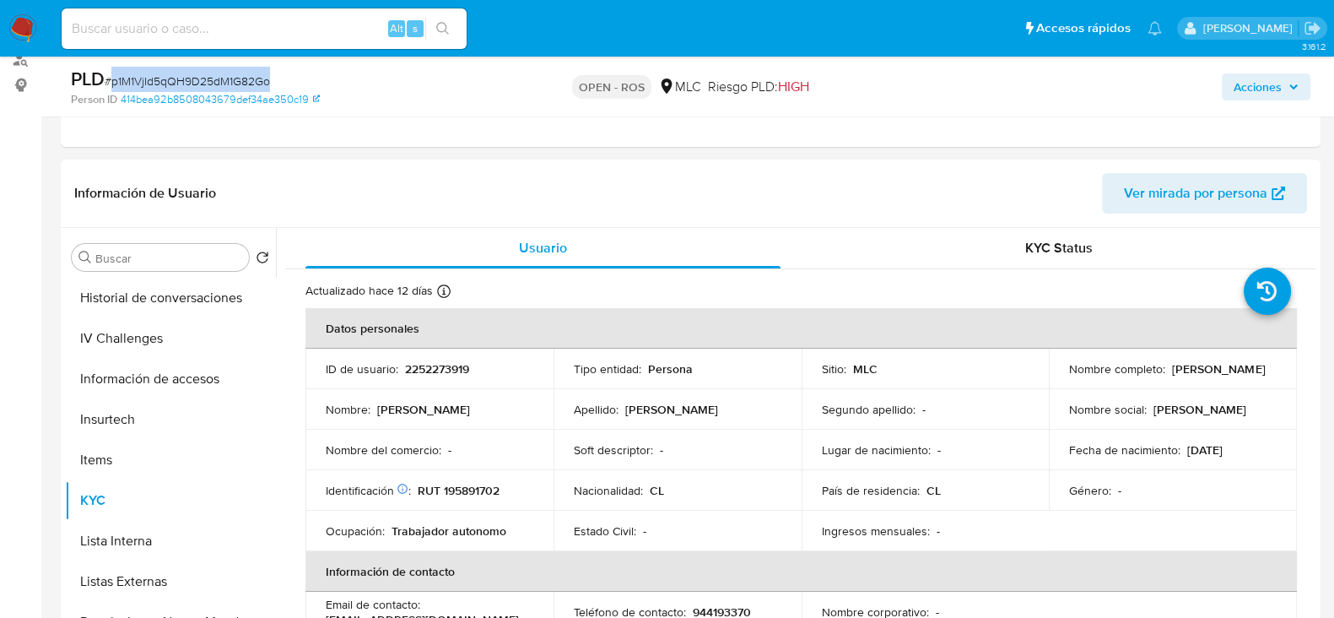
copy span "p1M1VjId5qQH9D25dM1G82Go"
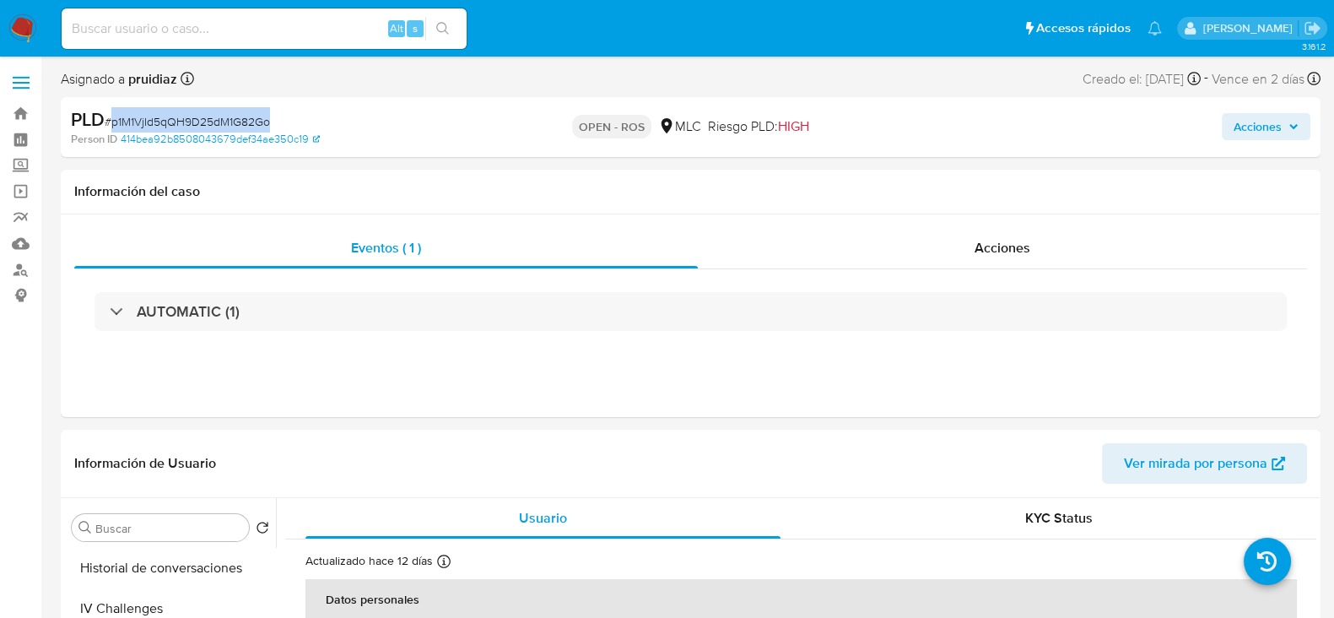
scroll to position [316, 0]
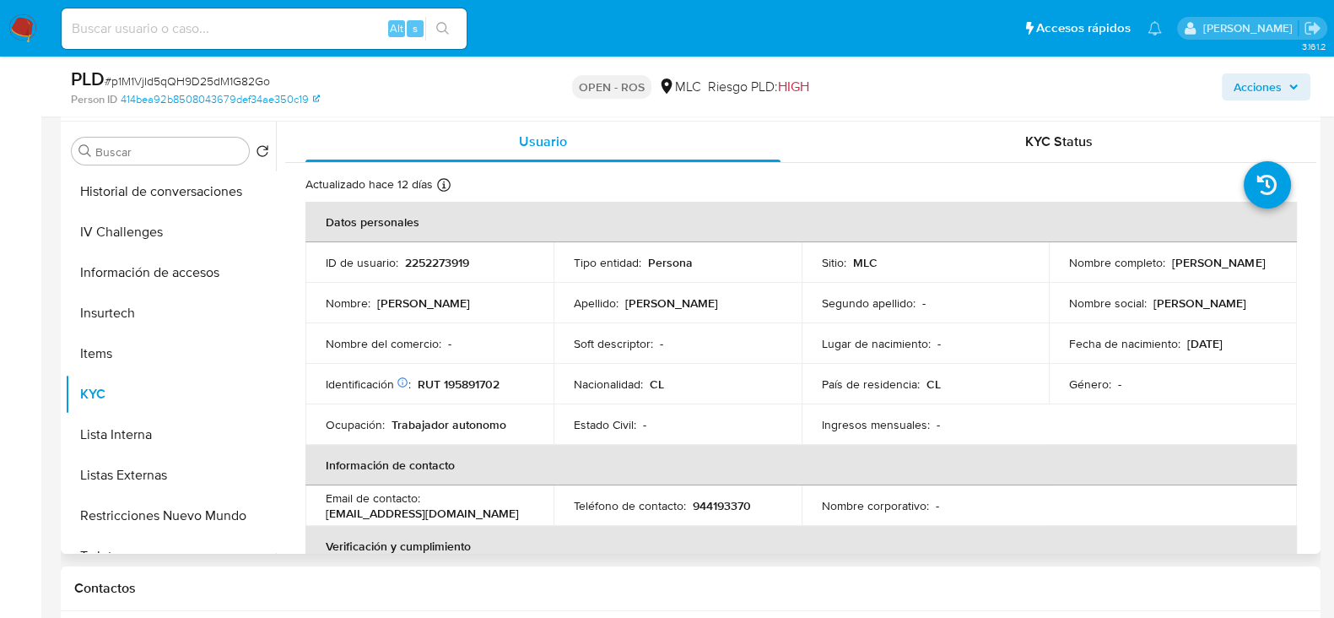
click at [430, 259] on p "2252273919" at bounding box center [437, 262] width 64 height 15
copy p "2252273919"
drag, startPoint x: 1249, startPoint y: 267, endPoint x: 1060, endPoint y: 269, distance: 189.0
click at [1060, 269] on td "Nombre completo : Tamara Violeta Alcayaga Asalgado" at bounding box center [1173, 262] width 248 height 40
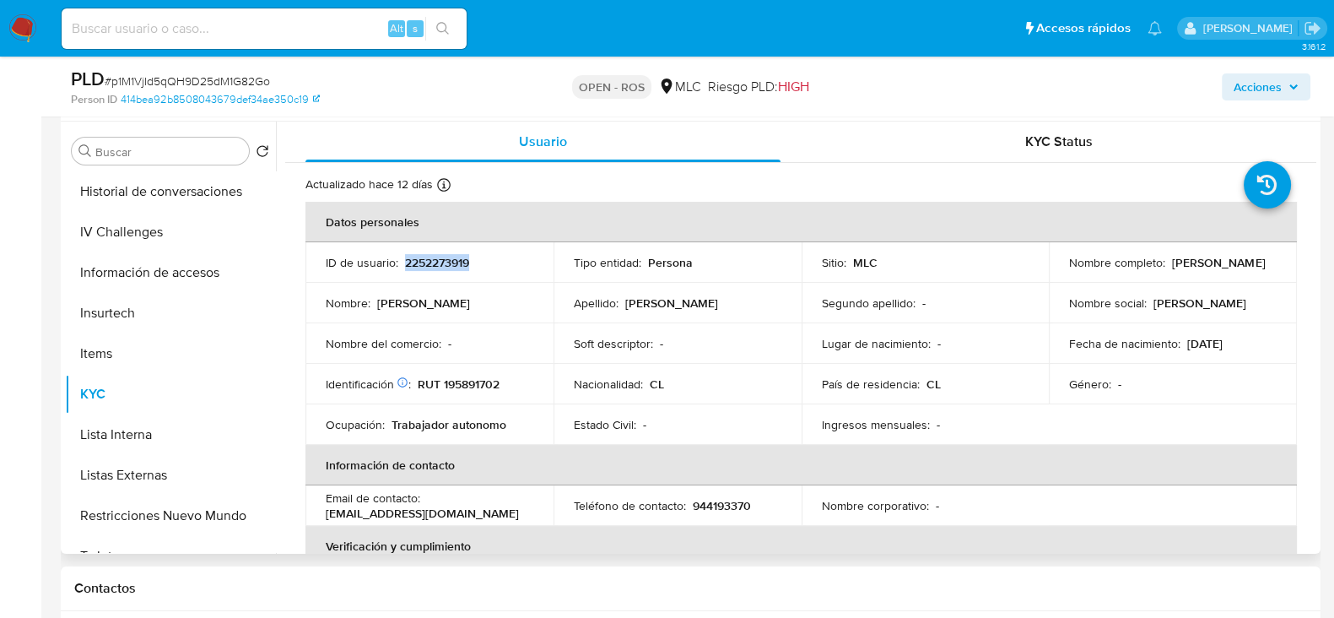
copy p "[PERSON_NAME]"
click at [481, 379] on p "RUT 195891702" at bounding box center [459, 383] width 82 height 15
copy p "195891702"
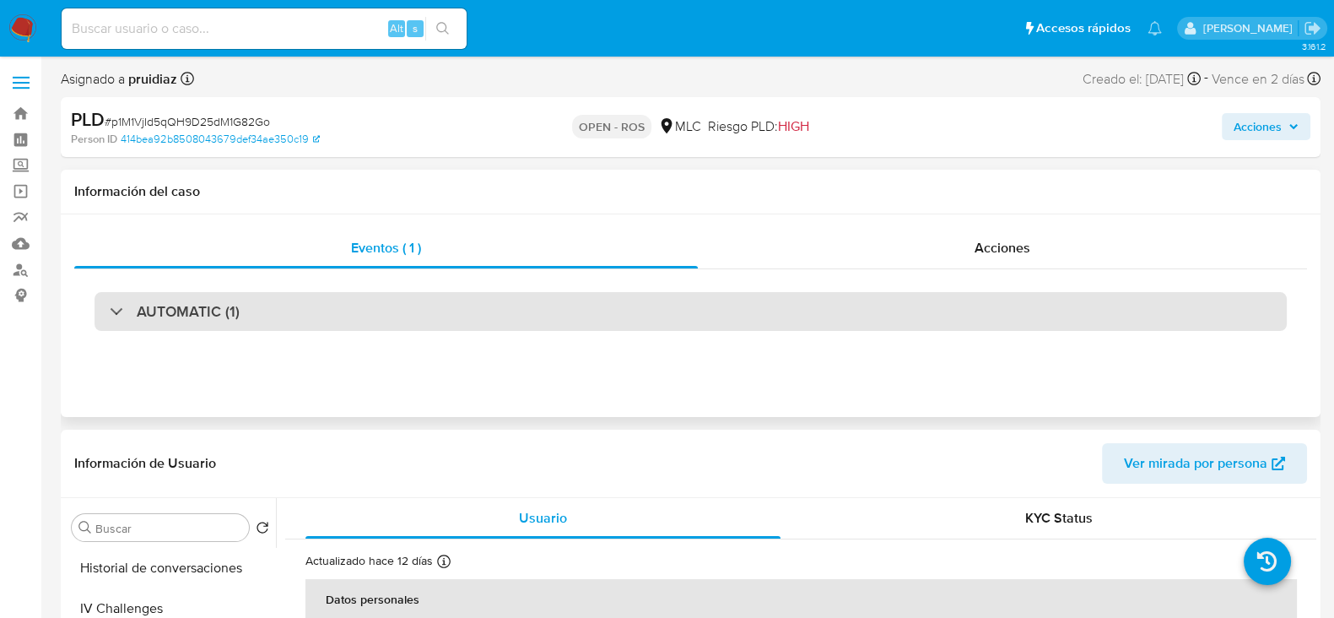
click at [198, 321] on h3 "AUTOMATIC (1)" at bounding box center [188, 311] width 103 height 19
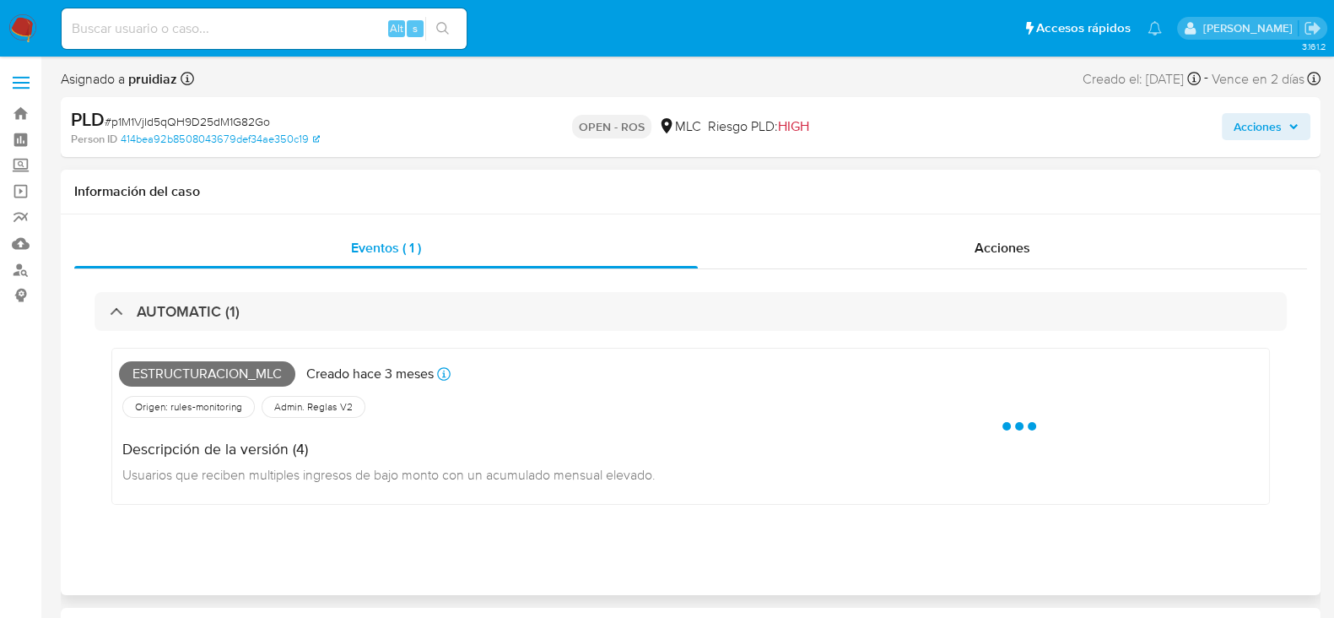
click at [213, 369] on span "Estructuracion_mlc" at bounding box center [207, 373] width 176 height 25
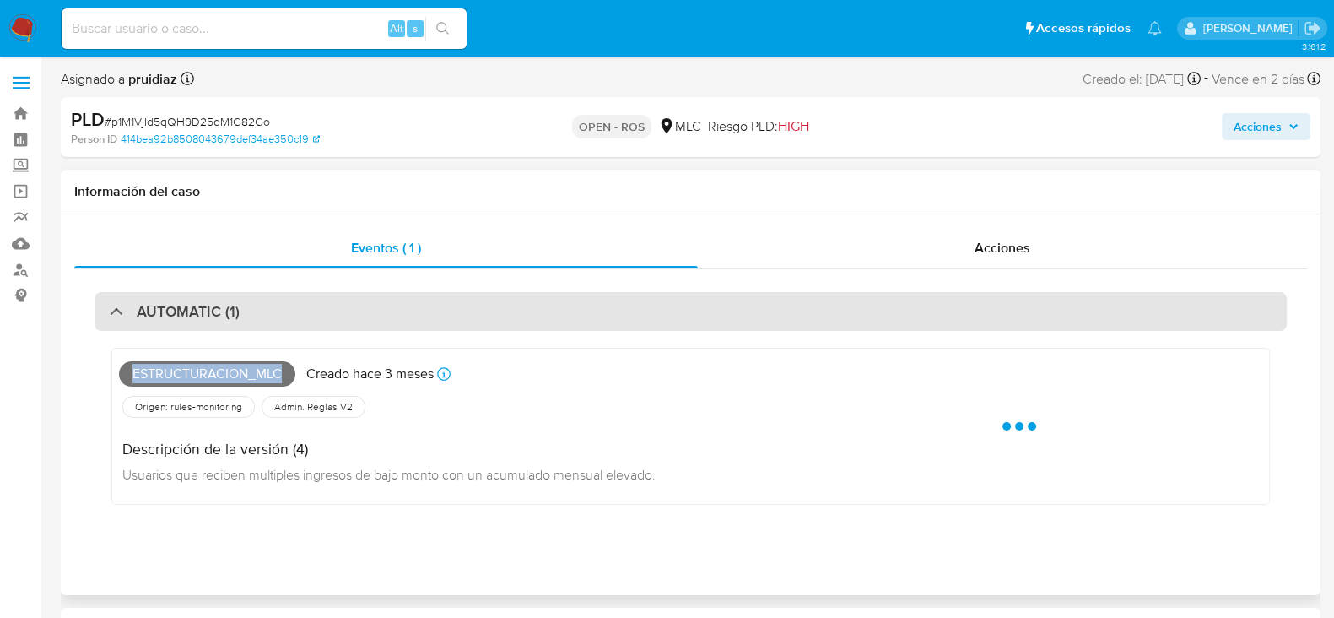
copy span "Estructuracion_mlc"
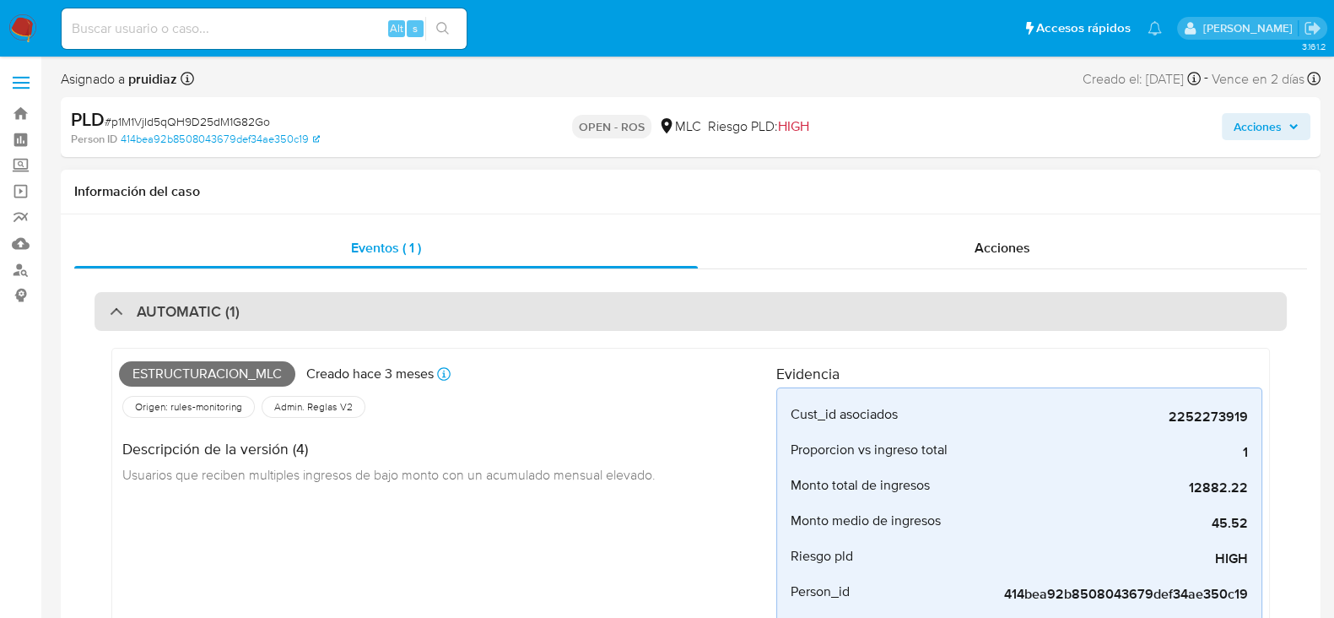
click at [204, 310] on h3 "AUTOMATIC (1)" at bounding box center [188, 311] width 103 height 19
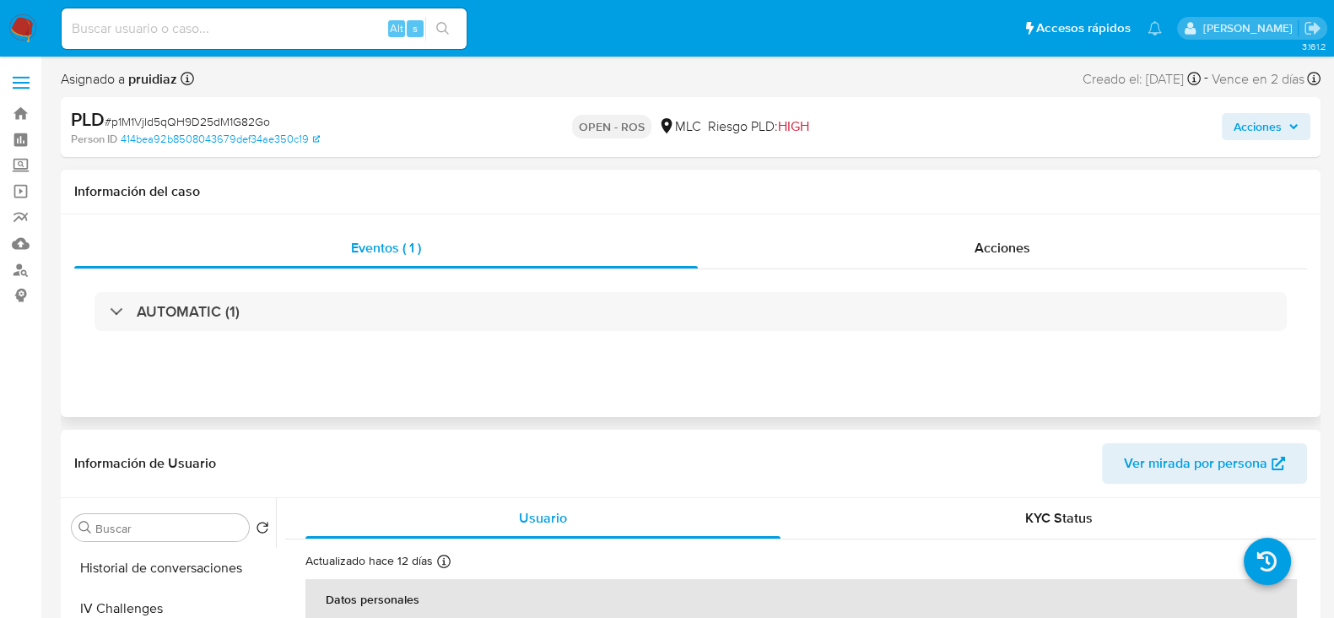
scroll to position [210, 0]
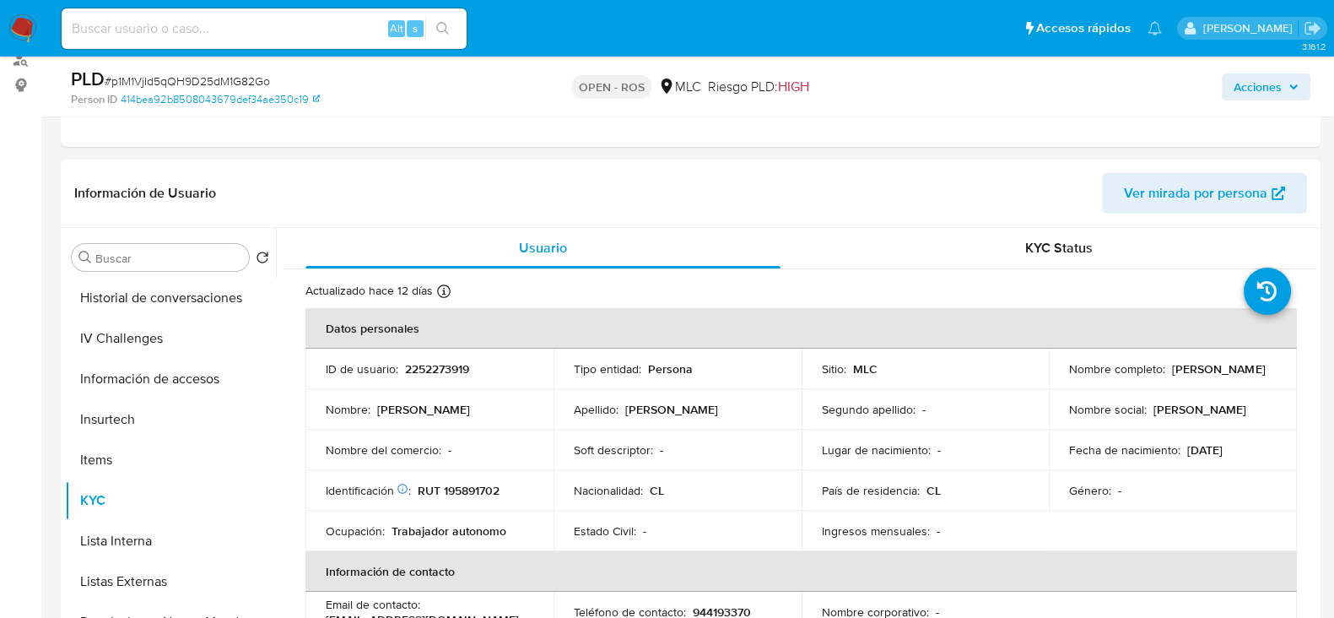
click at [440, 375] on p "2252273919" at bounding box center [437, 368] width 64 height 15
copy p "2252273919"
click at [473, 483] on p "RUT 195891702" at bounding box center [459, 490] width 82 height 15
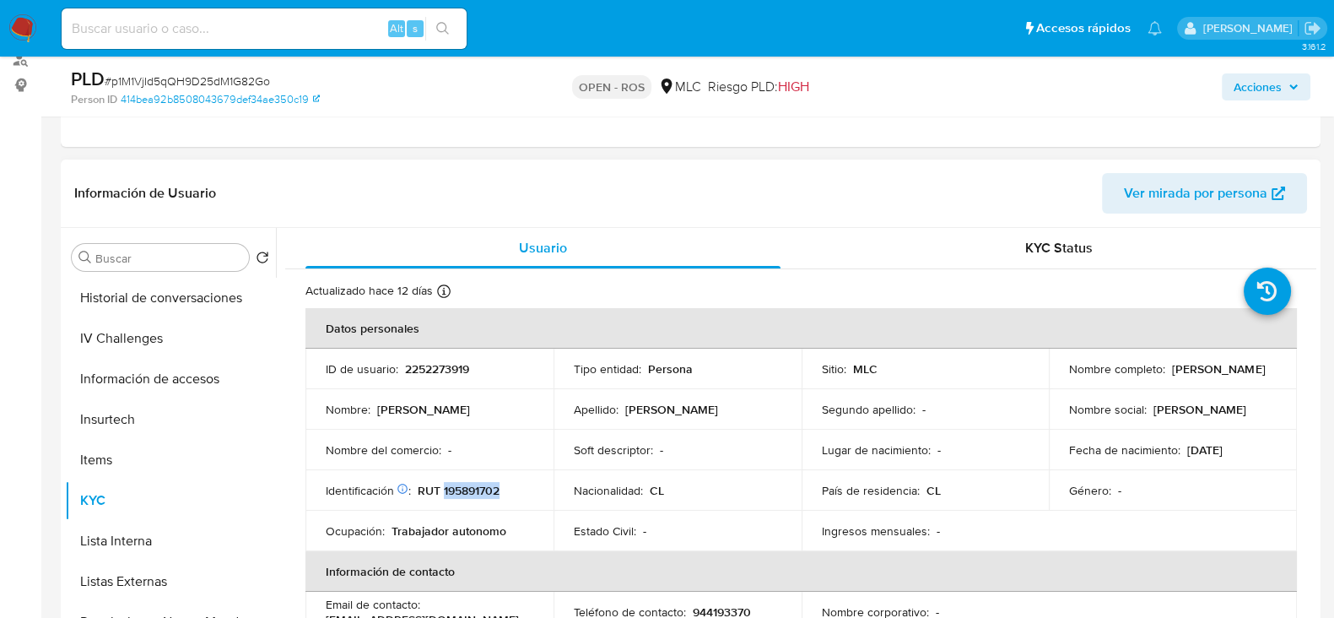
copy p "195891702"
click at [447, 361] on p "2252273919" at bounding box center [437, 368] width 64 height 15
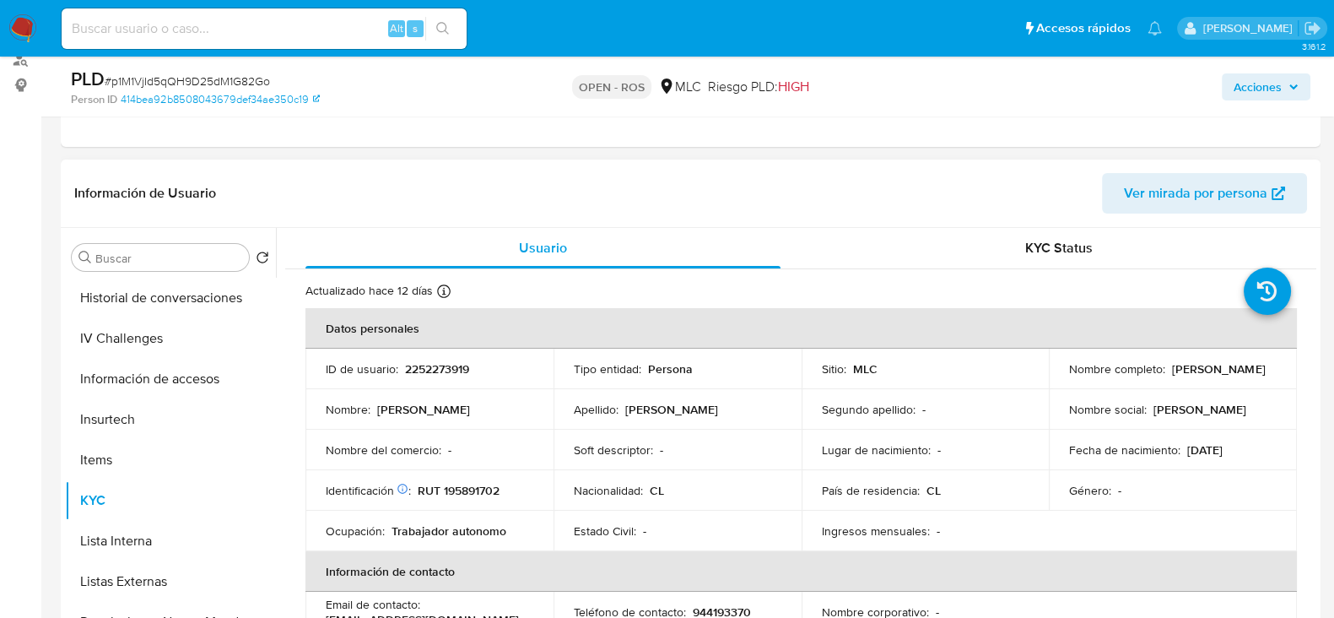
click at [481, 484] on p "RUT 195891702" at bounding box center [459, 490] width 82 height 15
copy p "195891702"
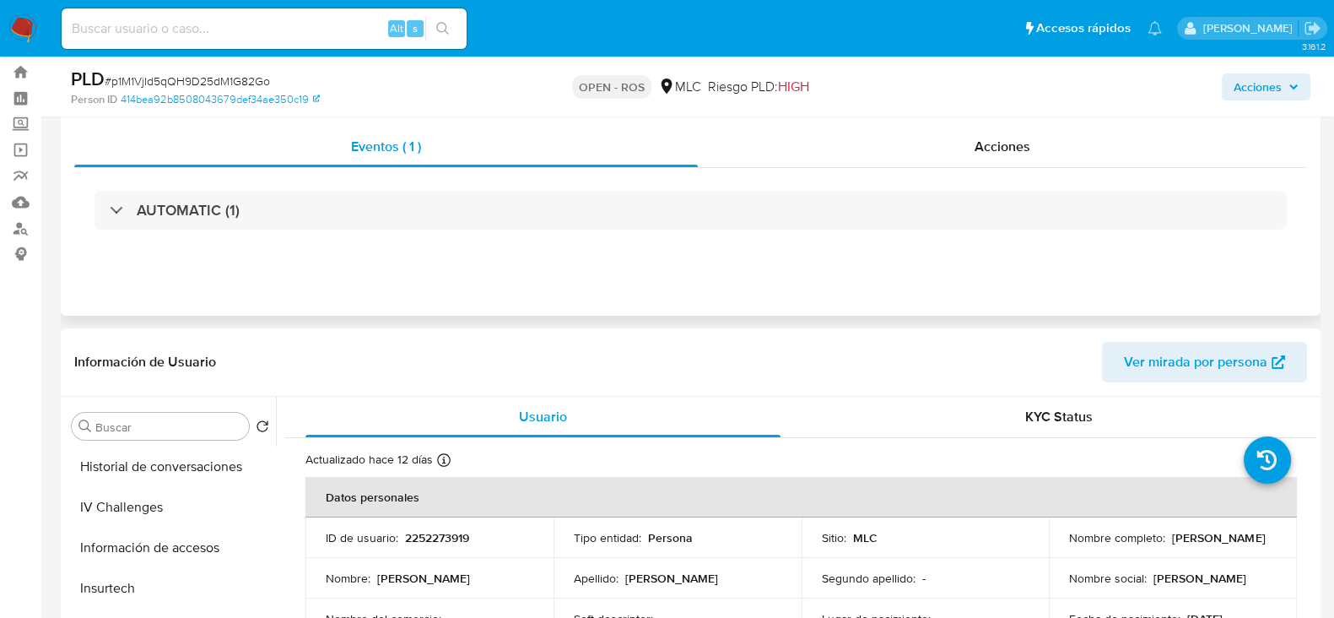
scroll to position [0, 0]
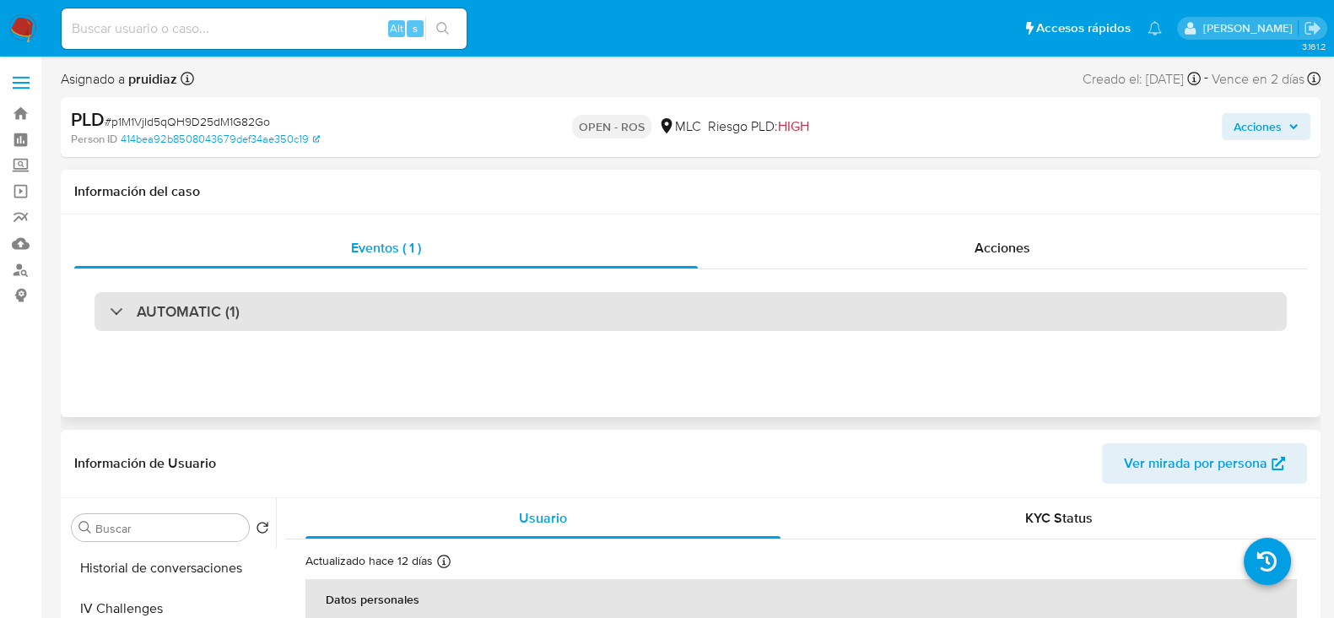
click at [198, 305] on h3 "AUTOMATIC (1)" at bounding box center [188, 311] width 103 height 19
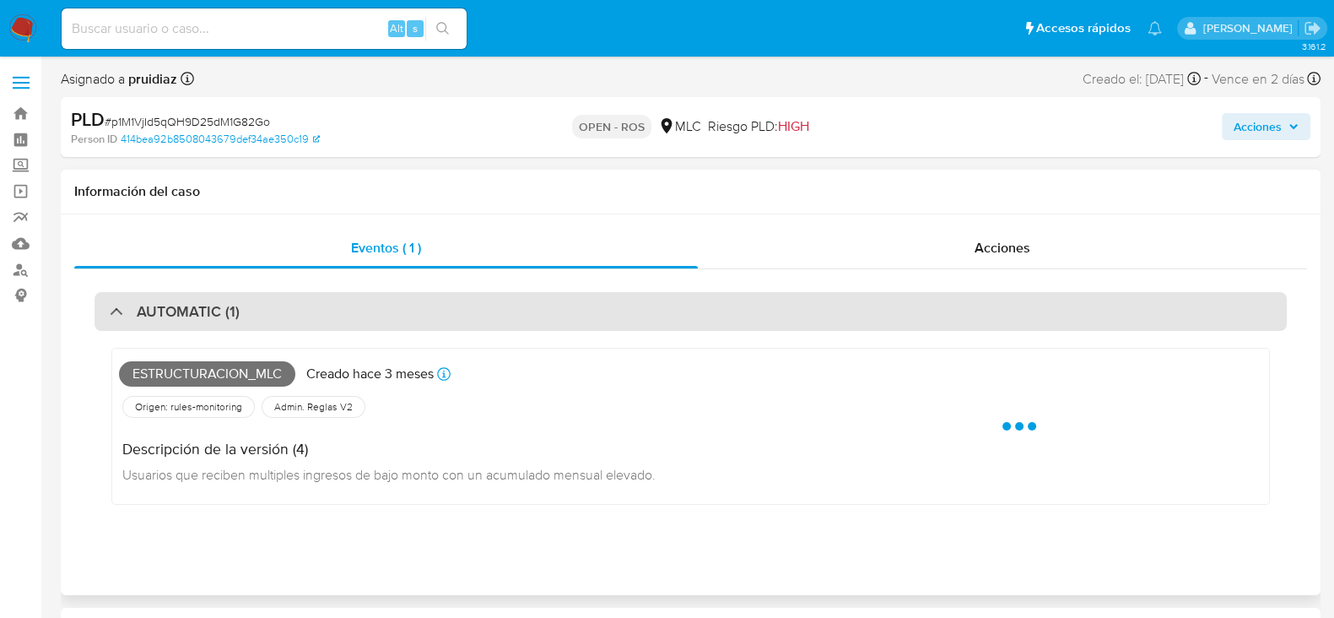
click at [198, 305] on h3 "AUTOMATIC (1)" at bounding box center [188, 311] width 103 height 19
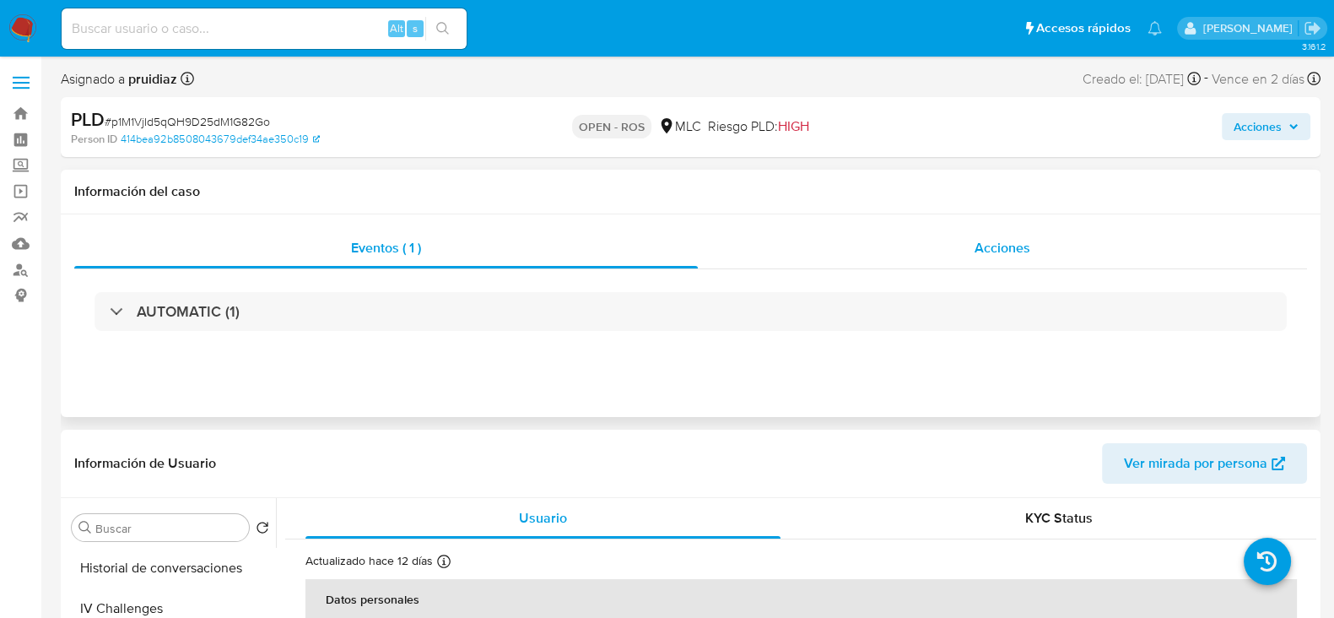
click at [1033, 254] on div "Acciones" at bounding box center [1002, 248] width 609 height 40
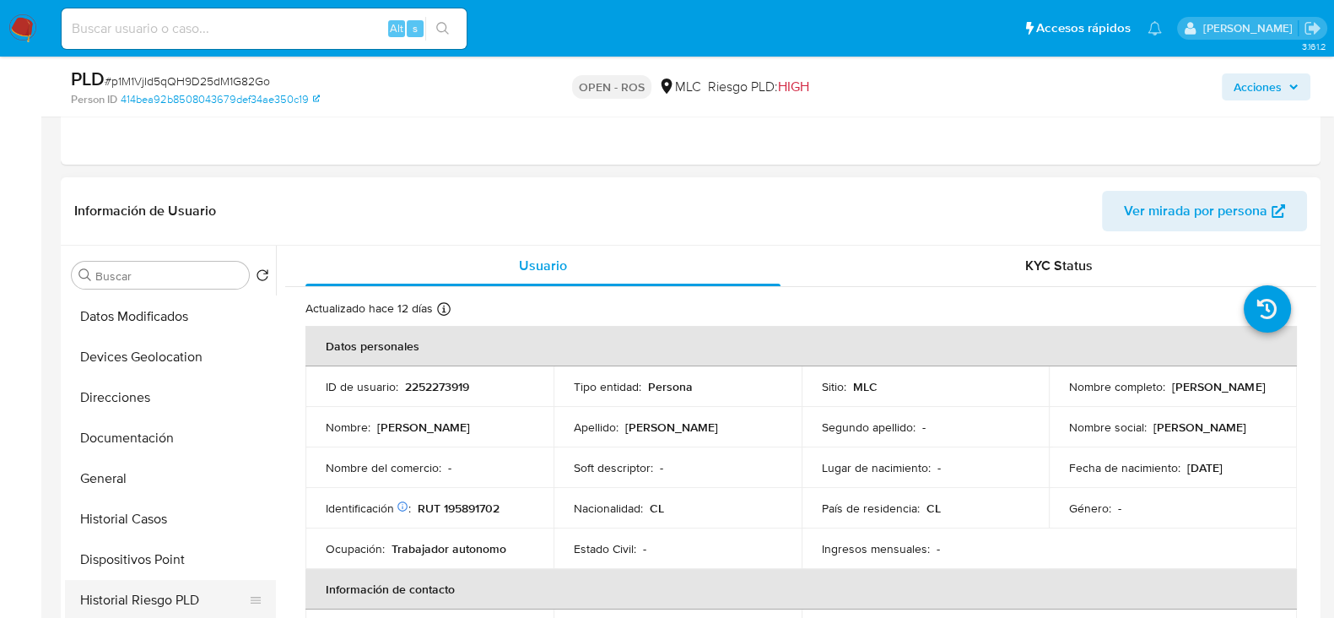
scroll to position [316, 0]
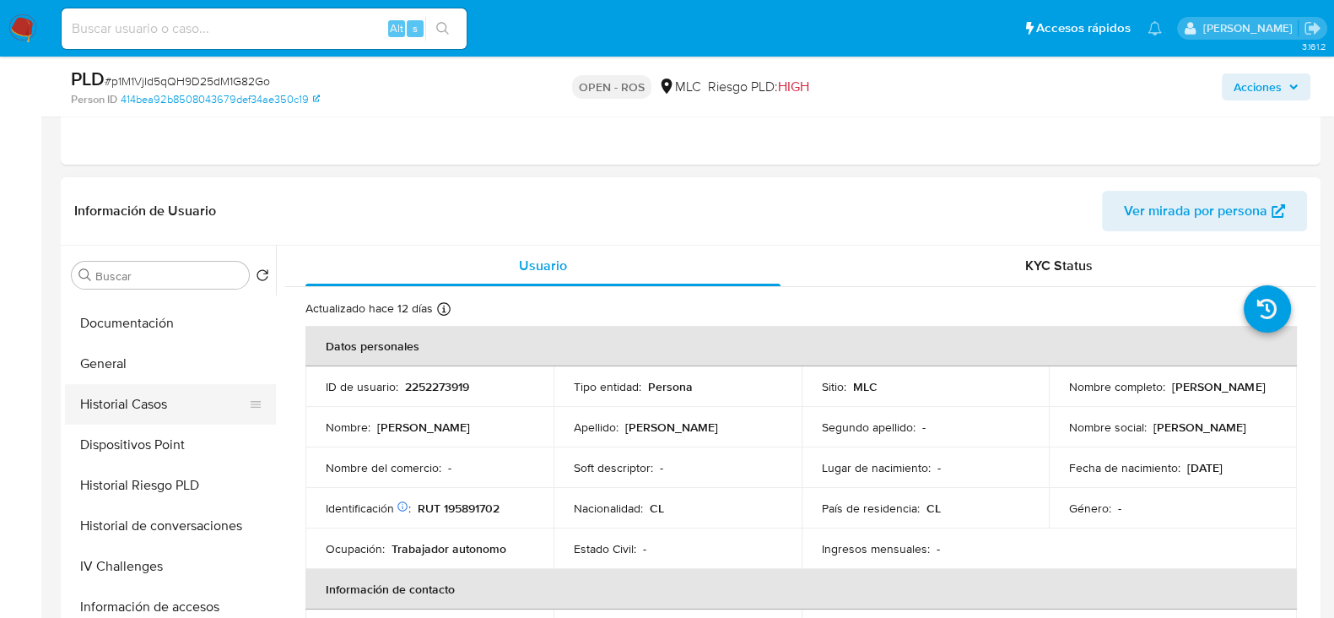
click at [156, 402] on button "Historial Casos" at bounding box center [163, 404] width 197 height 40
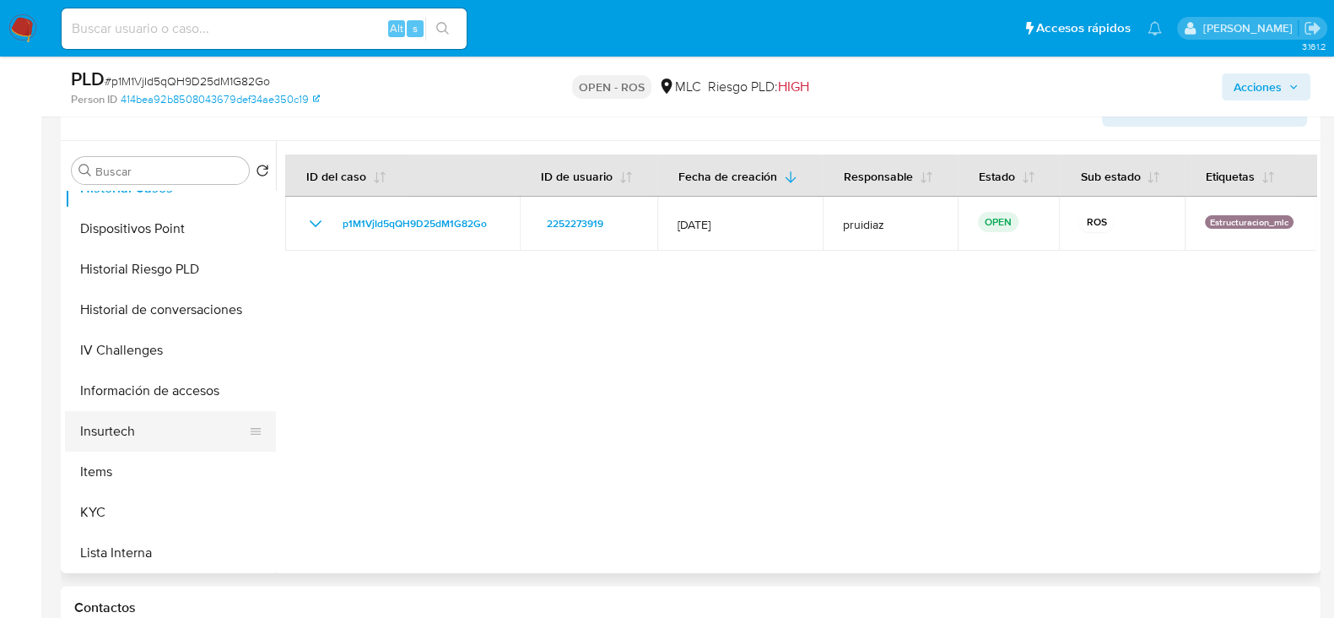
scroll to position [633, 0]
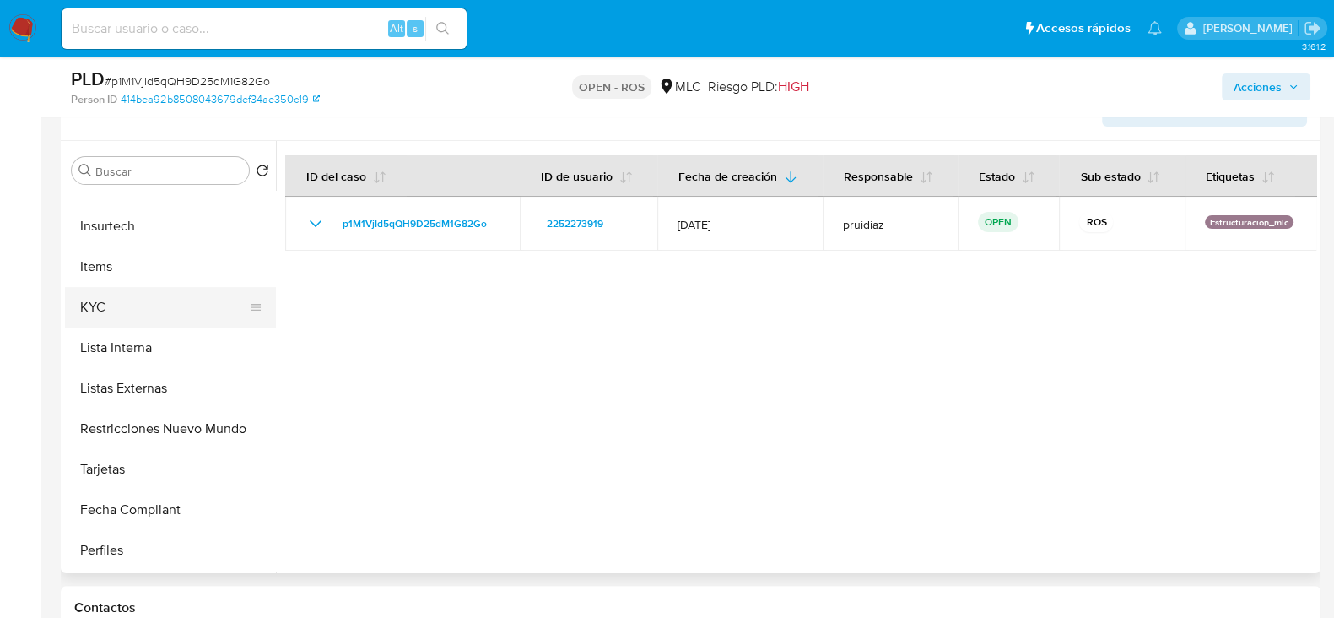
click at [128, 310] on button "KYC" at bounding box center [163, 307] width 197 height 40
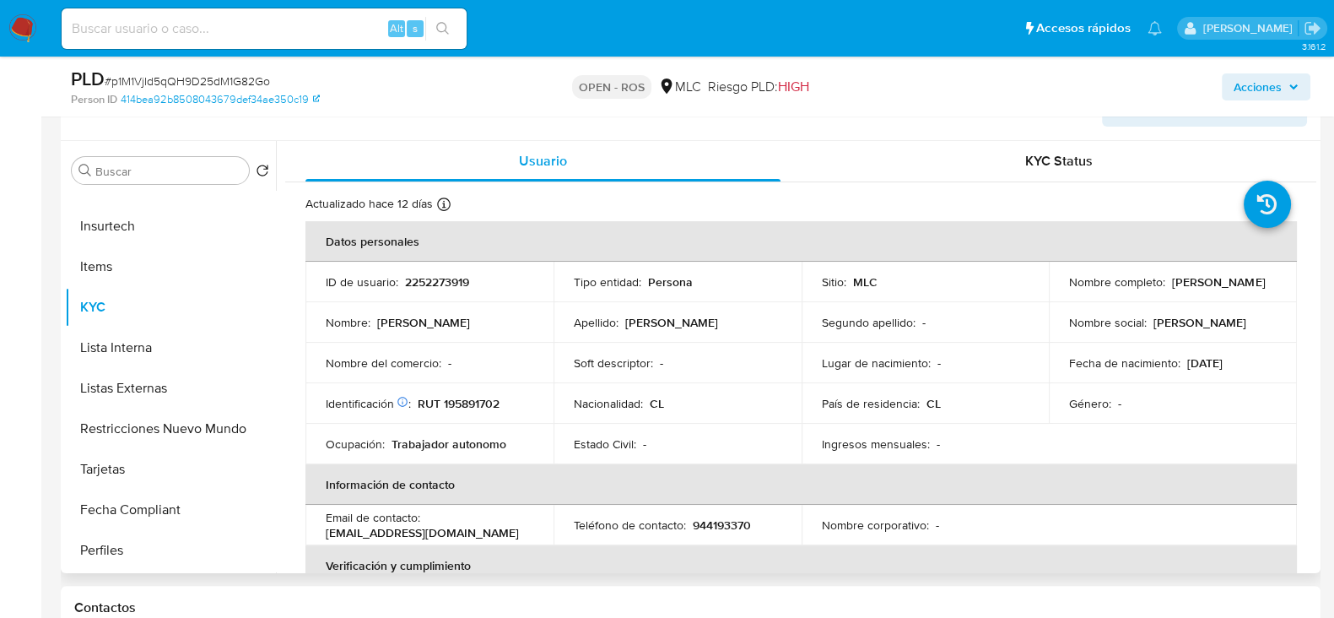
click at [1172, 289] on p "[PERSON_NAME]" at bounding box center [1218, 281] width 93 height 15
click at [1196, 289] on p "[PERSON_NAME]" at bounding box center [1218, 281] width 93 height 15
click at [1249, 283] on div "Nombre completo : Tamara Violeta Alcayaga Asalgado" at bounding box center [1173, 281] width 208 height 15
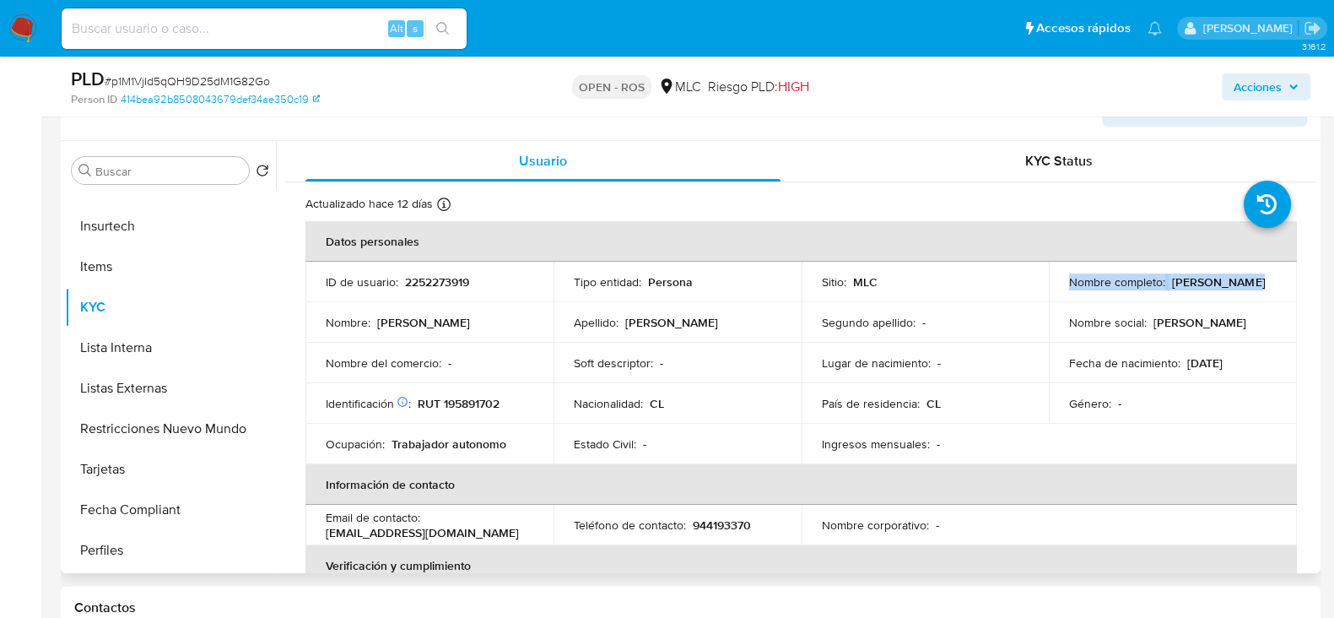
drag, startPoint x: 1256, startPoint y: 289, endPoint x: 1242, endPoint y: 289, distance: 14.3
click at [1256, 289] on div "Nombre completo : Tamara Violeta Alcayaga Asalgado" at bounding box center [1173, 281] width 208 height 15
click at [1214, 289] on p "[PERSON_NAME]" at bounding box center [1218, 281] width 93 height 15
drag, startPoint x: 1246, startPoint y: 290, endPoint x: 1061, endPoint y: 293, distance: 184.8
click at [1061, 293] on td "Nombre completo : Tamara Violeta Alcayaga Asalgado" at bounding box center [1173, 282] width 248 height 40
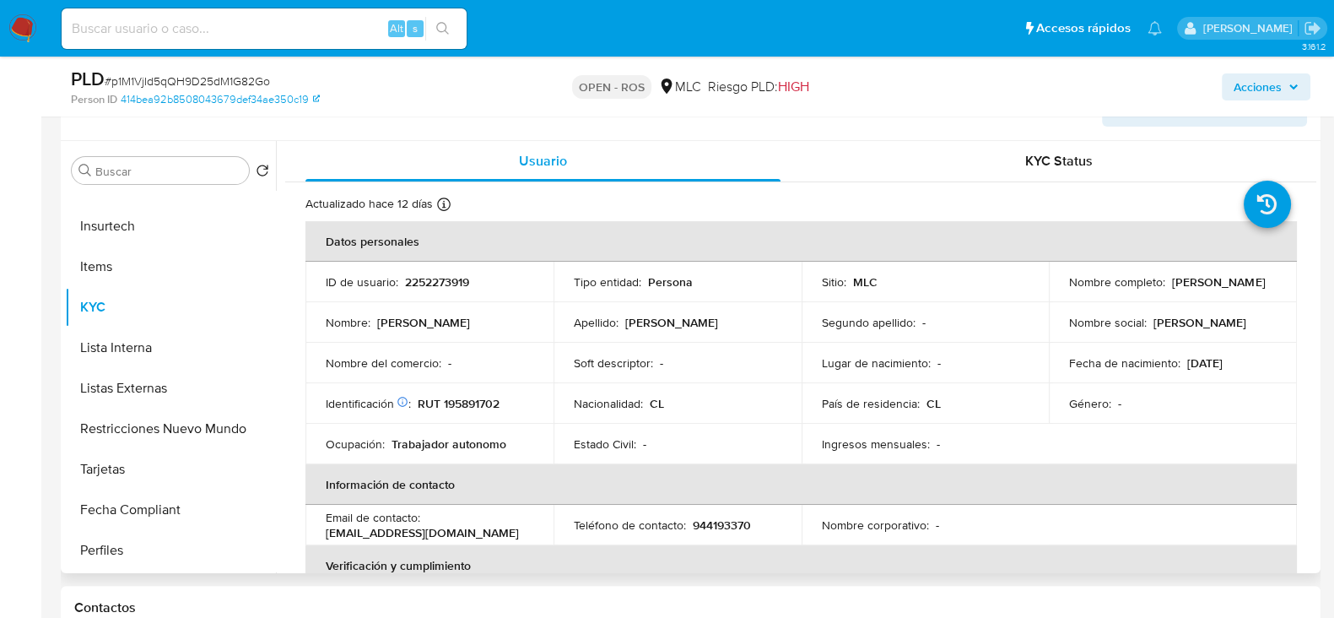
copy p "[PERSON_NAME]"
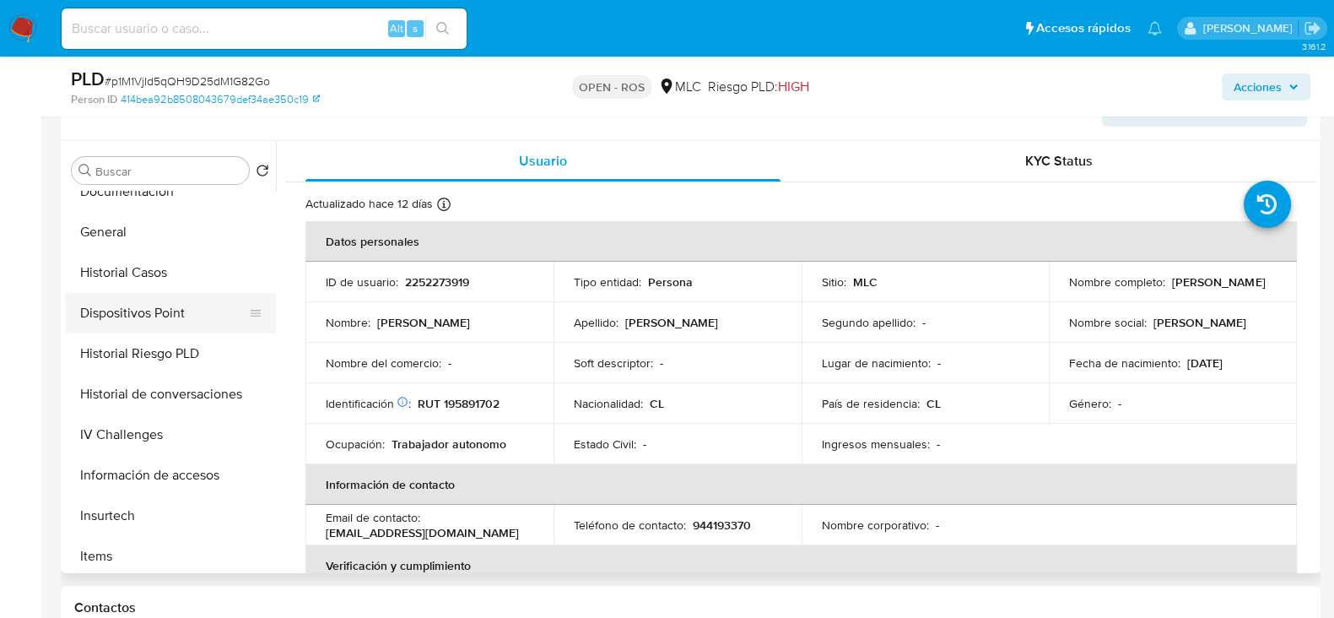
scroll to position [316, 0]
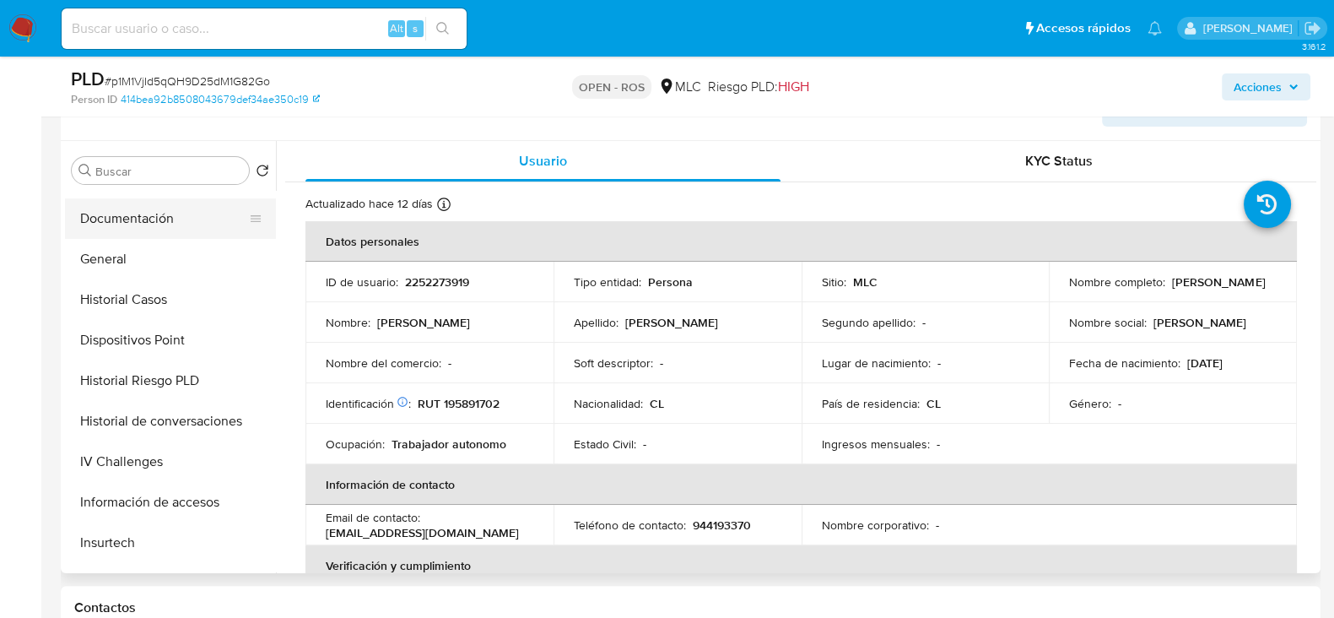
click at [146, 220] on button "Documentación" at bounding box center [163, 218] width 197 height 40
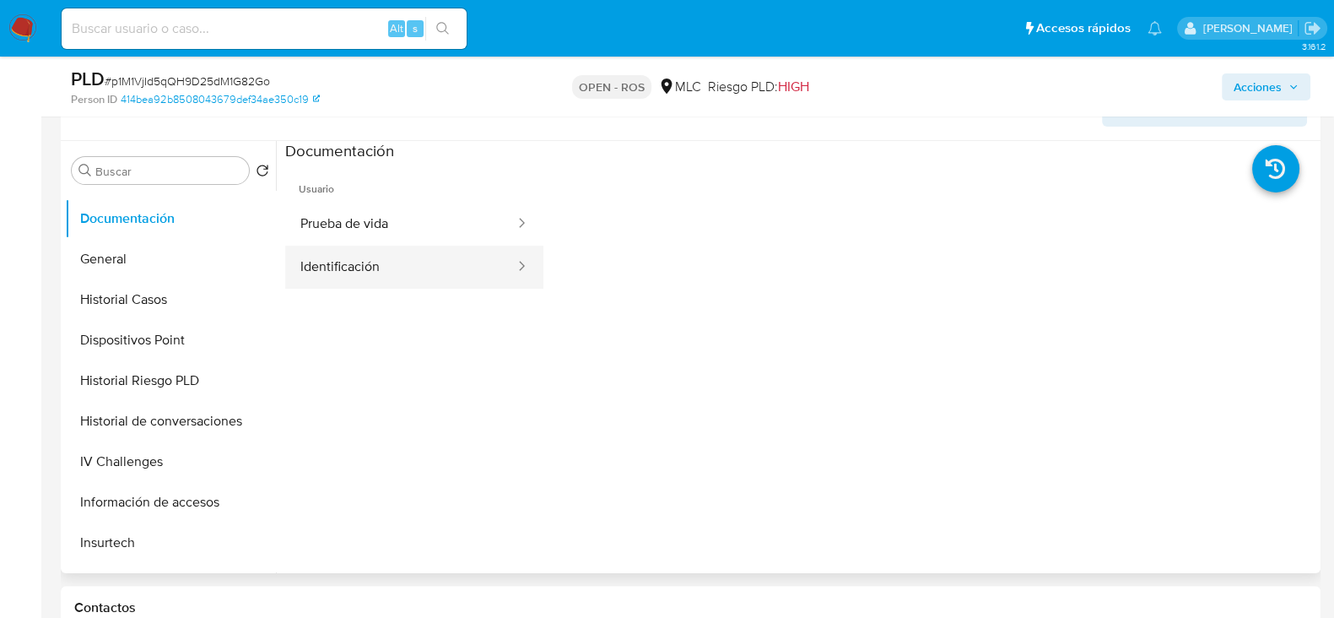
click at [361, 267] on button "Identificación" at bounding box center [400, 267] width 231 height 43
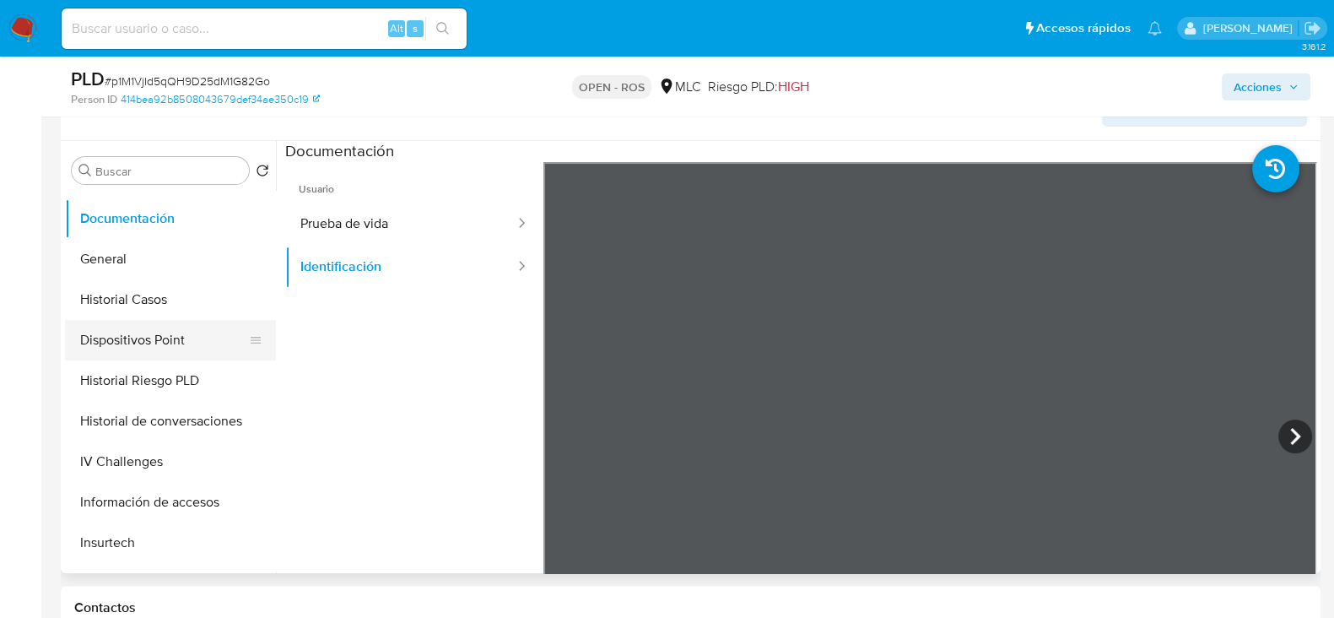
scroll to position [737, 0]
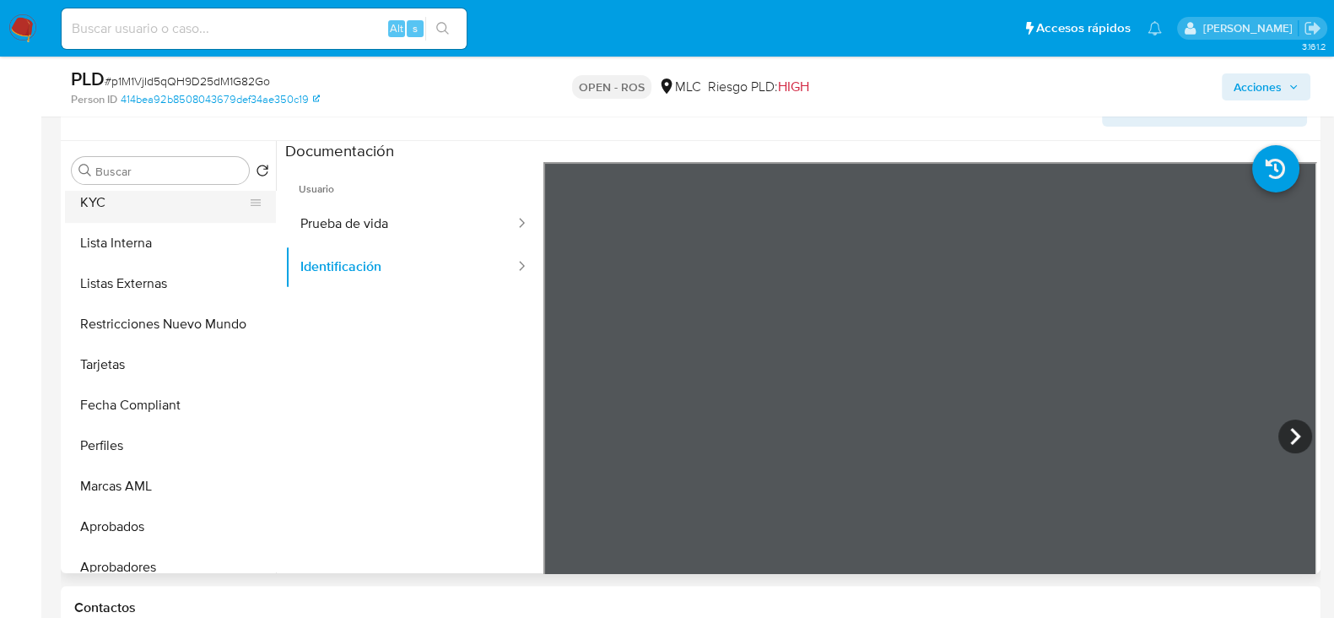
click at [97, 200] on button "KYC" at bounding box center [163, 202] width 197 height 40
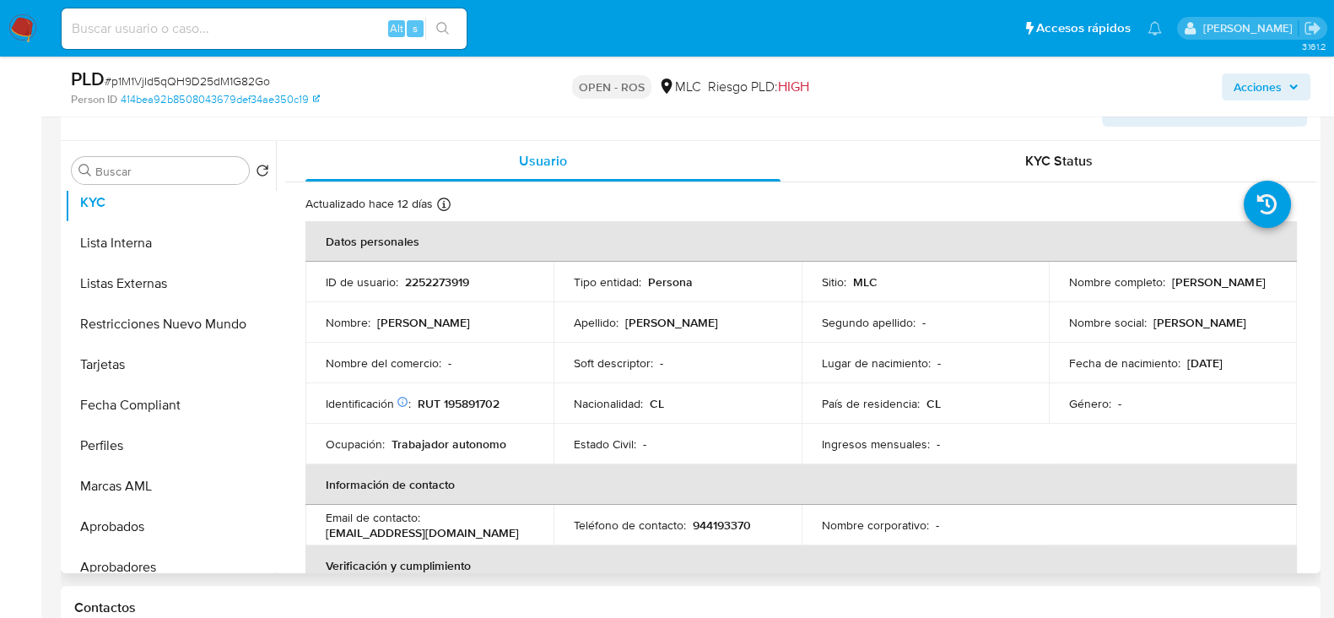
click at [471, 406] on p "RUT 195891702" at bounding box center [459, 403] width 82 height 15
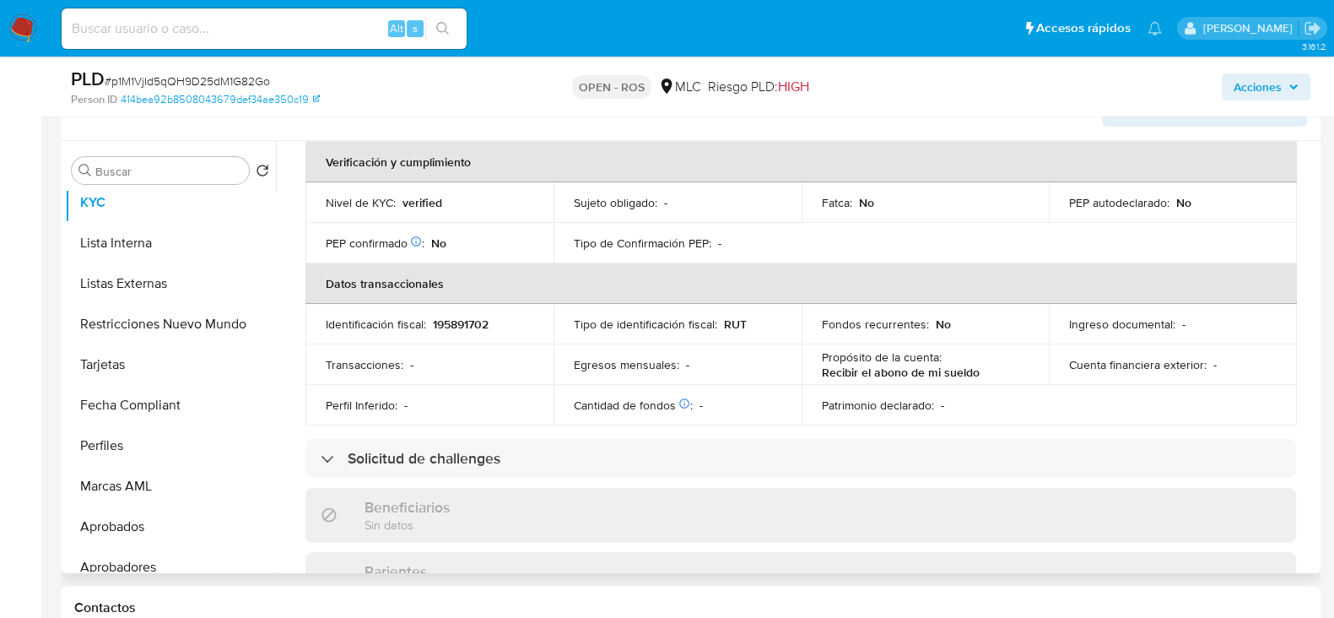
scroll to position [298, 0]
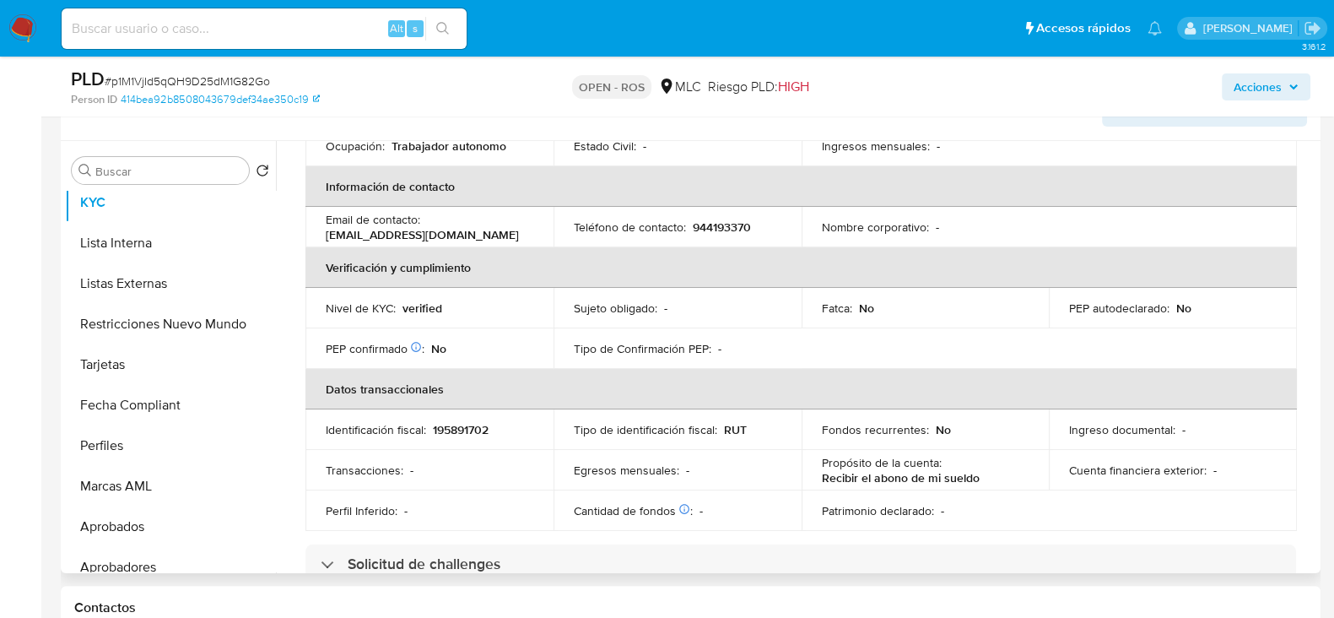
click at [718, 227] on p "944193370" at bounding box center [722, 226] width 58 height 15
drag, startPoint x: 492, startPoint y: 234, endPoint x: 308, endPoint y: 236, distance: 184.0
click at [308, 236] on td "Email de contacto : maite.manso1997@icloud.com" at bounding box center [429, 227] width 248 height 40
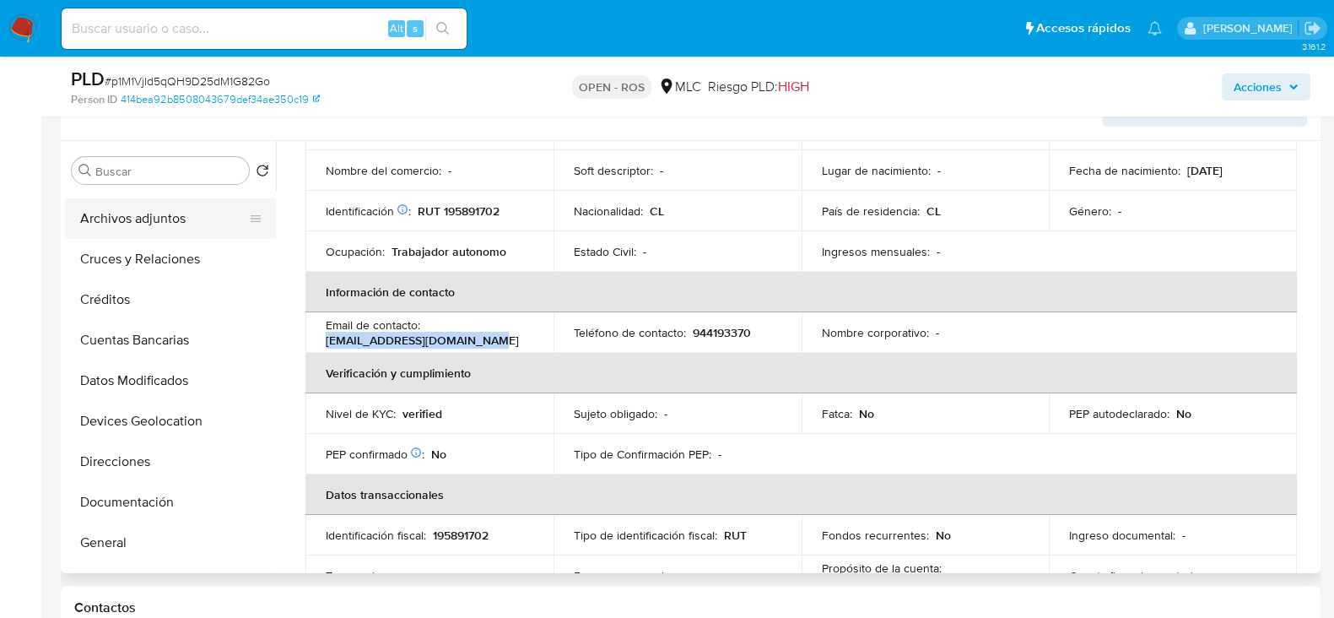
scroll to position [0, 0]
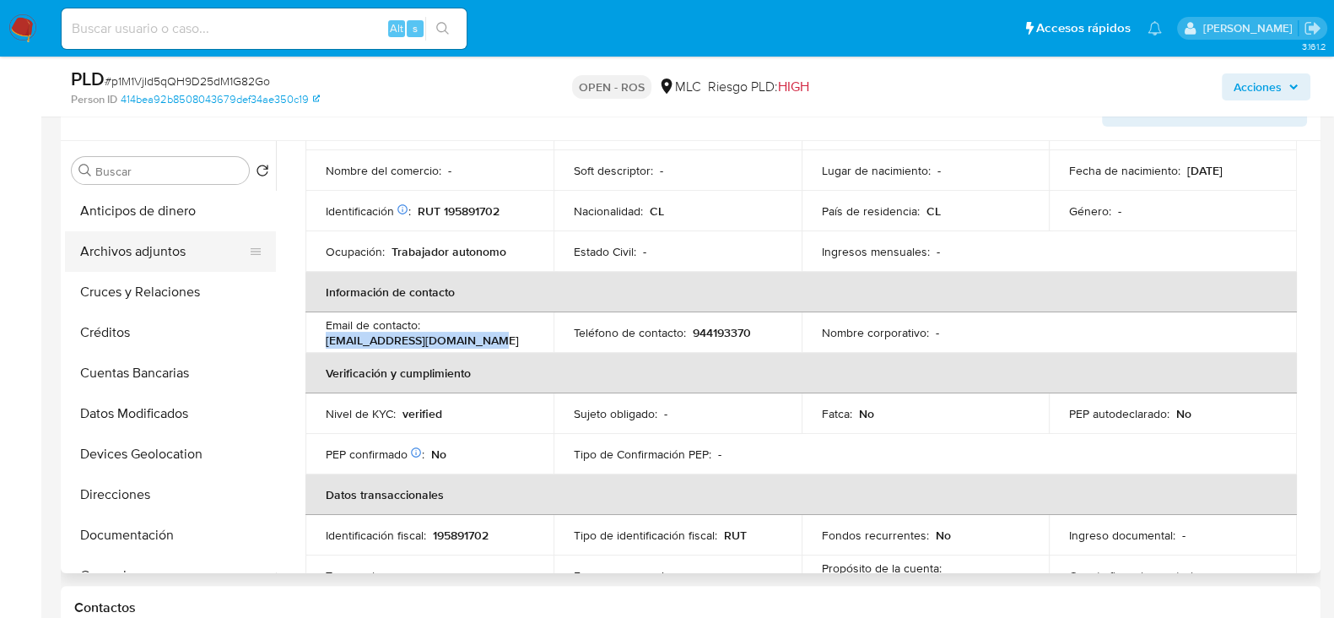
click at [142, 253] on button "Archivos adjuntos" at bounding box center [163, 251] width 197 height 40
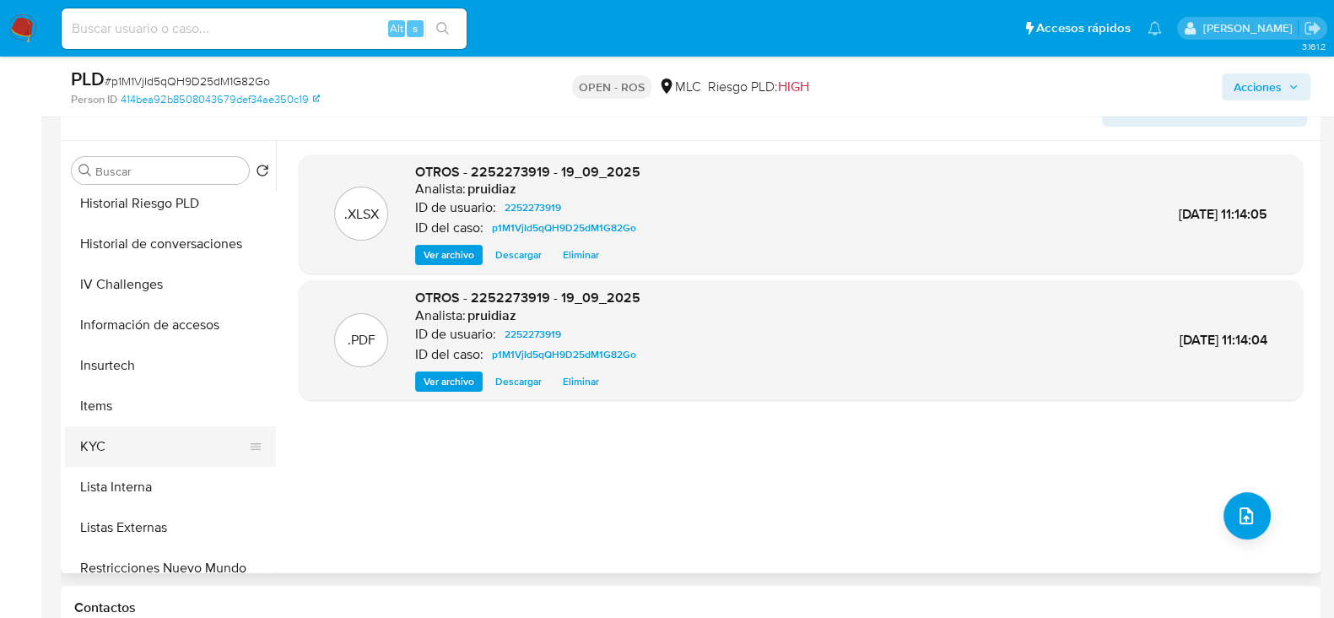
scroll to position [527, 0]
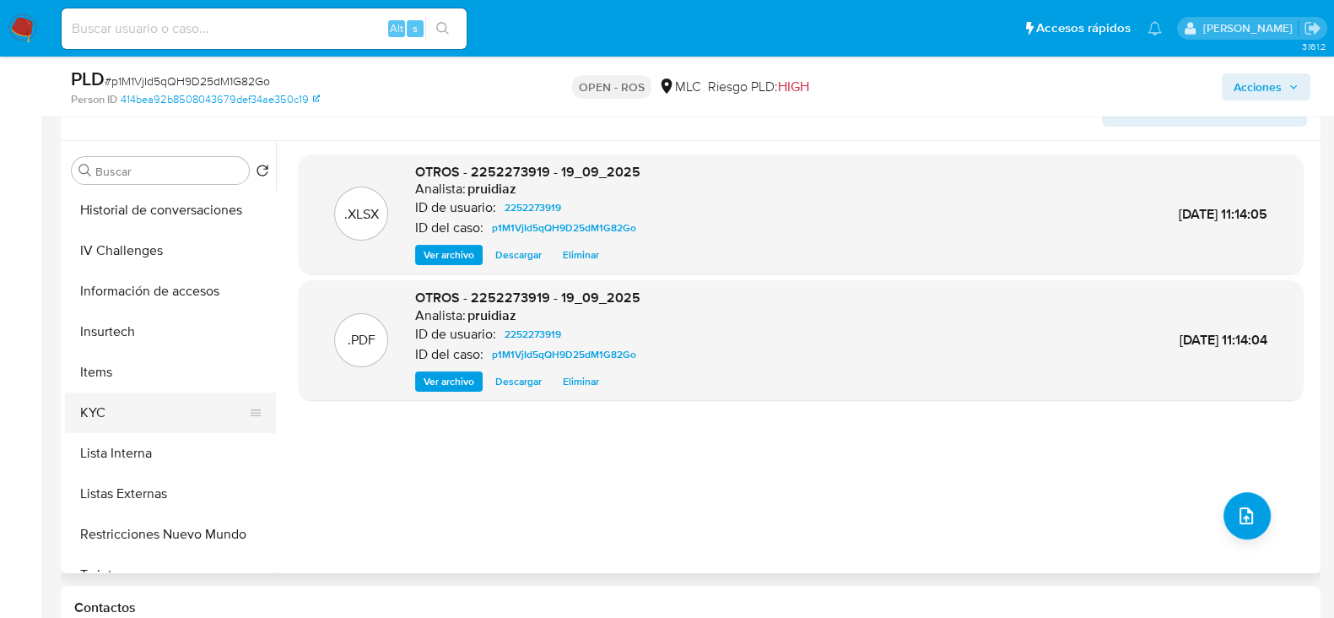
click at [123, 404] on button "KYC" at bounding box center [163, 412] width 197 height 40
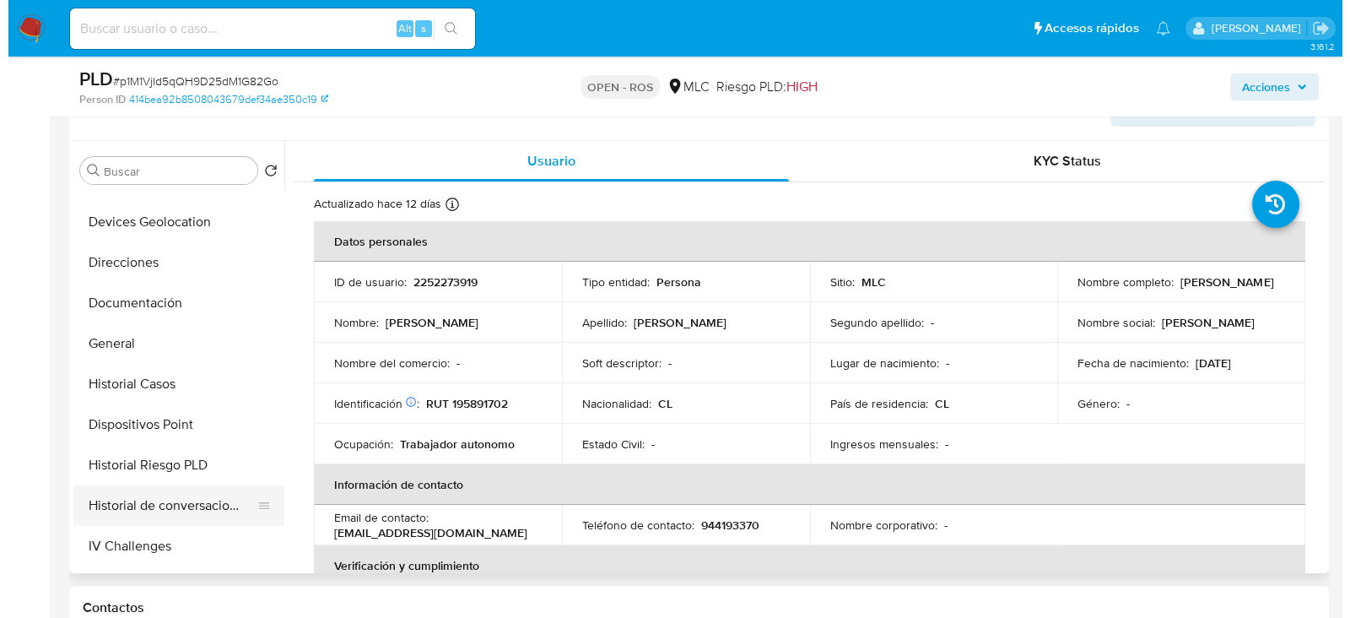
scroll to position [0, 0]
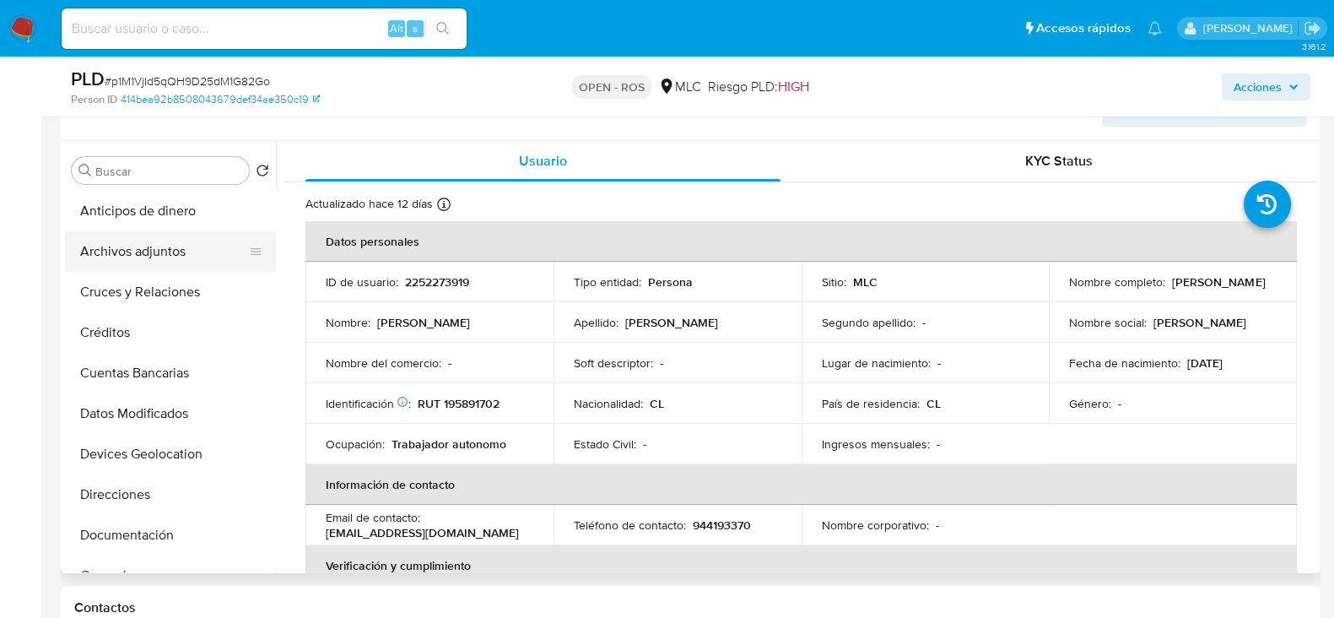
click at [143, 253] on button "Archivos adjuntos" at bounding box center [163, 251] width 197 height 40
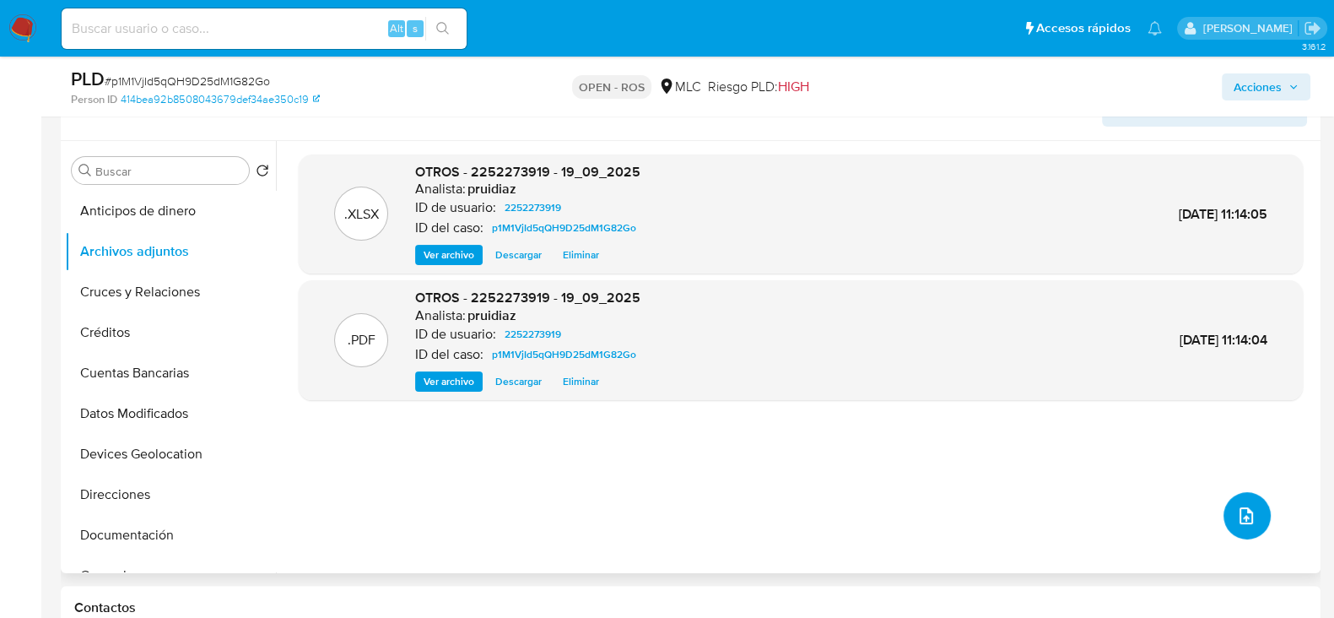
click at [1251, 521] on button "upload-file" at bounding box center [1246, 515] width 47 height 47
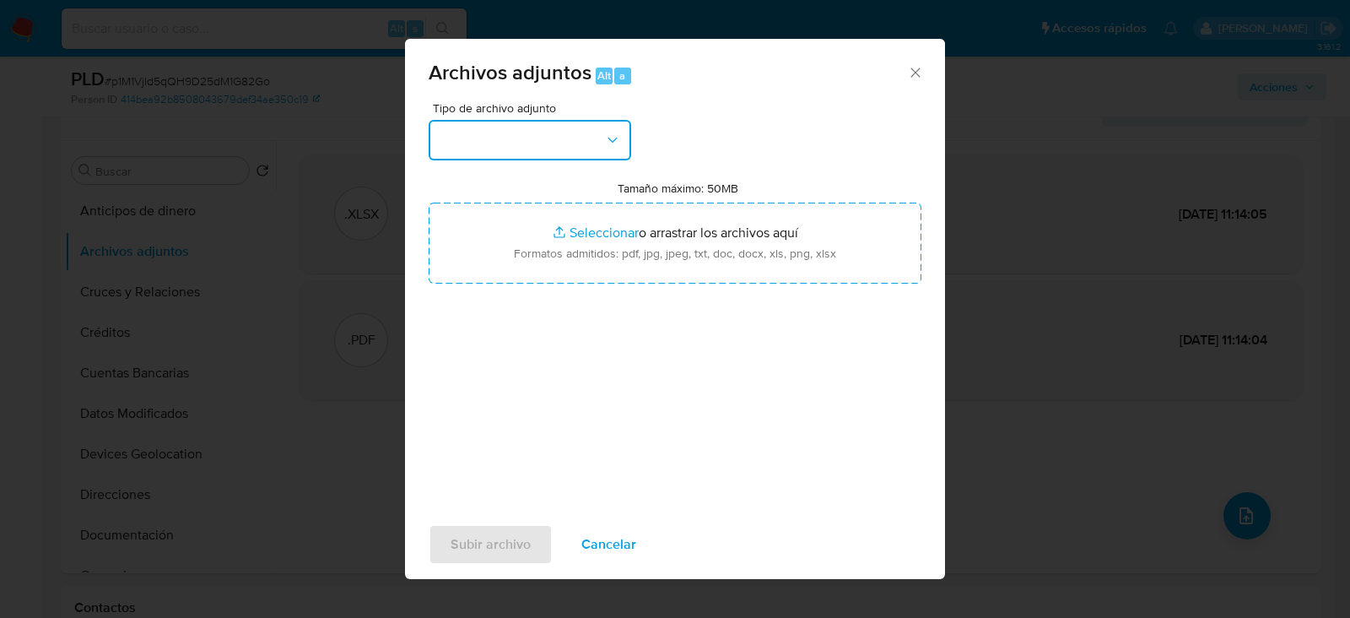
drag, startPoint x: 566, startPoint y: 127, endPoint x: 578, endPoint y: 145, distance: 21.3
click at [566, 128] on button "button" at bounding box center [530, 140] width 202 height 40
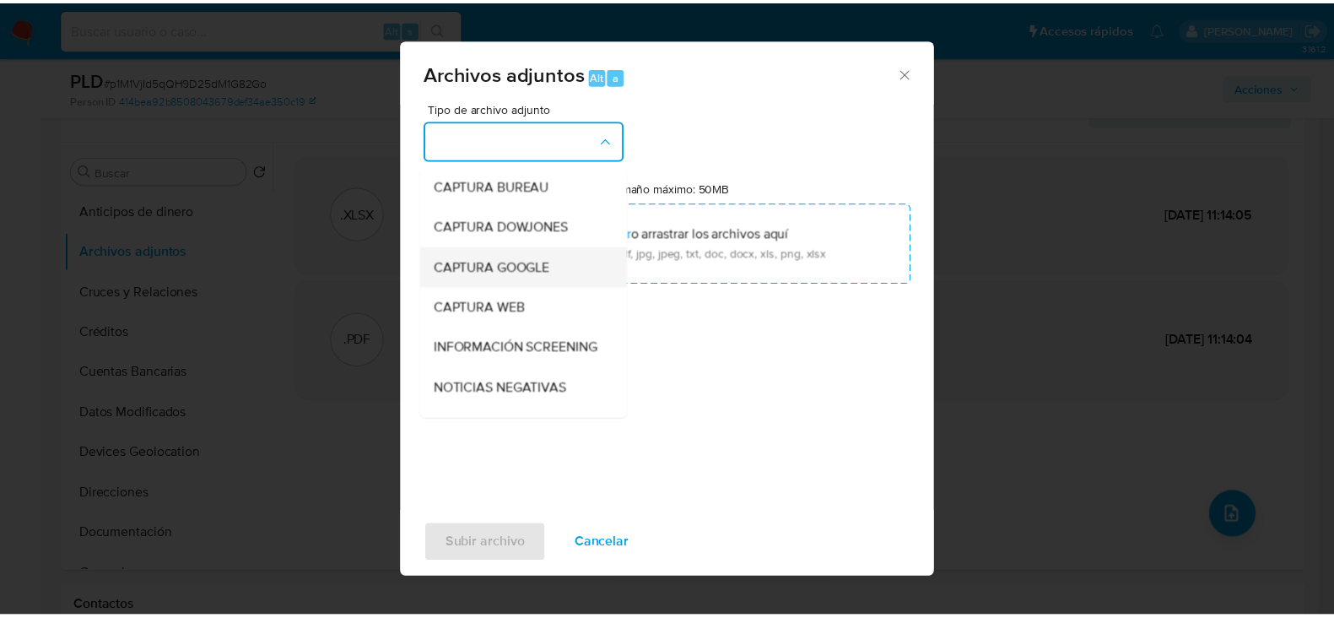
scroll to position [701, 0]
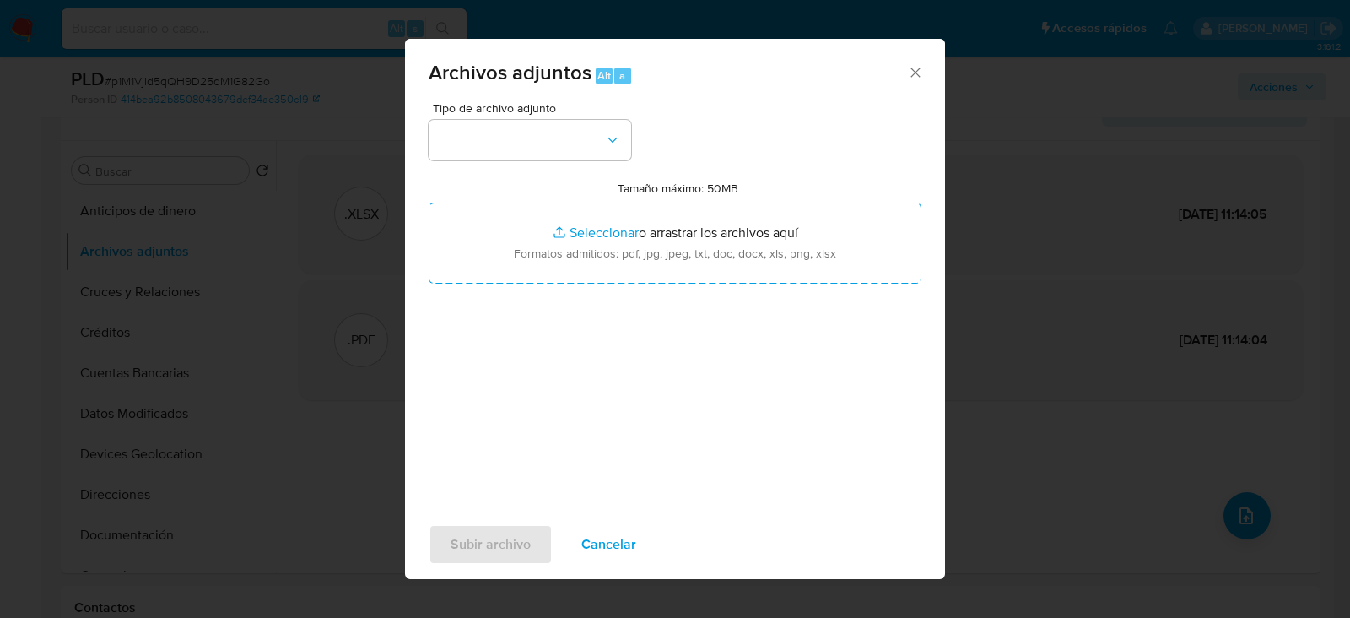
click at [926, 61] on div "Archivos adjuntos Alt a" at bounding box center [675, 70] width 540 height 63
click at [923, 67] on icon "Cerrar" at bounding box center [915, 72] width 17 height 17
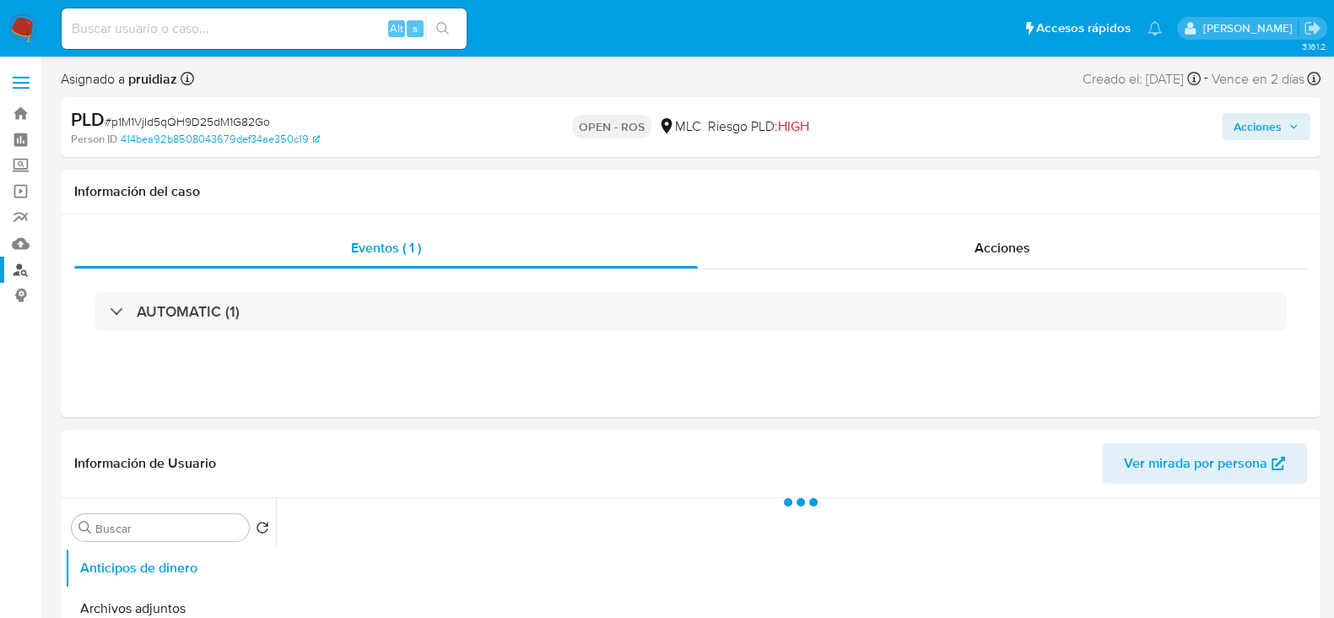
select select "10"
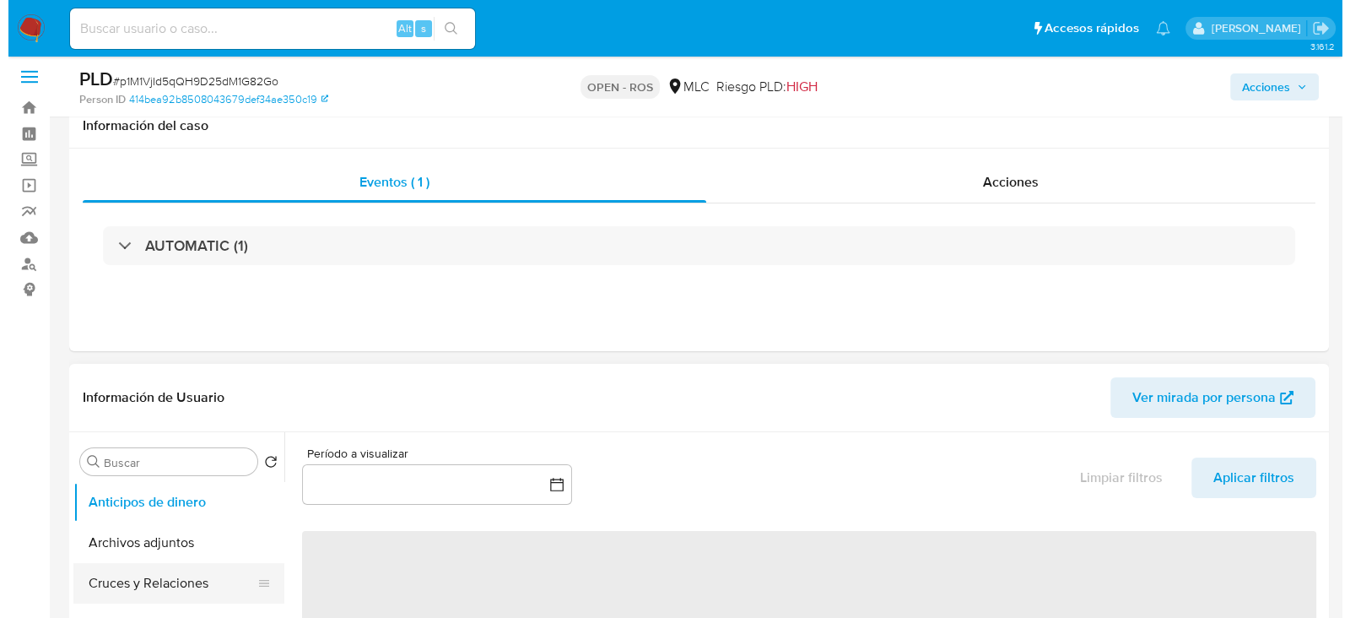
scroll to position [210, 0]
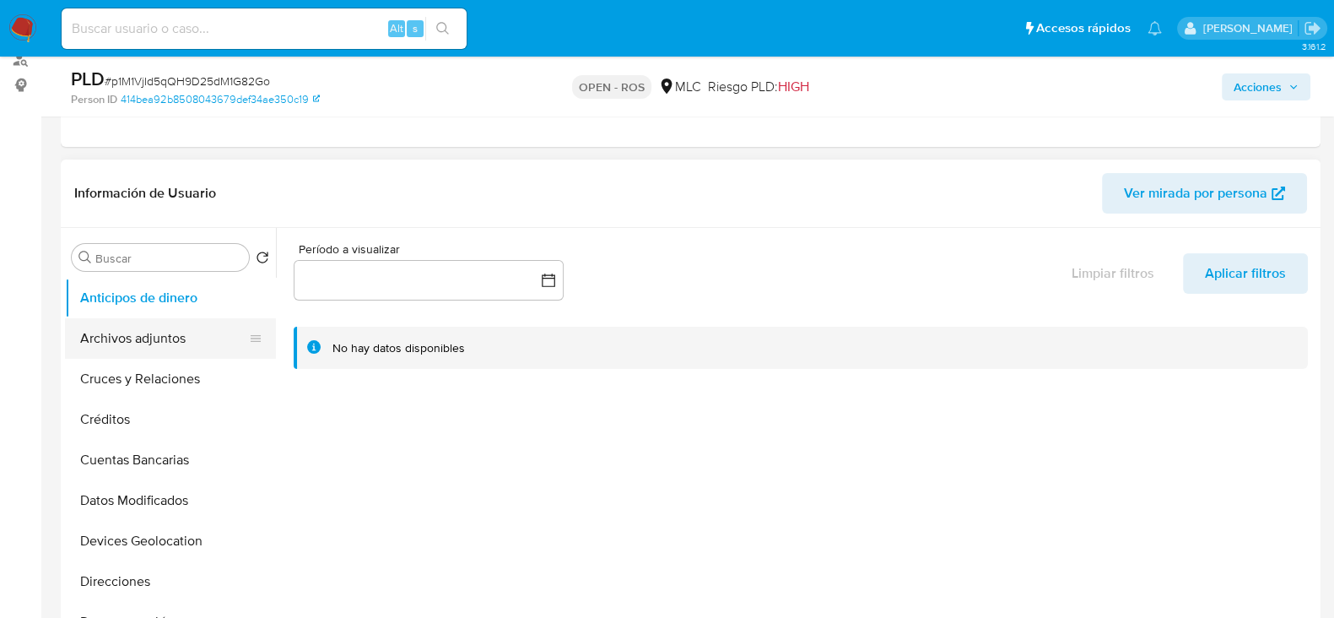
click at [150, 322] on button "Archivos adjuntos" at bounding box center [163, 338] width 197 height 40
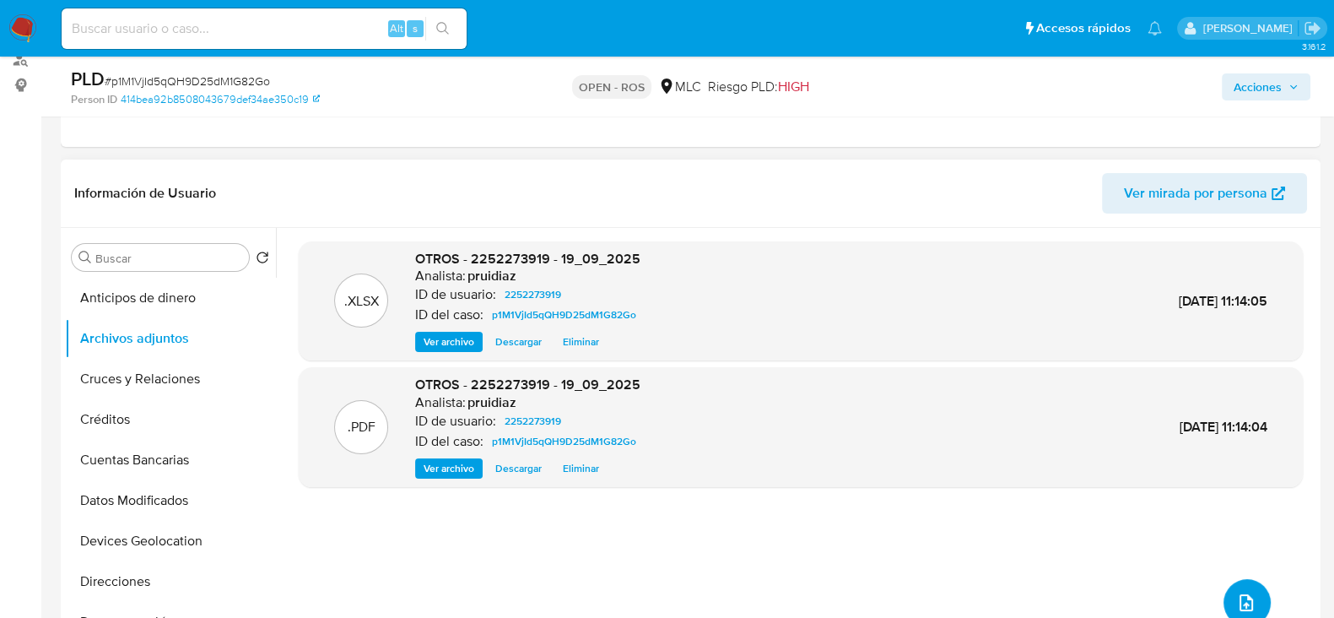
click at [1224, 591] on button "upload-file" at bounding box center [1246, 602] width 47 height 47
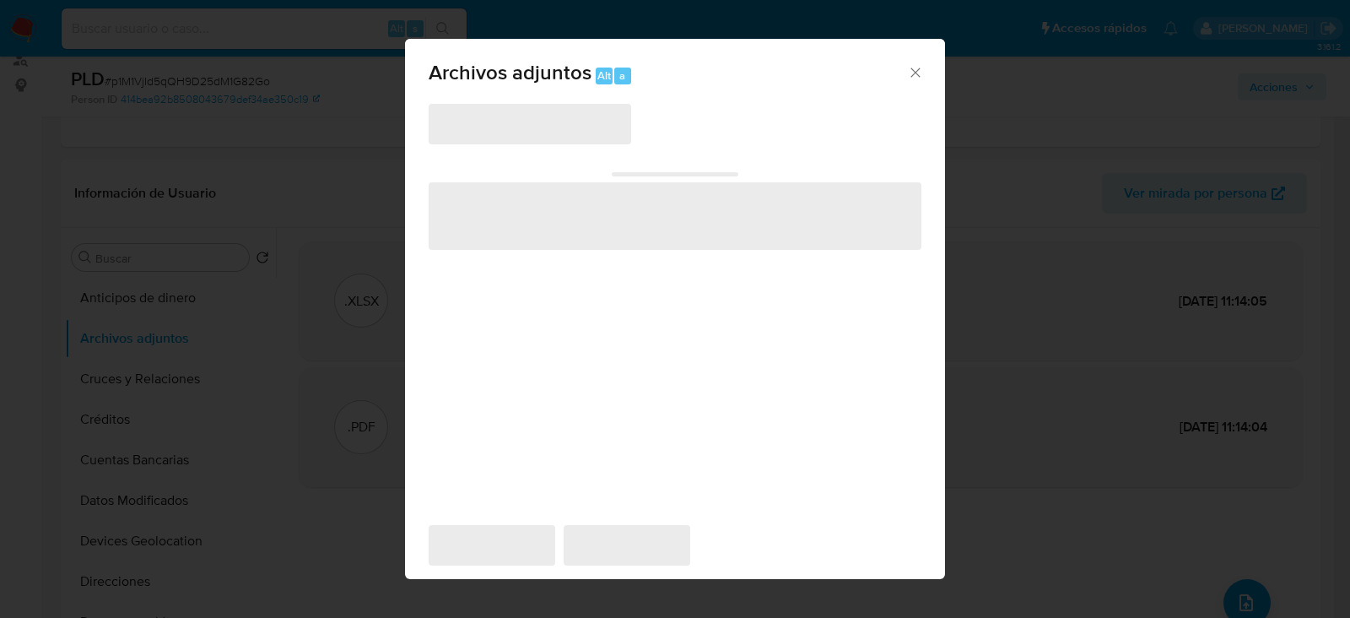
click at [915, 70] on icon "Cerrar" at bounding box center [914, 71] width 9 height 9
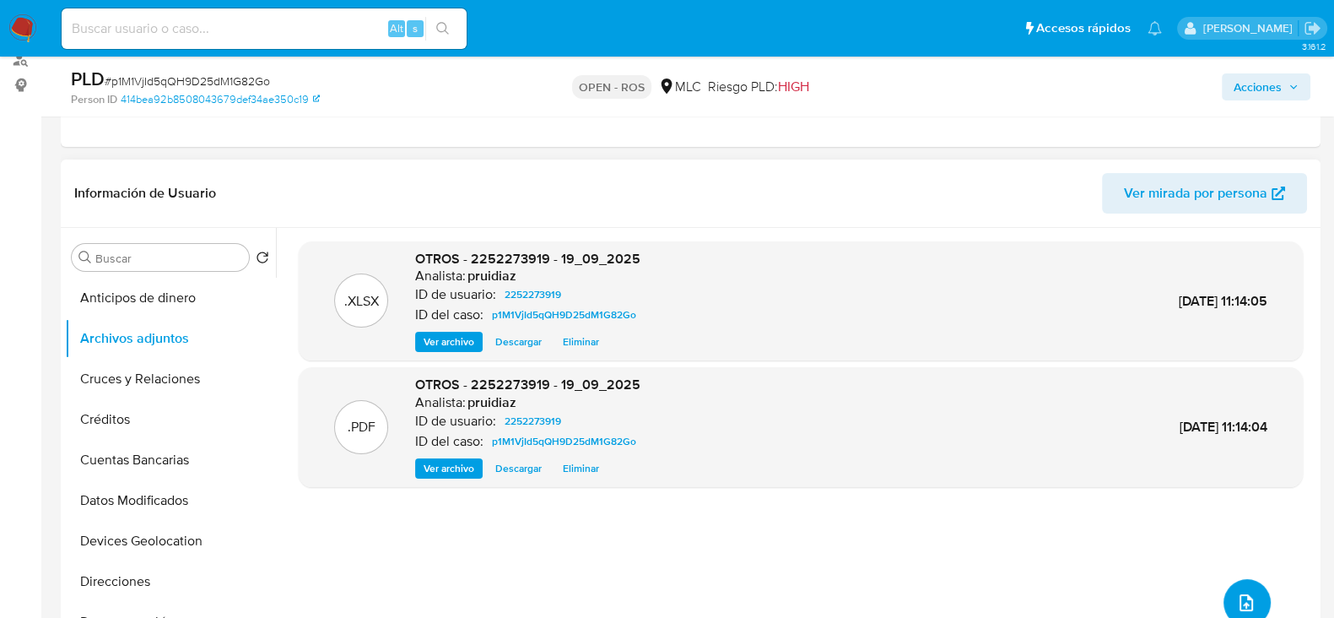
click at [1257, 608] on button "upload-file" at bounding box center [1246, 602] width 47 height 47
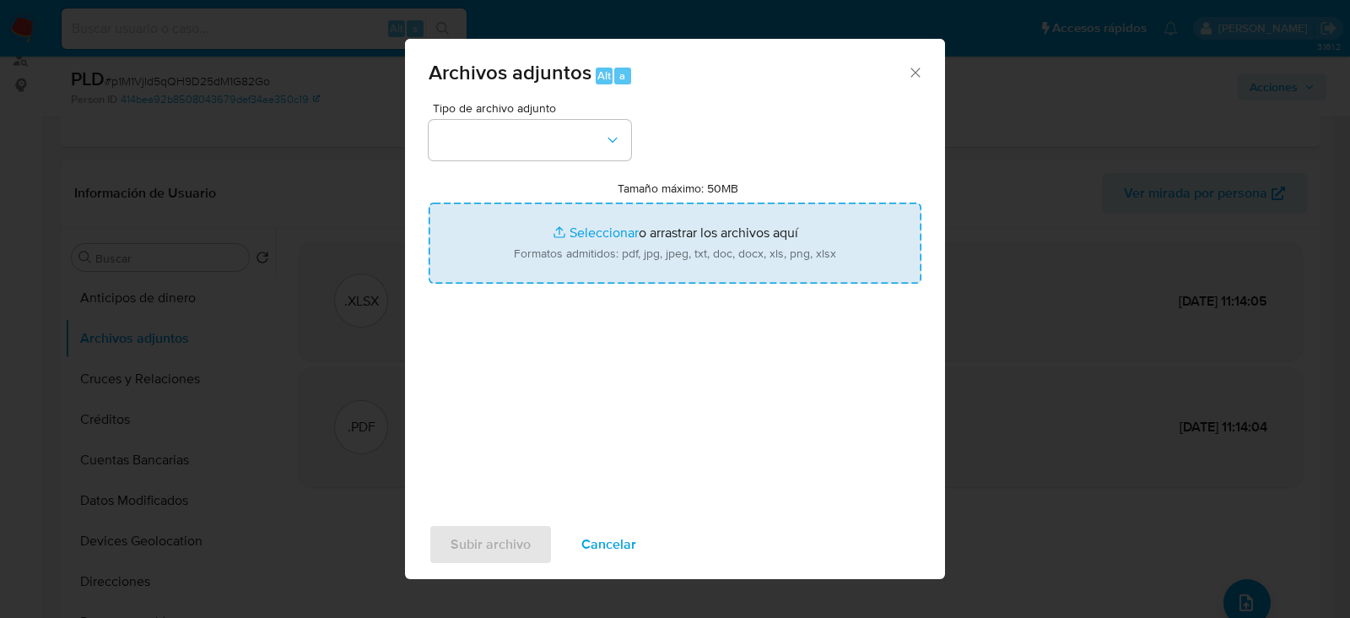
click at [604, 240] on input "Tamaño máximo: 50MB Seleccionar archivos" at bounding box center [675, 242] width 493 height 81
type input "C:\fakepath\Certificado UAF ROS #1367.pdf"
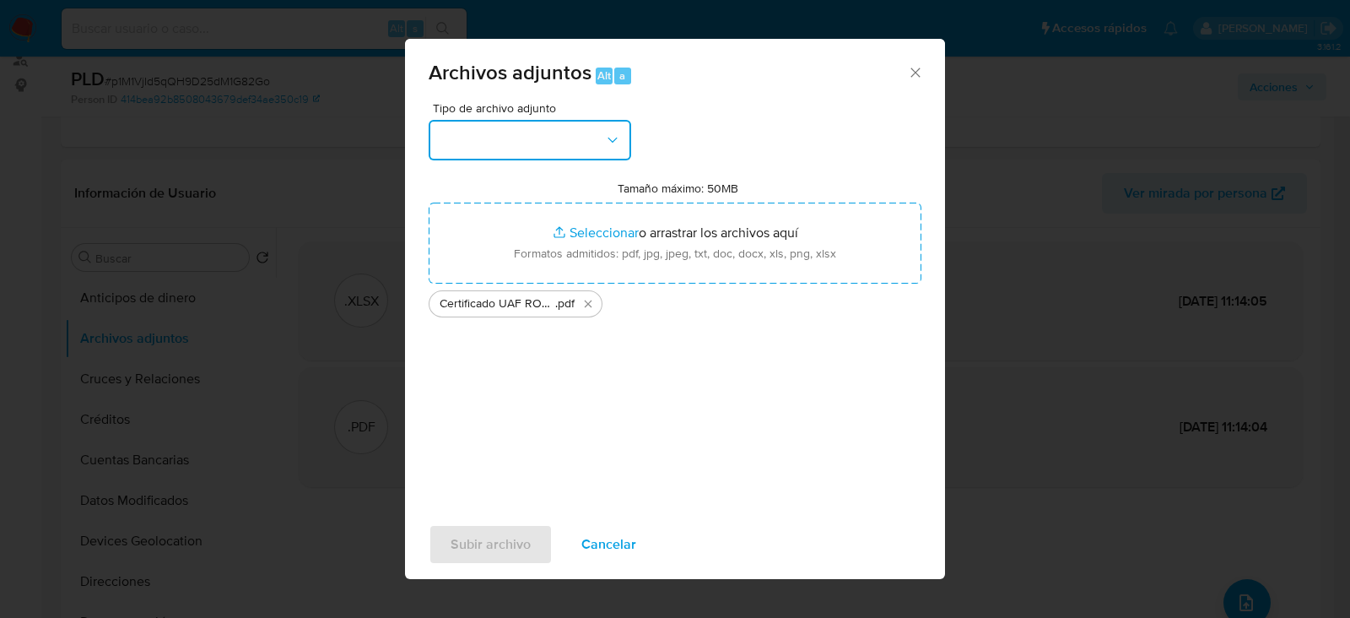
click at [582, 135] on button "button" at bounding box center [530, 140] width 202 height 40
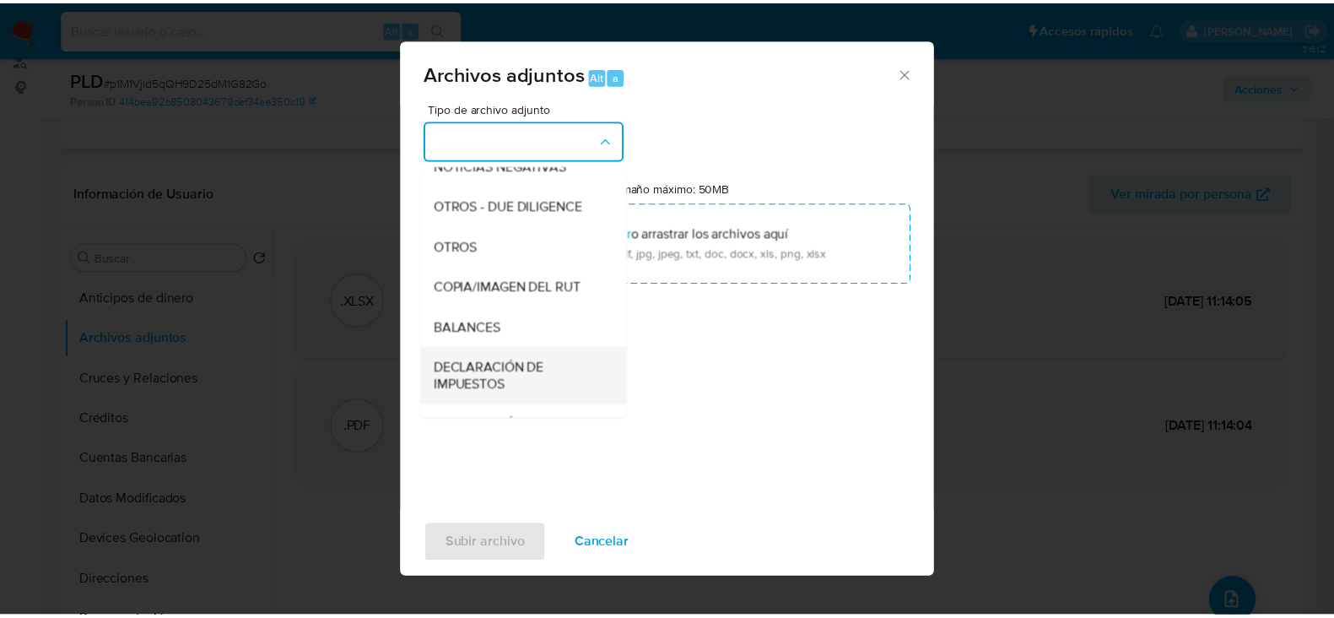
scroll to position [174, 0]
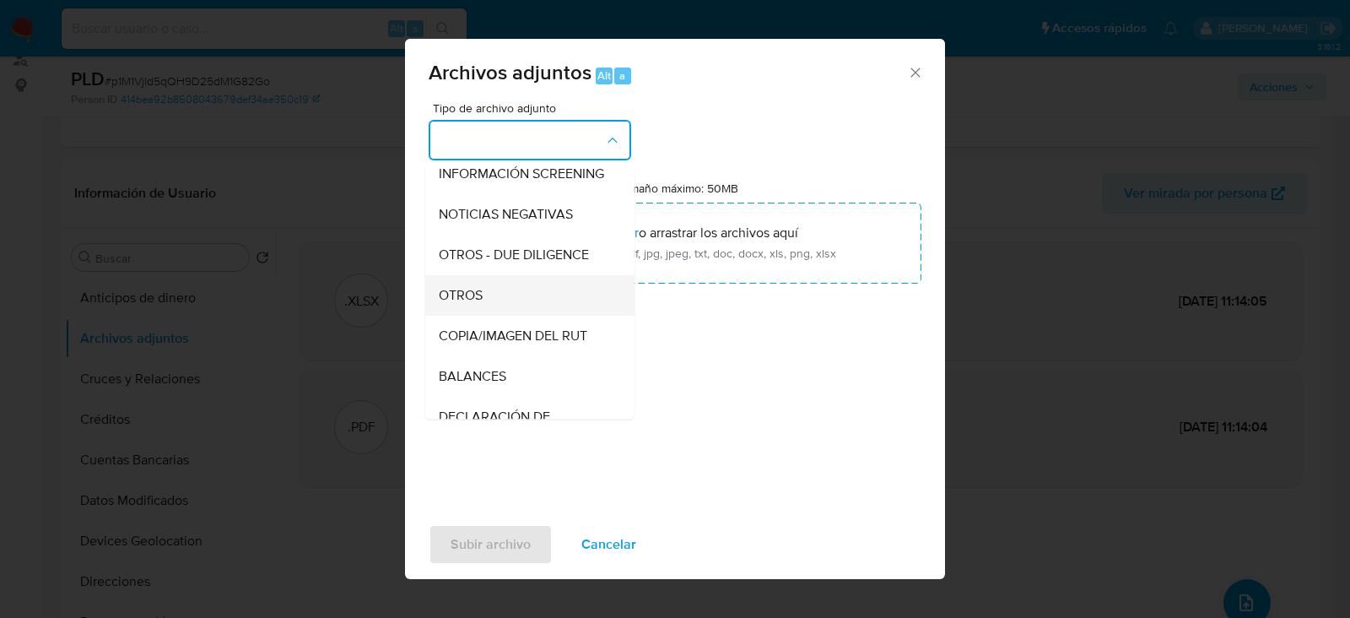
click at [477, 304] on span "OTROS" at bounding box center [461, 295] width 44 height 17
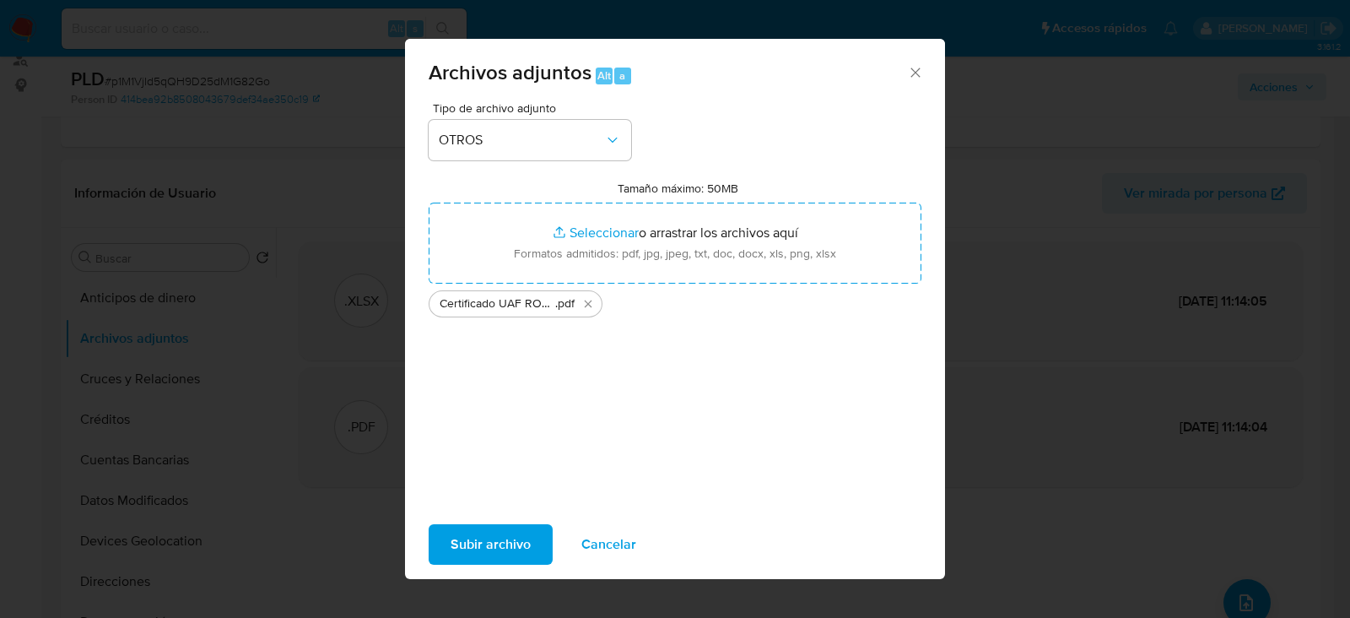
click at [507, 541] on span "Subir archivo" at bounding box center [491, 544] width 80 height 37
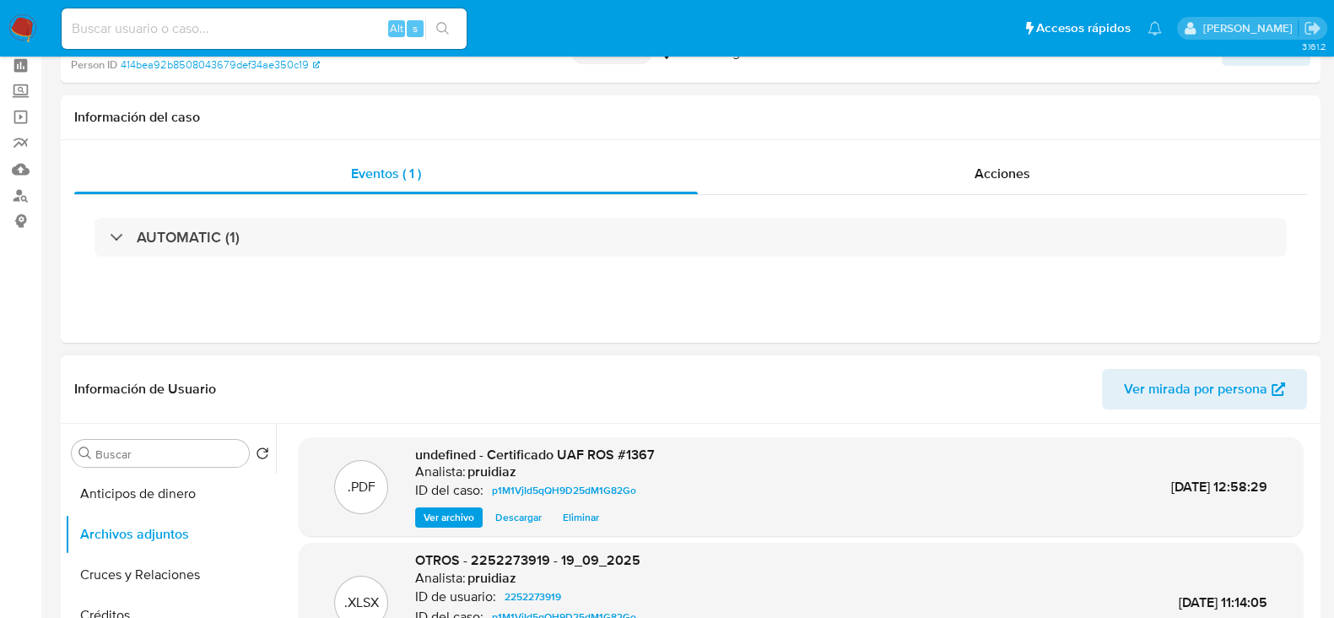
scroll to position [0, 0]
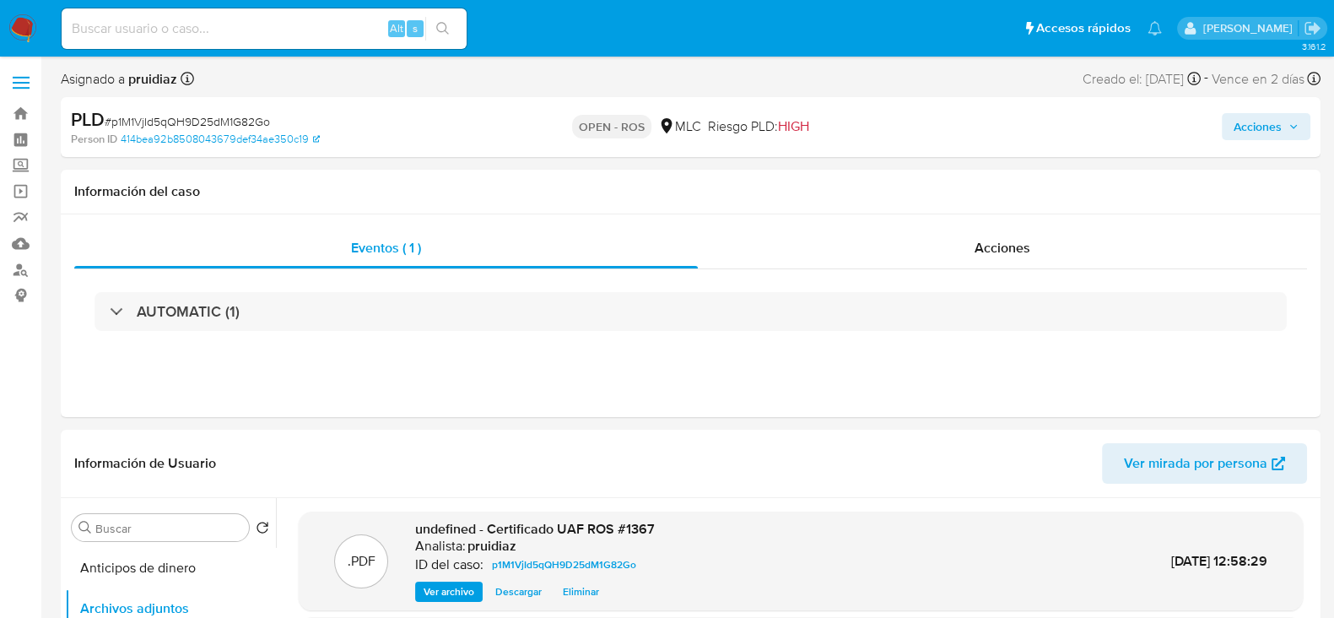
click at [1275, 132] on span "Acciones" at bounding box center [1258, 126] width 48 height 27
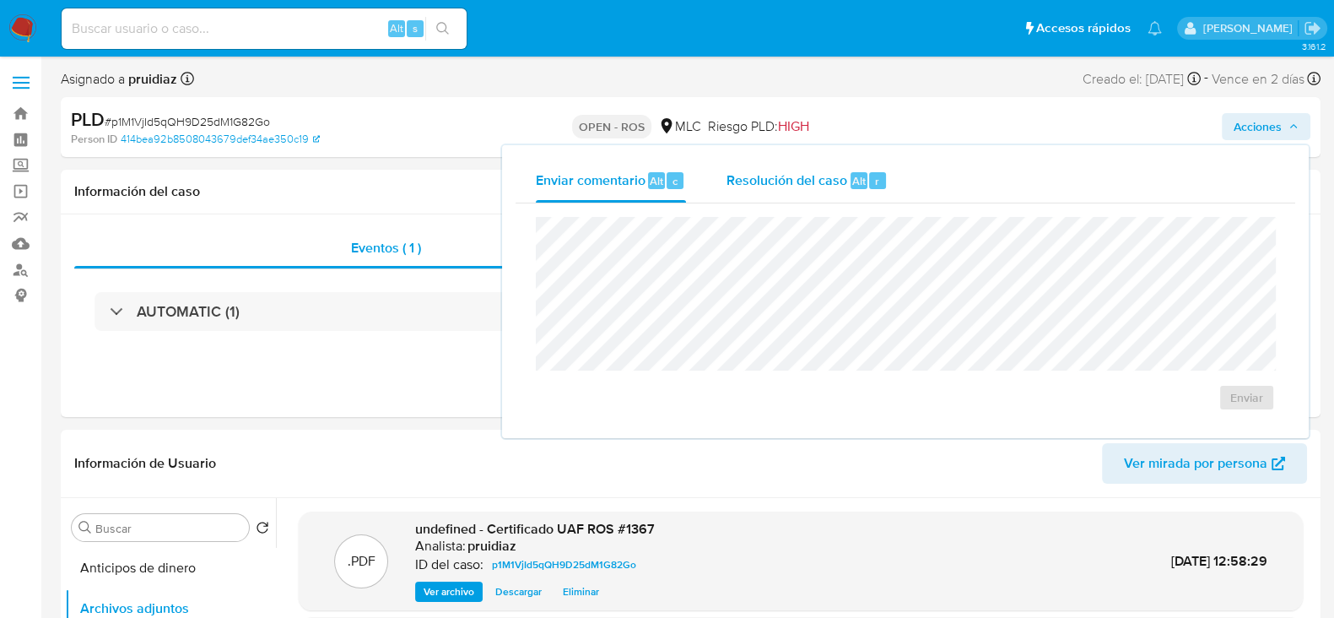
drag, startPoint x: 813, startPoint y: 185, endPoint x: 807, endPoint y: 198, distance: 14.4
click at [810, 186] on span "Resolución del caso" at bounding box center [786, 179] width 121 height 19
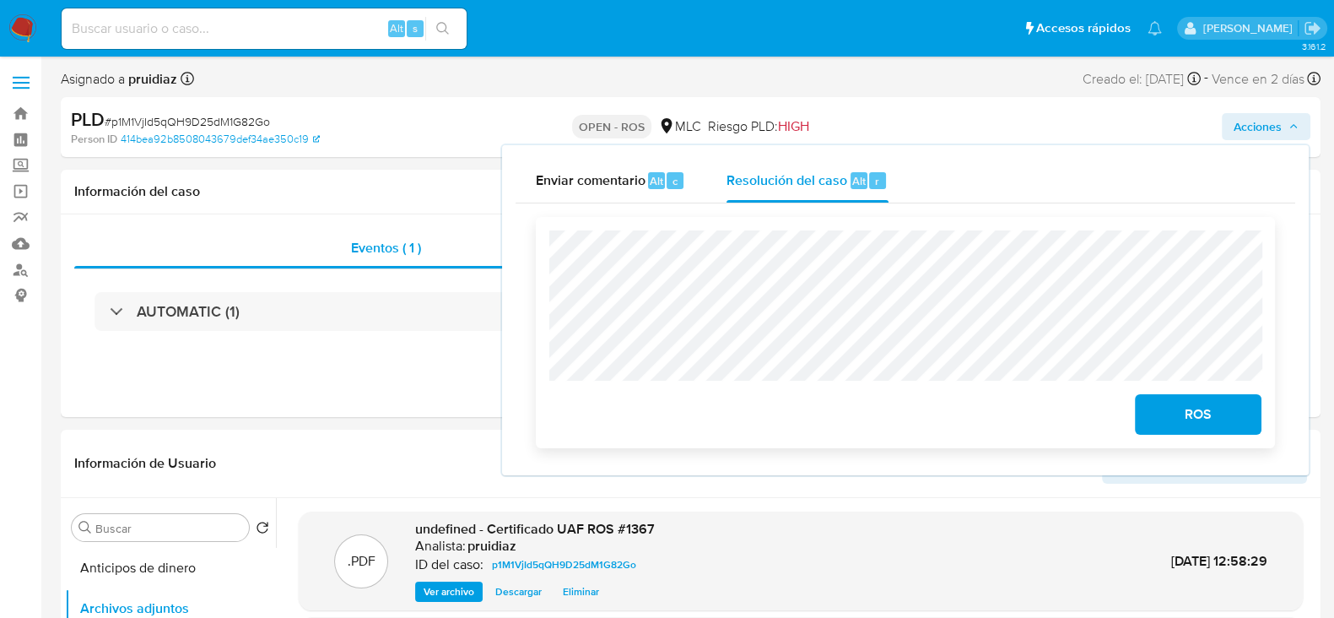
click at [1184, 423] on span "ROS" at bounding box center [1198, 414] width 83 height 37
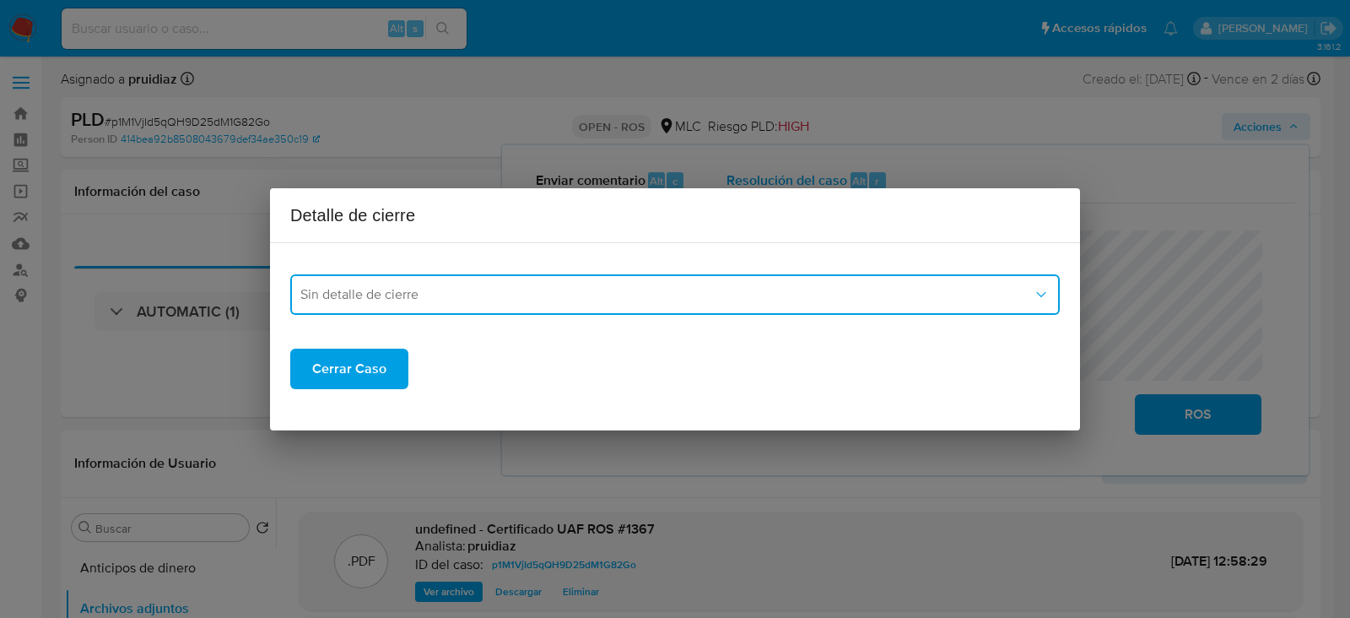
click at [436, 283] on button "Sin detalle de cierre" at bounding box center [674, 294] width 769 height 40
click at [354, 379] on span "ROS_EMISOR" at bounding box center [341, 380] width 82 height 17
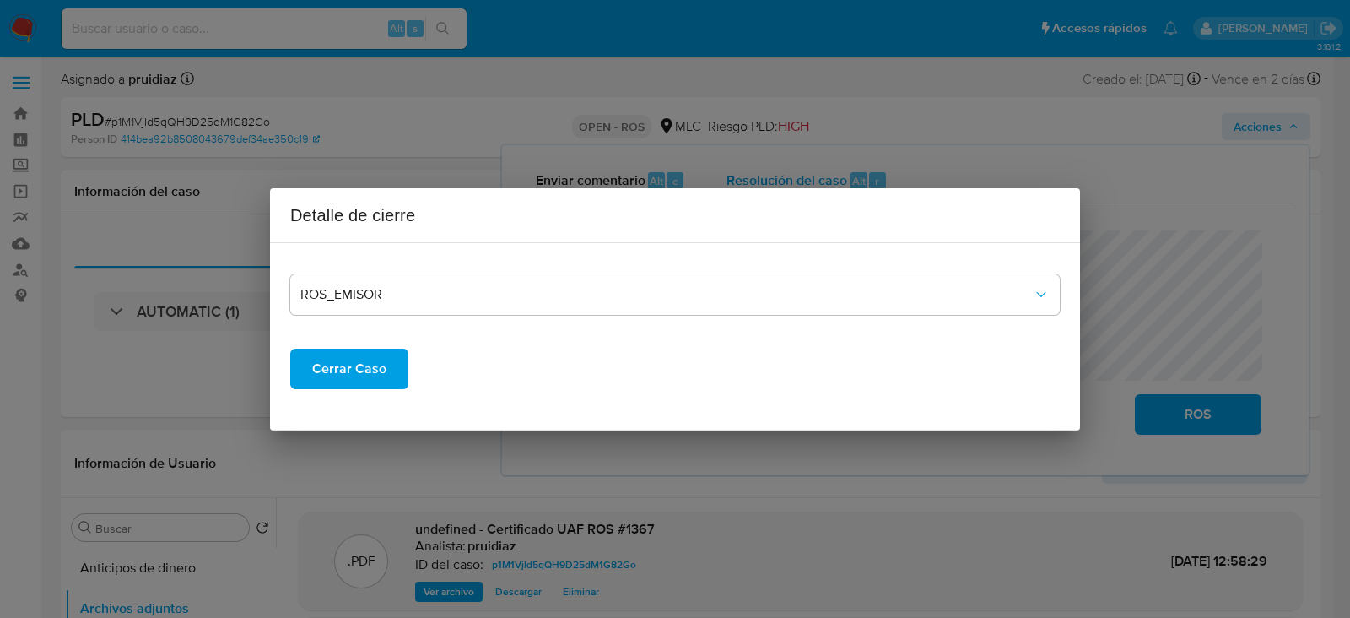
click at [355, 370] on span "Cerrar Caso" at bounding box center [349, 368] width 74 height 37
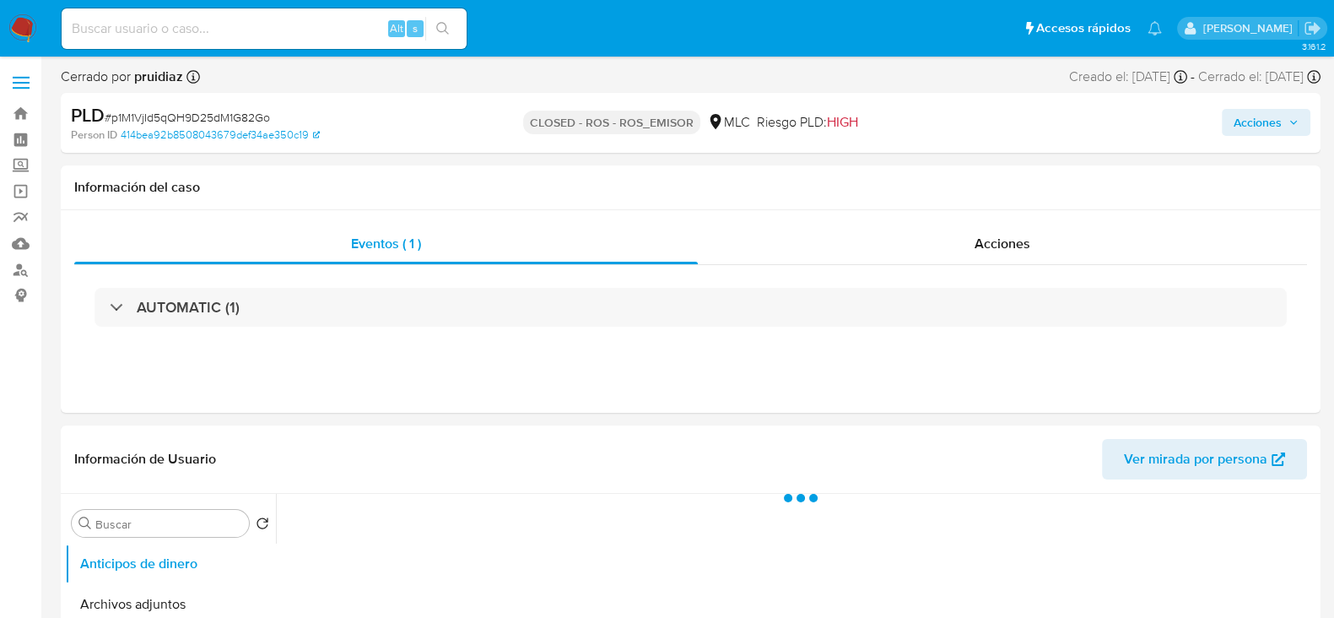
select select "10"
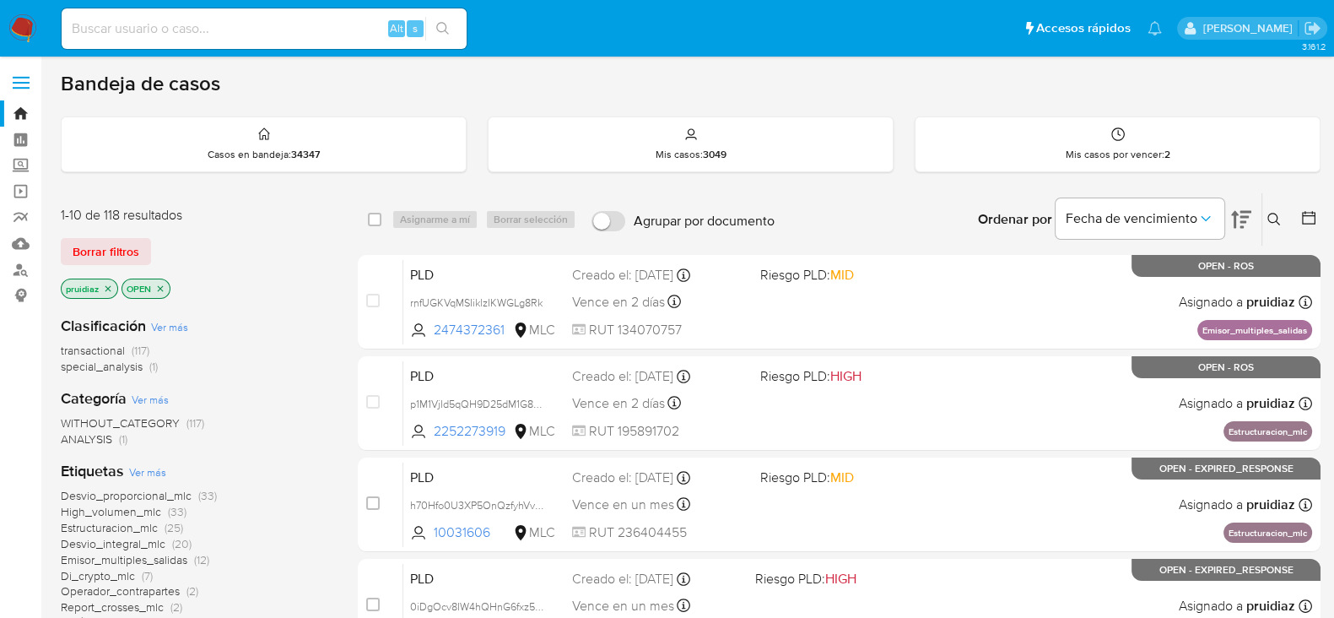
click at [21, 27] on img at bounding box center [22, 28] width 29 height 29
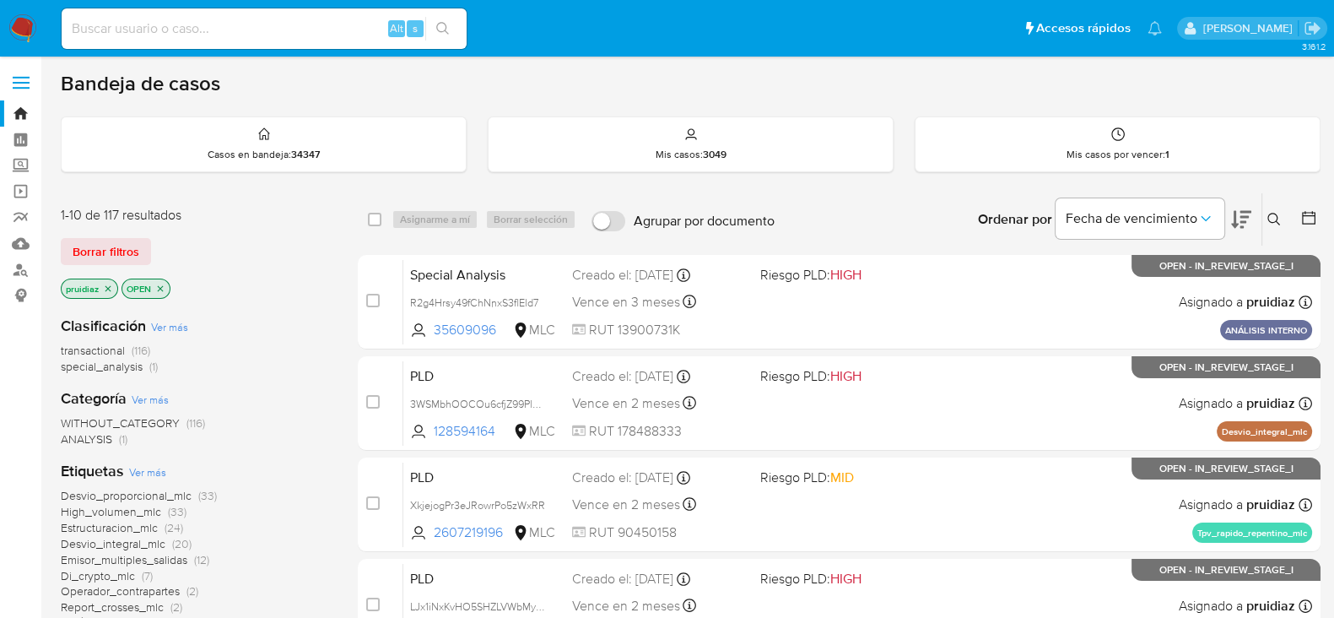
click at [1242, 221] on icon at bounding box center [1241, 220] width 20 height 18
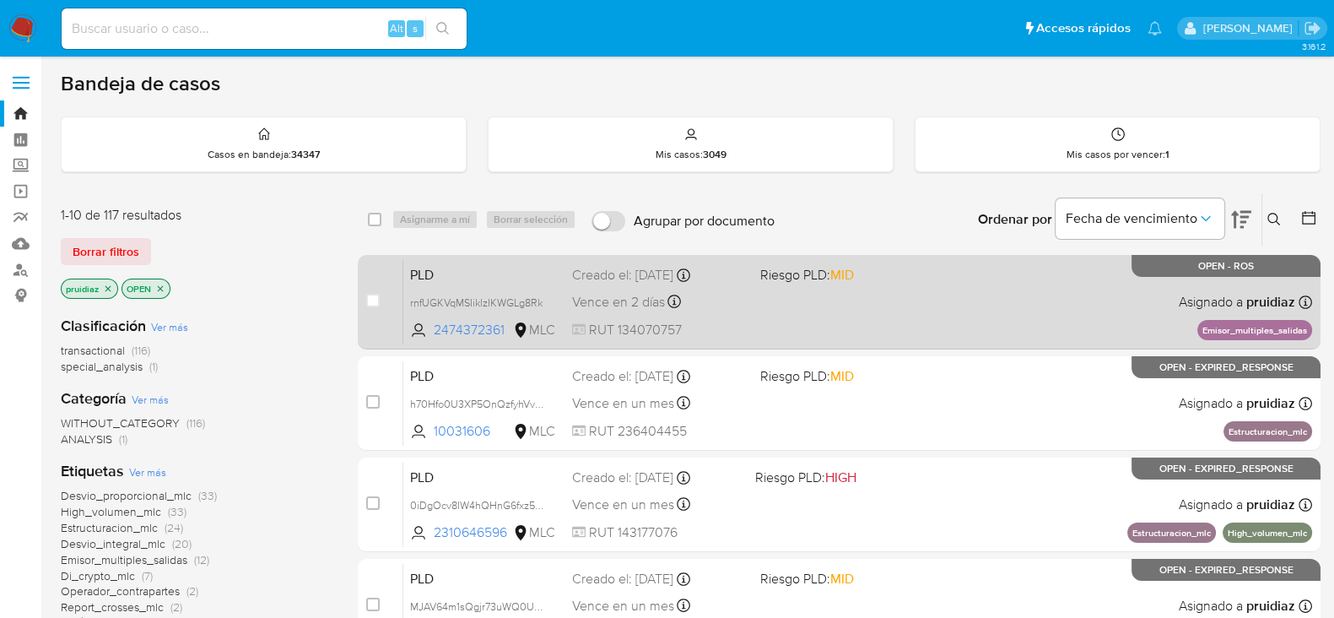
click at [976, 308] on div "PLD rnfUGKVqMSIiklzIKWGLg8Rk 2474372361 MLC Riesgo PLD: MID Creado el: 12/07/20…" at bounding box center [857, 301] width 909 height 85
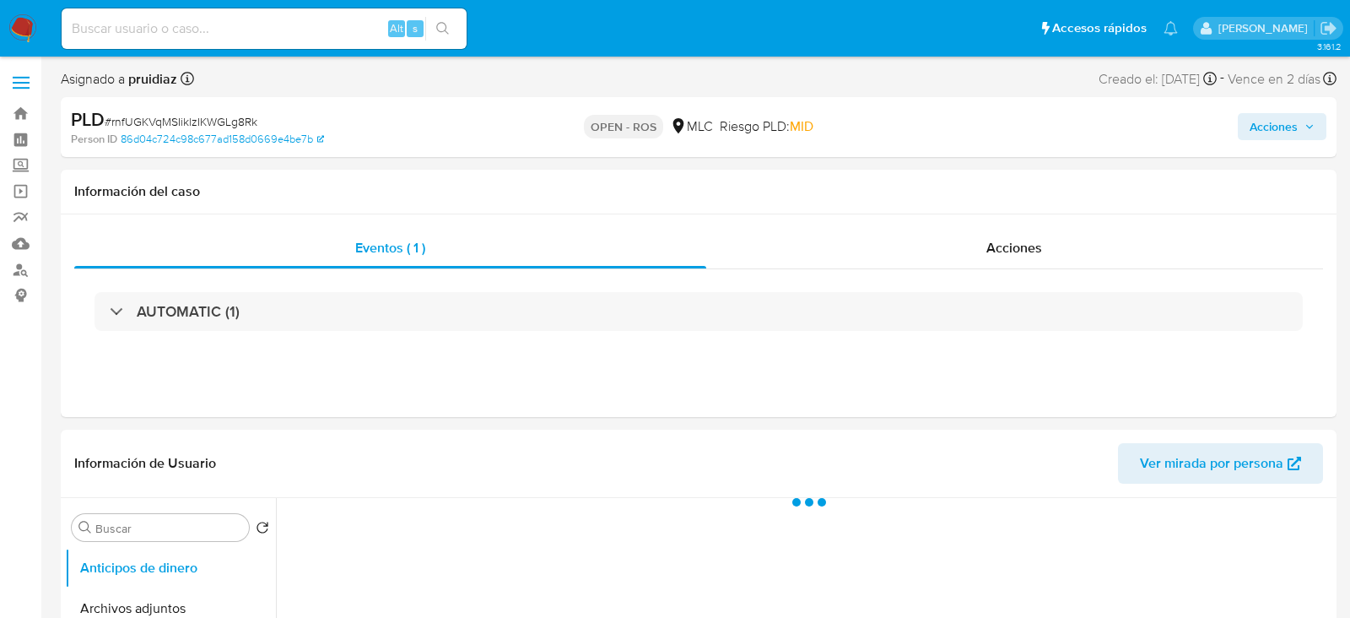
select select "10"
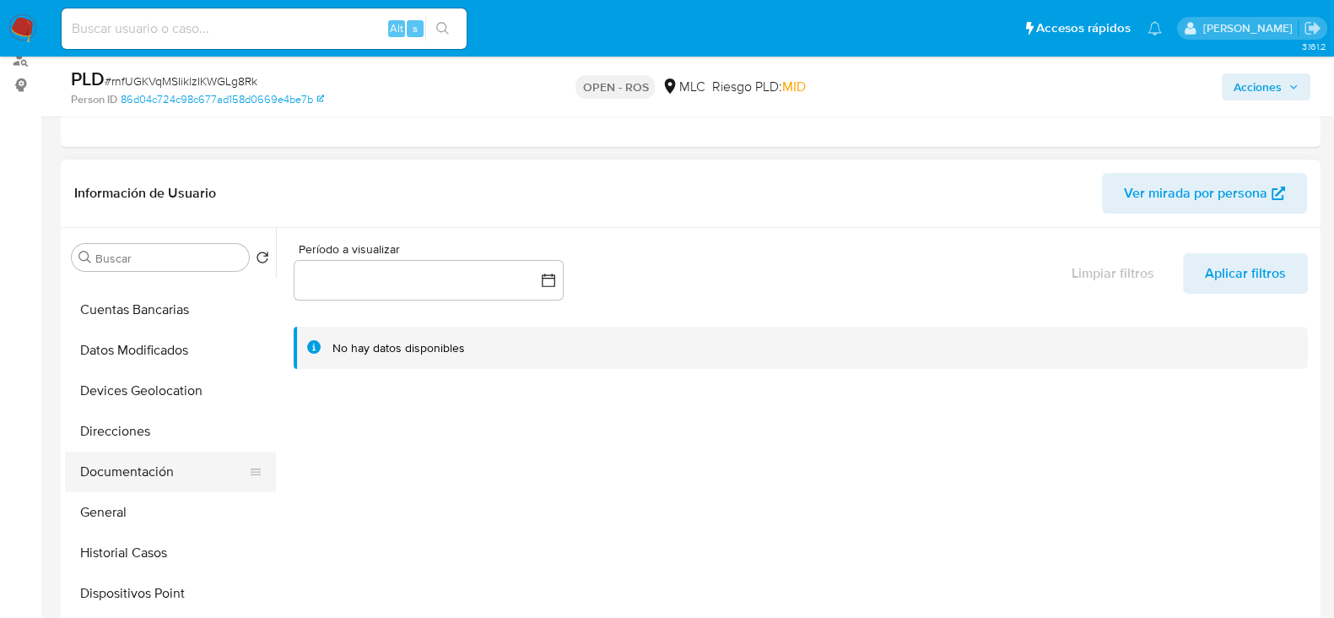
scroll to position [210, 0]
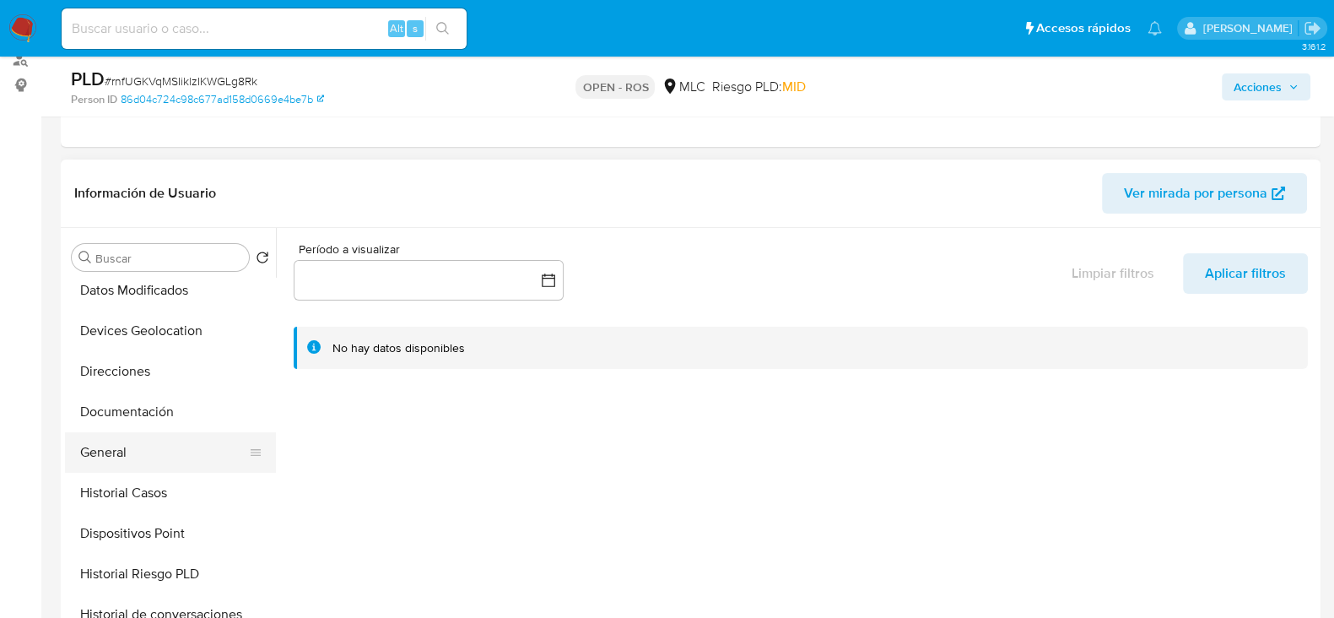
click at [119, 459] on button "General" at bounding box center [163, 452] width 197 height 40
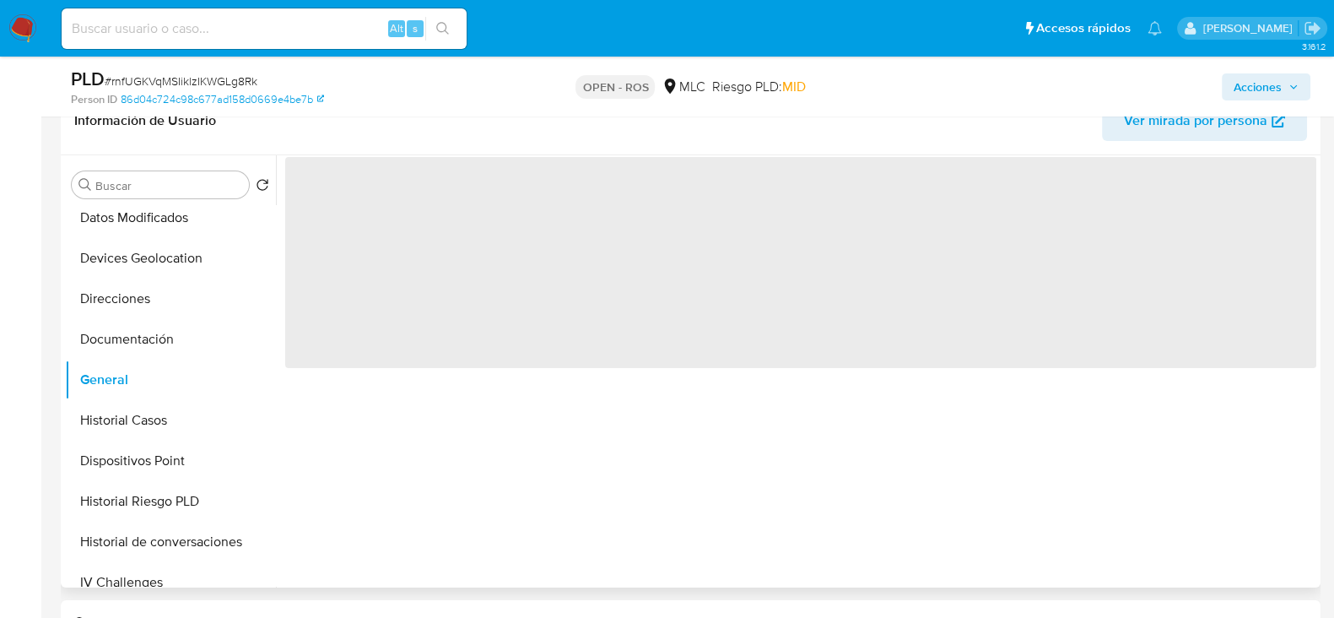
scroll to position [316, 0]
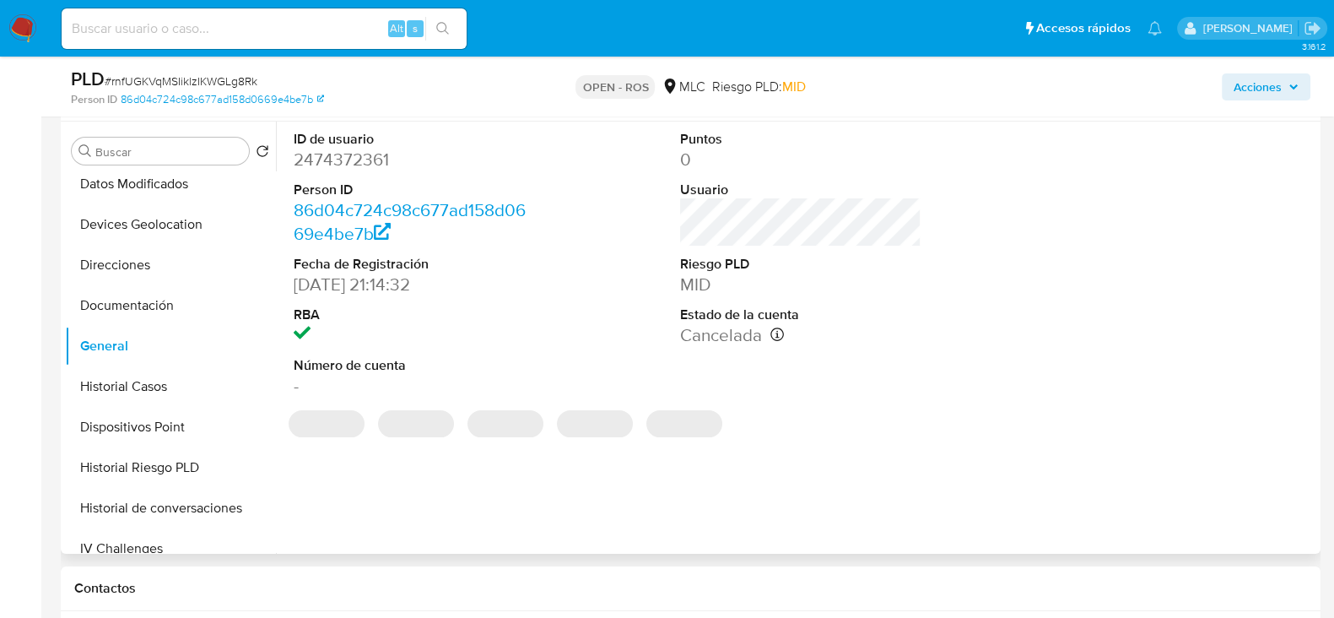
click at [360, 156] on dd "2474372361" at bounding box center [414, 160] width 241 height 24
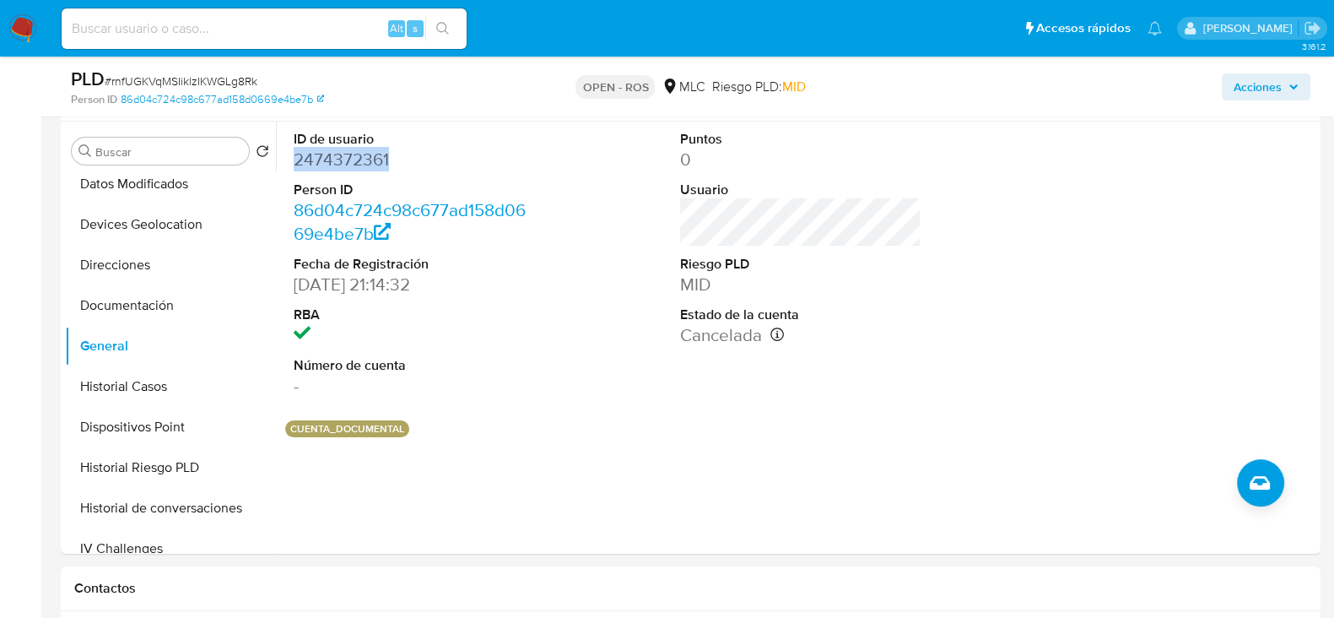
copy dd "2474372361"
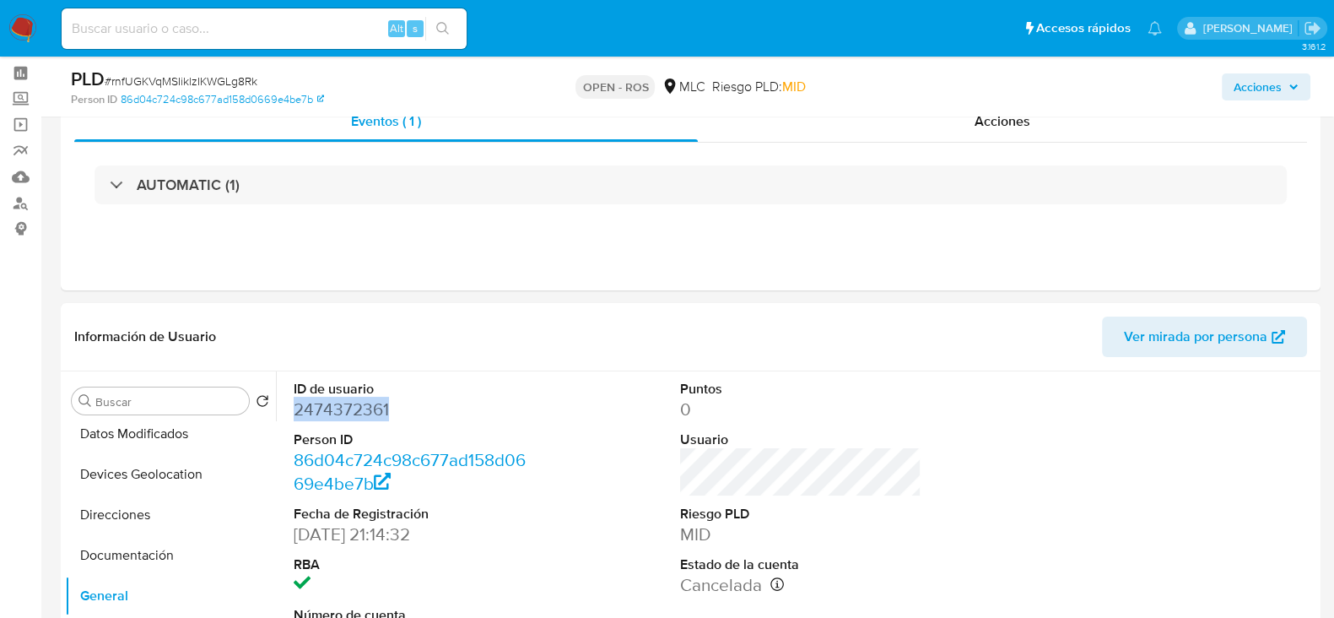
scroll to position [0, 0]
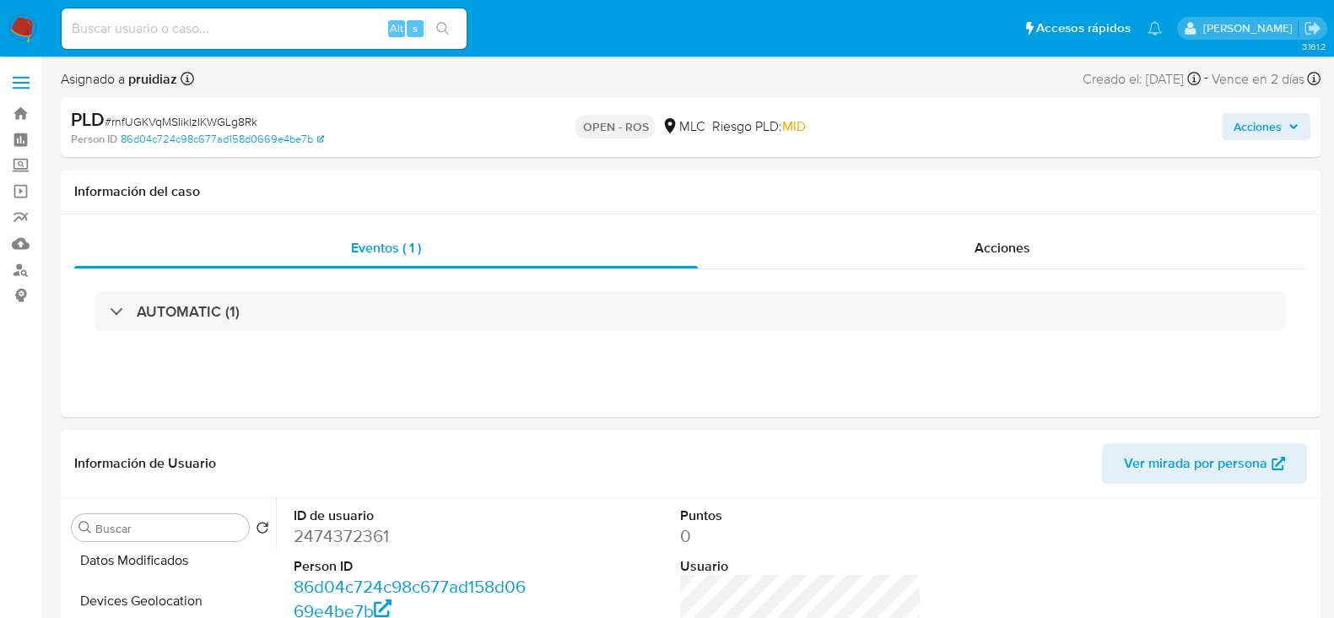
click at [210, 123] on span "# rnfUGKVqMSIiklzIKWGLg8Rk" at bounding box center [181, 121] width 153 height 17
click at [210, 122] on span "# rnfUGKVqMSIiklzIKWGLg8Rk" at bounding box center [181, 121] width 153 height 17
copy span "rnfUGKVqMSIiklzIKWGLg8Rk"
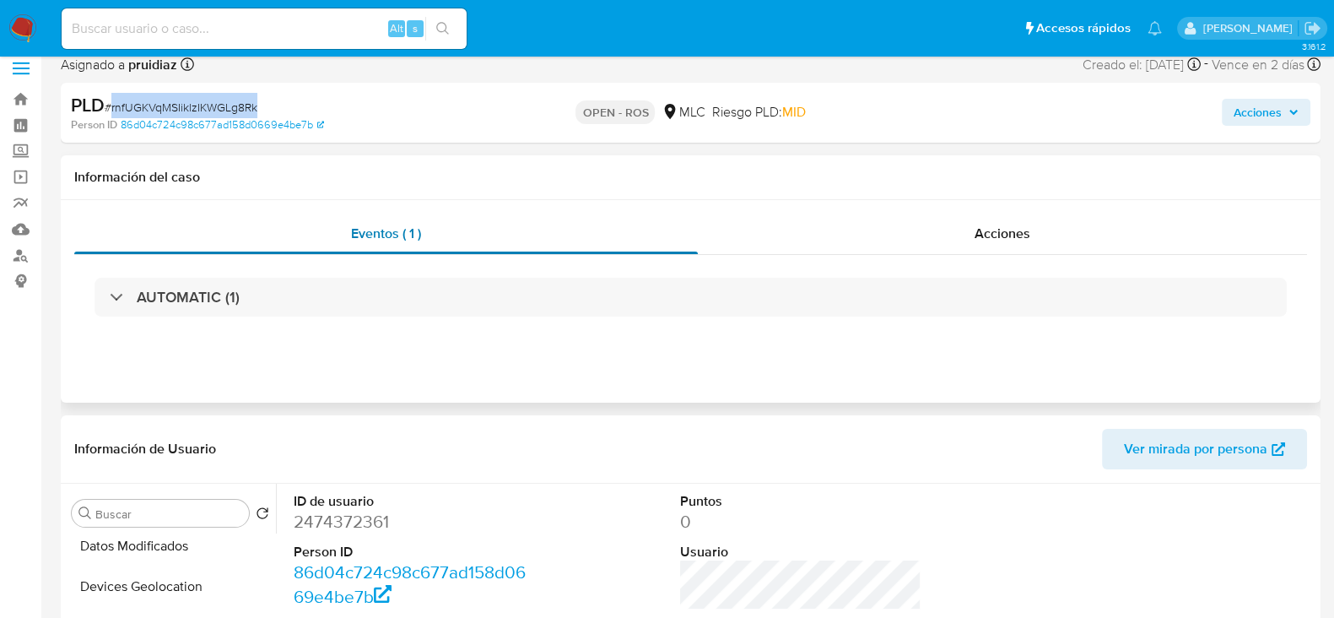
scroll to position [105, 0]
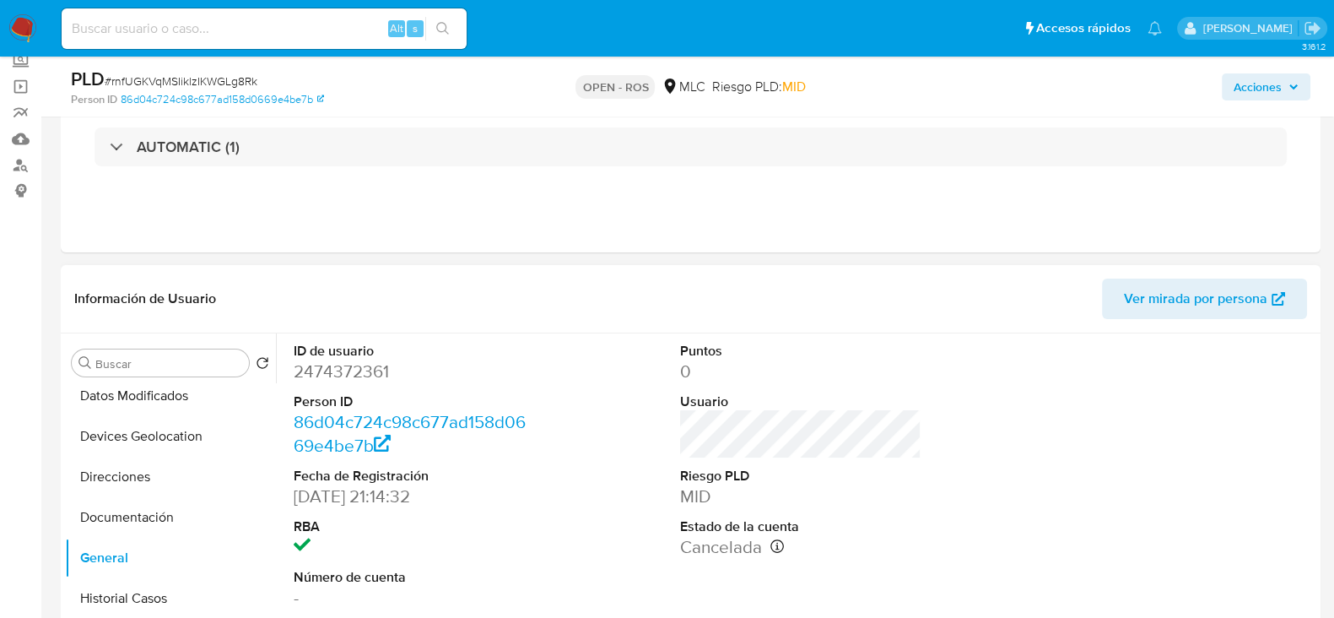
click at [356, 371] on dd "2474372361" at bounding box center [414, 371] width 241 height 24
copy dd "2474372361"
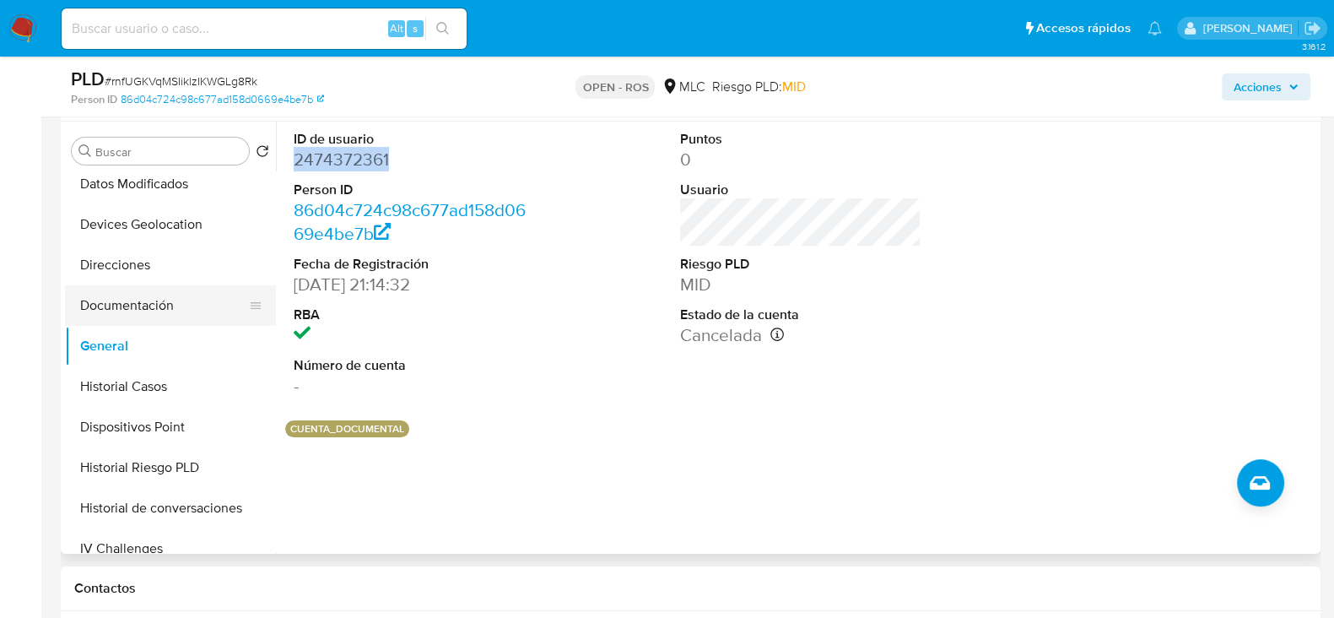
scroll to position [527, 0]
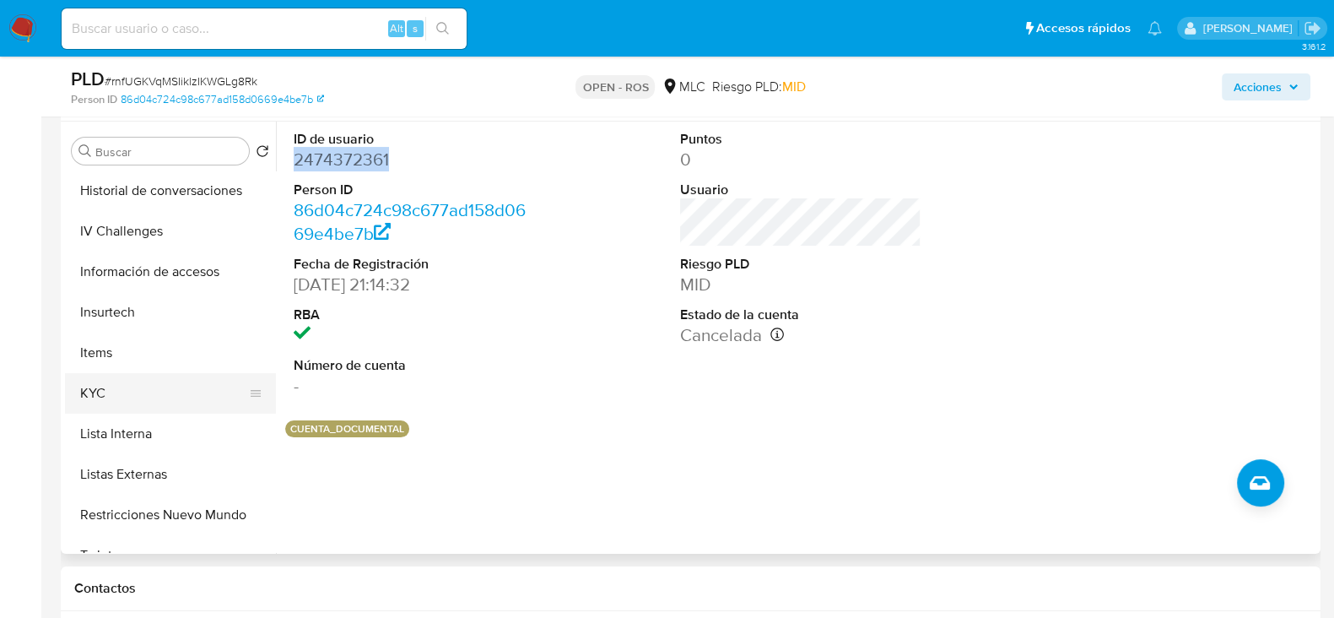
click at [127, 387] on button "KYC" at bounding box center [163, 393] width 197 height 40
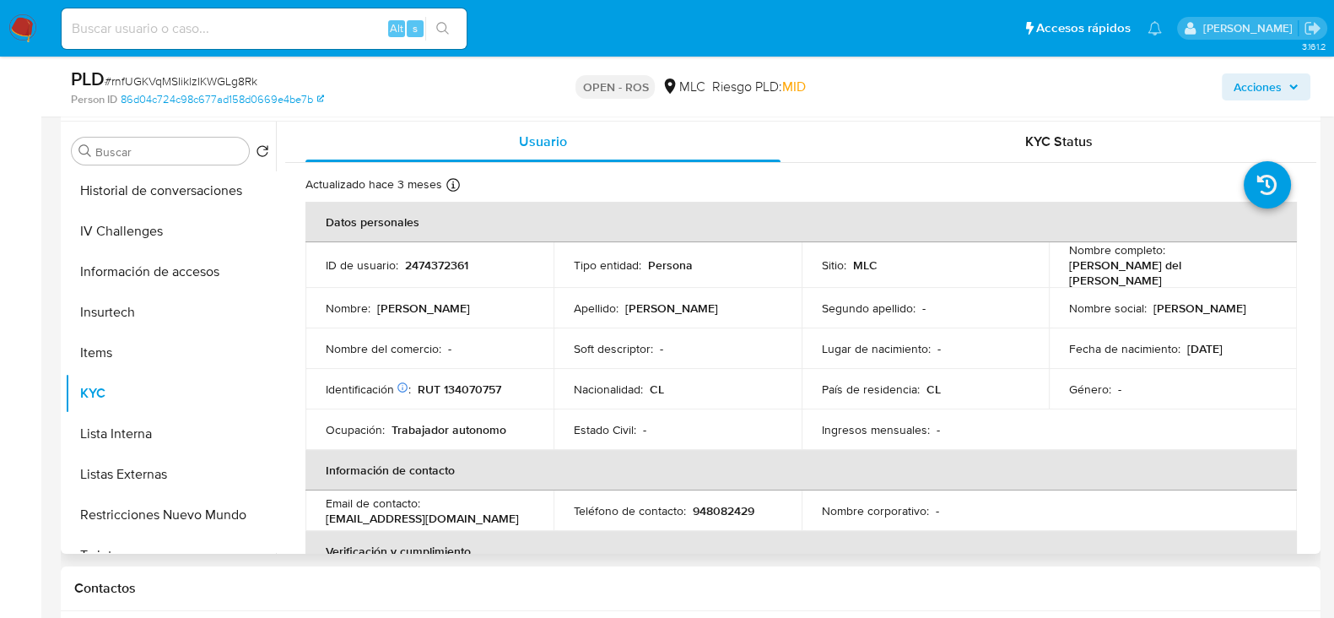
drag, startPoint x: 1253, startPoint y: 276, endPoint x: 1059, endPoint y: 267, distance: 194.2
click at [1059, 267] on td "Nombre completo : [PERSON_NAME] del [PERSON_NAME]" at bounding box center [1173, 265] width 248 height 46
copy p "[PERSON_NAME] del [PERSON_NAME]"
click at [494, 381] on p "RUT 134070757" at bounding box center [460, 388] width 84 height 15
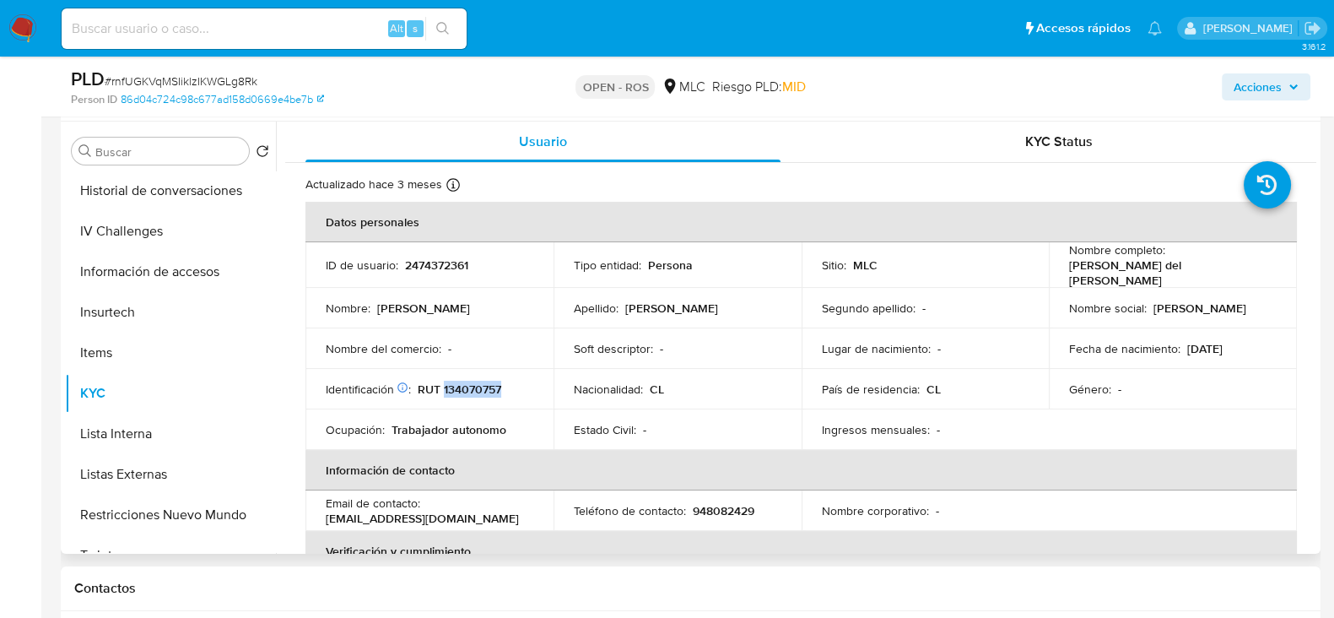
copy p "134070757"
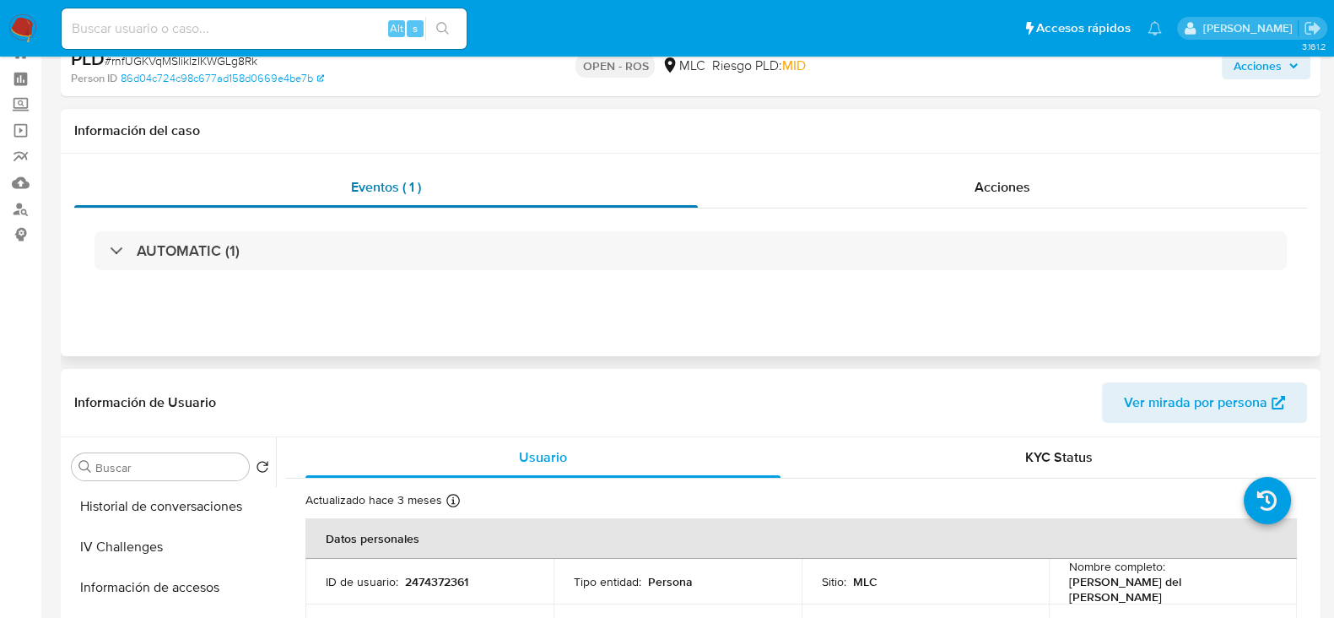
scroll to position [0, 0]
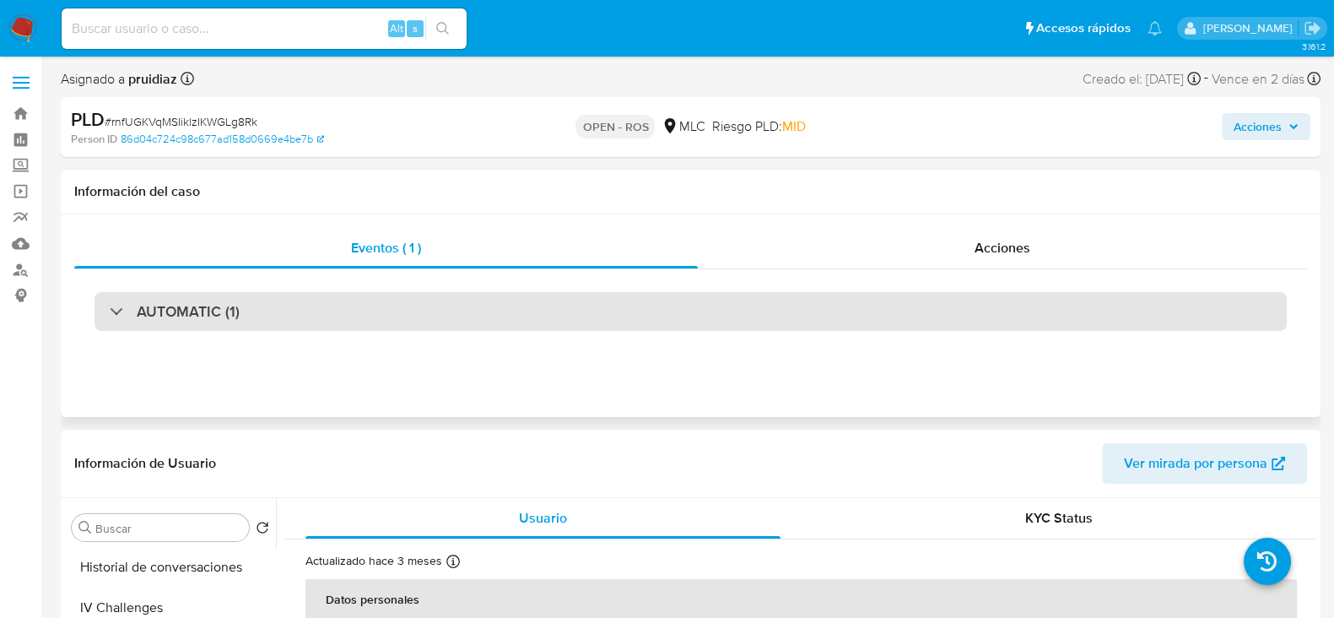
click at [226, 318] on h3 "AUTOMATIC (1)" at bounding box center [188, 311] width 103 height 19
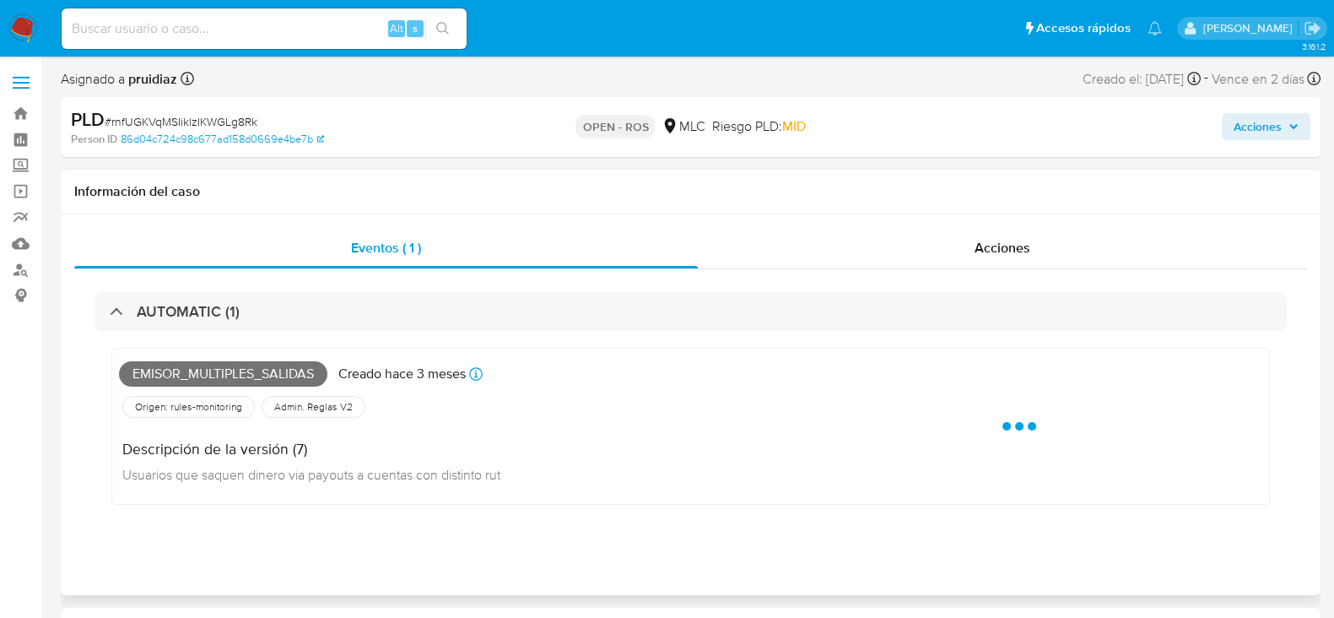
click at [201, 373] on span "Emisor_multiples_salidas" at bounding box center [223, 373] width 208 height 25
copy span "Emisor_multiples_salidas"
